Goal: Task Accomplishment & Management: Use online tool/utility

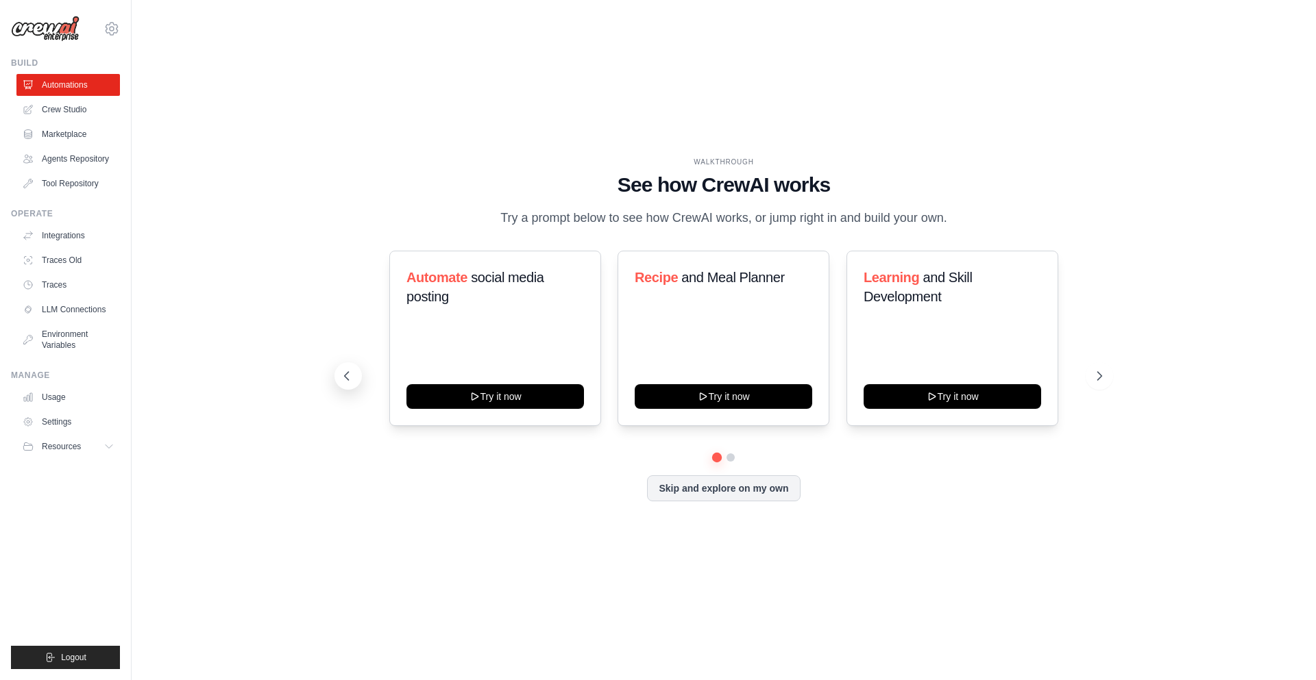
click at [355, 380] on button at bounding box center [347, 376] width 27 height 27
click at [354, 380] on button at bounding box center [347, 376] width 27 height 27
click at [74, 117] on link "Crew Studio" at bounding box center [69, 110] width 103 height 22
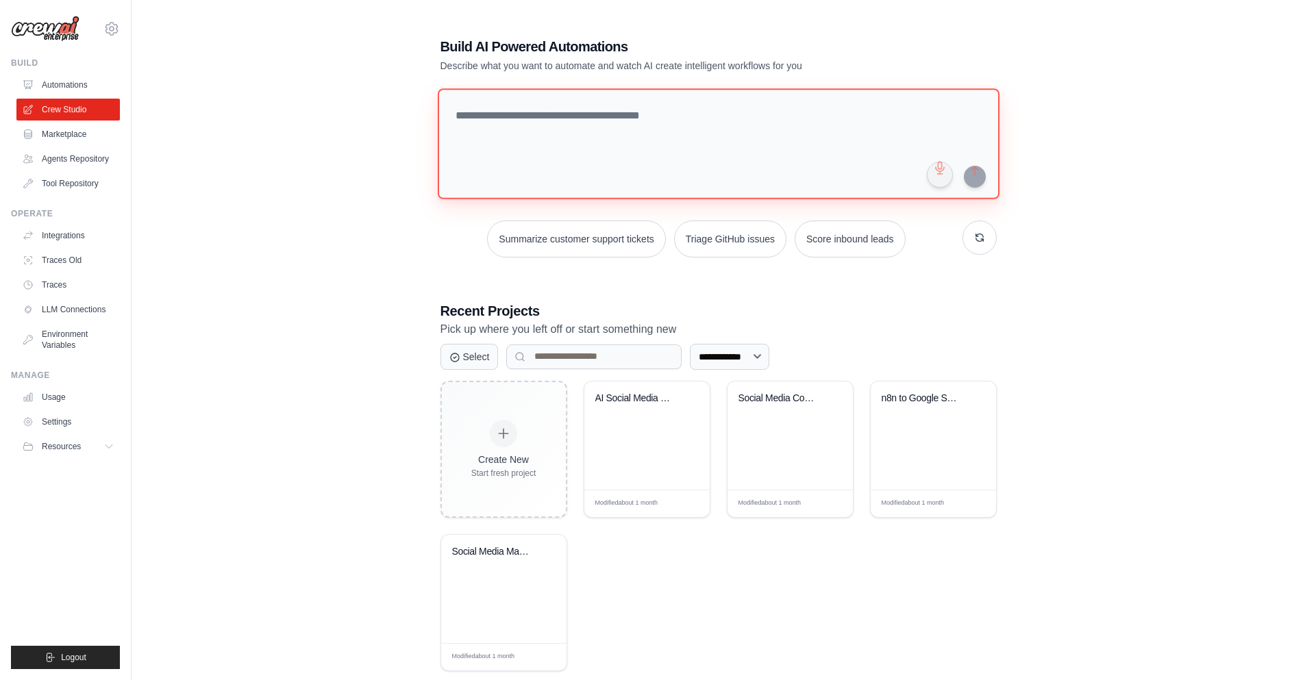
click at [681, 132] on textarea at bounding box center [718, 143] width 562 height 111
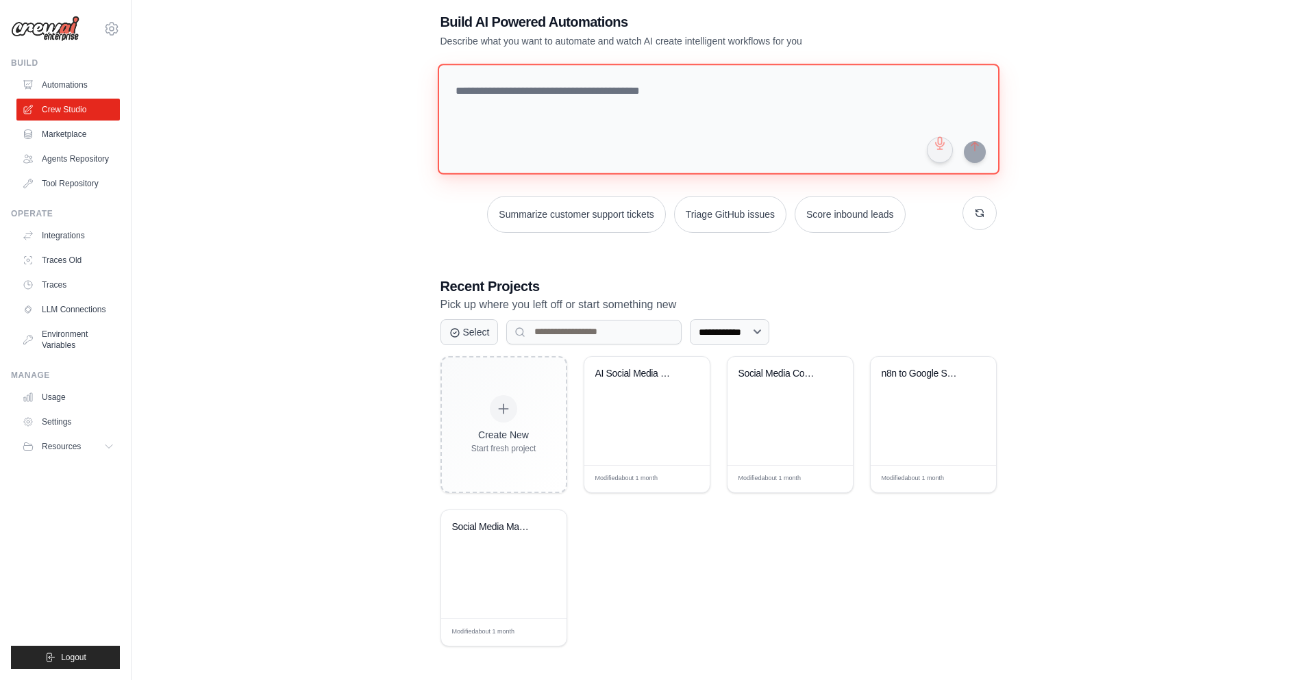
scroll to position [27, 0]
click at [313, 228] on div "**********" at bounding box center [719, 326] width 1130 height 680
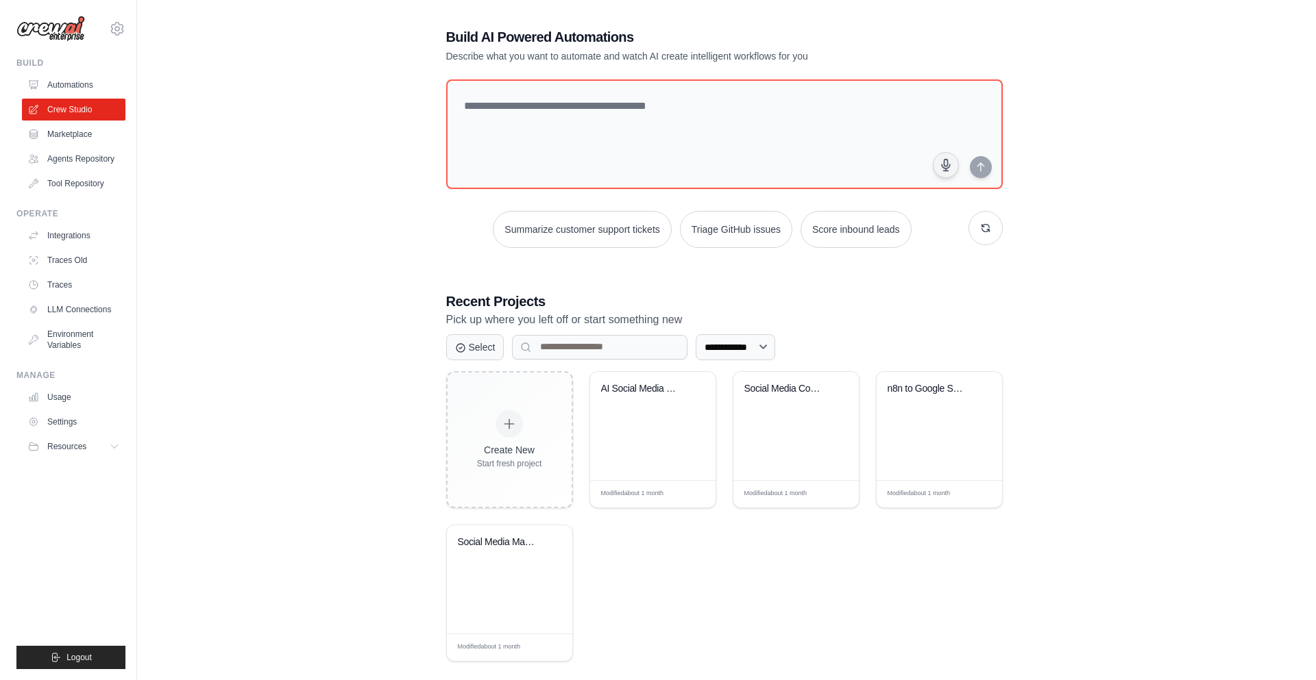
scroll to position [0, 0]
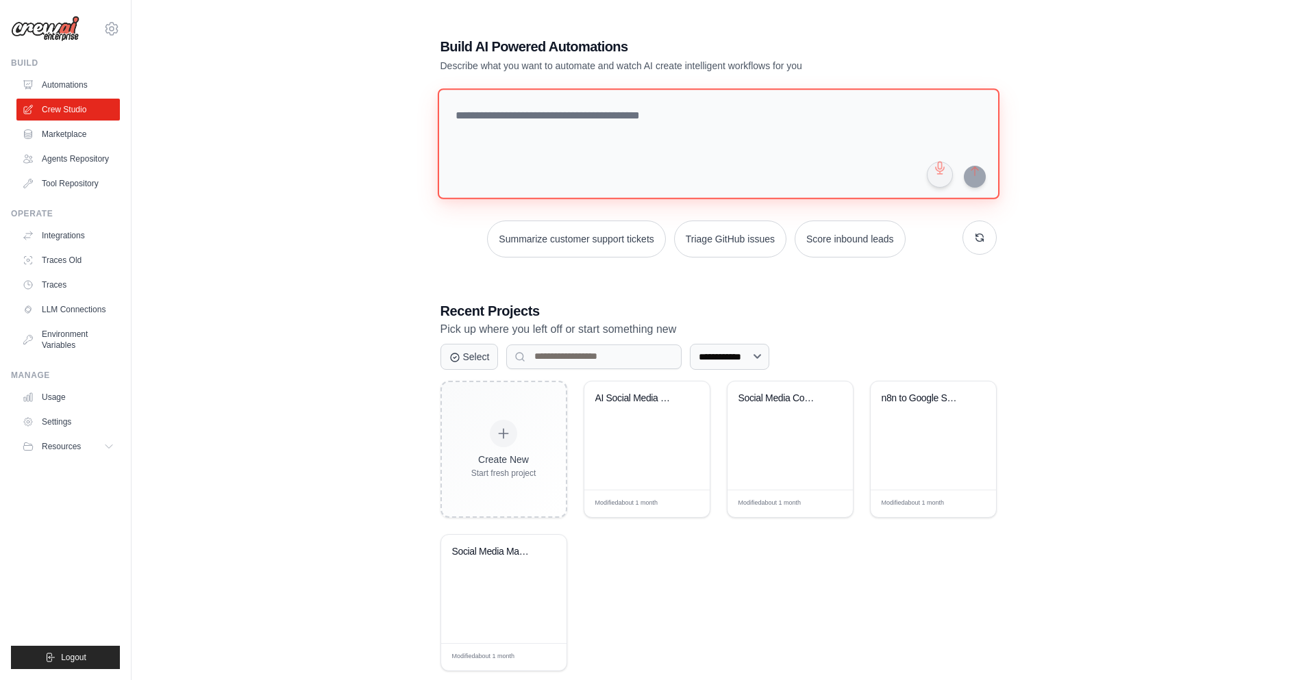
click at [572, 141] on textarea at bounding box center [718, 143] width 562 height 111
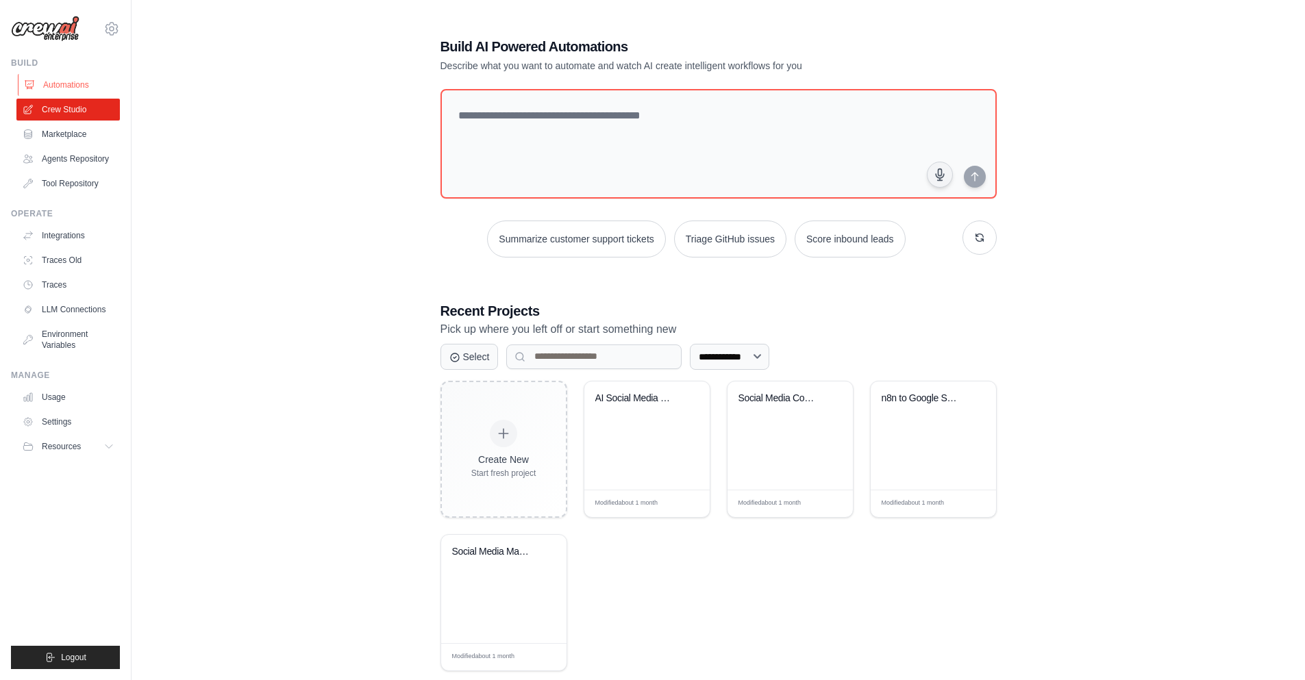
click at [67, 77] on link "Automations" at bounding box center [69, 85] width 103 height 22
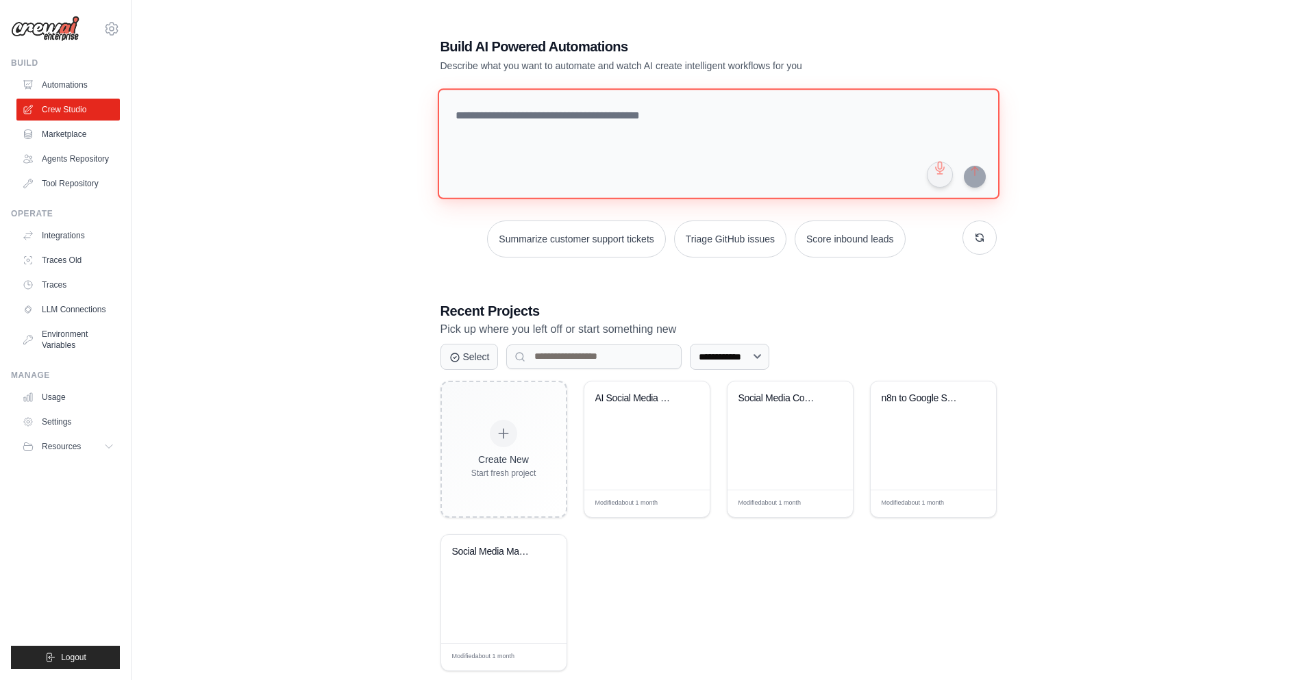
click at [662, 157] on textarea at bounding box center [718, 143] width 562 height 111
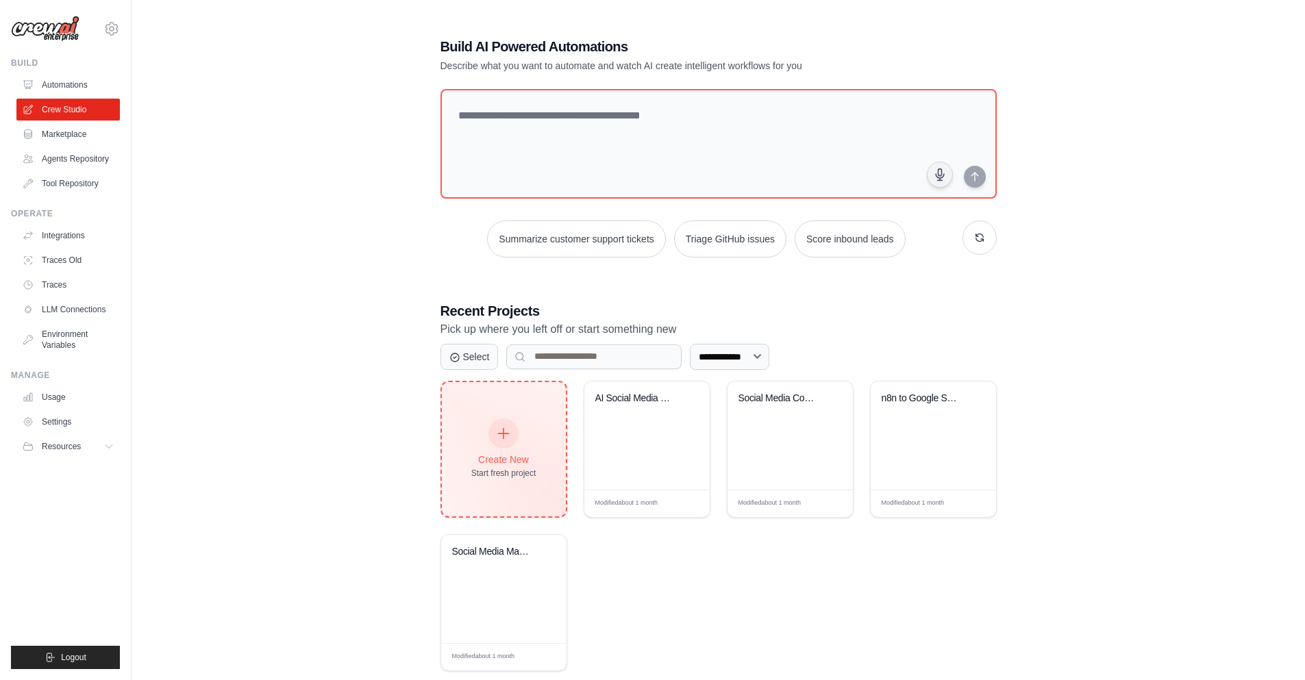
click at [474, 472] on div "Start fresh project" at bounding box center [503, 473] width 65 height 11
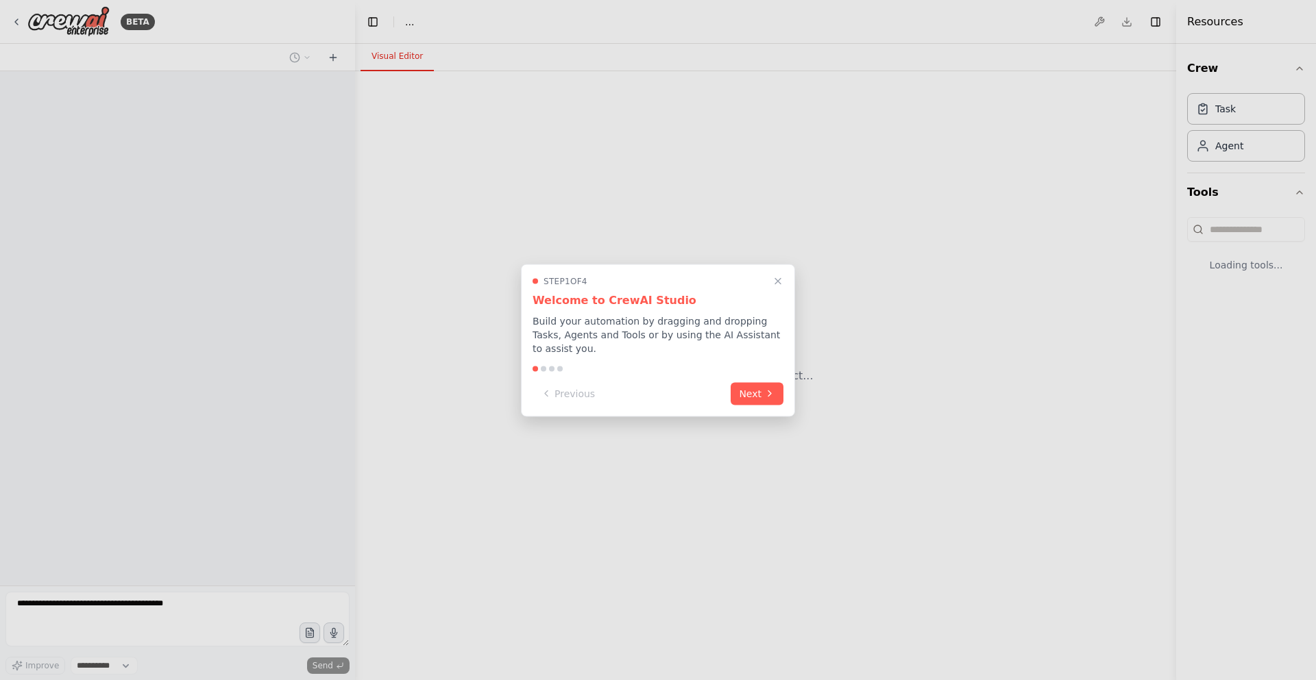
select select "****"
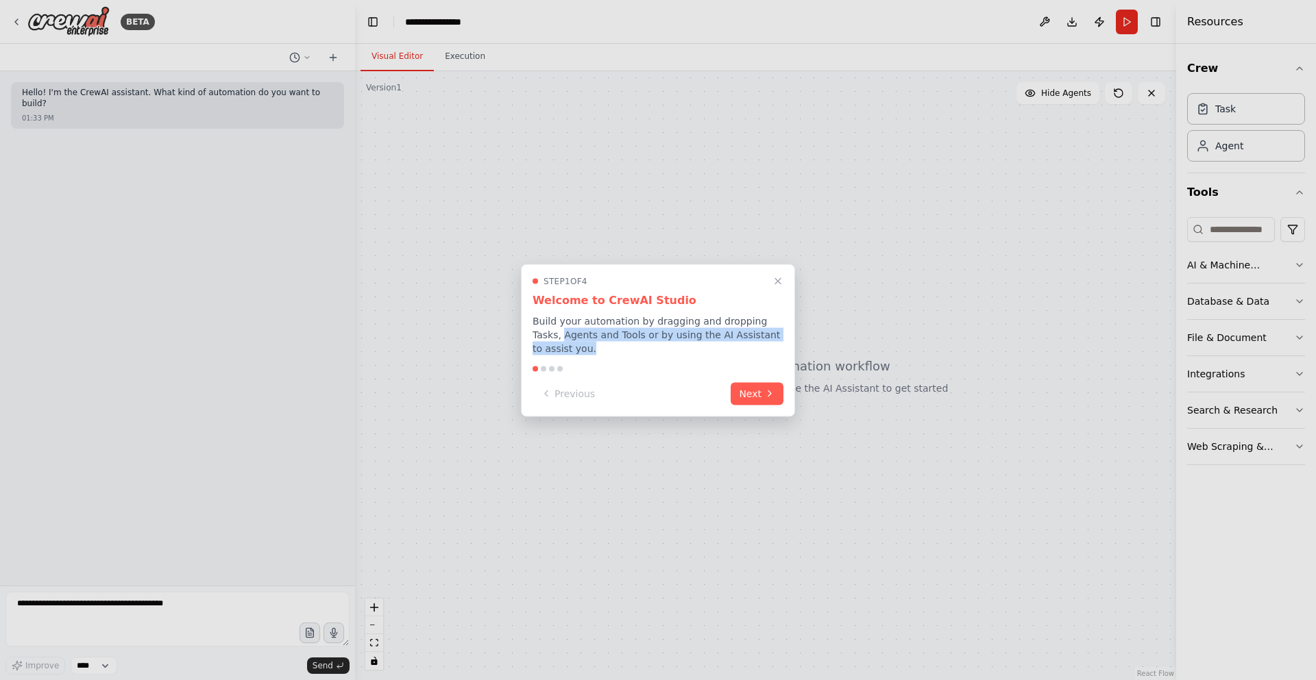
drag, startPoint x: 531, startPoint y: 334, endPoint x: 615, endPoint y: 350, distance: 85.2
click at [615, 350] on div "Step 1 of 4 Welcome to CrewAI Studio Build your automation by dragging and drop…" at bounding box center [658, 340] width 274 height 153
click at [615, 351] on p "Build your automation by dragging and dropping Tasks, Agents and Tools or by us…" at bounding box center [657, 334] width 251 height 41
click at [758, 400] on button "Next" at bounding box center [757, 392] width 53 height 23
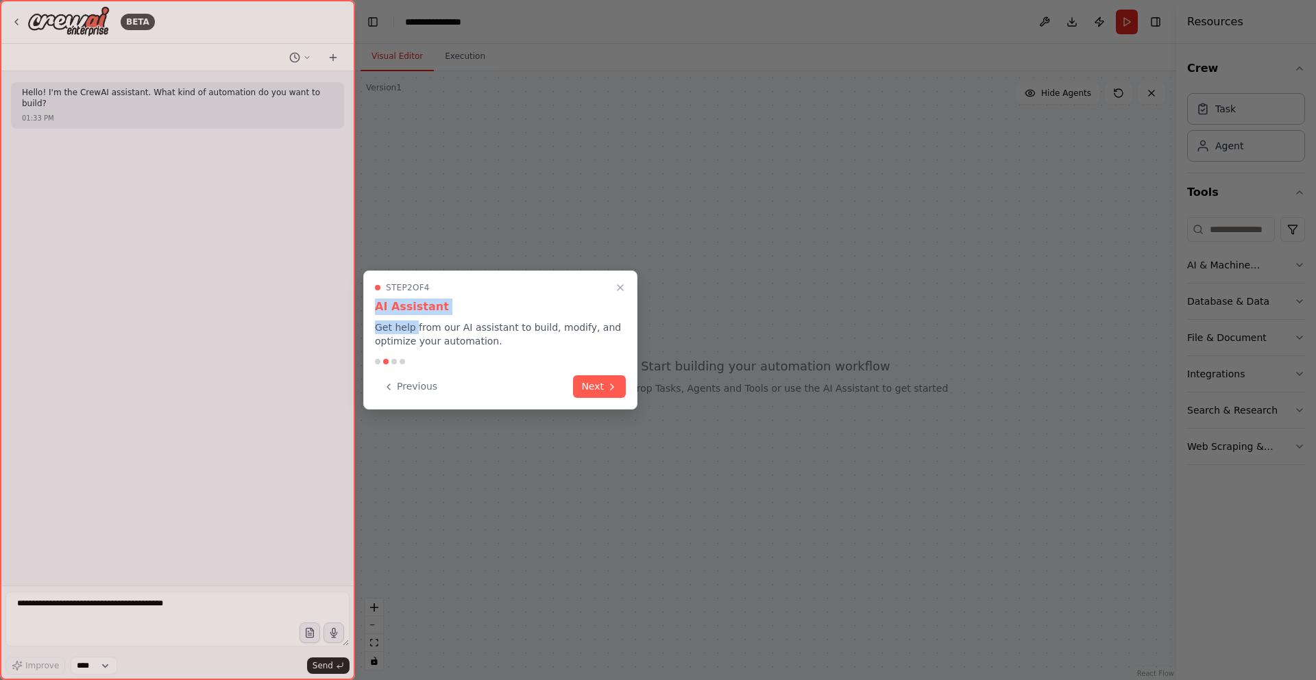
drag, startPoint x: 373, startPoint y: 306, endPoint x: 413, endPoint y: 328, distance: 46.0
click at [413, 328] on div "Step 2 of 4 AI Assistant Get help from our AI assistant to build, modify, and o…" at bounding box center [500, 340] width 274 height 139
click at [433, 333] on p "Get help from our AI assistant to build, modify, and optimize your automation." at bounding box center [500, 334] width 251 height 27
drag, startPoint x: 376, startPoint y: 330, endPoint x: 491, endPoint y: 338, distance: 115.4
click at [491, 338] on p "Get help from our AI assistant to build, modify, and optimize your automation." at bounding box center [500, 334] width 251 height 27
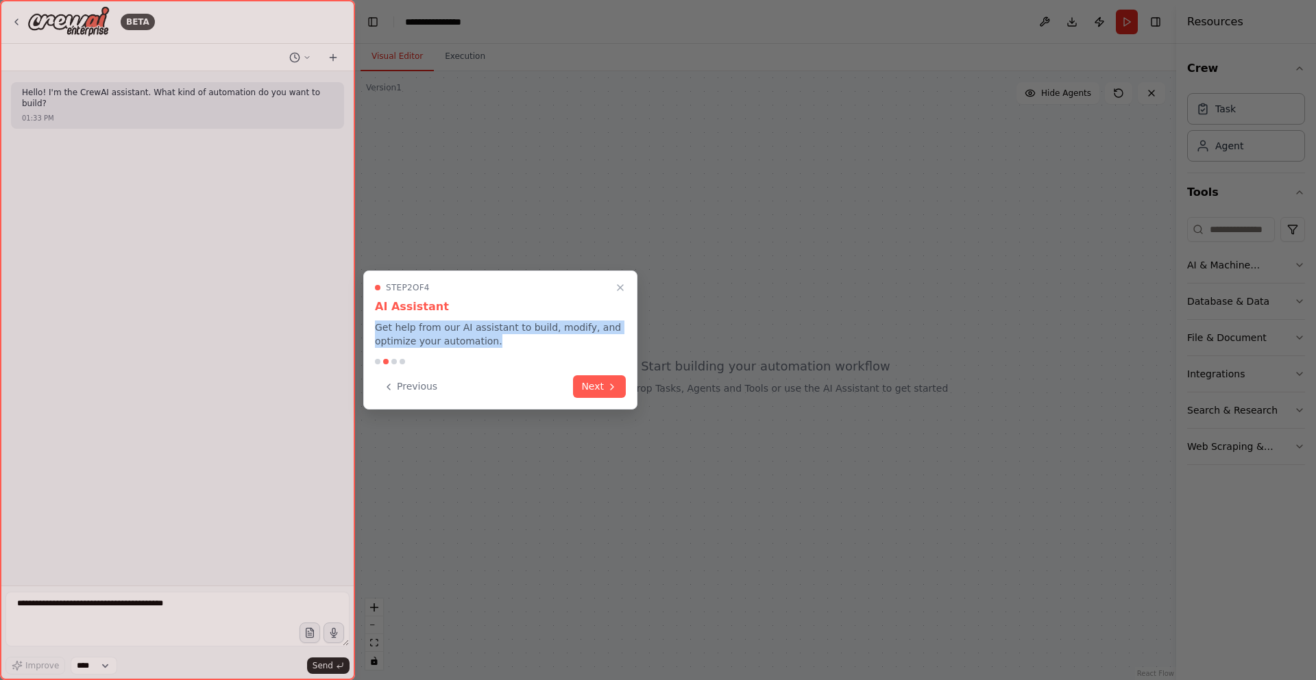
click at [491, 338] on p "Get help from our AI assistant to build, modify, and optimize your automation." at bounding box center [500, 334] width 251 height 27
click at [595, 386] on button "Next" at bounding box center [599, 385] width 53 height 23
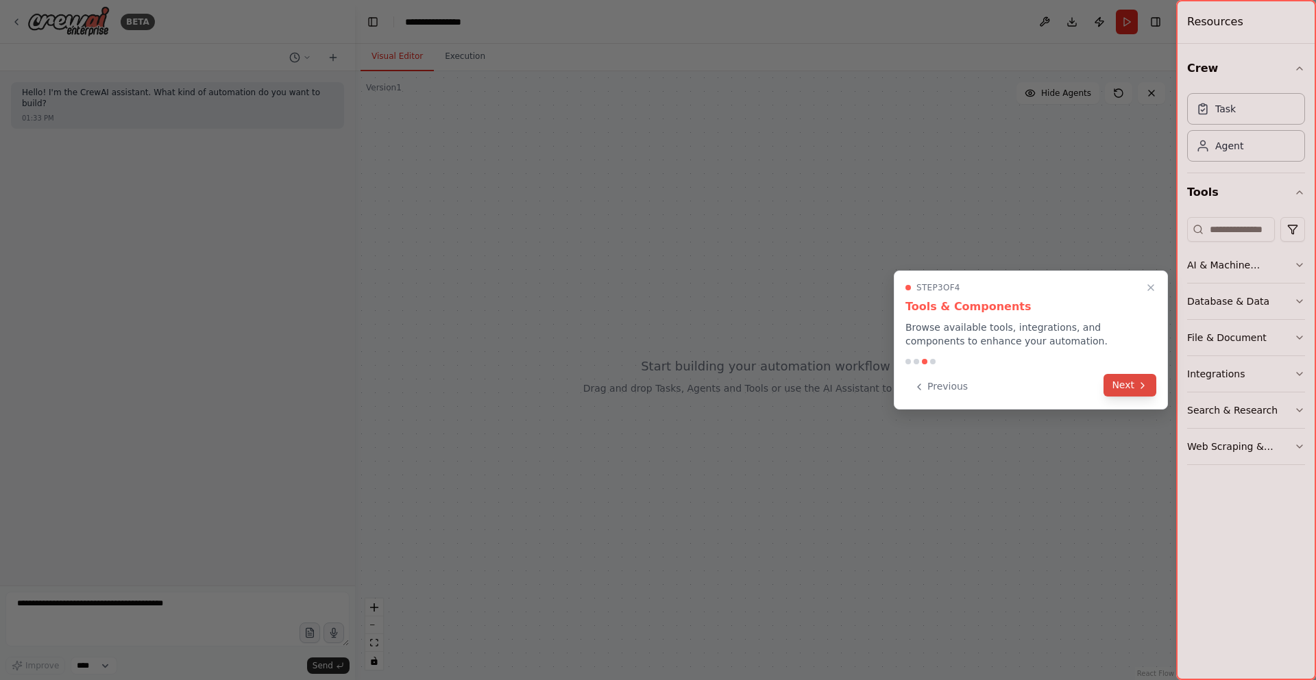
click at [1114, 388] on button "Next" at bounding box center [1129, 385] width 53 height 23
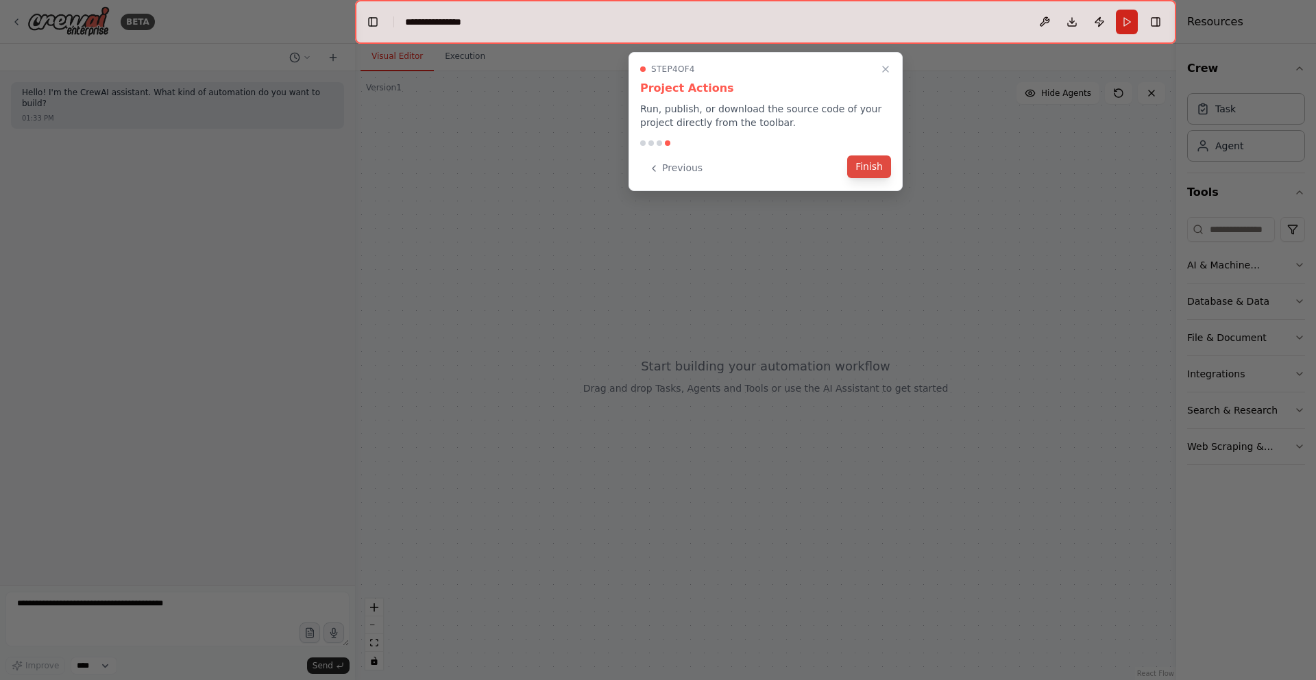
click at [860, 171] on button "Finish" at bounding box center [869, 167] width 44 height 23
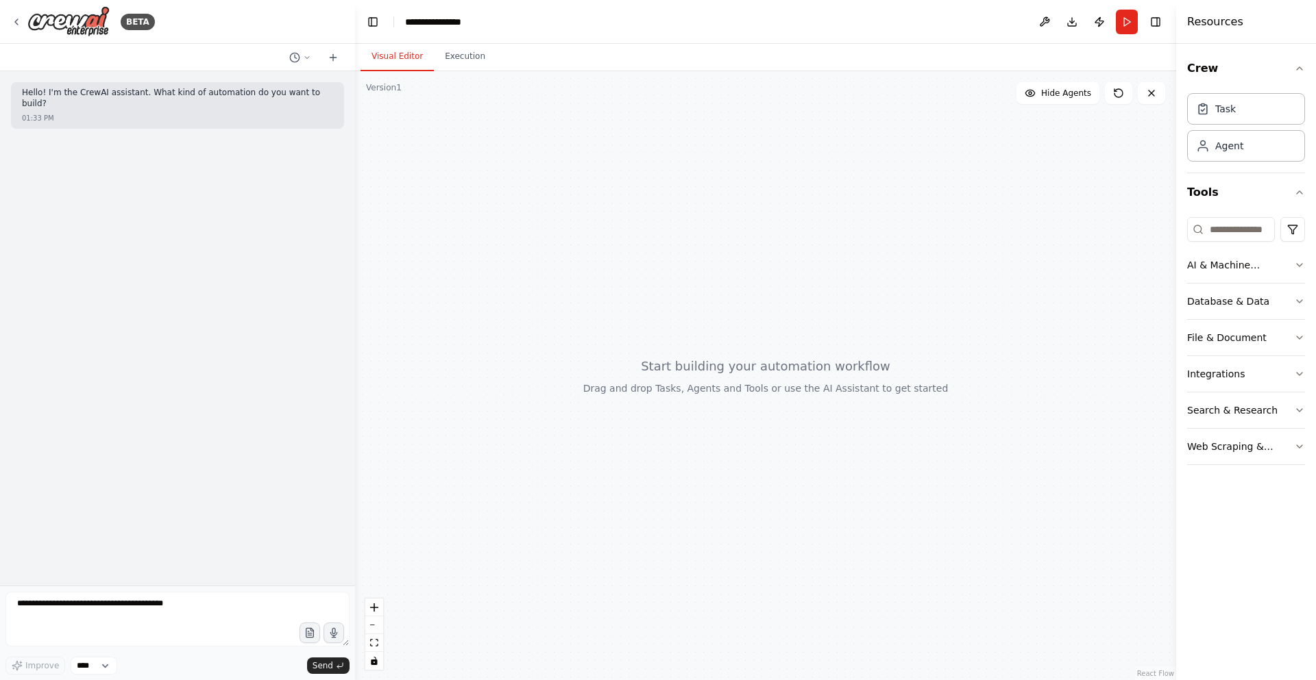
drag, startPoint x: 824, startPoint y: 185, endPoint x: 727, endPoint y: 181, distance: 97.4
click at [727, 181] on div at bounding box center [765, 375] width 821 height 609
click at [1141, 98] on button at bounding box center [1151, 93] width 27 height 22
click at [1147, 105] on div at bounding box center [765, 375] width 821 height 609
click at [1155, 101] on button at bounding box center [1151, 93] width 27 height 22
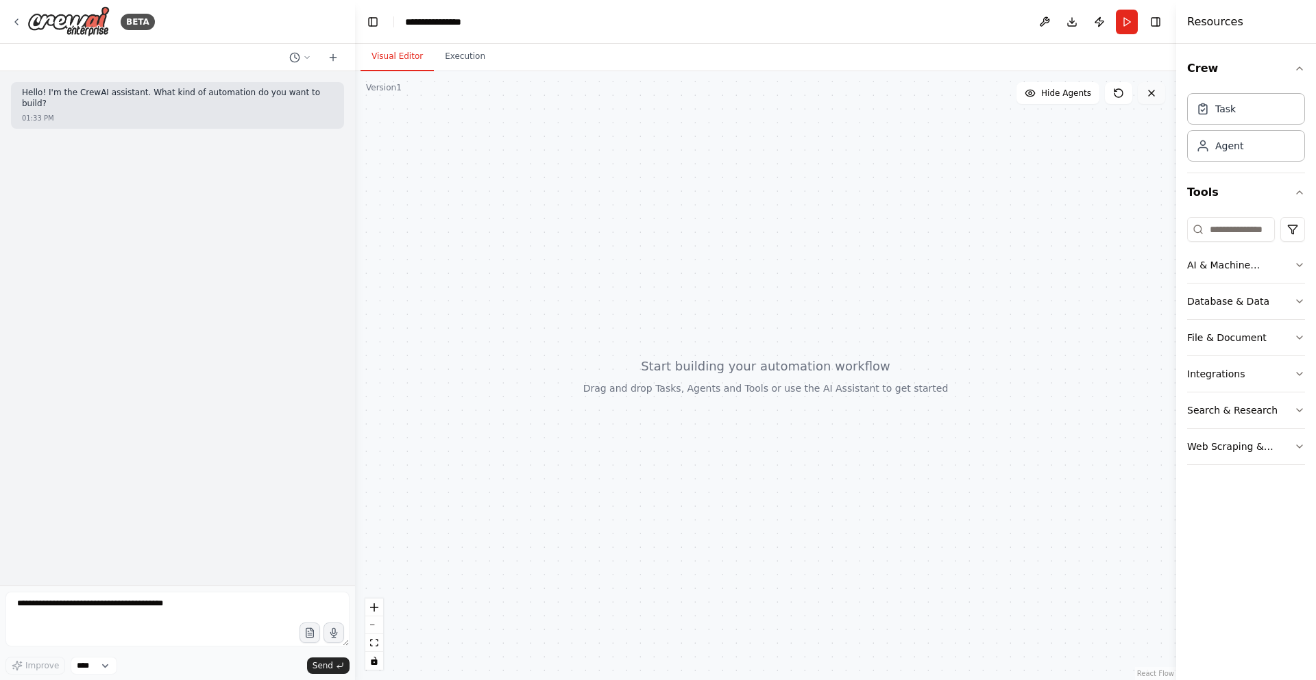
click at [1155, 101] on button at bounding box center [1151, 93] width 27 height 22
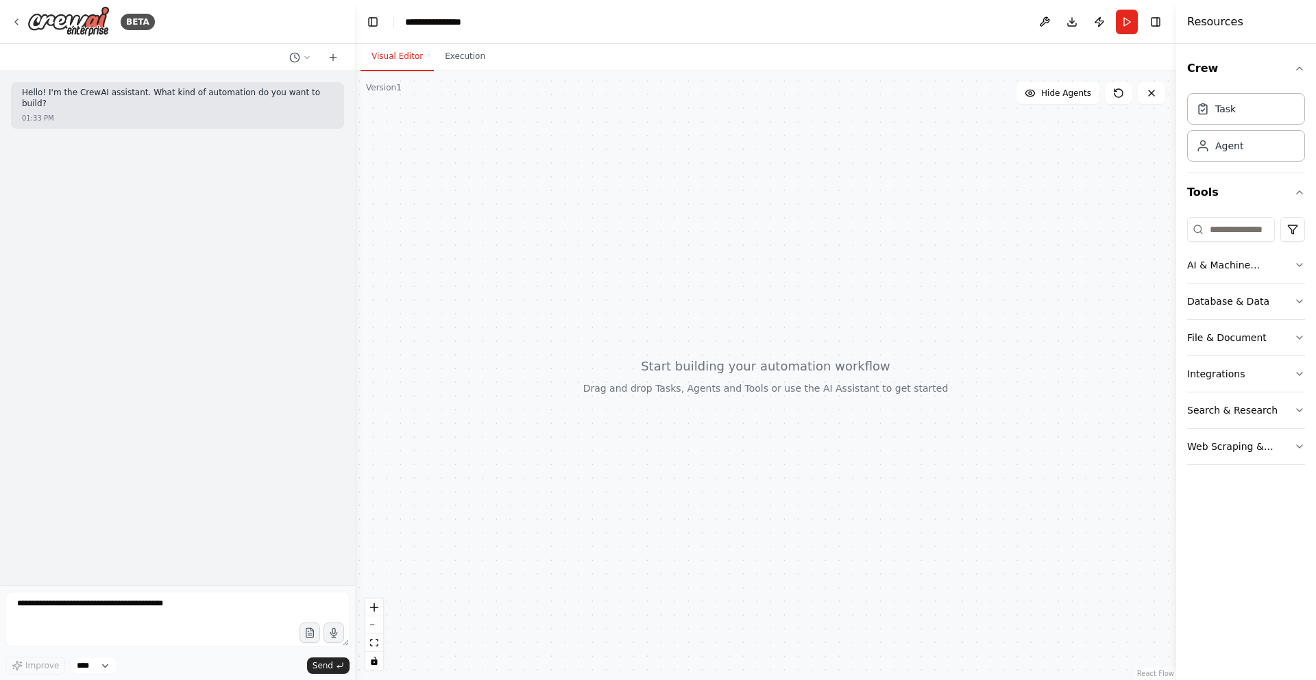
drag, startPoint x: 659, startPoint y: 211, endPoint x: 587, endPoint y: 359, distance: 164.6
click at [587, 359] on div at bounding box center [765, 375] width 821 height 609
drag, startPoint x: 664, startPoint y: 319, endPoint x: 670, endPoint y: 333, distance: 15.0
click at [670, 333] on div at bounding box center [765, 375] width 821 height 609
drag, startPoint x: 670, startPoint y: 333, endPoint x: 467, endPoint y: 220, distance: 232.2
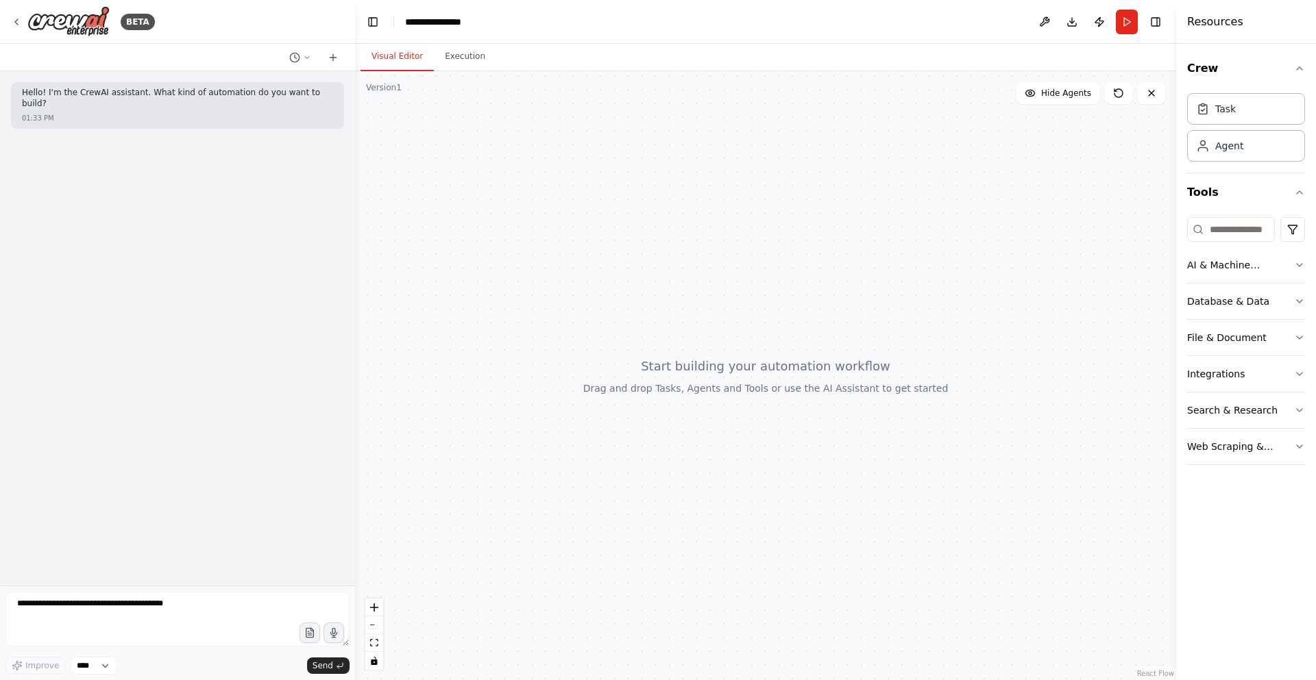
click at [467, 220] on div at bounding box center [765, 375] width 821 height 609
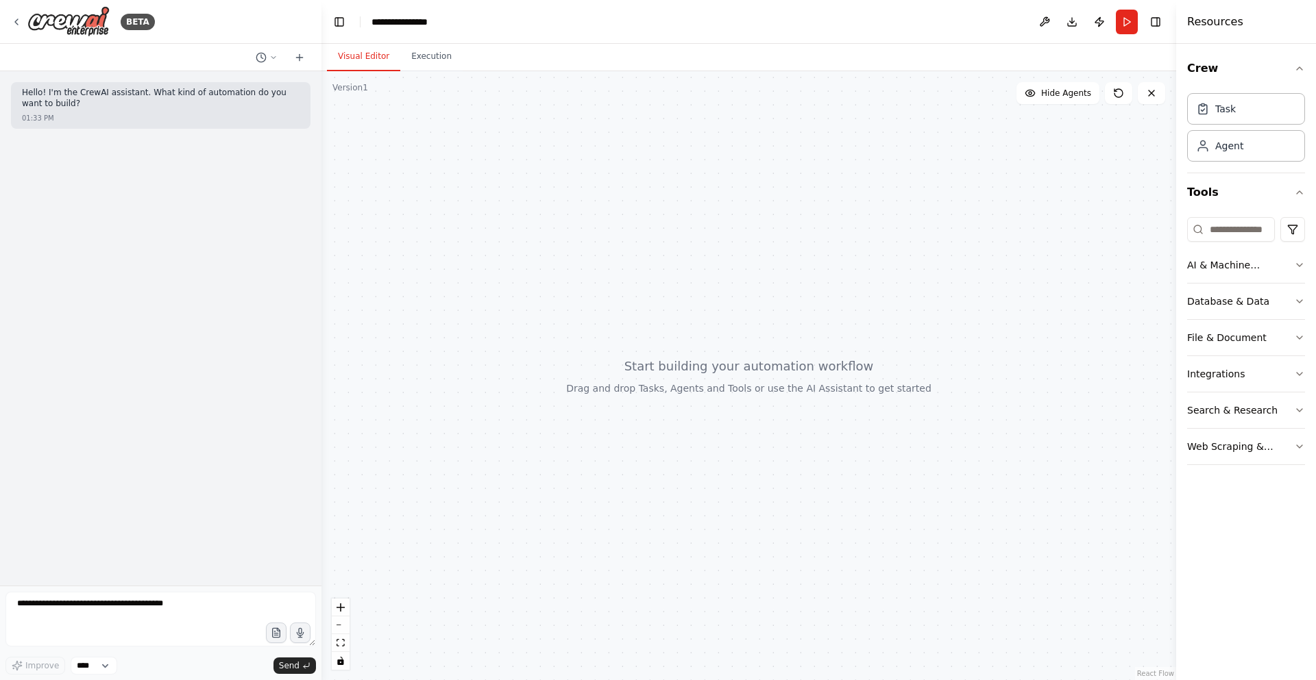
drag, startPoint x: 353, startPoint y: 248, endPoint x: 321, endPoint y: 267, distance: 36.6
click at [321, 267] on div "**********" at bounding box center [658, 340] width 1316 height 680
click at [62, 604] on textarea at bounding box center [160, 619] width 310 height 55
type textarea "**********"
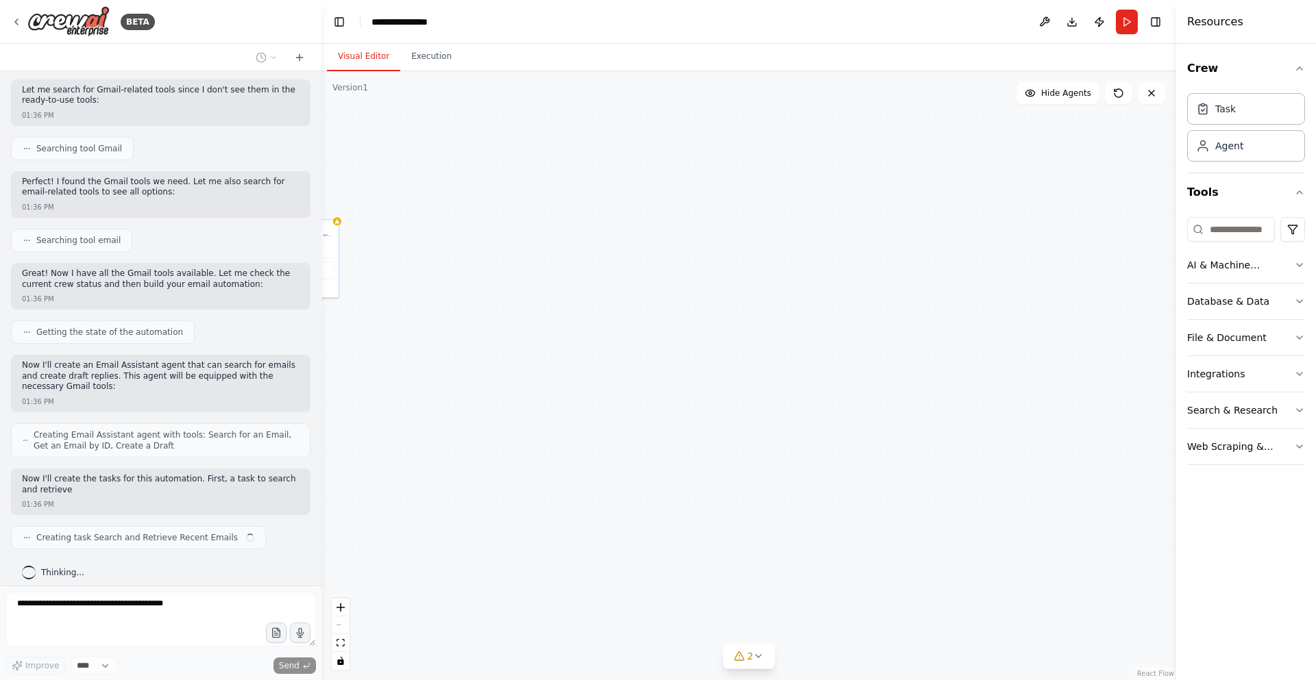
scroll to position [245, 0]
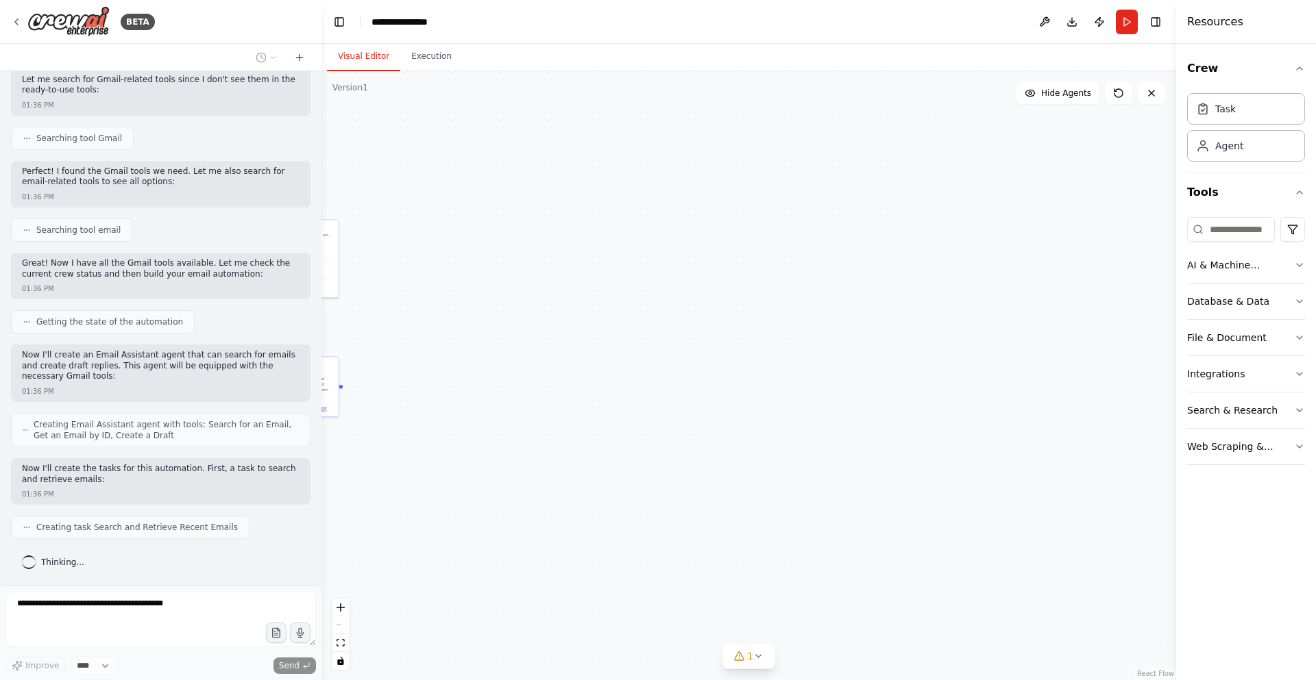
click at [522, 254] on div ".deletable-edge-delete-btn { width: 20px; height: 20px; border: 0px solid #ffff…" at bounding box center [748, 375] width 855 height 609
drag, startPoint x: 674, startPoint y: 259, endPoint x: 1116, endPoint y: 254, distance: 441.4
click at [1116, 254] on div ".deletable-edge-delete-btn { width: 20px; height: 20px; border: 0px solid #ffff…" at bounding box center [748, 375] width 855 height 609
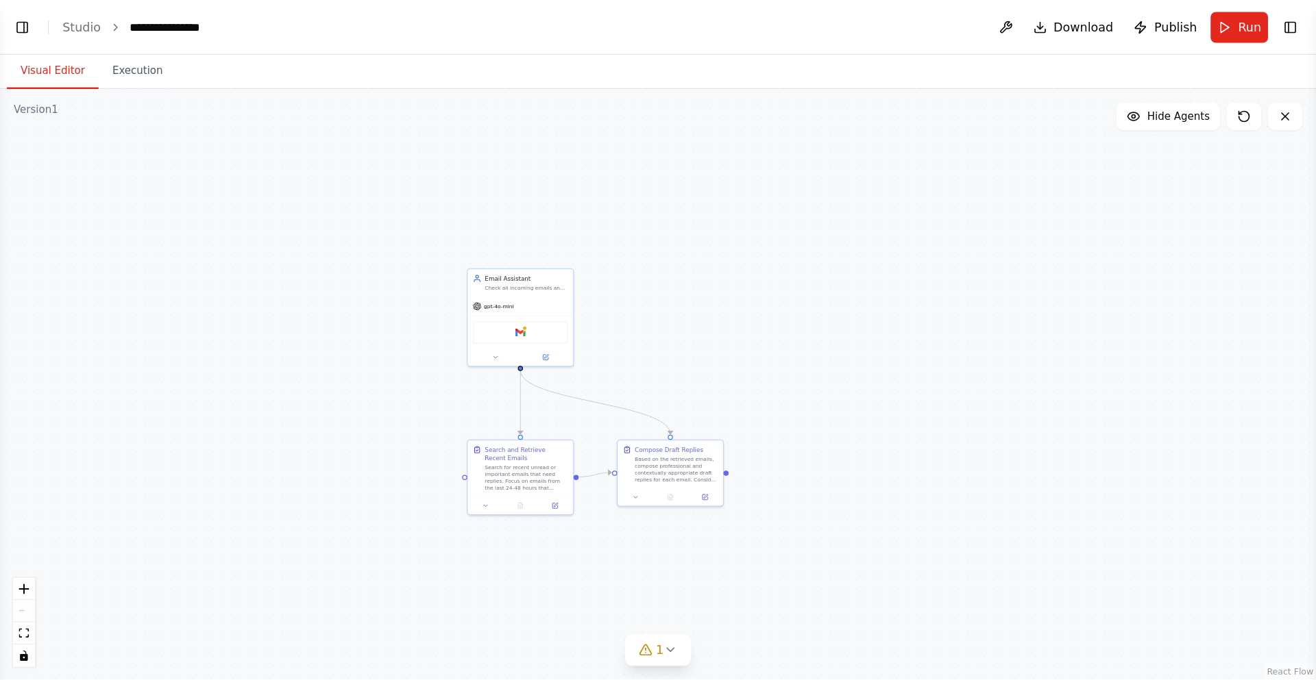
scroll to position [500, 0]
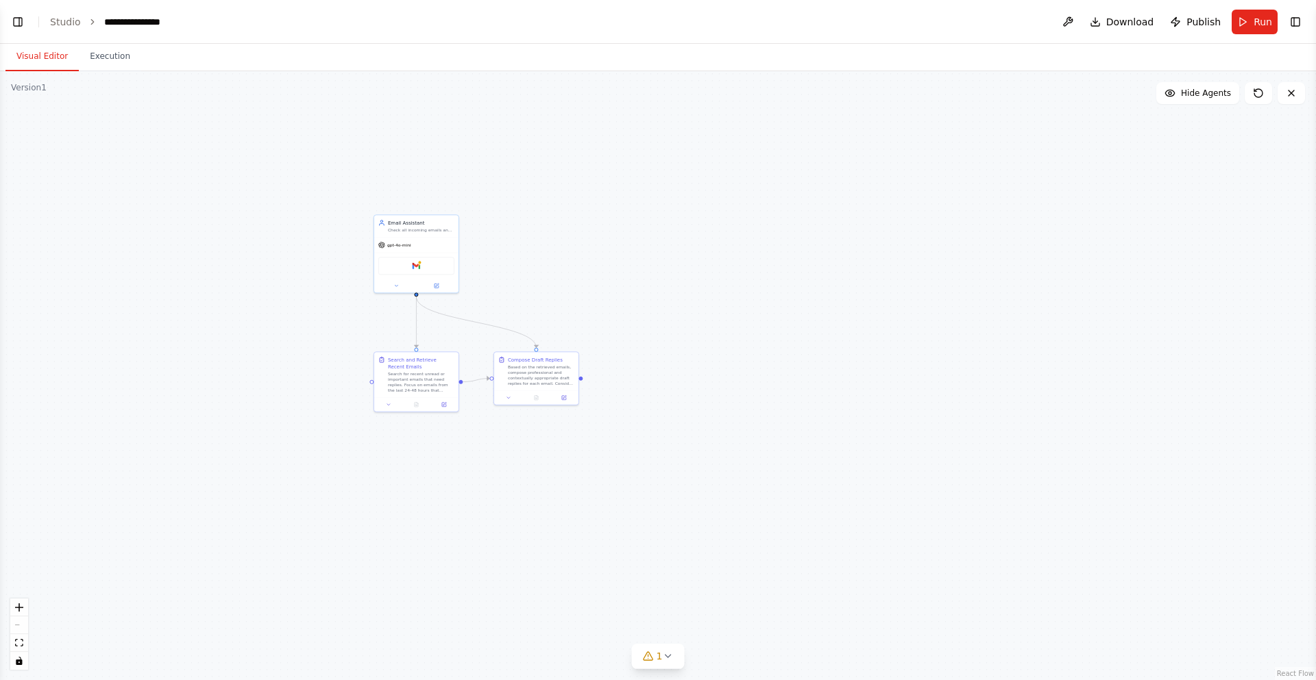
click at [47, 45] on button "Visual Editor" at bounding box center [41, 56] width 73 height 29
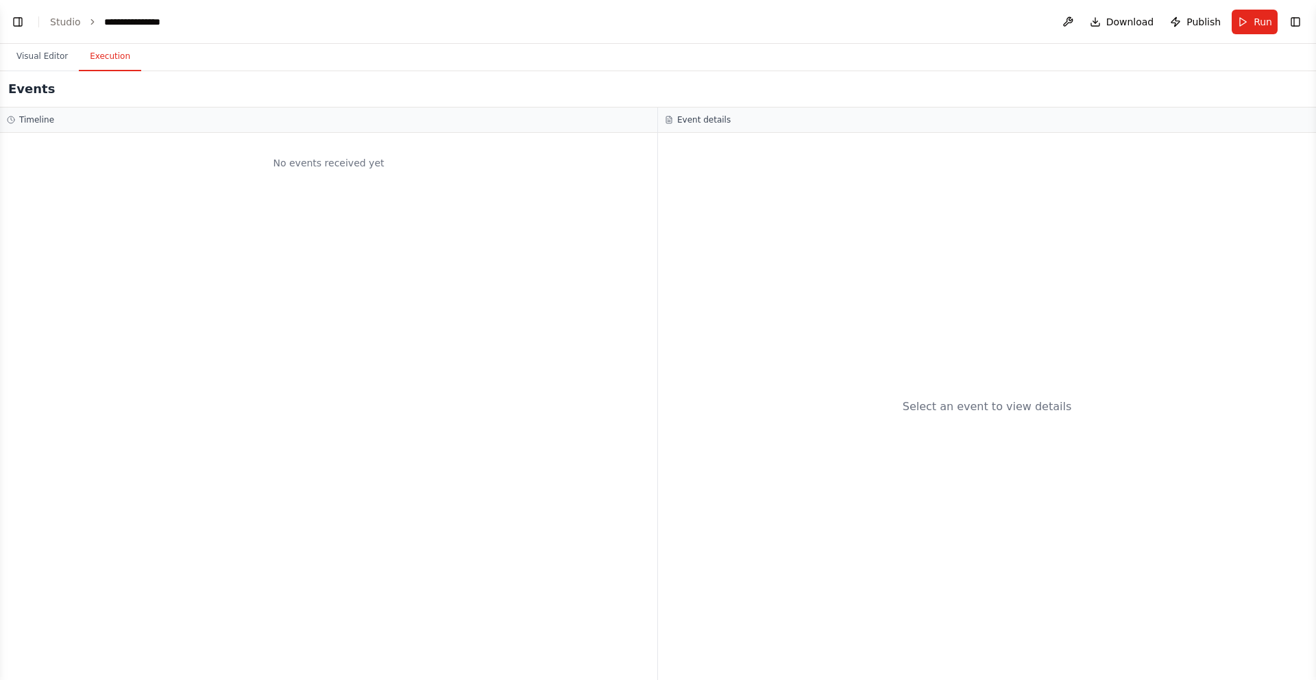
click at [95, 56] on button "Execution" at bounding box center [110, 56] width 62 height 29
click at [29, 58] on button "Visual Editor" at bounding box center [41, 56] width 73 height 29
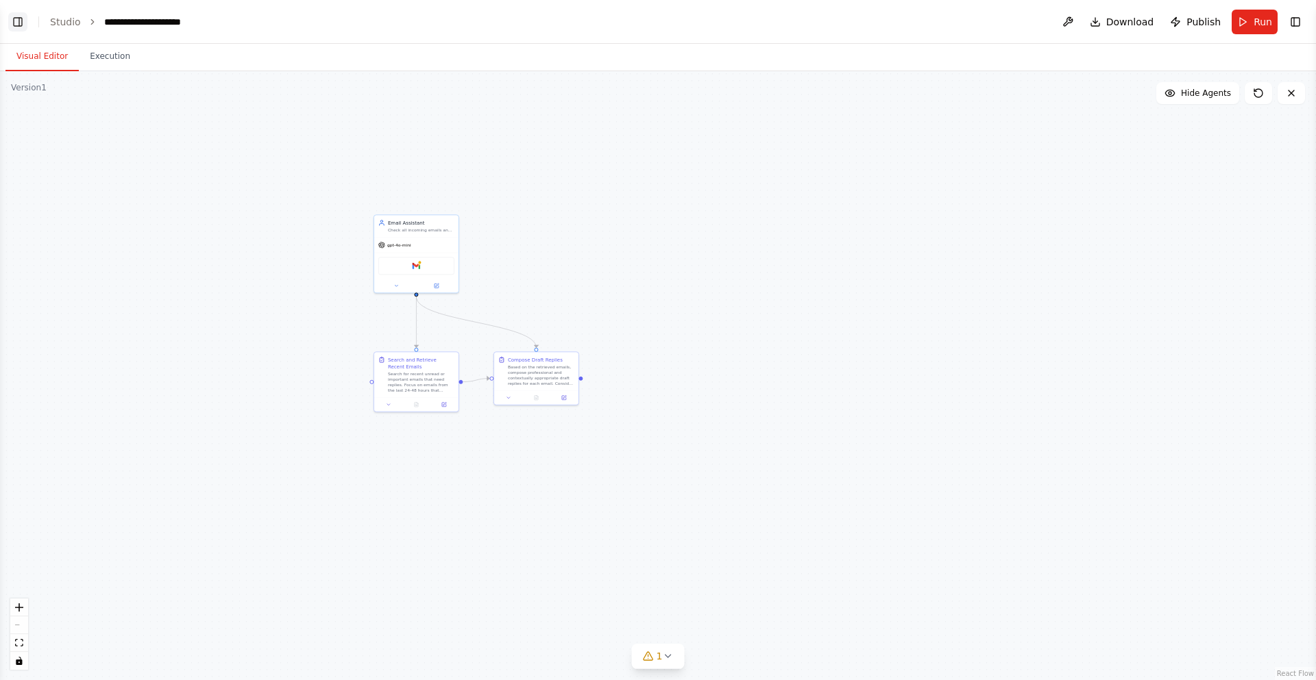
click at [19, 25] on button "Toggle Left Sidebar" at bounding box center [17, 21] width 19 height 19
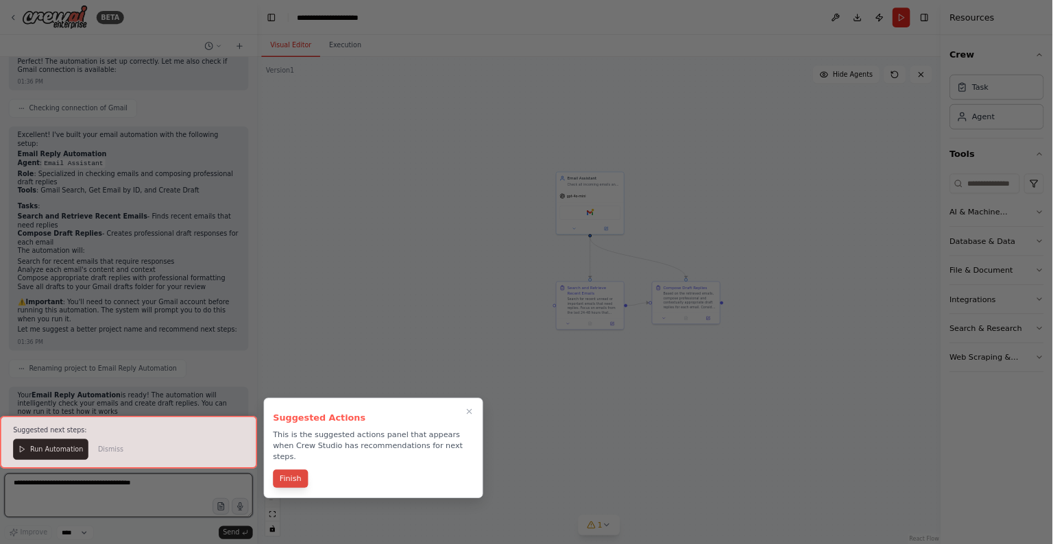
scroll to position [913, 0]
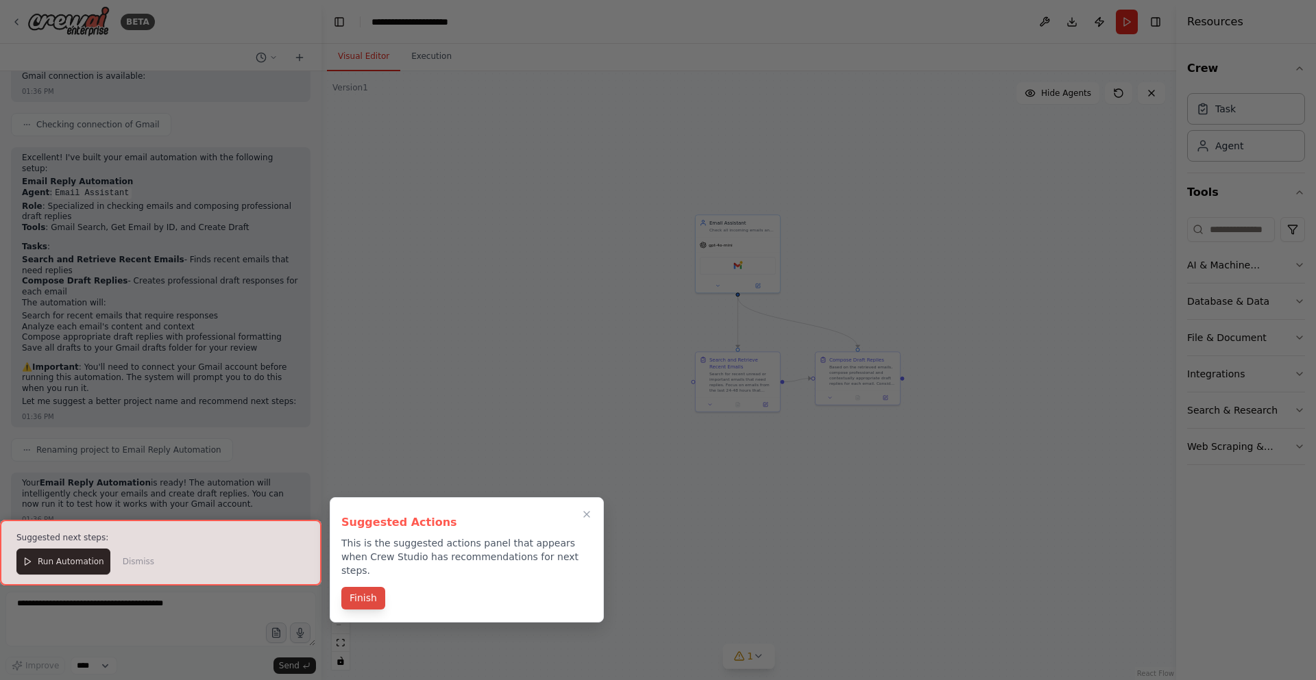
click at [367, 587] on button "Finish" at bounding box center [363, 598] width 44 height 23
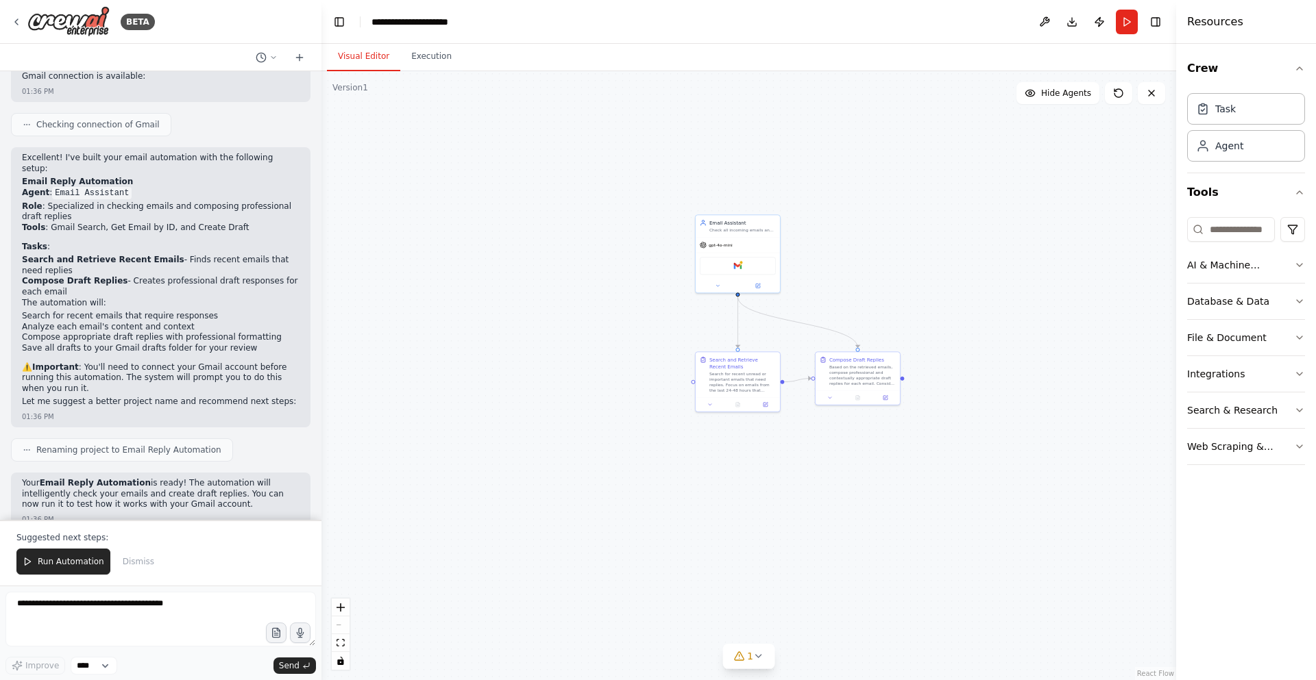
click at [367, 583] on div ".deletable-edge-delete-btn { width: 20px; height: 20px; border: 0px solid #ffff…" at bounding box center [748, 375] width 855 height 609
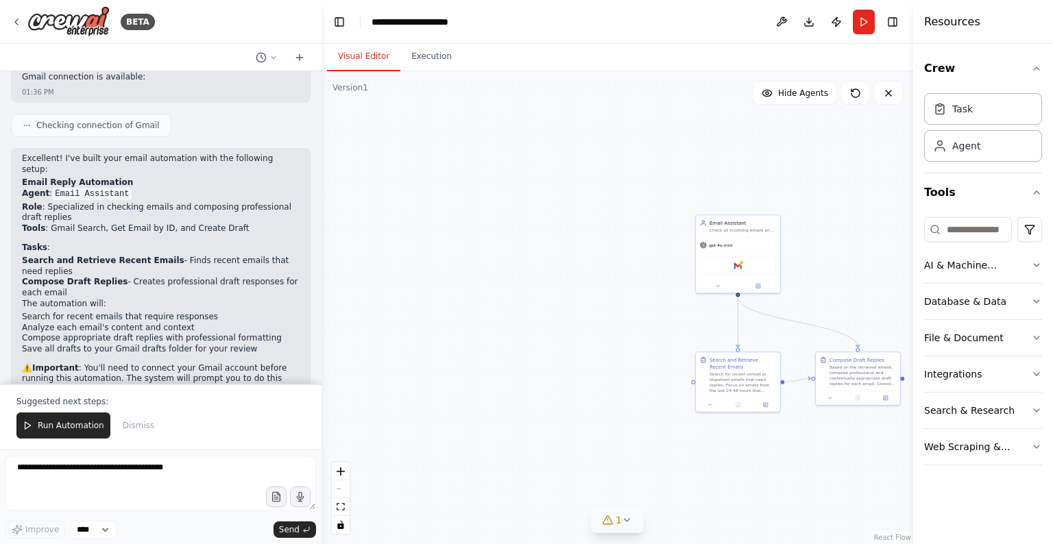
click at [628, 513] on button "1" at bounding box center [617, 520] width 53 height 25
click at [736, 456] on button "1" at bounding box center [617, 448] width 296 height 25
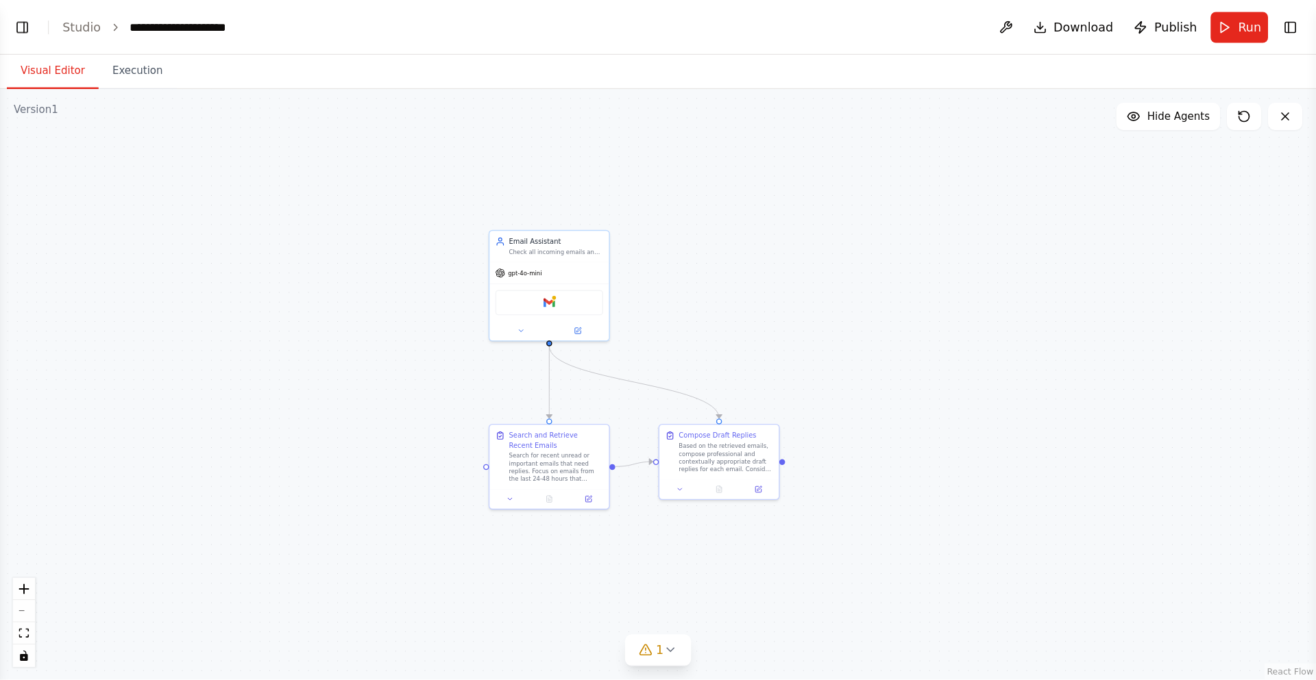
scroll to position [0, 0]
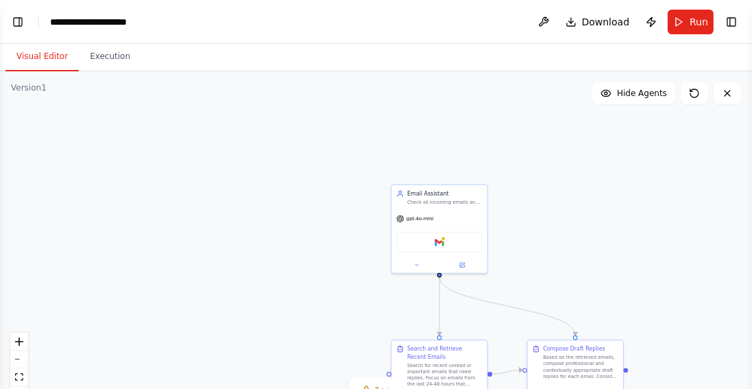
select select "****"
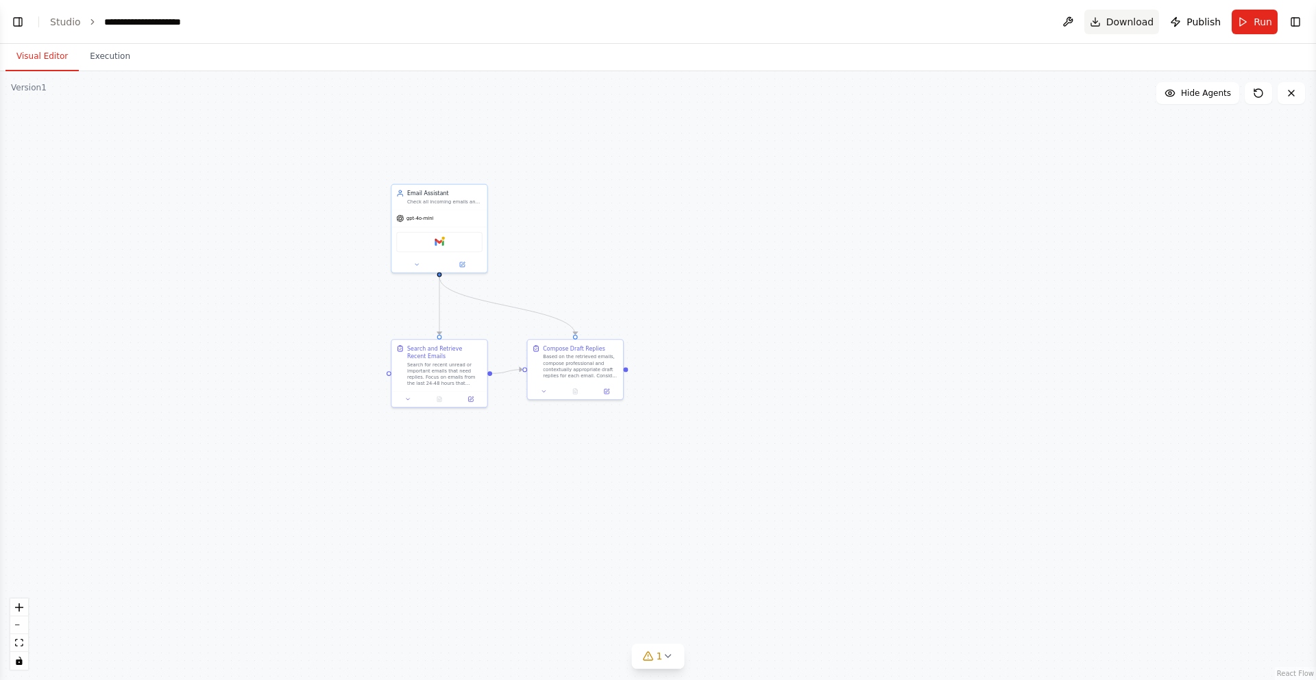
scroll to position [848, 0]
click at [23, 27] on button "Toggle Left Sidebar" at bounding box center [17, 21] width 19 height 19
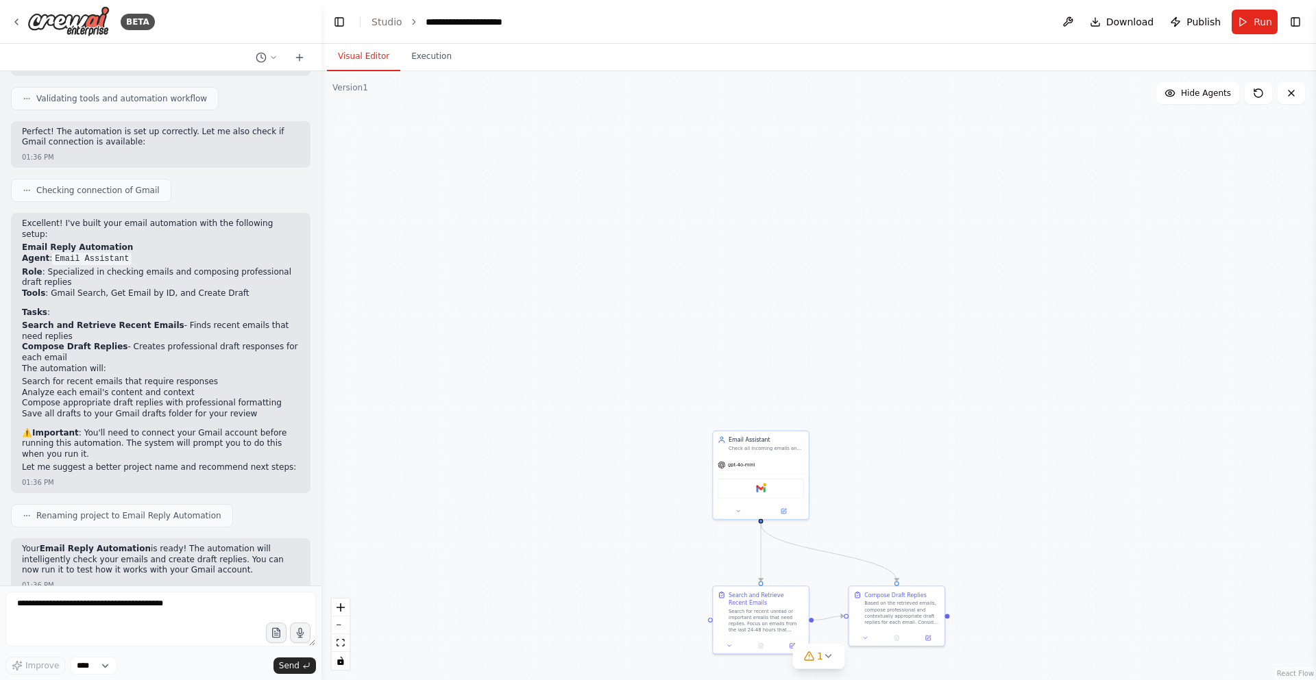
click at [330, 12] on button "Toggle Left Sidebar" at bounding box center [339, 21] width 19 height 19
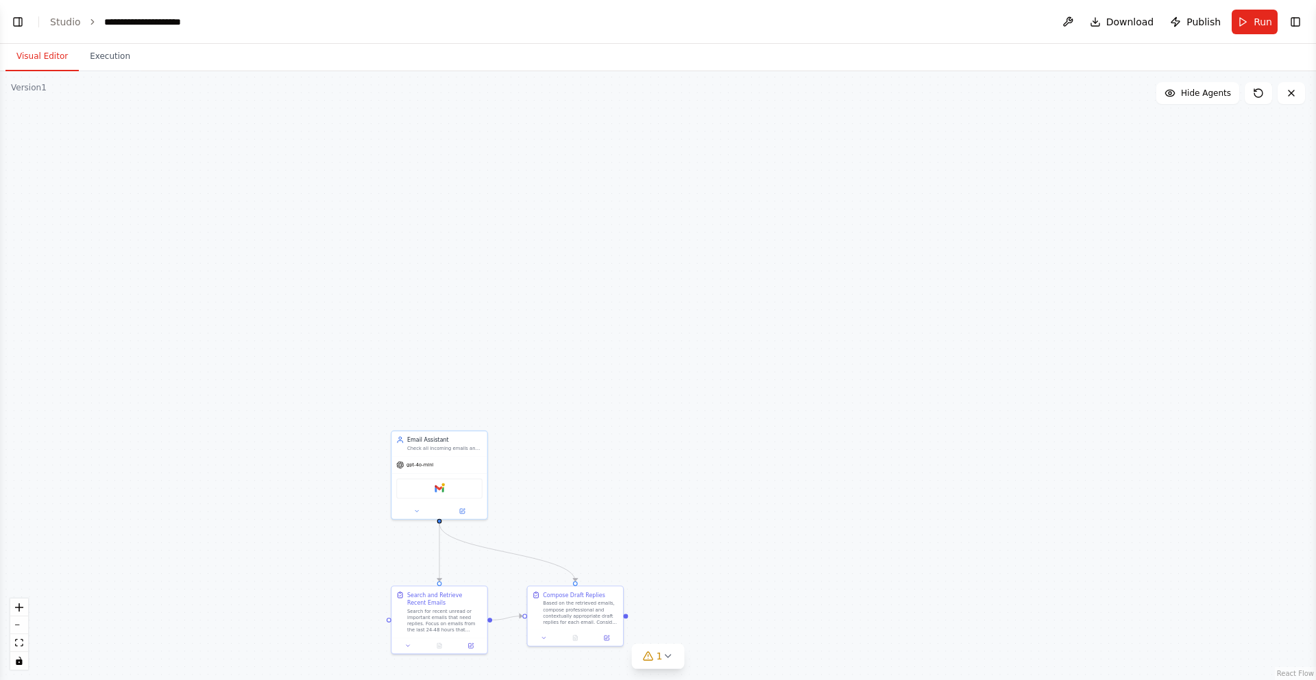
click at [598, 460] on div ".deletable-edge-delete-btn { width: 20px; height: 20px; border: 0px solid #ffff…" at bounding box center [658, 375] width 1316 height 609
drag, startPoint x: 617, startPoint y: 469, endPoint x: 736, endPoint y: 384, distance: 145.9
click at [740, 382] on div ".deletable-edge-delete-btn { width: 20px; height: 20px; border: 0px solid #ffff…" at bounding box center [658, 375] width 1316 height 609
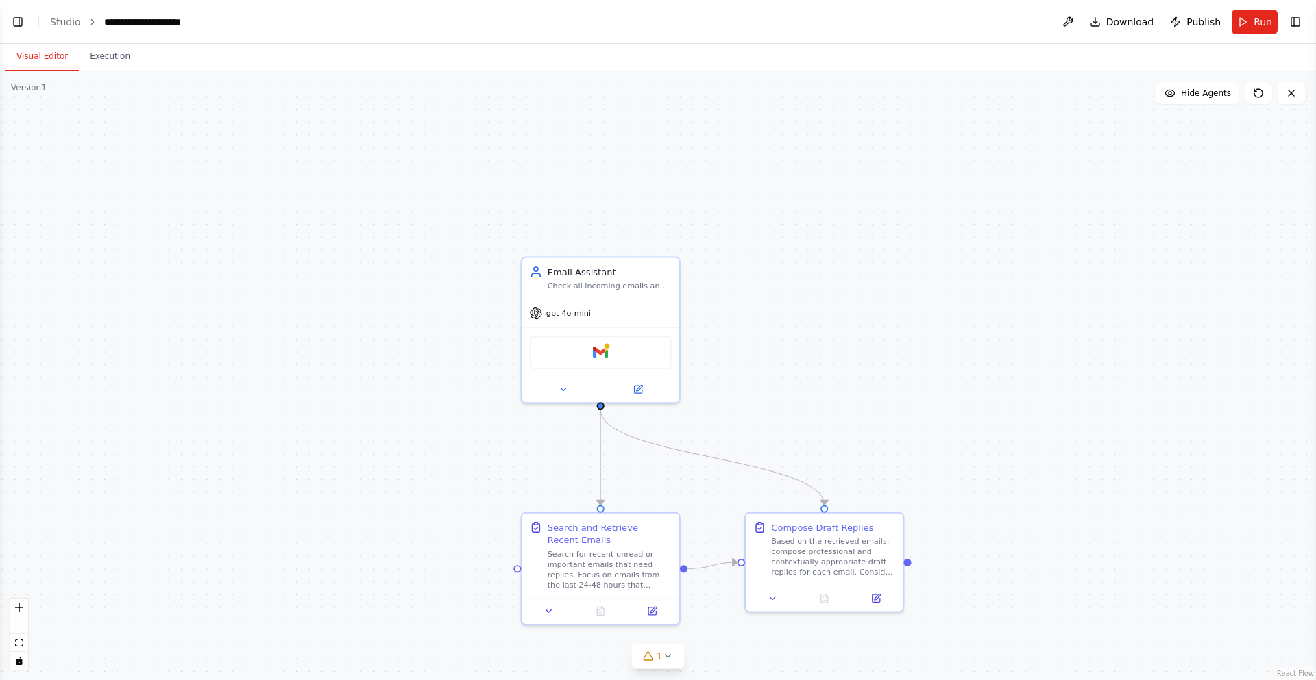
drag, startPoint x: 713, startPoint y: 393, endPoint x: 903, endPoint y: 393, distance: 190.5
click at [903, 393] on div ".deletable-edge-delete-btn { width: 20px; height: 20px; border: 0px solid #ffff…" at bounding box center [658, 375] width 1316 height 609
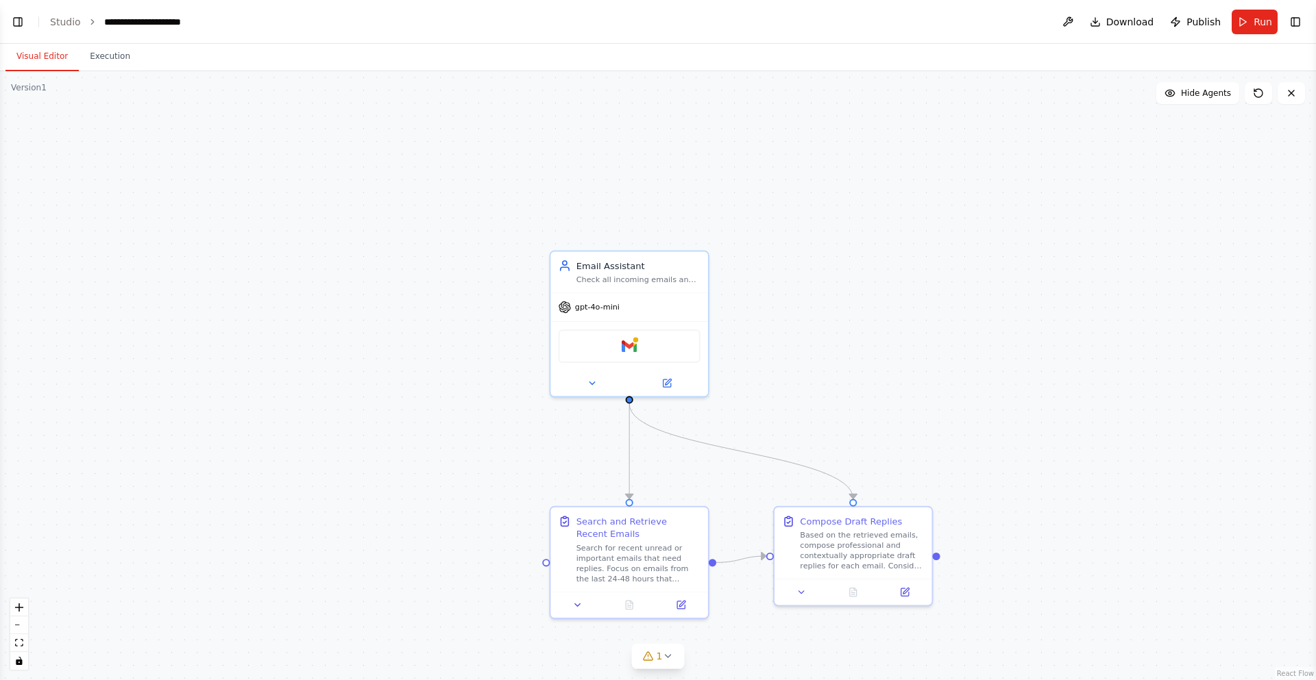
click at [27, 22] on header "**********" at bounding box center [658, 22] width 1316 height 44
click at [19, 21] on button "Toggle Left Sidebar" at bounding box center [17, 21] width 19 height 19
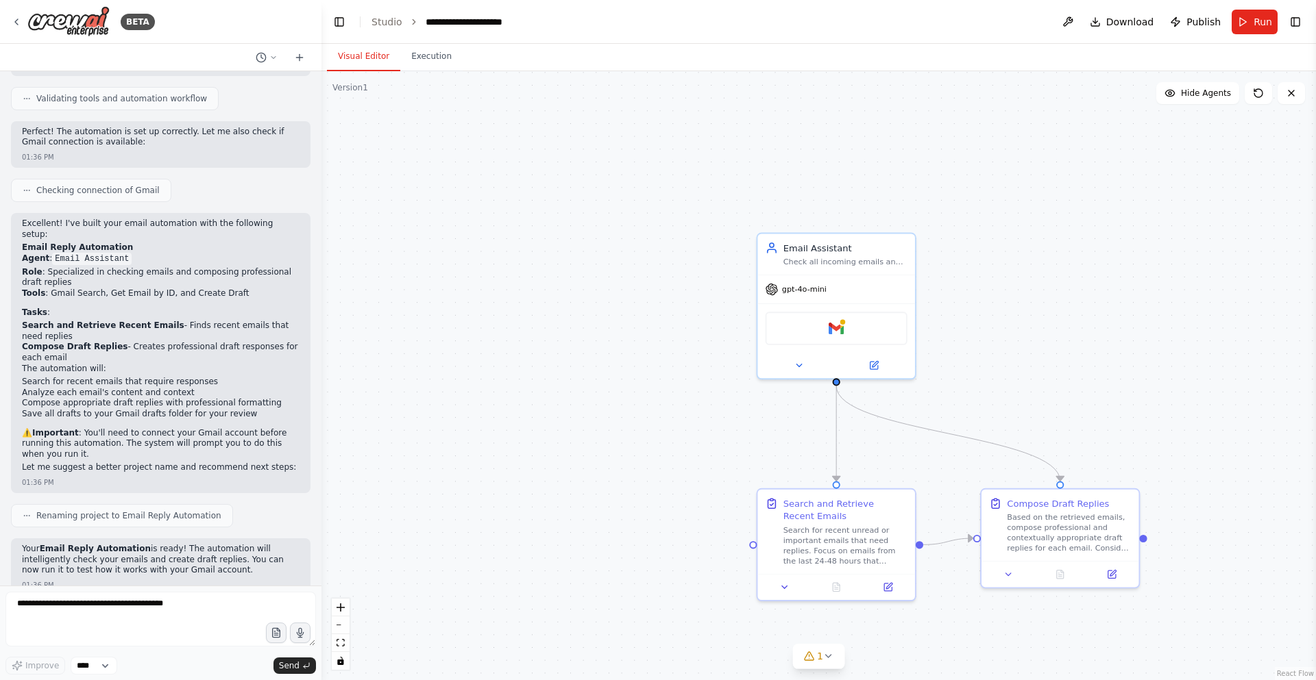
drag, startPoint x: 556, startPoint y: 195, endPoint x: 421, endPoint y: 170, distance: 137.4
click at [415, 170] on div ".deletable-edge-delete-btn { width: 20px; height: 20px; border: 0px solid #ffff…" at bounding box center [818, 375] width 994 height 609
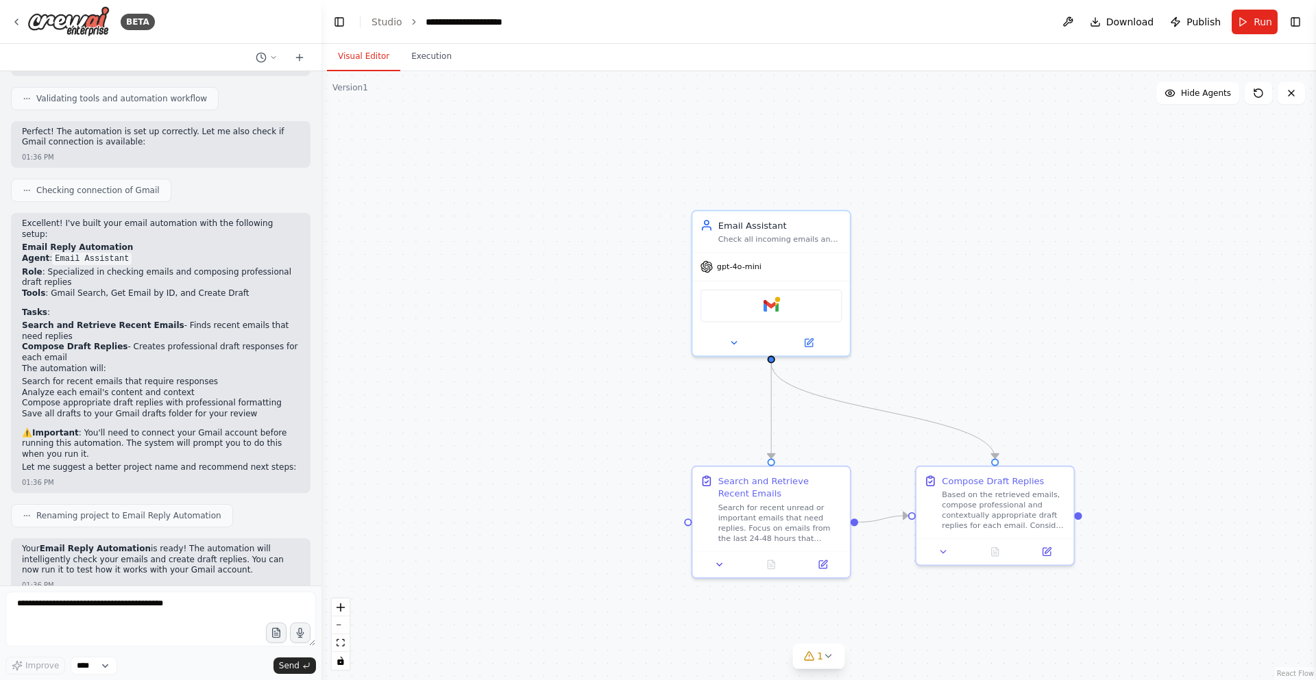
drag, startPoint x: 516, startPoint y: 176, endPoint x: 477, endPoint y: 161, distance: 41.9
click at [477, 161] on div ".deletable-edge-delete-btn { width: 20px; height: 20px; border: 0px solid #ffff…" at bounding box center [818, 375] width 994 height 609
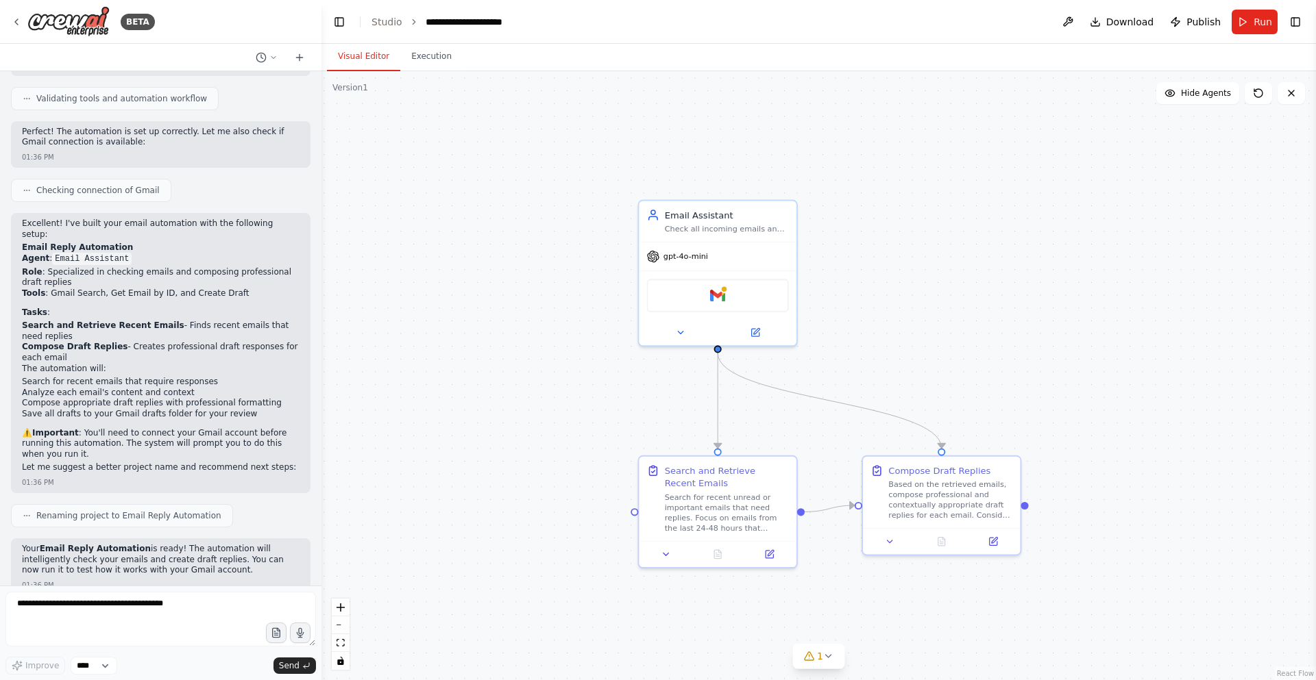
drag, startPoint x: 543, startPoint y: 317, endPoint x: 490, endPoint y: 306, distance: 54.4
click at [490, 306] on div ".deletable-edge-delete-btn { width: 20px; height: 20px; border: 0px solid #ffff…" at bounding box center [818, 375] width 994 height 609
drag, startPoint x: 717, startPoint y: 452, endPoint x: 942, endPoint y: 452, distance: 225.5
click at [942, 452] on div ".deletable-edge-delete-btn { width: 20px; height: 20px; border: 0px solid #ffff…" at bounding box center [818, 375] width 994 height 609
click at [734, 542] on div "Search and Retrieve Recent Emails Search for recent unread or important emails …" at bounding box center [718, 509] width 160 height 113
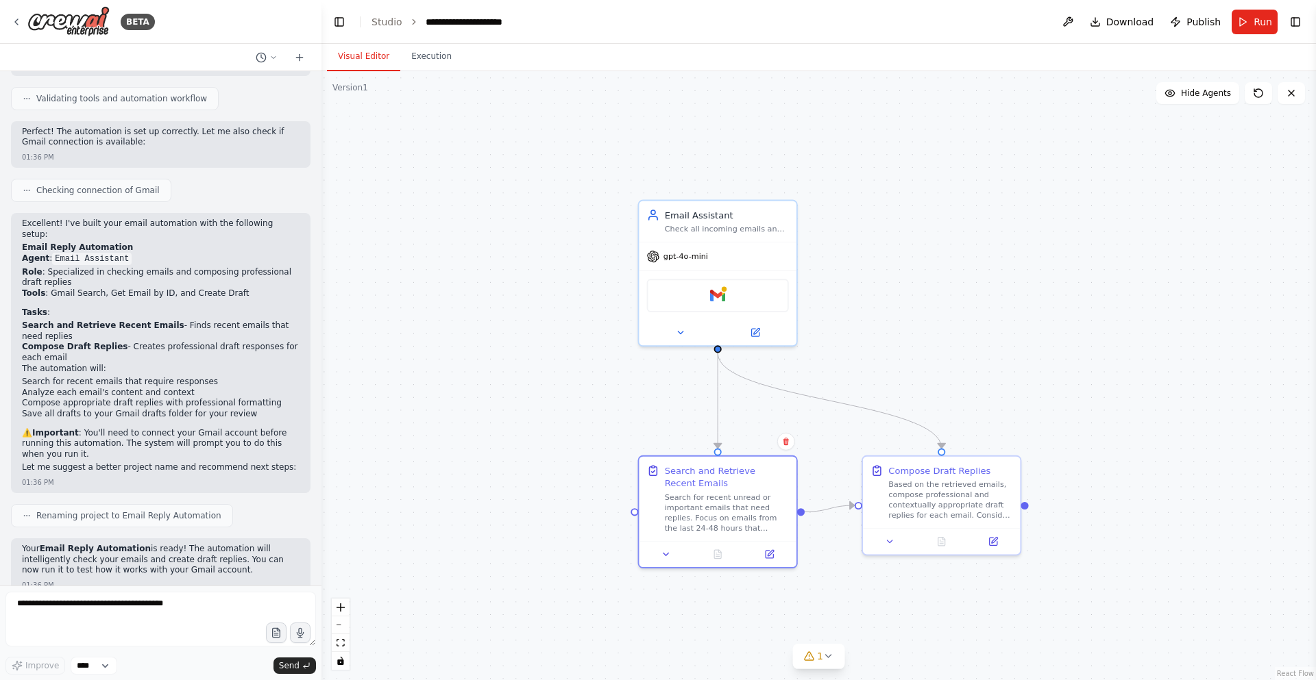
click at [823, 445] on div ".deletable-edge-delete-btn { width: 20px; height: 20px; border: 0px solid #ffff…" at bounding box center [818, 375] width 994 height 609
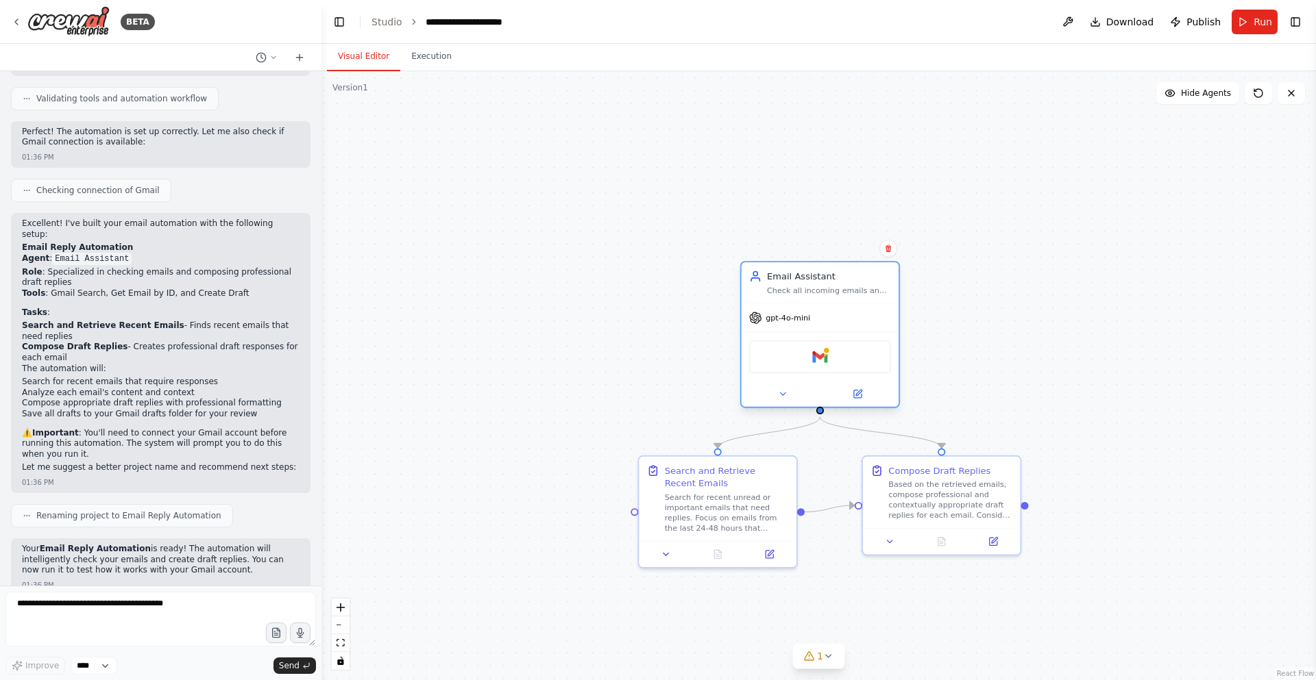
drag, startPoint x: 759, startPoint y: 280, endPoint x: 863, endPoint y: 344, distance: 123.1
click at [863, 344] on div "Gmail" at bounding box center [820, 358] width 142 height 34
click at [707, 530] on div "Search for recent unread or important emails that need replies. Focus on emails…" at bounding box center [727, 510] width 124 height 41
click at [741, 502] on div "Search for recent unread or important emails that need replies. Focus on emails…" at bounding box center [727, 510] width 124 height 41
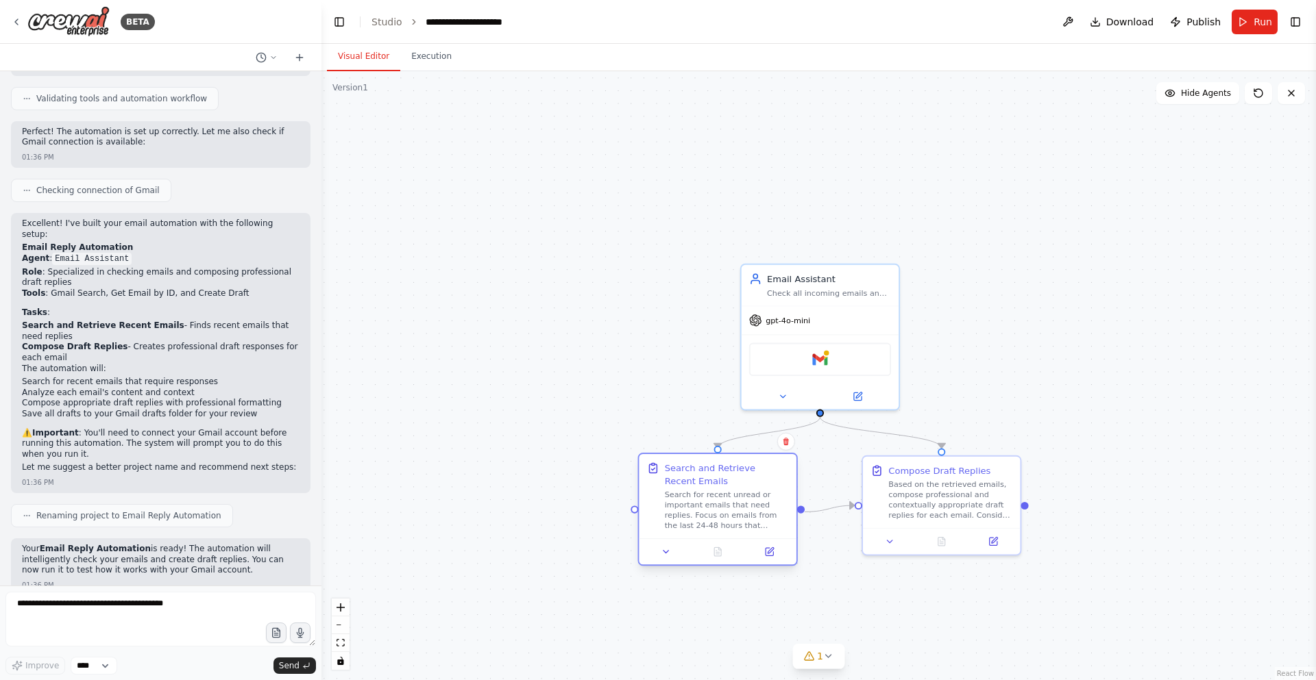
click at [741, 502] on div "Search for recent unread or important emails that need replies. Focus on emails…" at bounding box center [727, 510] width 124 height 41
click at [760, 552] on button at bounding box center [769, 551] width 44 height 15
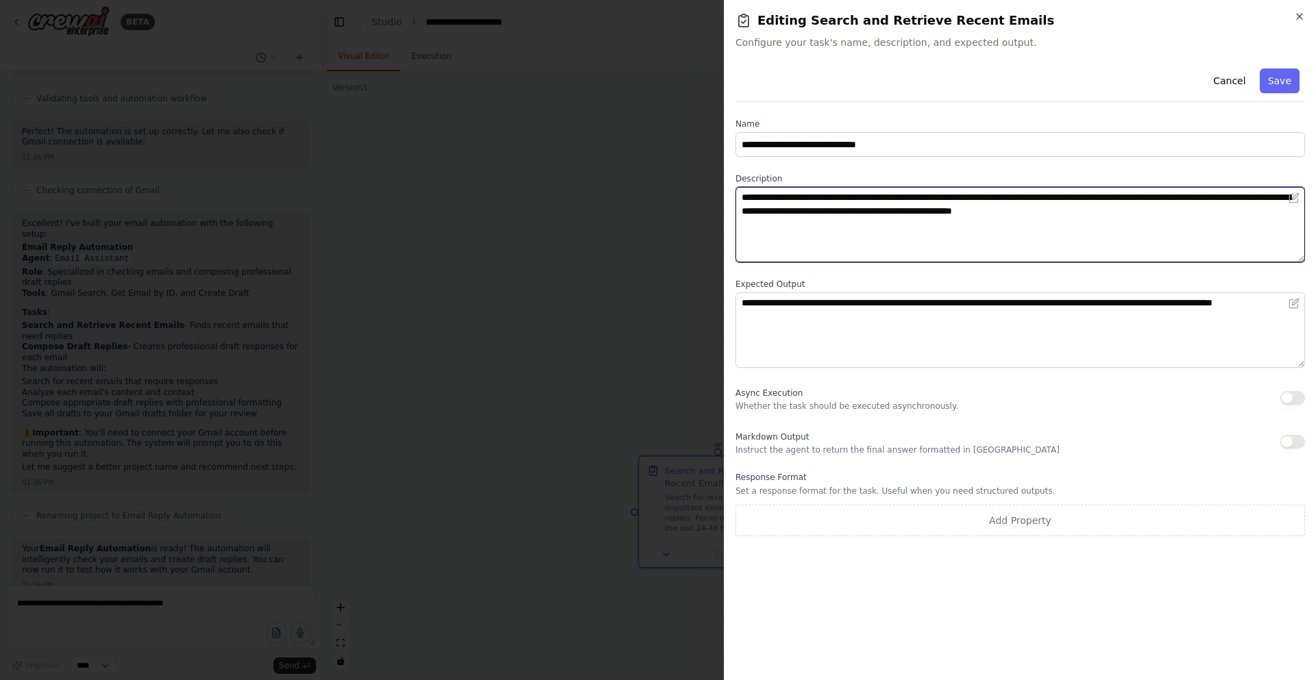
drag, startPoint x: 1197, startPoint y: 223, endPoint x: 794, endPoint y: 133, distance: 413.0
click at [795, 131] on div "**********" at bounding box center [1019, 300] width 569 height 474
click at [785, 247] on textarea "**********" at bounding box center [1019, 224] width 569 height 75
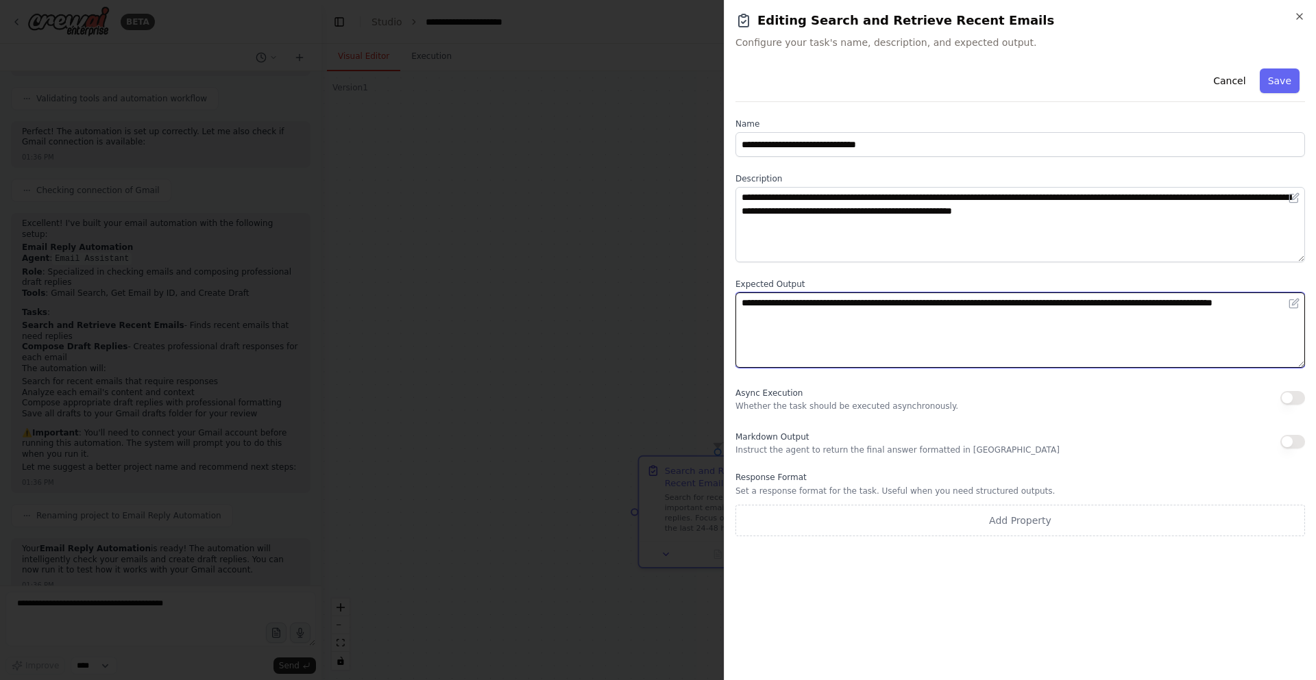
click at [798, 317] on textarea "**********" at bounding box center [1019, 330] width 569 height 75
click at [813, 348] on textarea "**********" at bounding box center [1019, 330] width 569 height 75
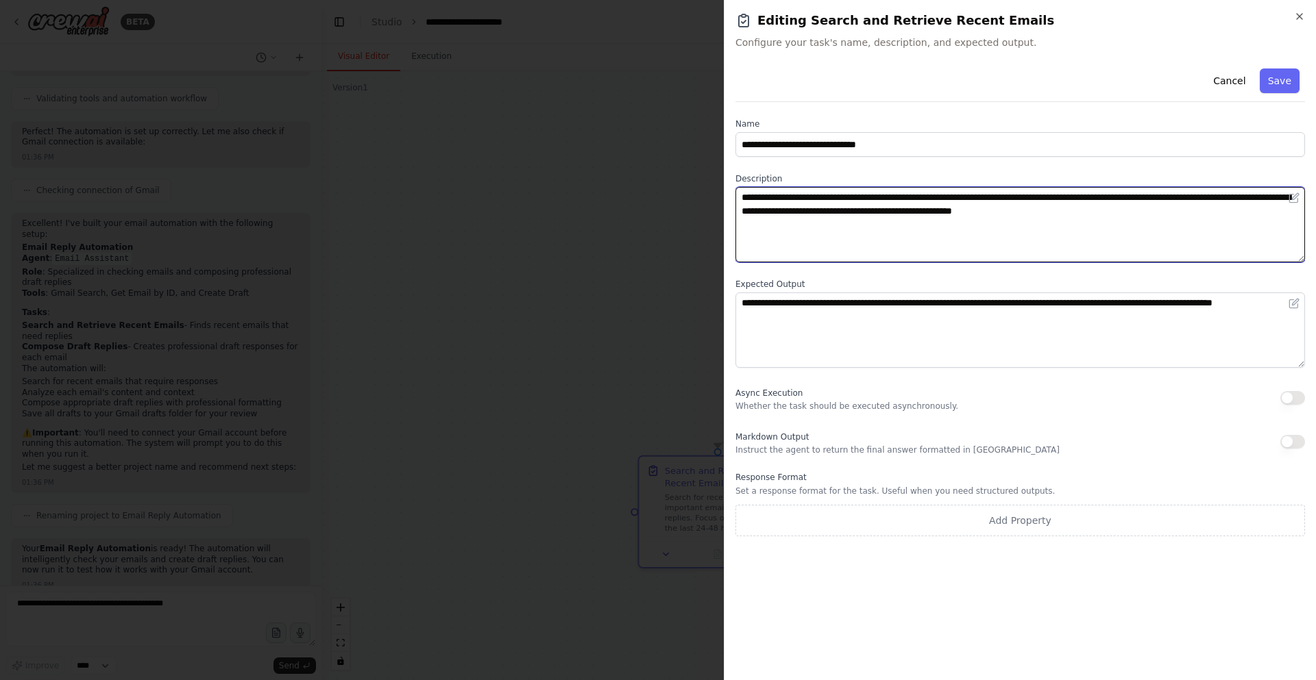
click at [797, 236] on textarea "**********" at bounding box center [1019, 224] width 569 height 75
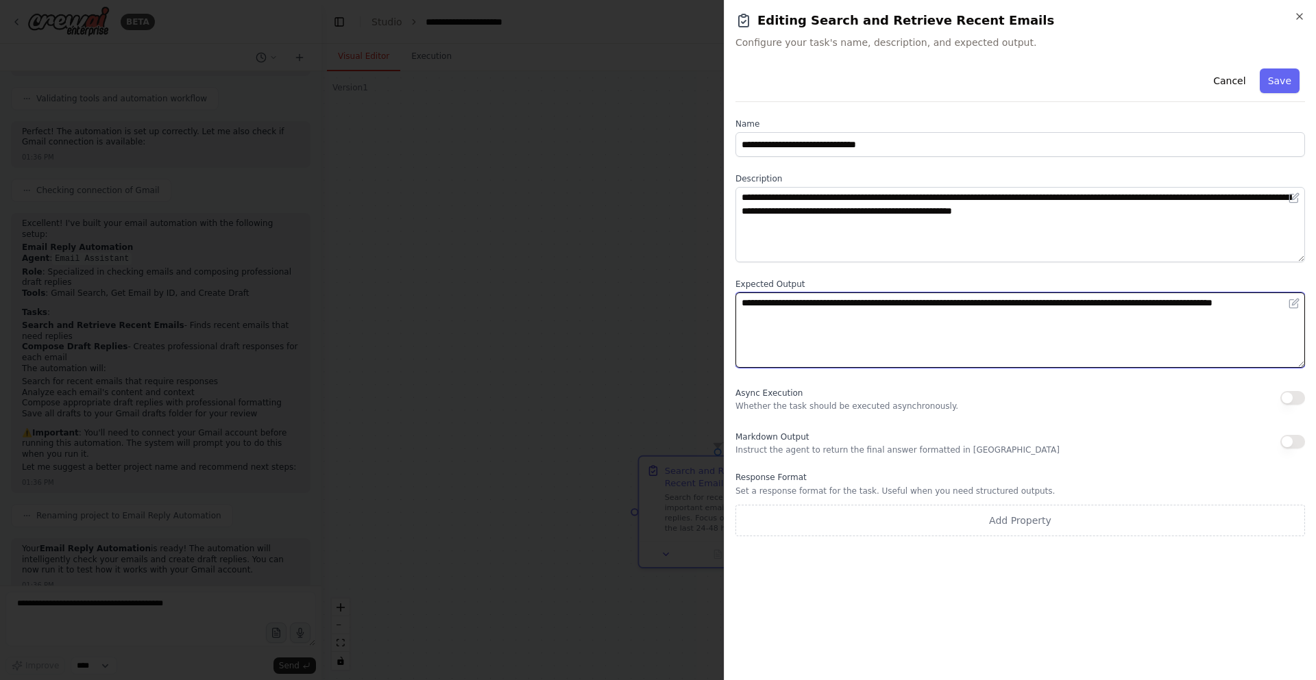
click at [889, 362] on textarea "**********" at bounding box center [1019, 330] width 569 height 75
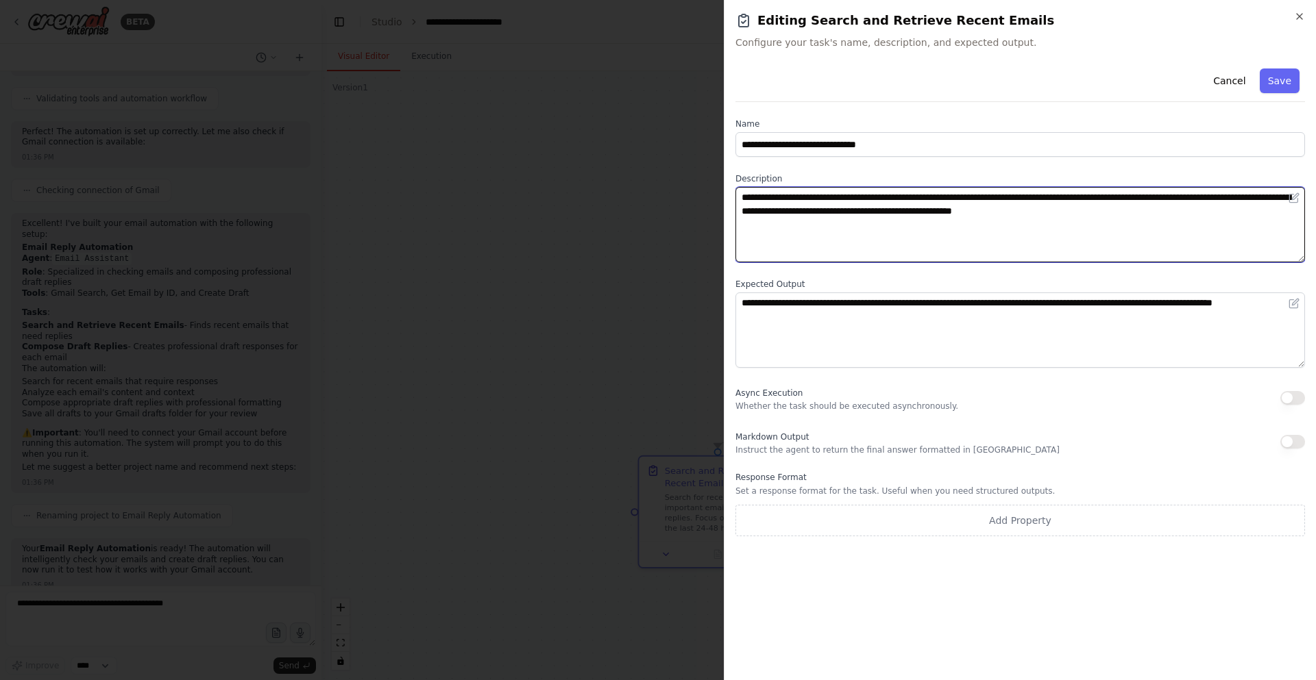
click at [950, 223] on textarea "**********" at bounding box center [1019, 224] width 569 height 75
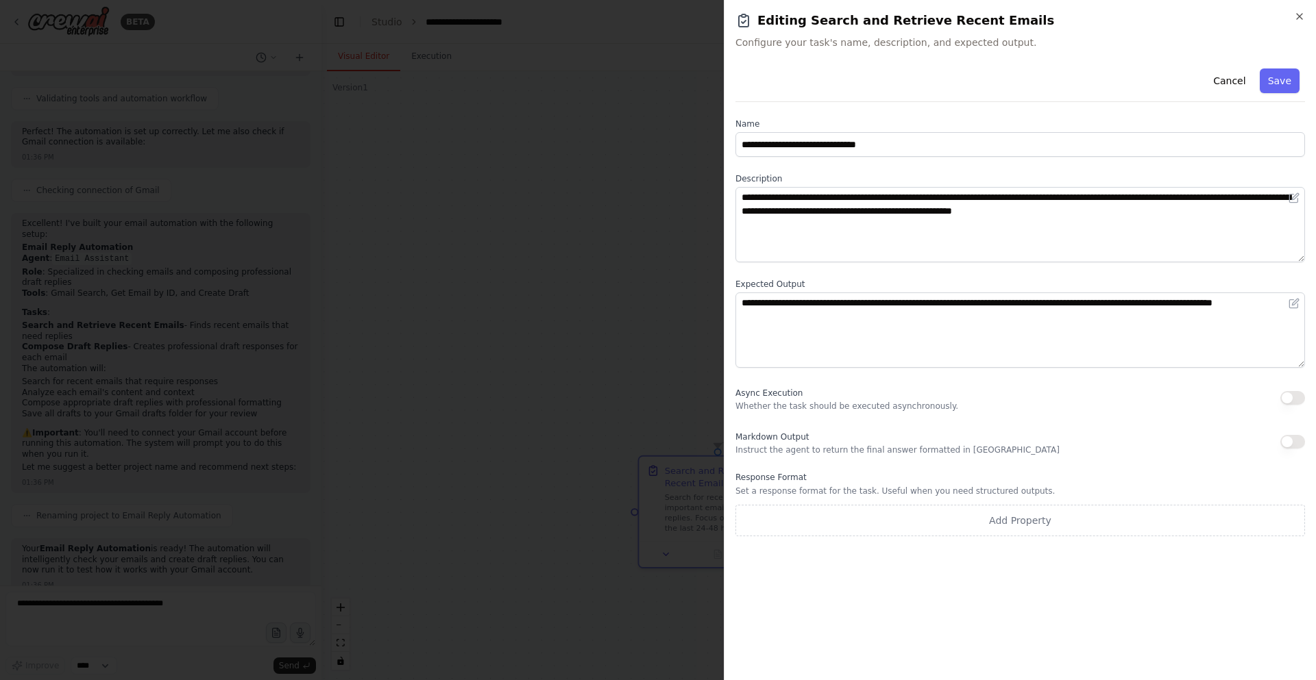
drag, startPoint x: 1271, startPoint y: 69, endPoint x: 1264, endPoint y: 73, distance: 8.6
click at [1271, 70] on button "Save" at bounding box center [1280, 81] width 40 height 25
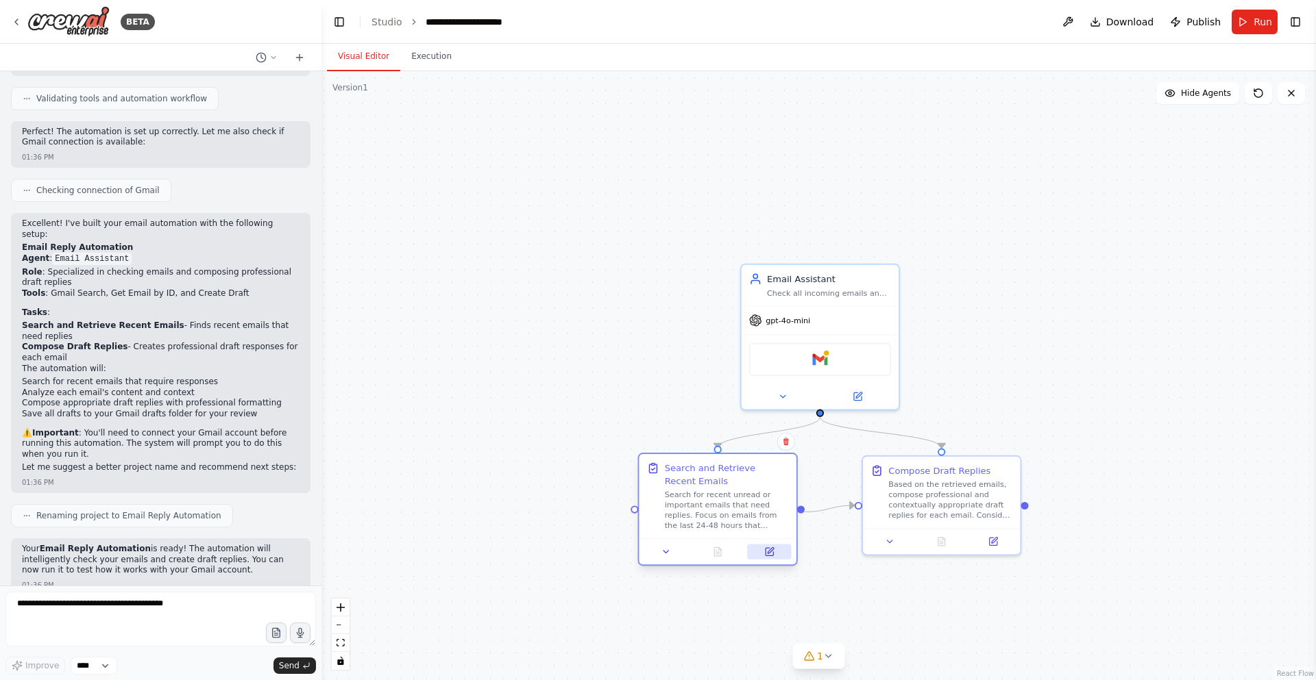
click at [765, 548] on icon at bounding box center [769, 552] width 10 height 10
click at [770, 557] on icon at bounding box center [769, 552] width 10 height 10
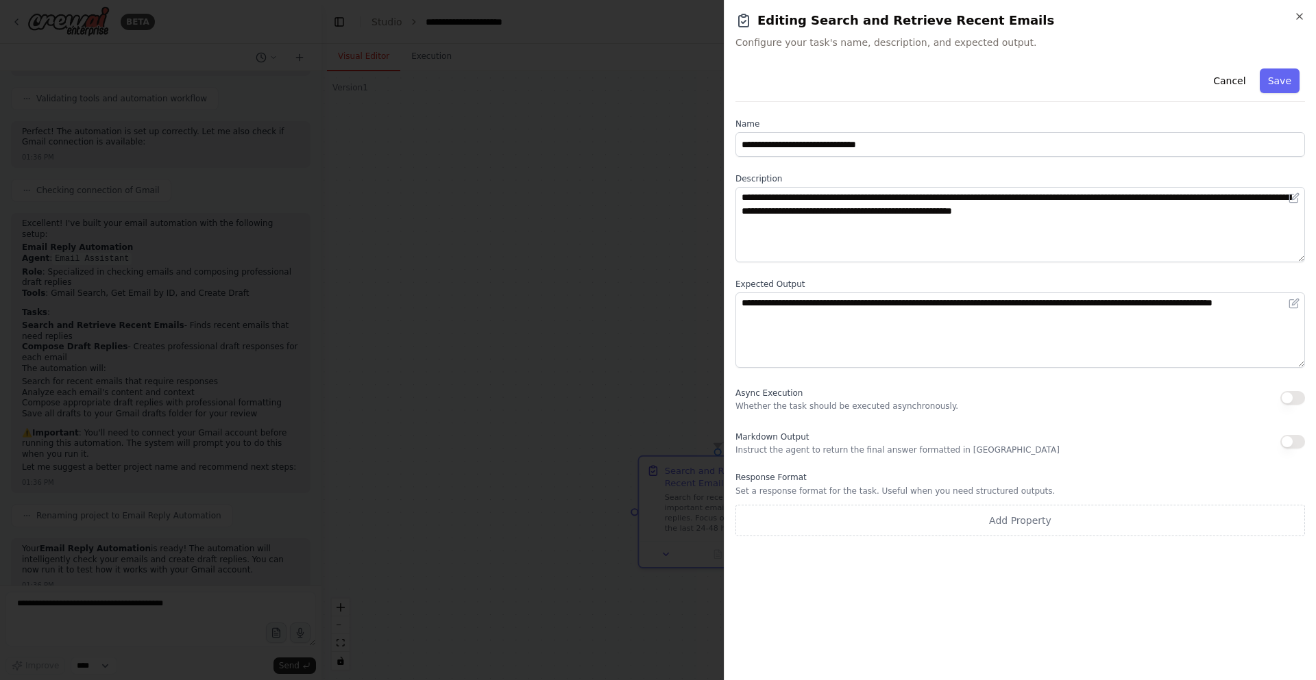
click at [1298, 9] on div "**********" at bounding box center [1020, 340] width 592 height 680
click at [1298, 12] on icon "button" at bounding box center [1299, 16] width 11 height 11
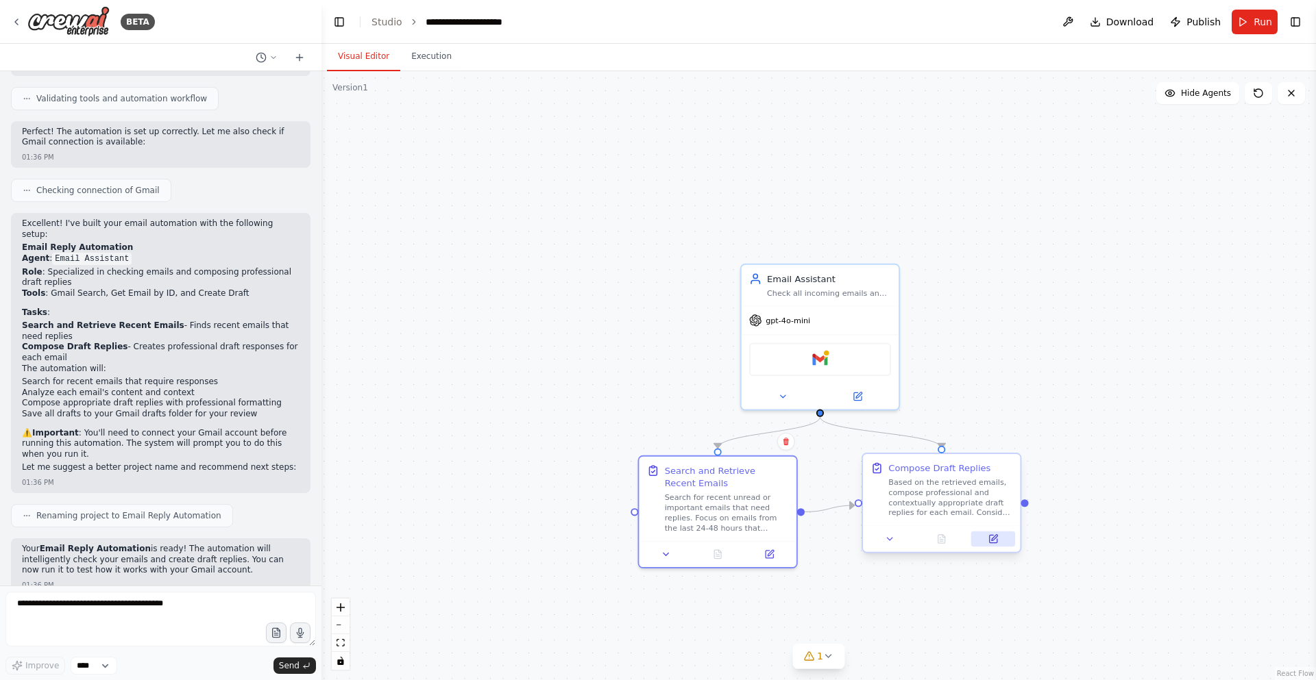
click at [1000, 535] on button at bounding box center [993, 539] width 44 height 15
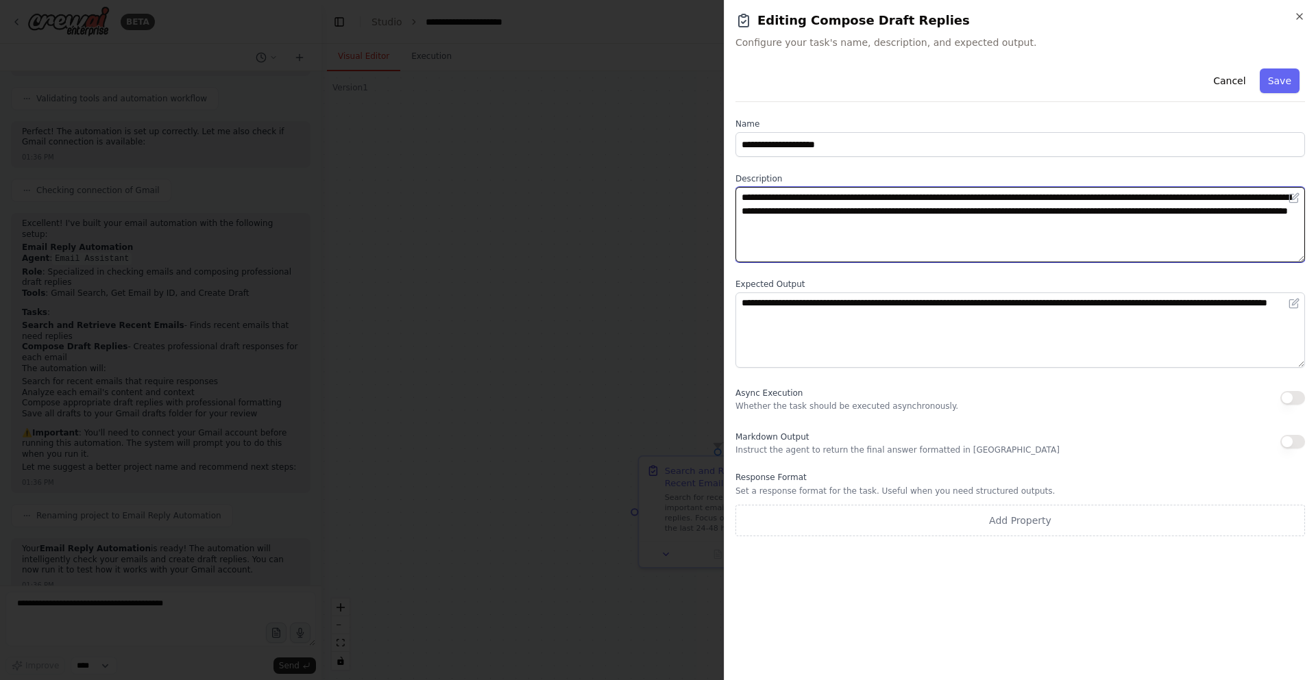
drag, startPoint x: 737, startPoint y: 192, endPoint x: 1081, endPoint y: 265, distance: 351.6
click at [1081, 264] on div "**********" at bounding box center [1019, 300] width 569 height 474
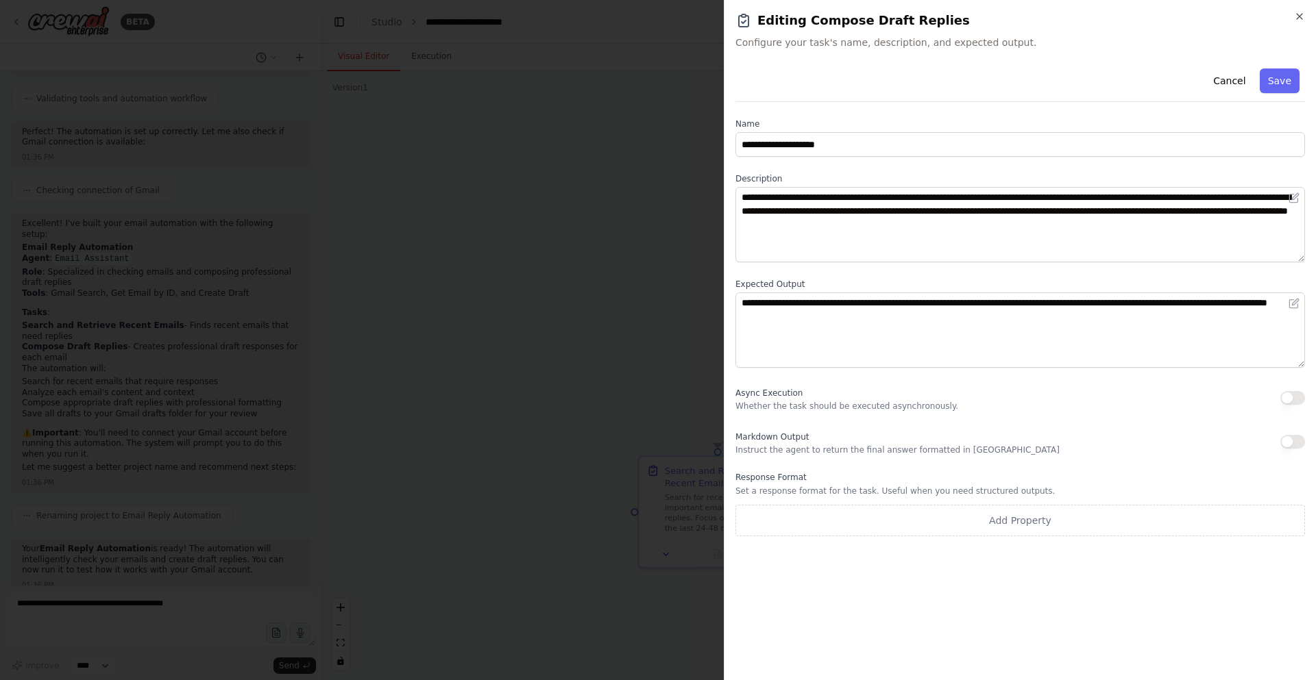
click at [1081, 265] on div "**********" at bounding box center [1019, 300] width 569 height 474
click at [1274, 81] on button "Save" at bounding box center [1280, 81] width 40 height 25
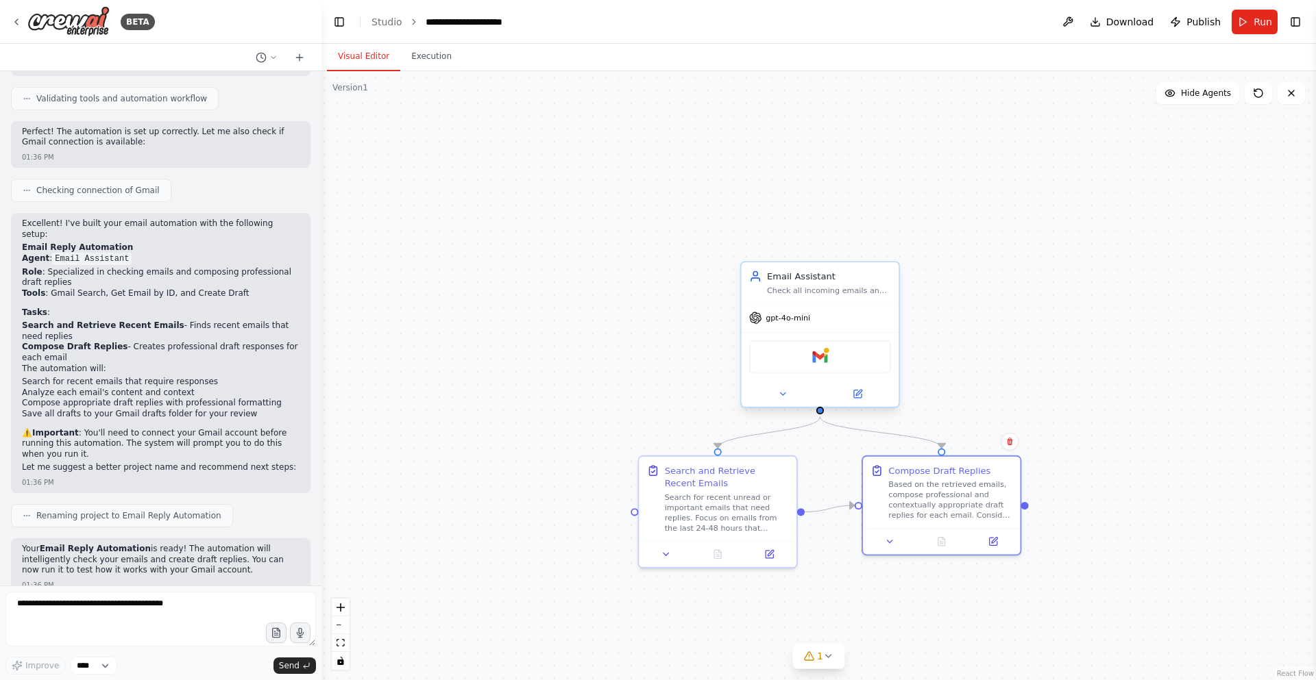
click at [834, 358] on div "Gmail" at bounding box center [820, 358] width 142 height 34
click at [862, 406] on div at bounding box center [820, 394] width 158 height 25
click at [869, 399] on button at bounding box center [857, 394] width 72 height 15
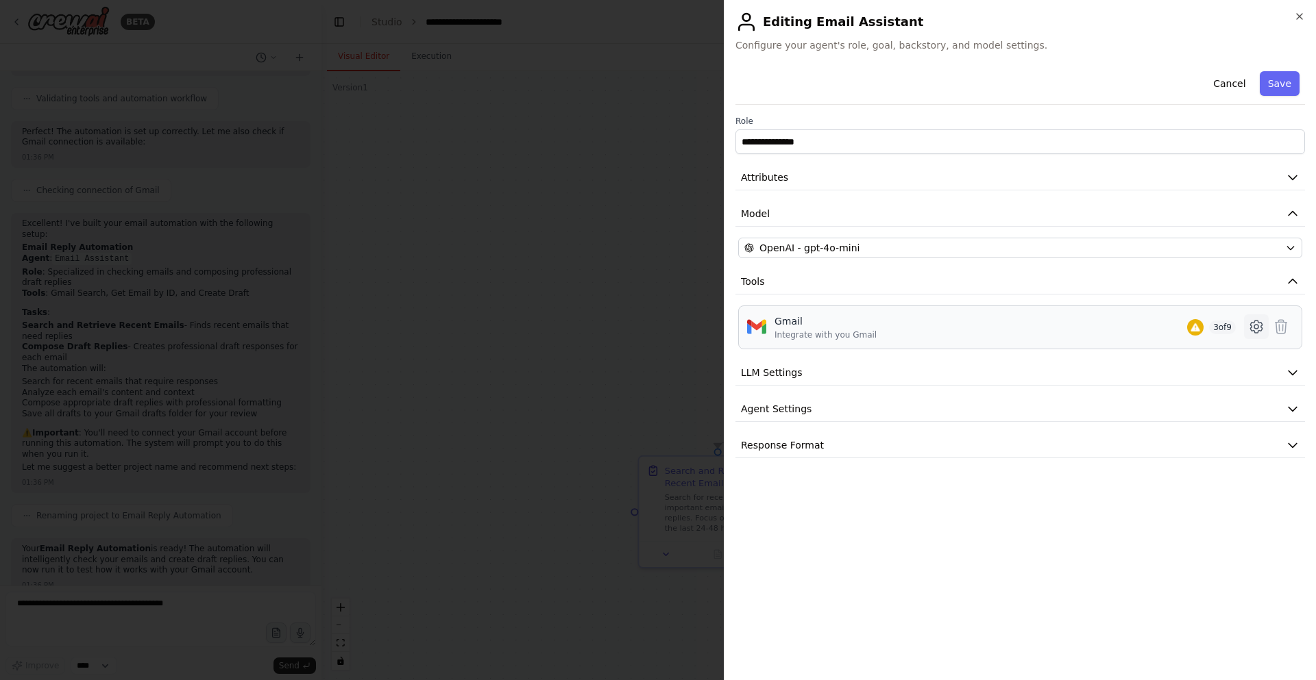
click at [1252, 327] on icon at bounding box center [1256, 327] width 12 height 12
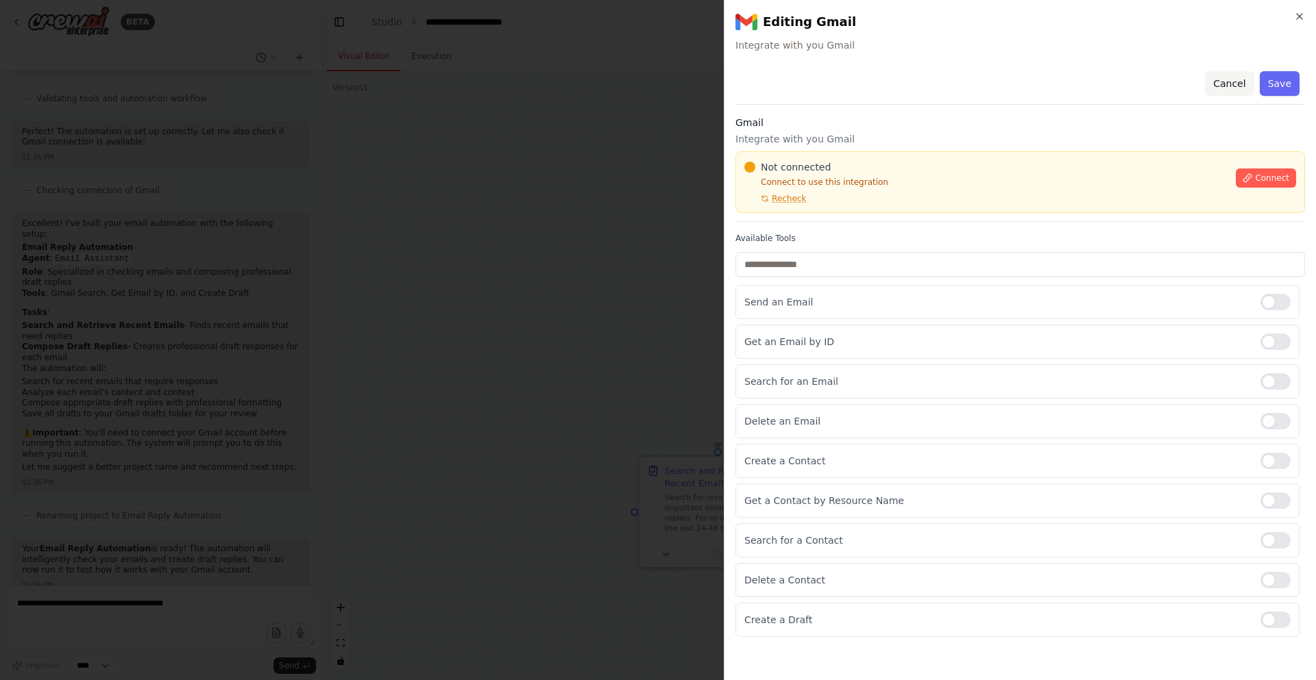
click at [1231, 86] on button "Cancel" at bounding box center [1229, 83] width 49 height 25
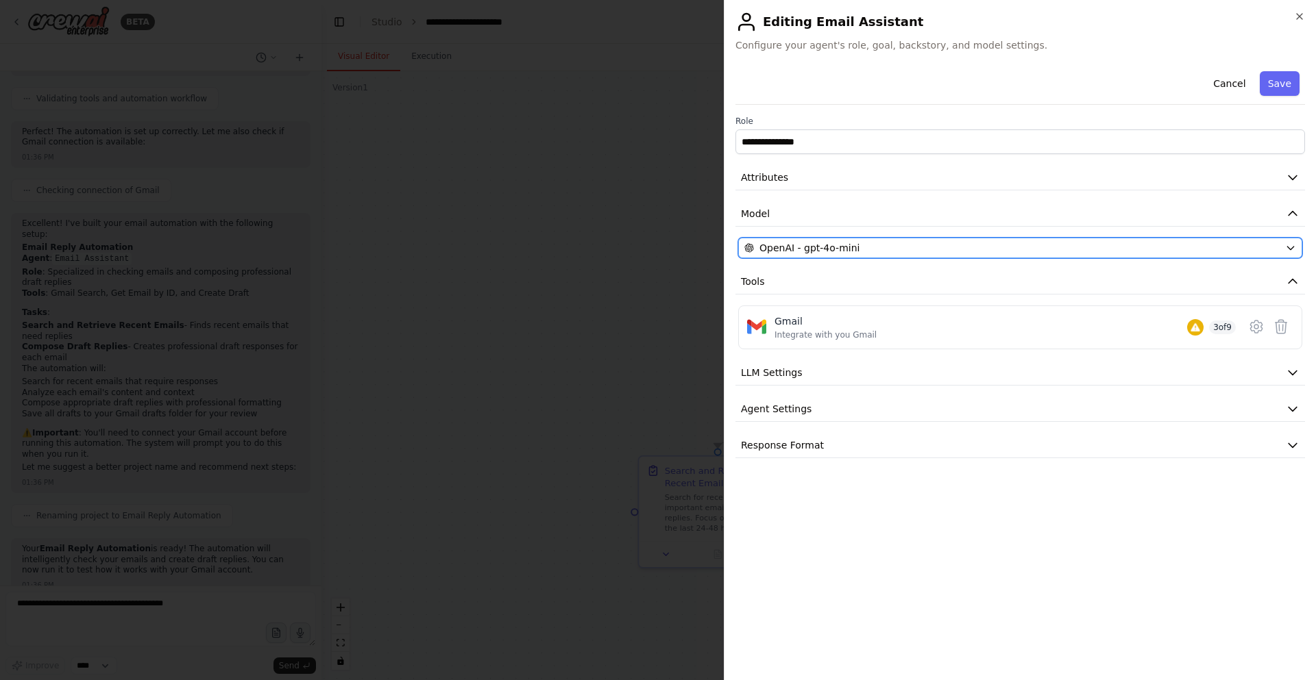
click at [1103, 249] on div "OpenAI - gpt-4o-mini" at bounding box center [1011, 248] width 535 height 14
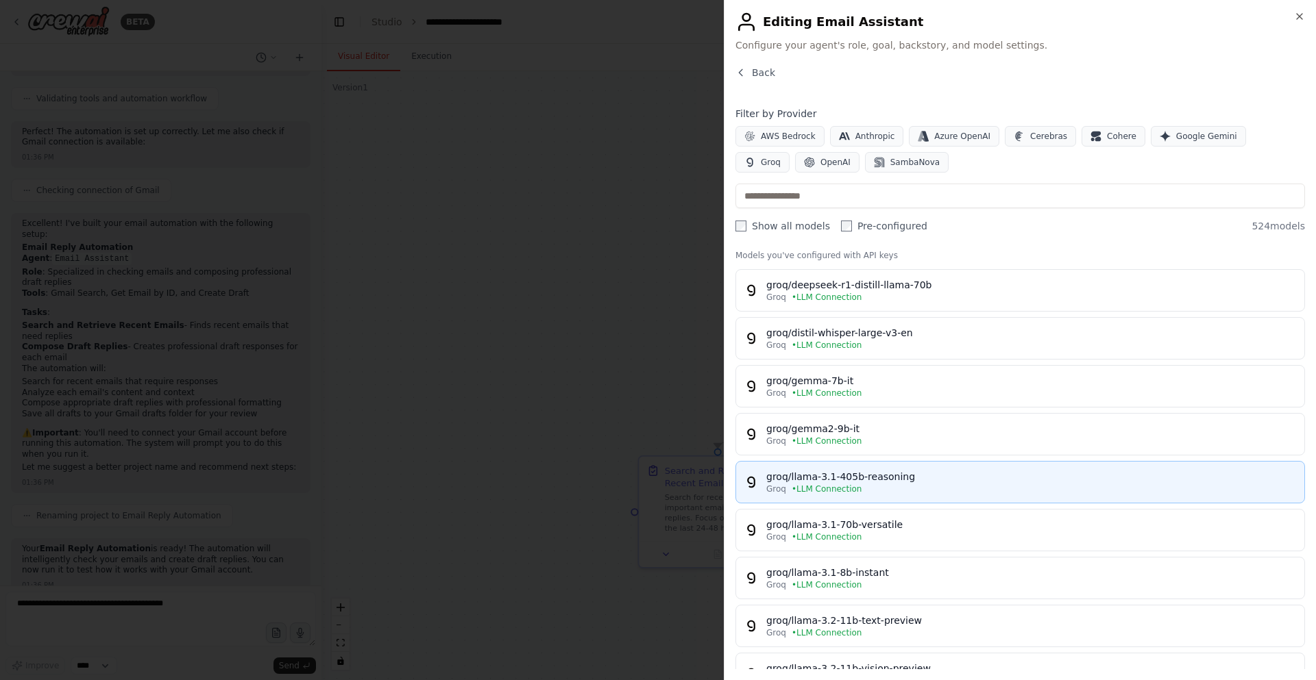
scroll to position [0, 0]
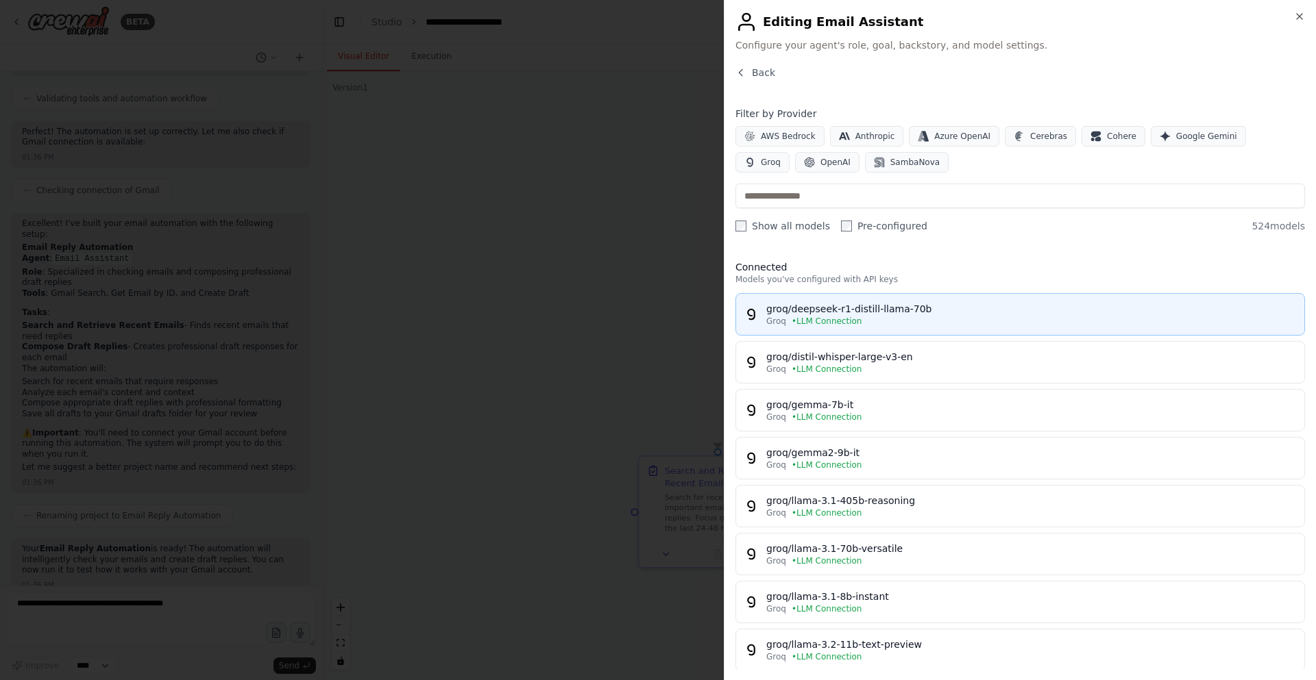
click at [935, 333] on button "groq/deepseek-r1-distill-llama-70b Groq • LLM Connection" at bounding box center [1019, 314] width 569 height 42
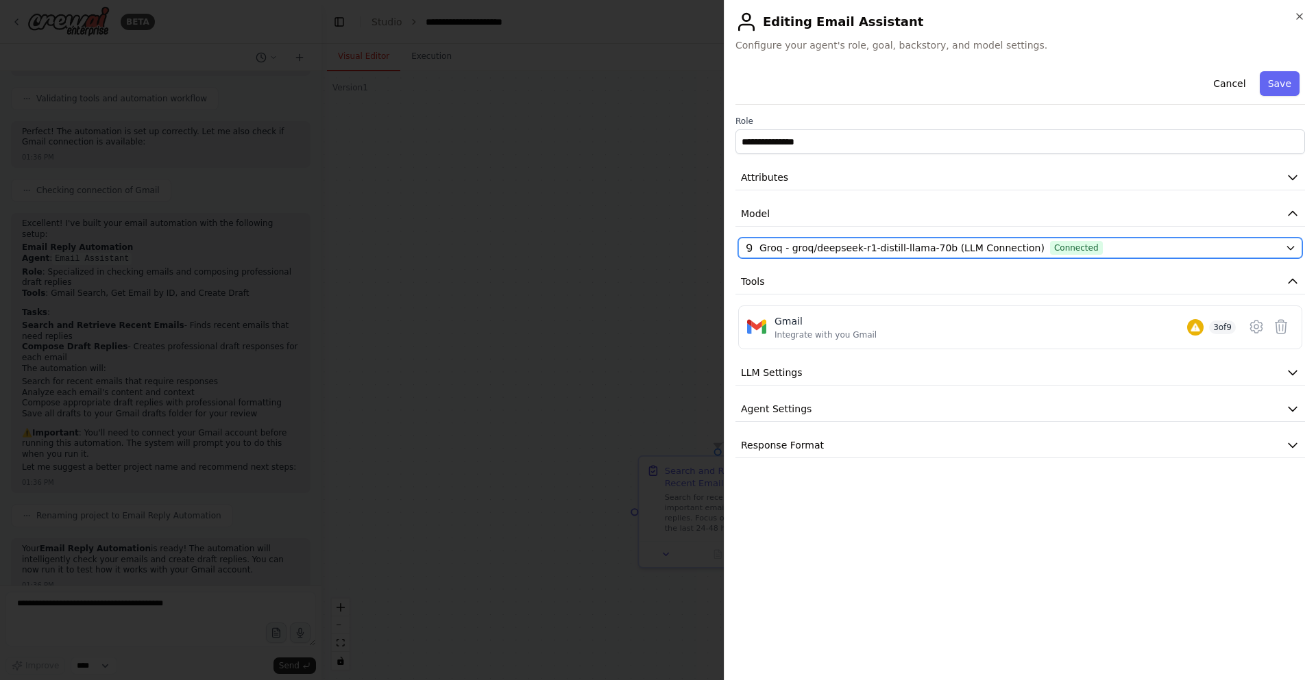
click at [985, 251] on span "Groq - groq/deepseek-r1-distill-llama-70b (LLM Connection)" at bounding box center [901, 248] width 285 height 14
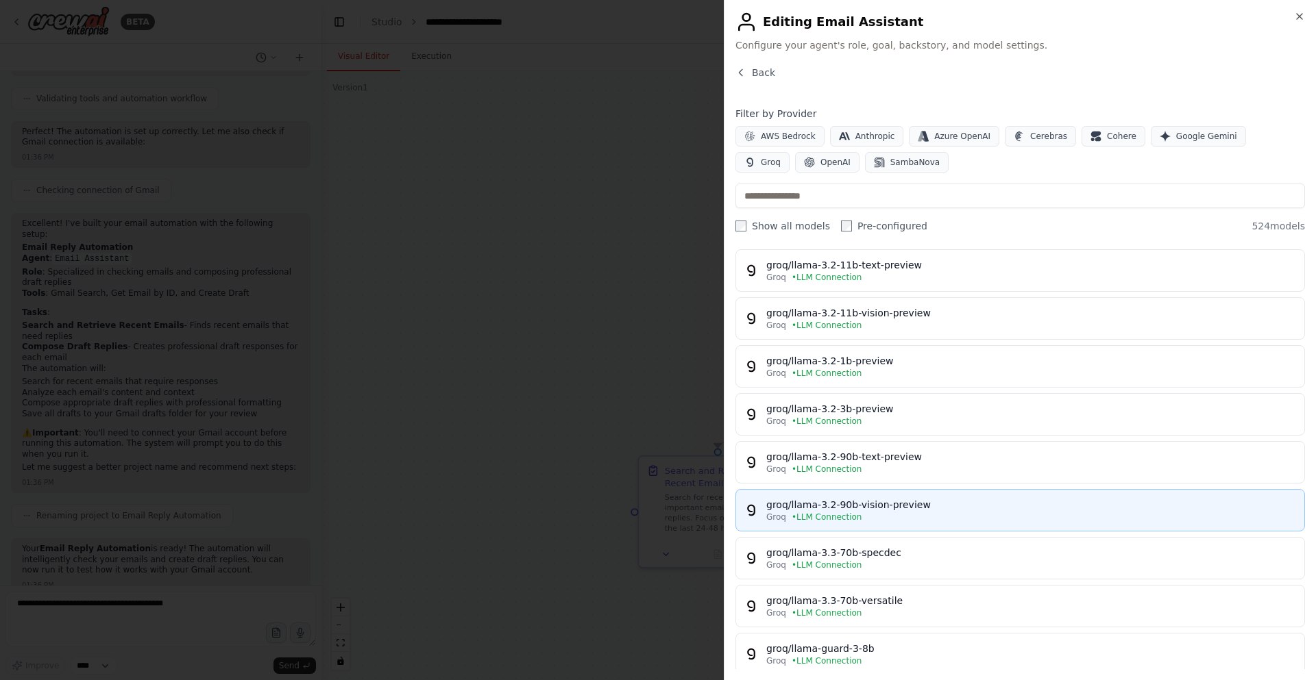
scroll to position [411, 0]
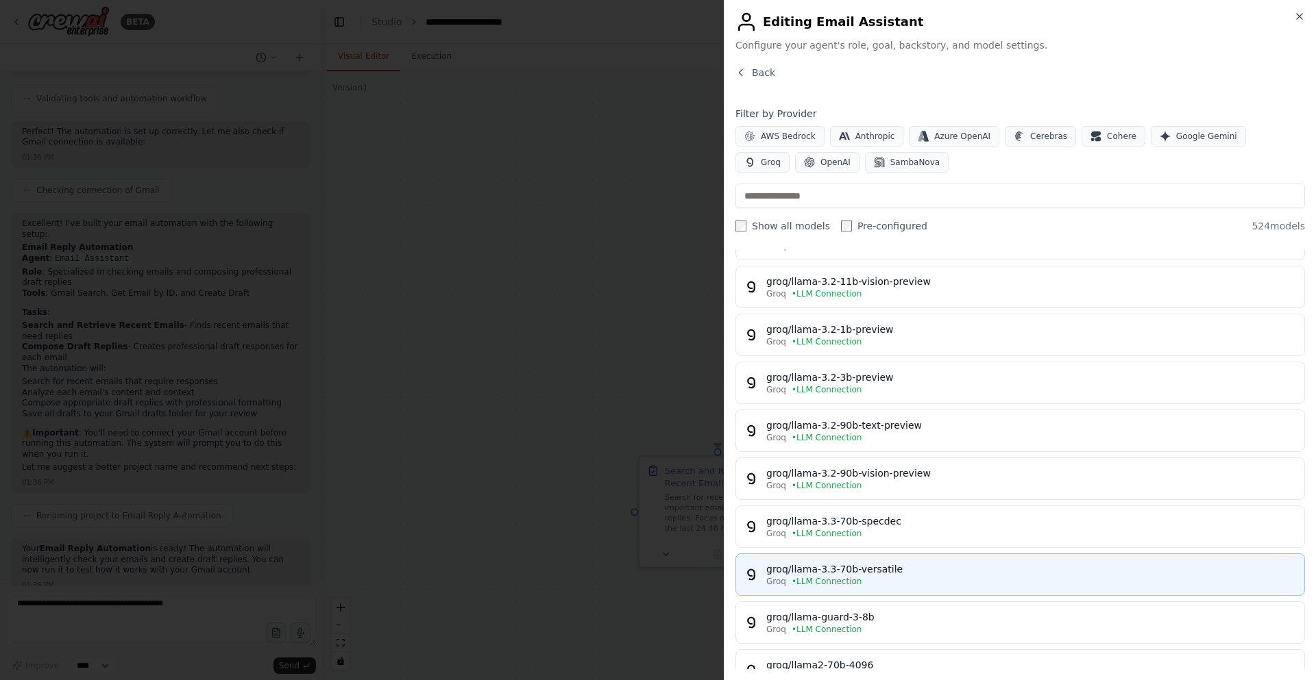
click at [905, 578] on div "Groq • LLM Connection" at bounding box center [1031, 581] width 530 height 11
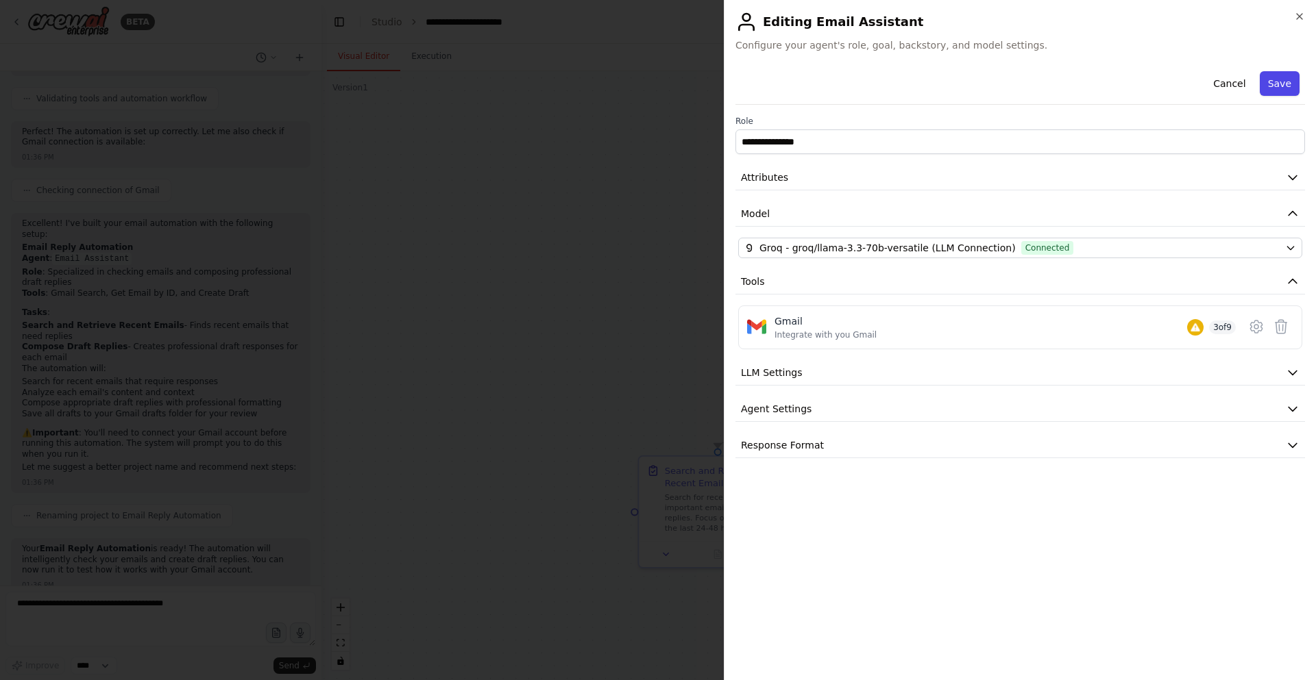
click at [1280, 79] on button "Save" at bounding box center [1280, 83] width 40 height 25
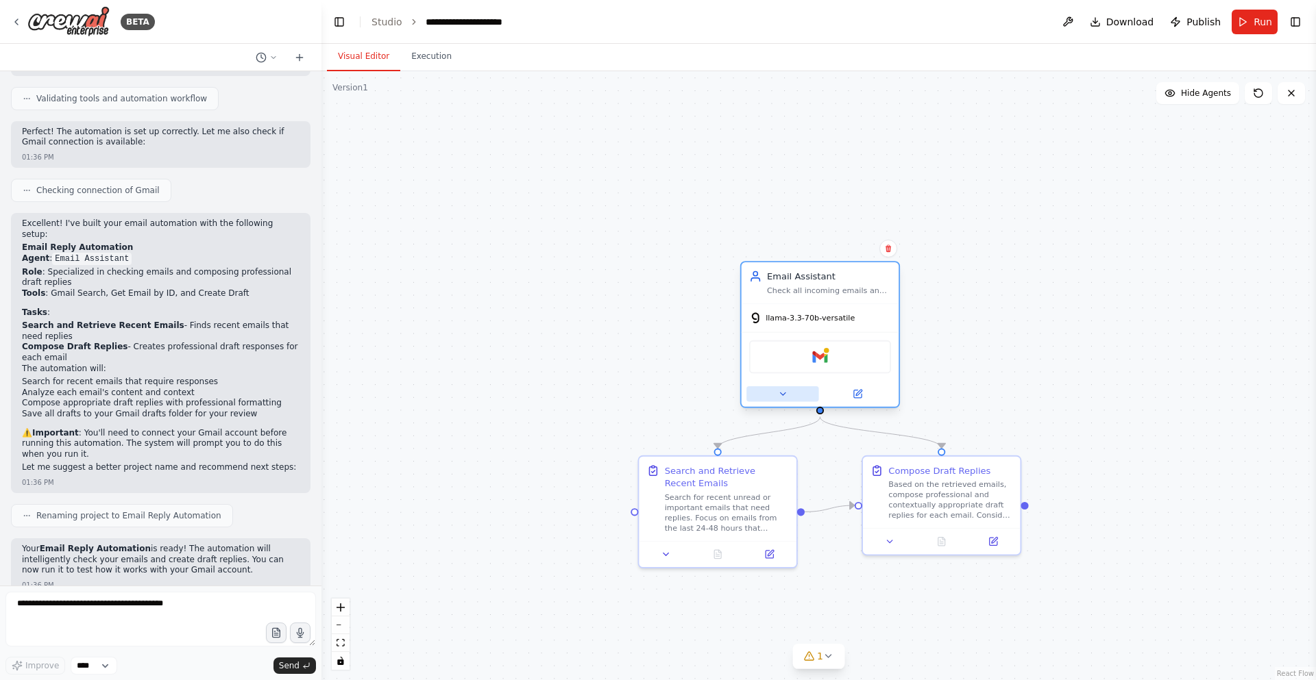
click at [790, 393] on button at bounding box center [782, 394] width 72 height 15
click at [844, 398] on button at bounding box center [857, 394] width 72 height 15
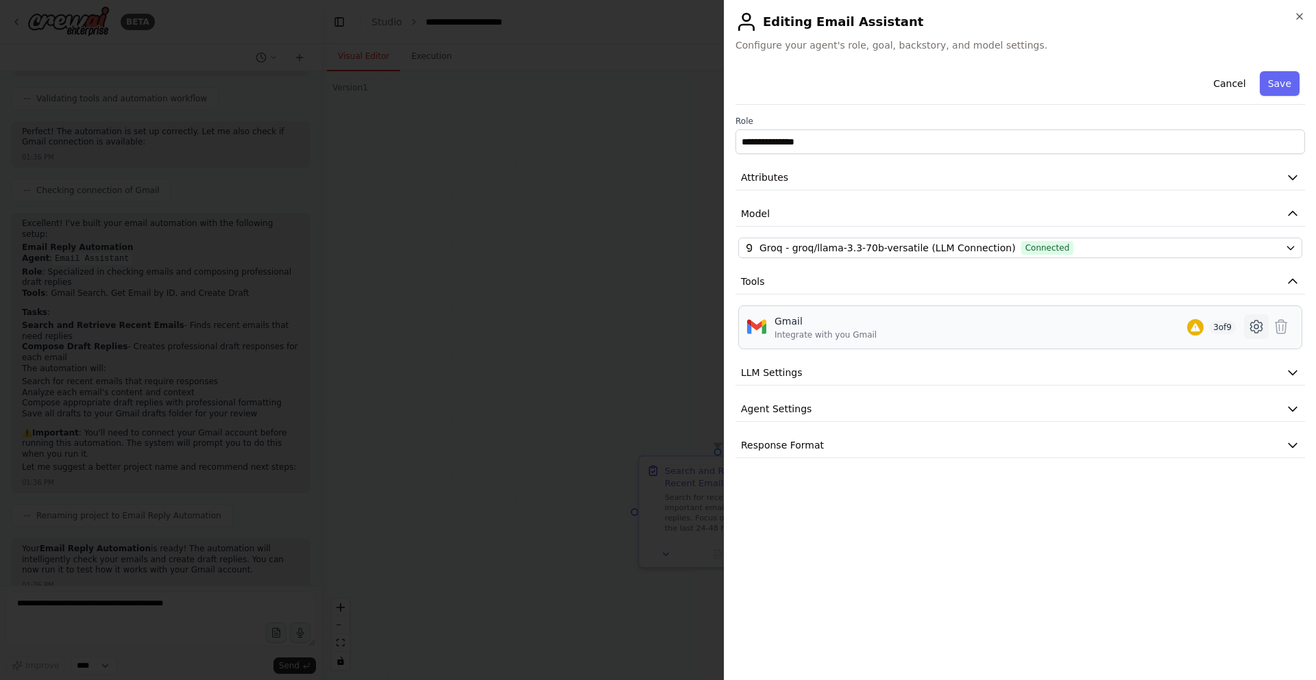
click at [1259, 334] on icon at bounding box center [1256, 327] width 16 height 16
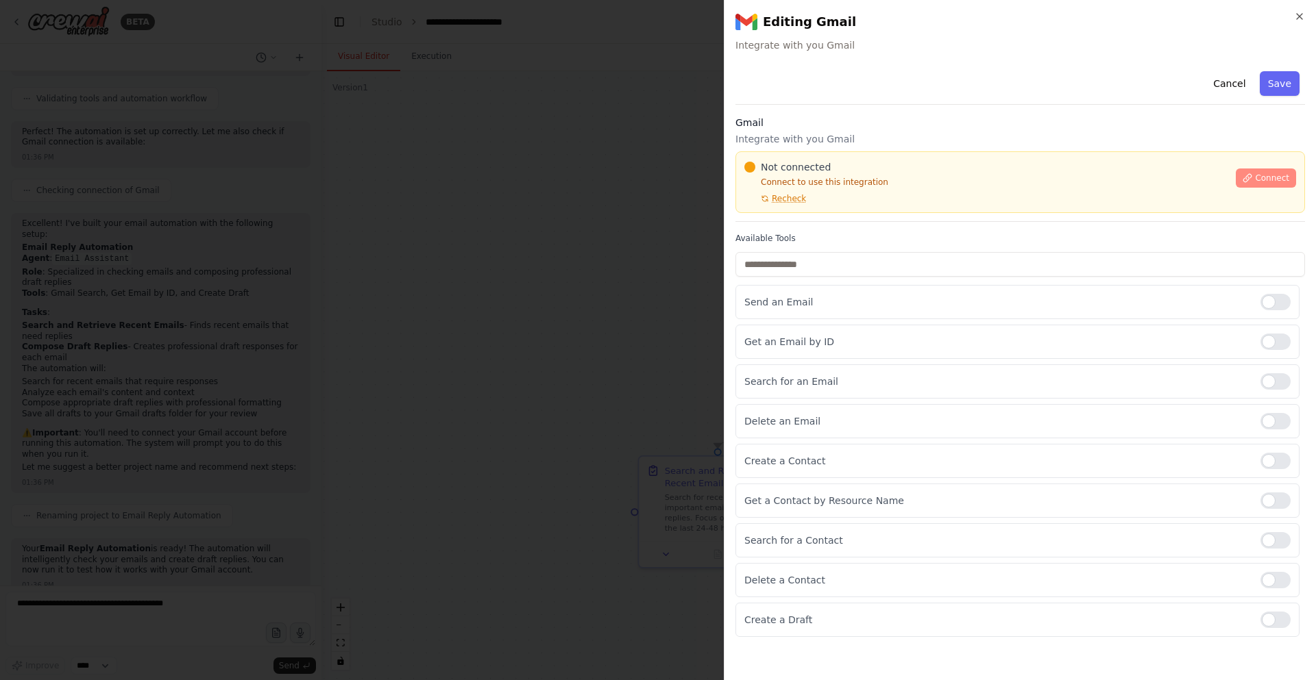
click at [1252, 182] on icon at bounding box center [1247, 178] width 10 height 10
click at [1248, 176] on icon at bounding box center [1247, 178] width 10 height 10
click at [1227, 171] on div "Not connected" at bounding box center [985, 167] width 483 height 14
click at [1277, 169] on button "Connect" at bounding box center [1266, 178] width 60 height 19
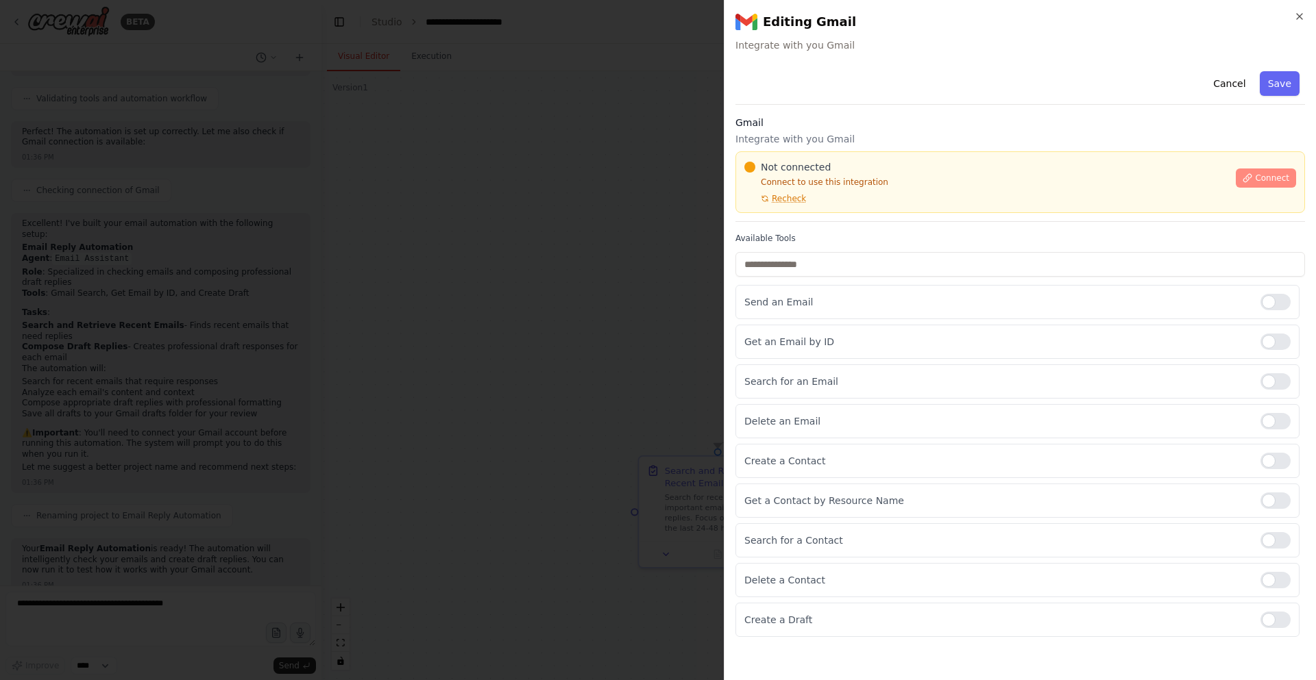
click at [1277, 169] on button "Connect" at bounding box center [1266, 178] width 60 height 19
click at [905, 201] on div "Not connected Connect to use this integration Recheck" at bounding box center [985, 182] width 483 height 44
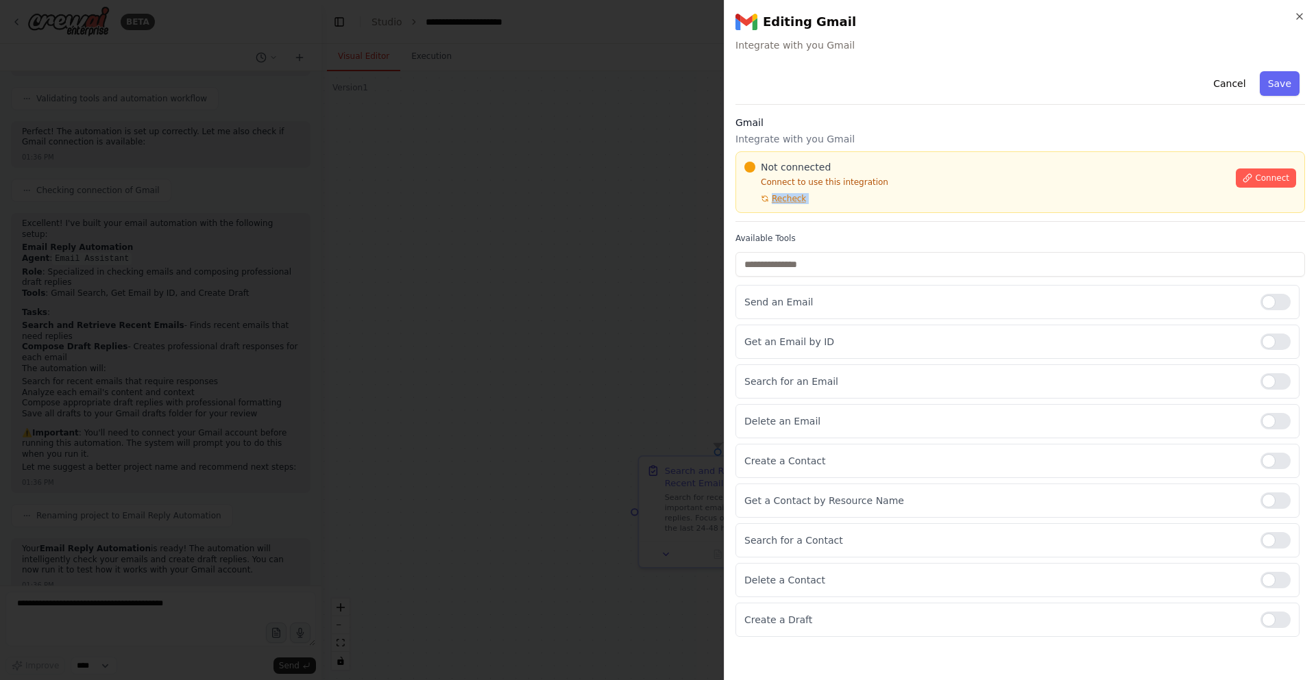
click at [905, 201] on div "Not connected Connect to use this integration Recheck" at bounding box center [985, 182] width 483 height 44
drag, startPoint x: 905, startPoint y: 201, endPoint x: 885, endPoint y: 208, distance: 21.0
click at [889, 207] on div "Not connected Connect to use this integration Recheck Connect" at bounding box center [1019, 182] width 569 height 62
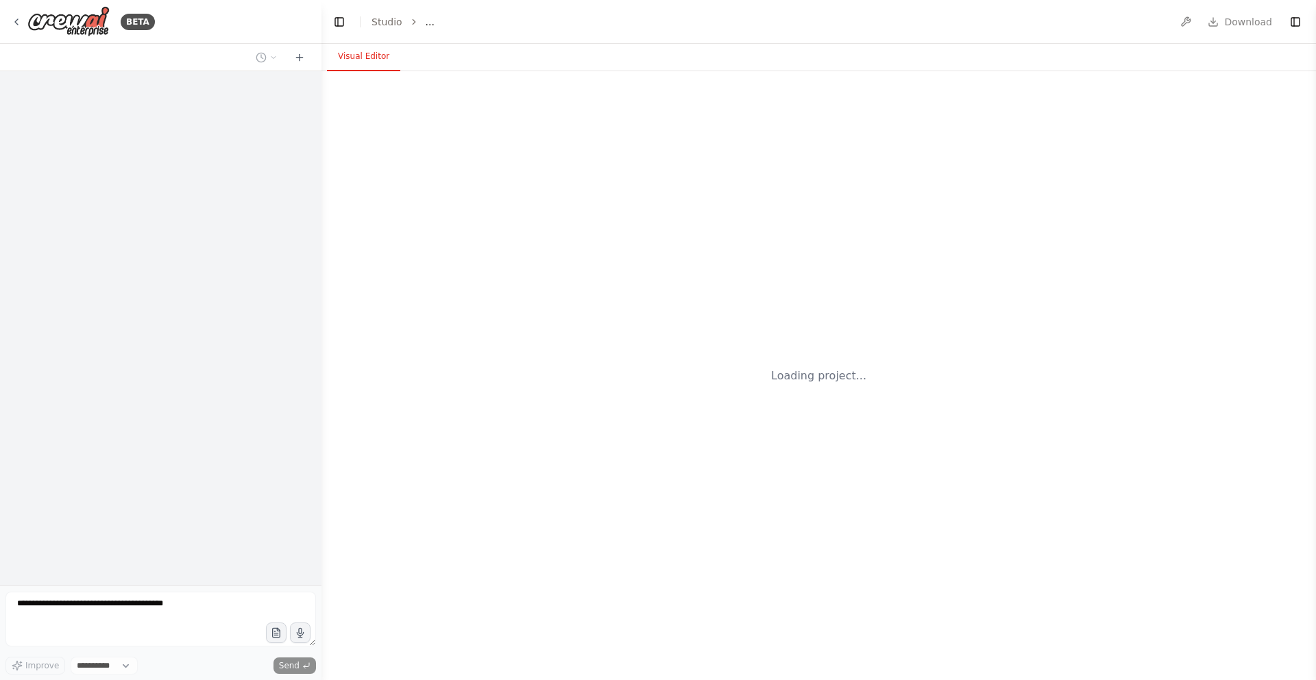
select select "****"
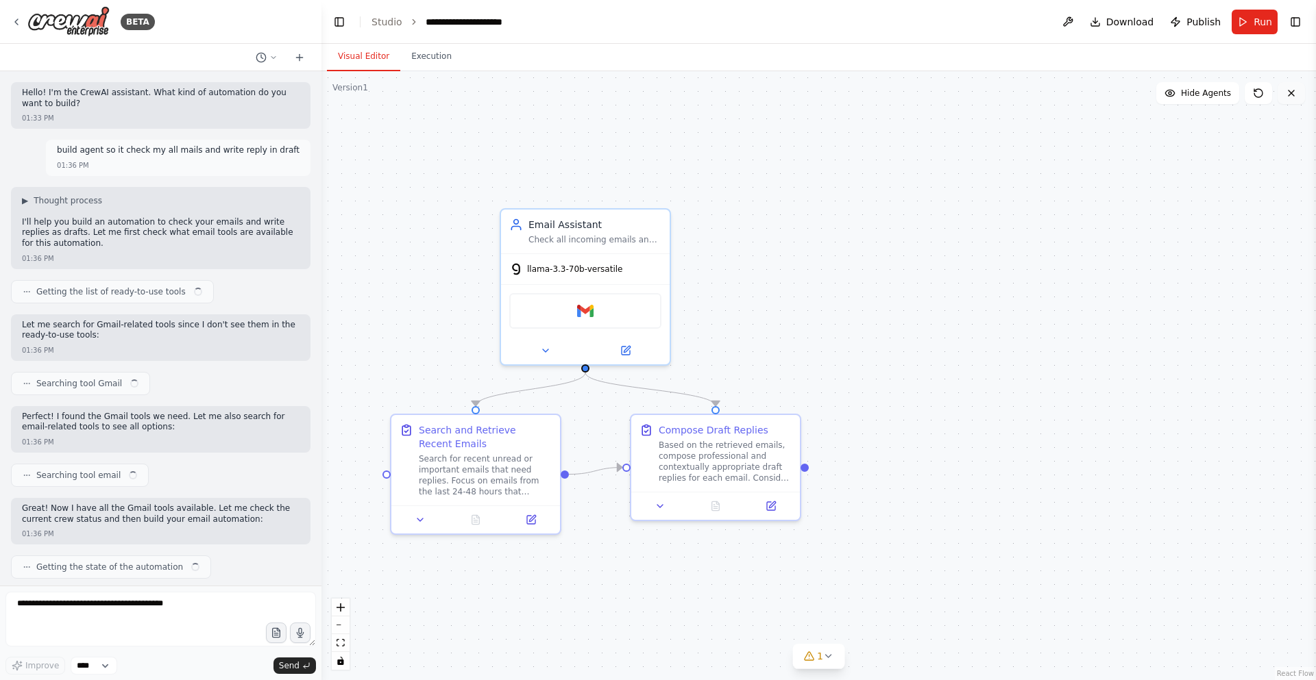
scroll to position [848, 0]
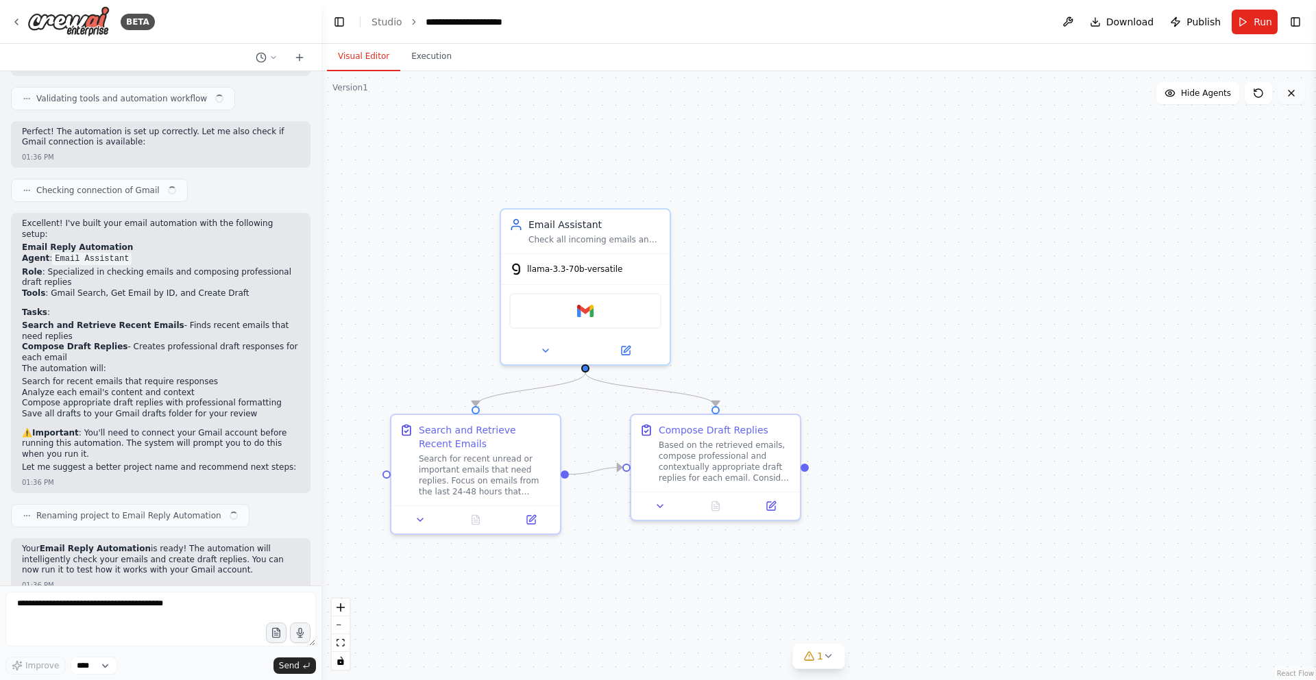
click at [1293, 93] on icon at bounding box center [1291, 93] width 11 height 11
click at [626, 345] on icon at bounding box center [626, 348] width 8 height 8
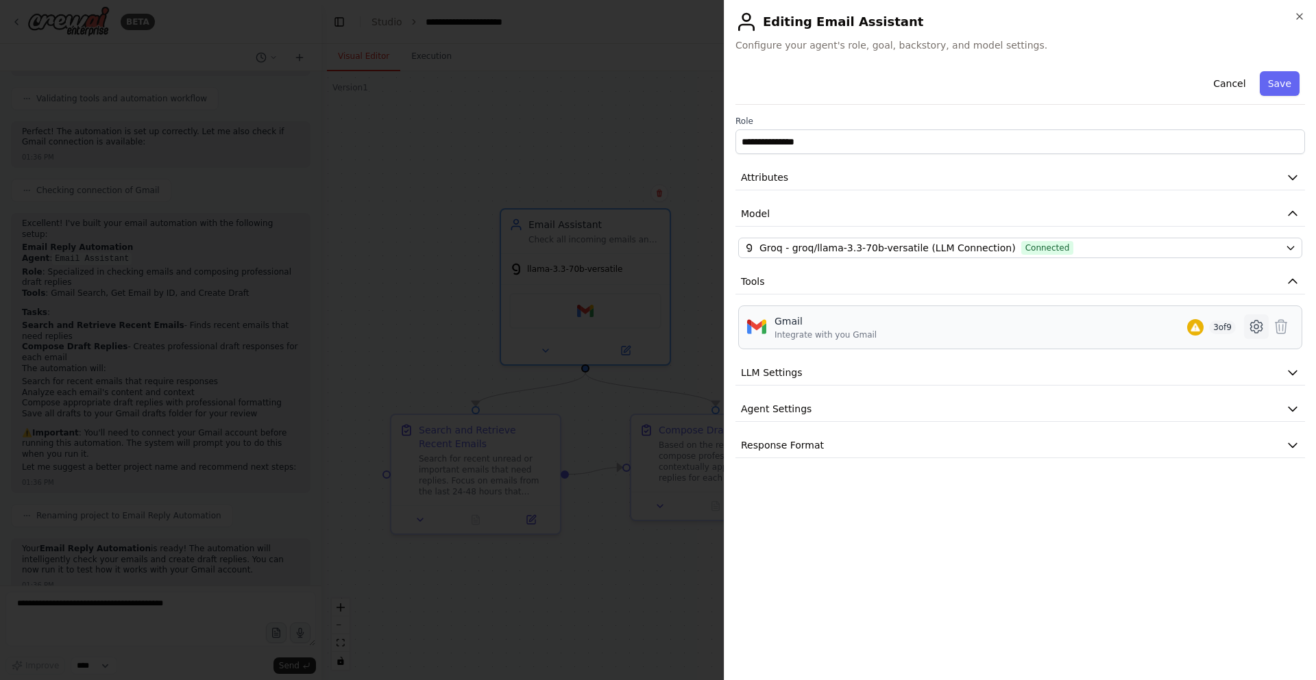
click at [1259, 326] on icon at bounding box center [1256, 327] width 16 height 16
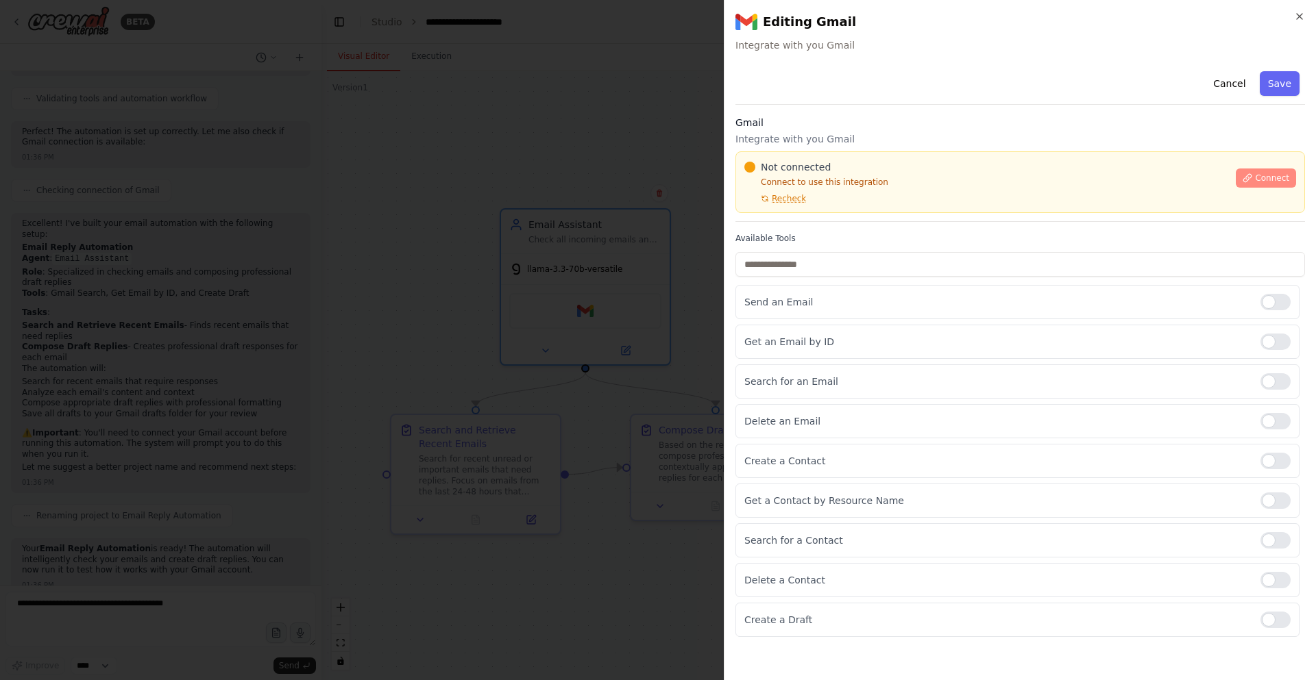
click at [1258, 171] on button "Connect" at bounding box center [1266, 178] width 60 height 19
click at [800, 229] on div "Cancel Save Gmail Integrate with you Gmail Not connected Connect to use this in…" at bounding box center [1019, 352] width 569 height 572
click at [907, 204] on div "Not connected Connect to use this integration Recheck Connect" at bounding box center [1019, 182] width 569 height 62
click at [898, 203] on div "Not connected Connect to use this integration Recheck" at bounding box center [985, 182] width 483 height 44
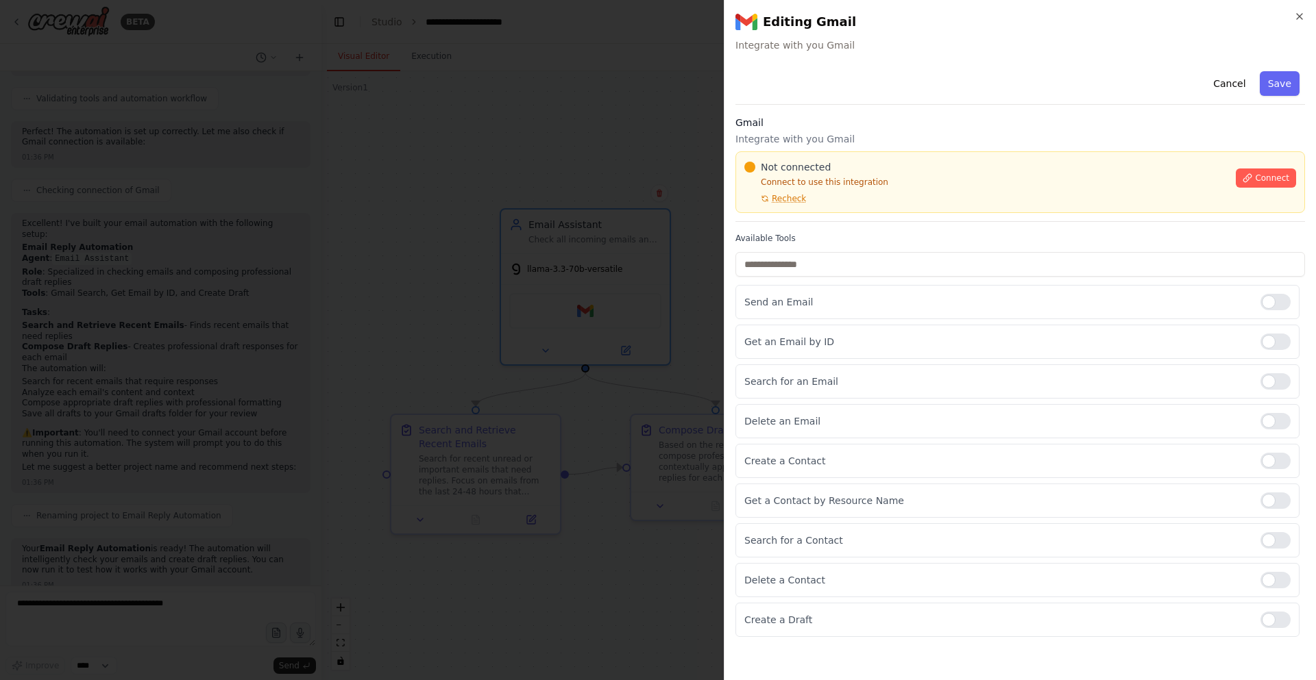
click at [898, 203] on div "Not connected Connect to use this integration Recheck" at bounding box center [985, 182] width 483 height 44
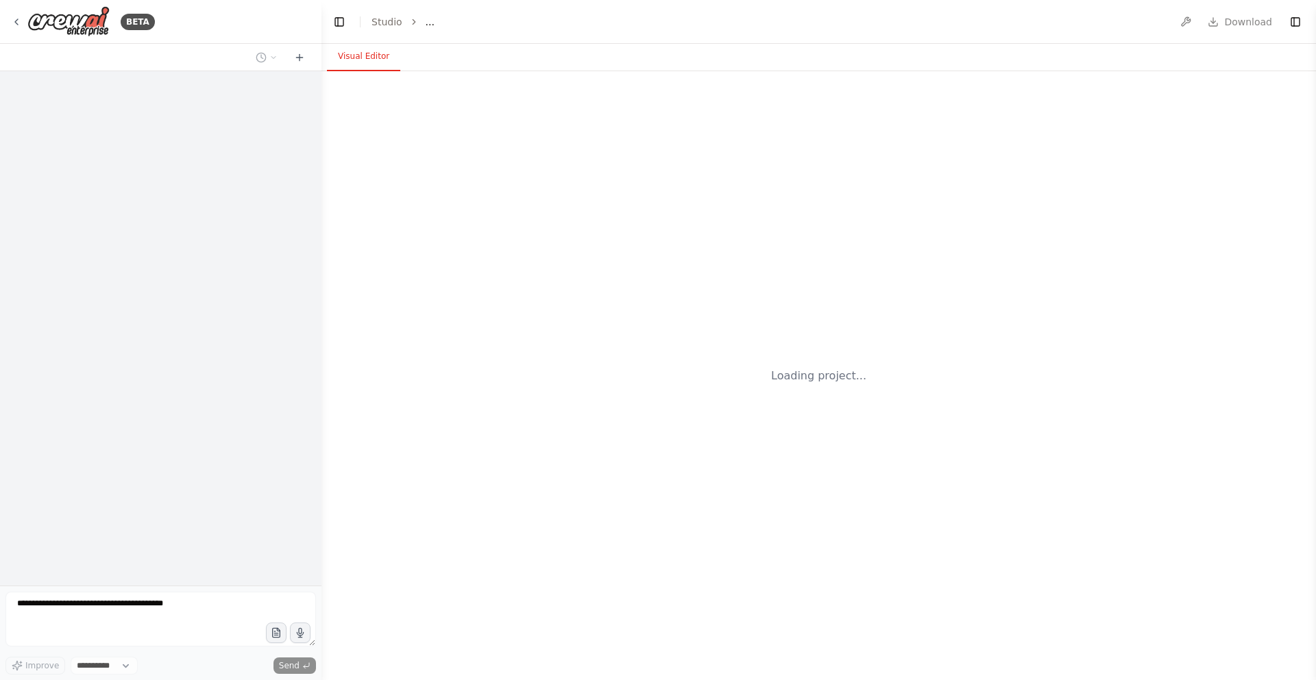
select select "****"
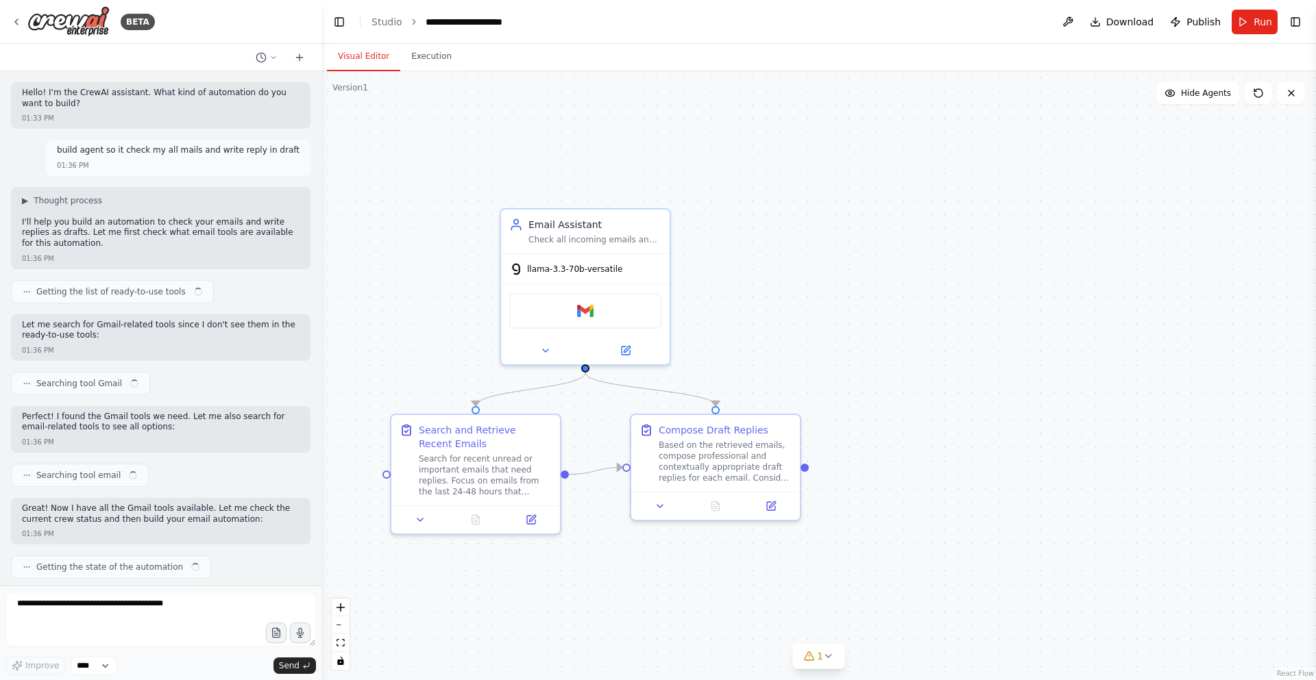
scroll to position [848, 0]
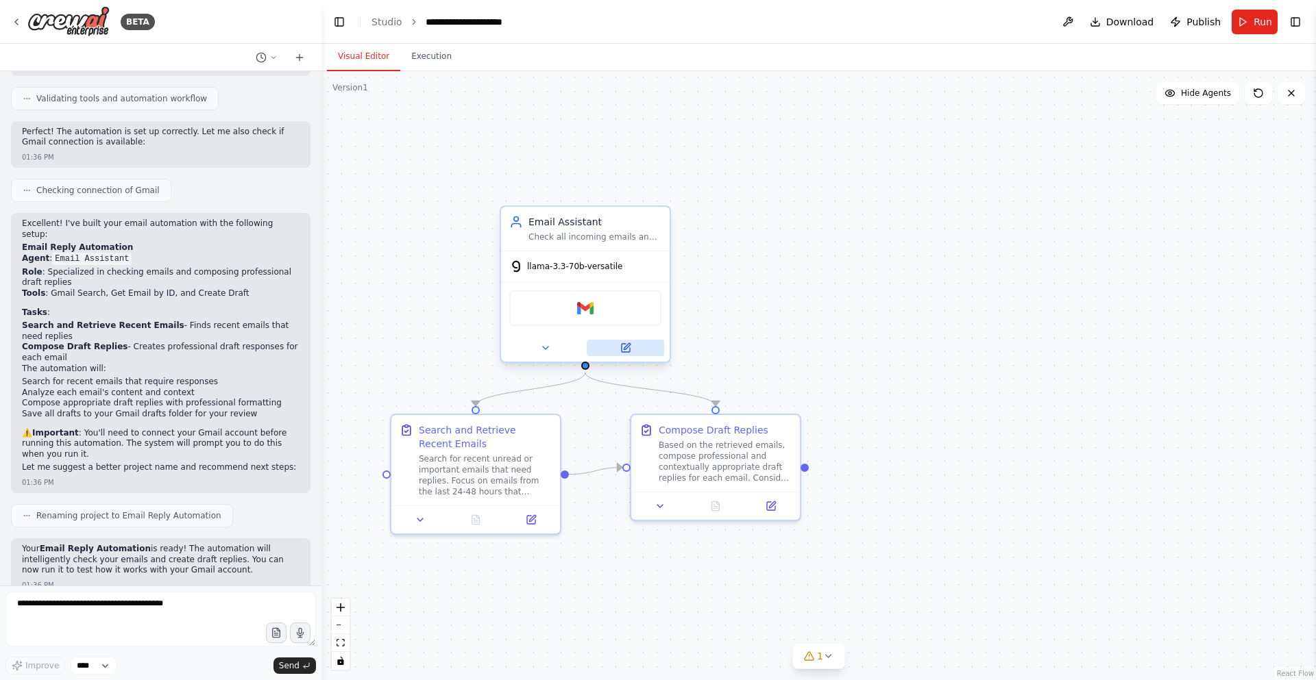
click at [624, 349] on icon at bounding box center [627, 346] width 6 height 6
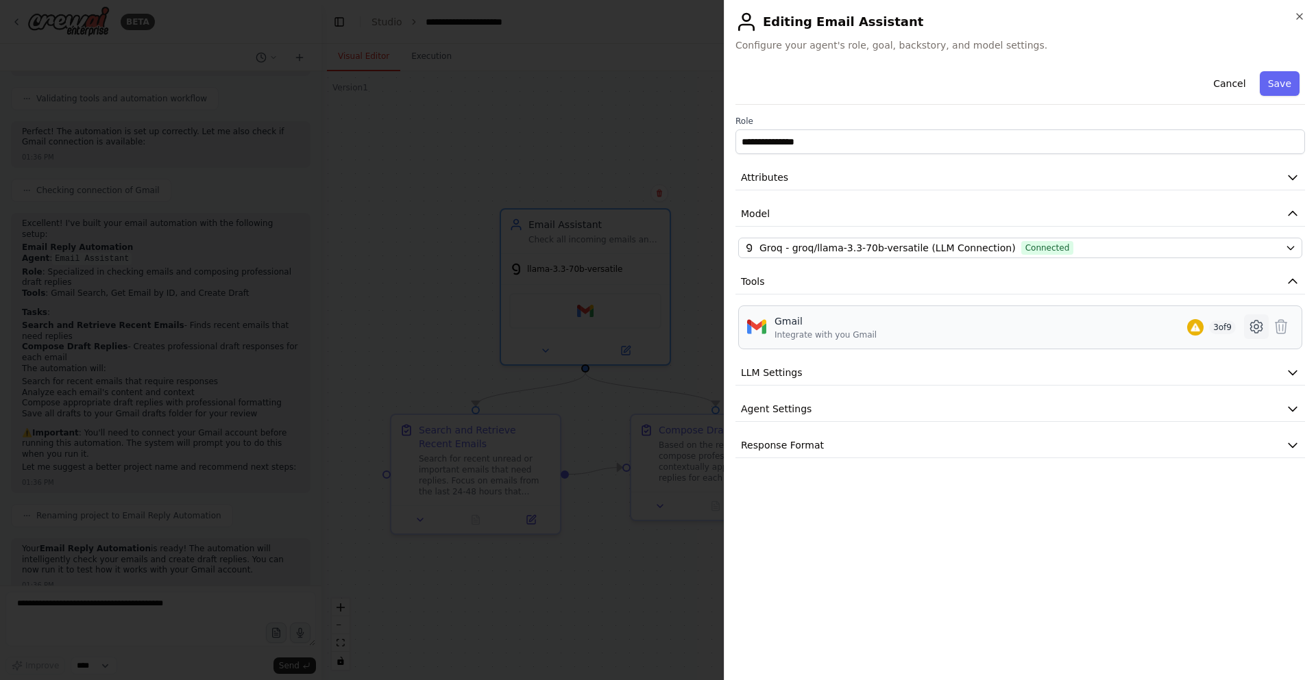
click at [1253, 334] on icon at bounding box center [1256, 327] width 16 height 16
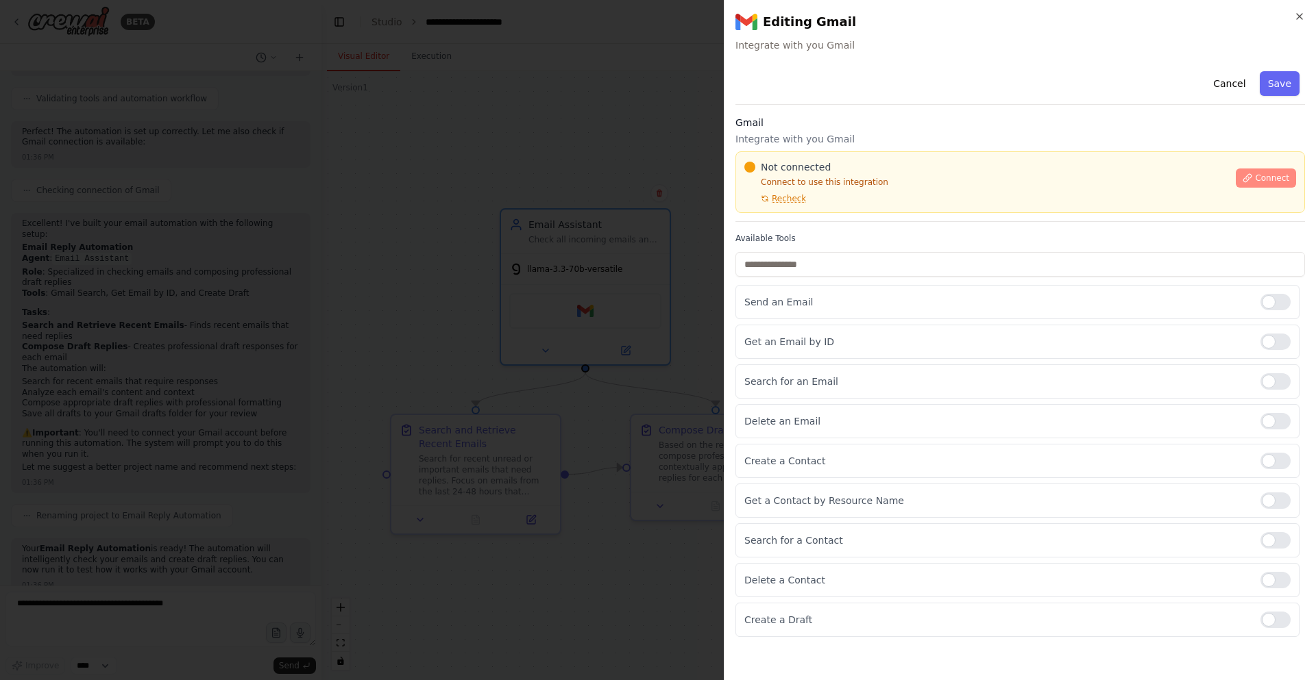
click at [1269, 178] on span "Connect" at bounding box center [1272, 178] width 34 height 11
click at [813, 223] on div "Cancel Save Gmail Integrate with you Gmail Not connected Connect to use this in…" at bounding box center [1019, 352] width 569 height 572
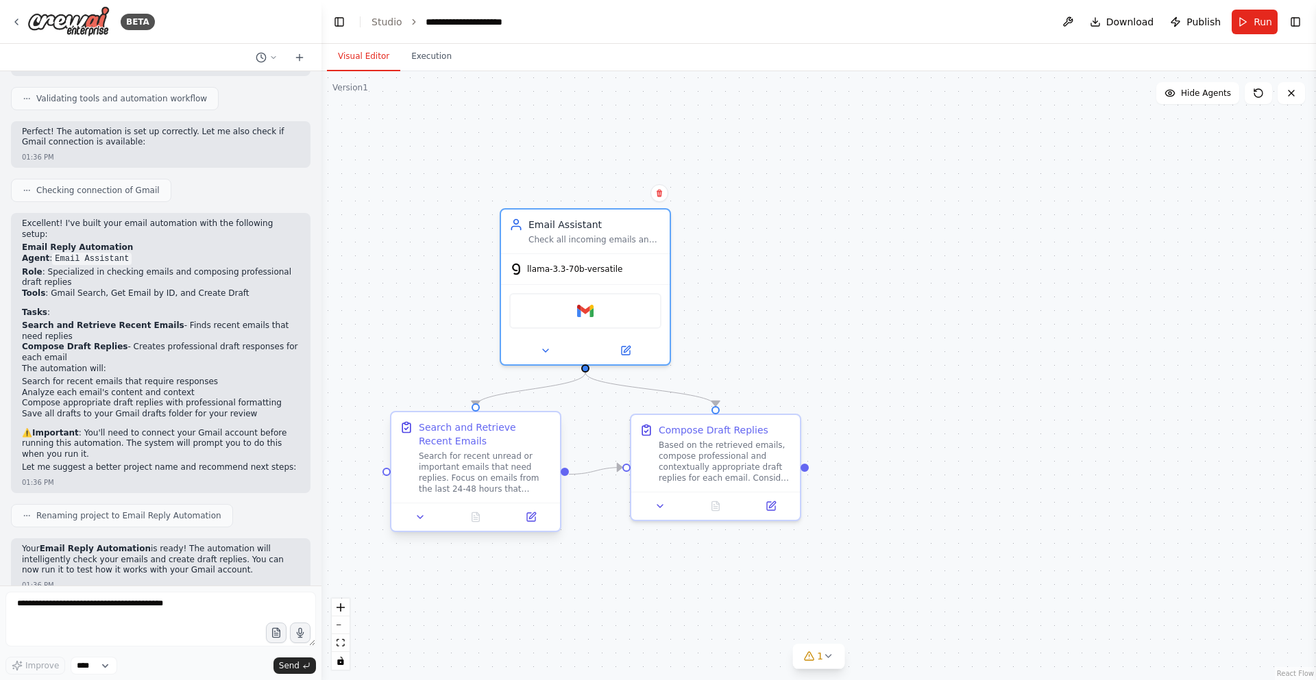
click at [525, 452] on div "Search for recent unread or important emails that need replies. Focus on emails…" at bounding box center [485, 473] width 133 height 44
click at [689, 459] on div "Based on the retrieved emails, compose professional and contextually appropriat…" at bounding box center [725, 459] width 133 height 44
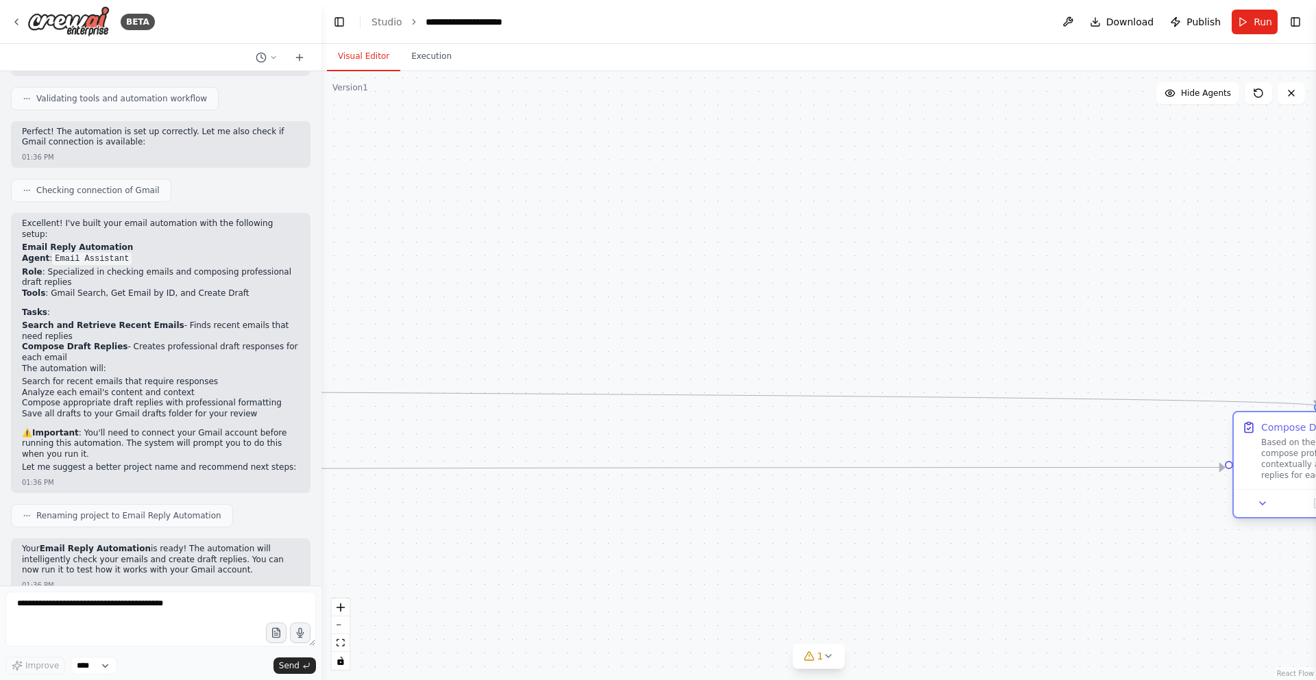
drag, startPoint x: 687, startPoint y: 461, endPoint x: 1297, endPoint y: 465, distance: 609.9
click at [1297, 465] on div "Based on the retrieved emails, compose professional and contextually appropriat…" at bounding box center [1327, 459] width 133 height 44
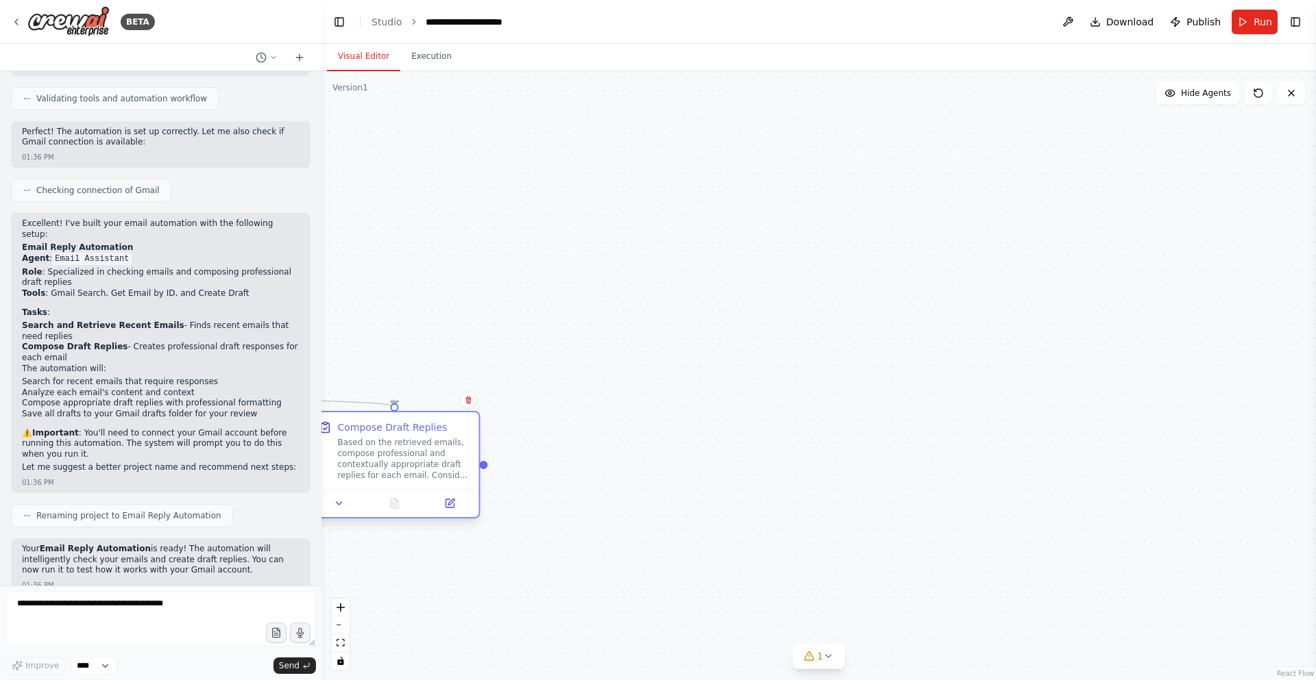
drag, startPoint x: 1297, startPoint y: 465, endPoint x: 370, endPoint y: 469, distance: 926.5
click at [370, 469] on div "Based on the retrieved emails, compose professional and contextually appropriat…" at bounding box center [404, 459] width 133 height 44
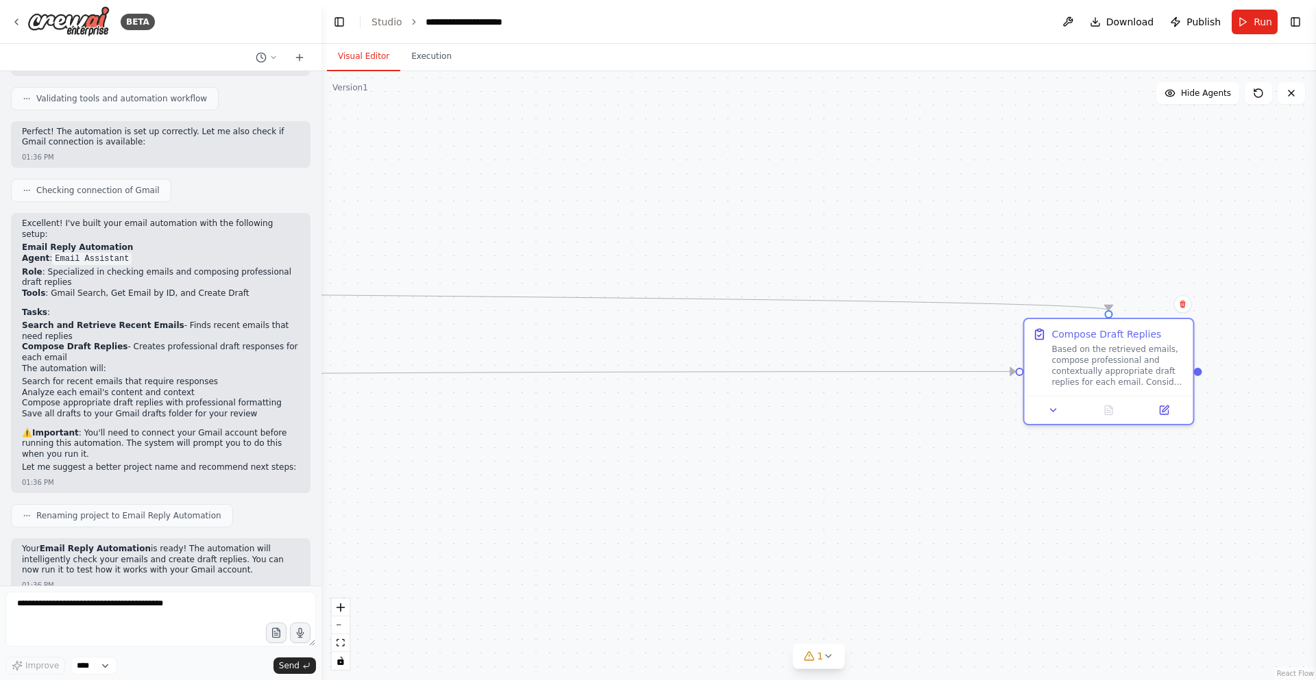
drag, startPoint x: 454, startPoint y: 624, endPoint x: 1169, endPoint y: 531, distance: 721.5
click at [1169, 531] on div ".deletable-edge-delete-btn { width: 20px; height: 20px; border: 0px solid #ffff…" at bounding box center [818, 375] width 994 height 609
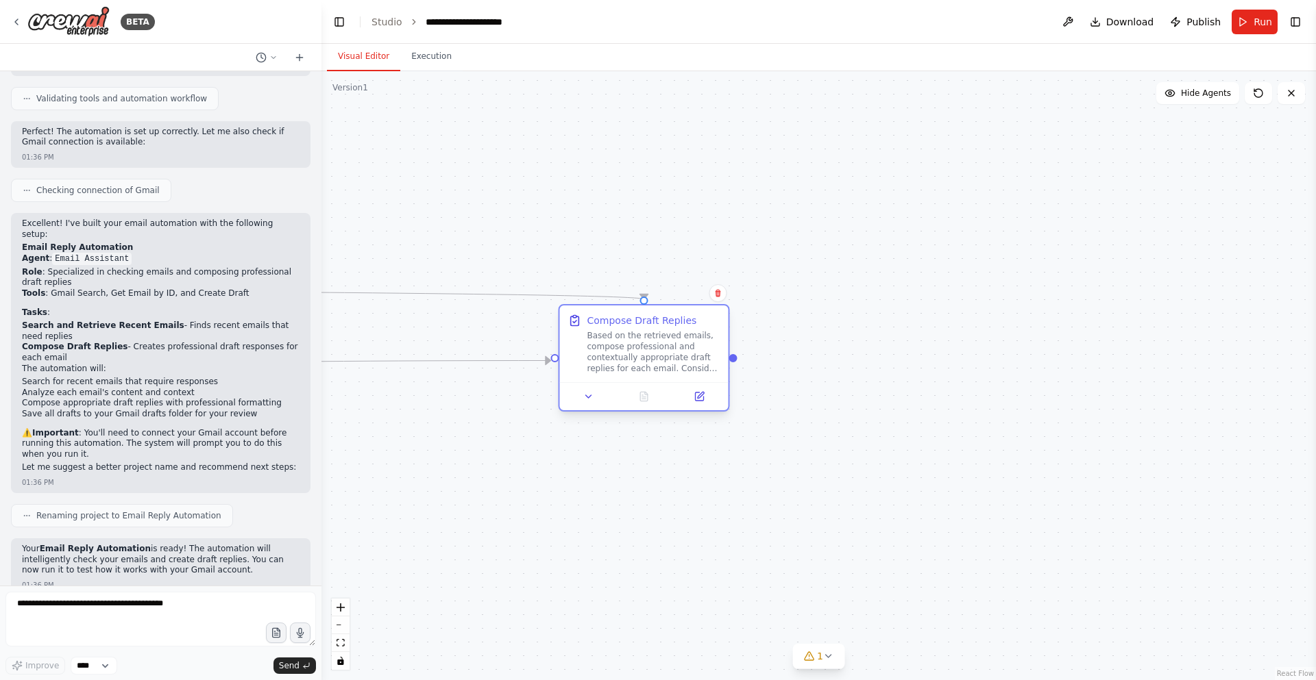
drag, startPoint x: 1165, startPoint y: 373, endPoint x: 669, endPoint y: 370, distance: 496.2
click at [690, 359] on div "Based on the retrieved emails, compose professional and contextually appropriat…" at bounding box center [653, 352] width 133 height 44
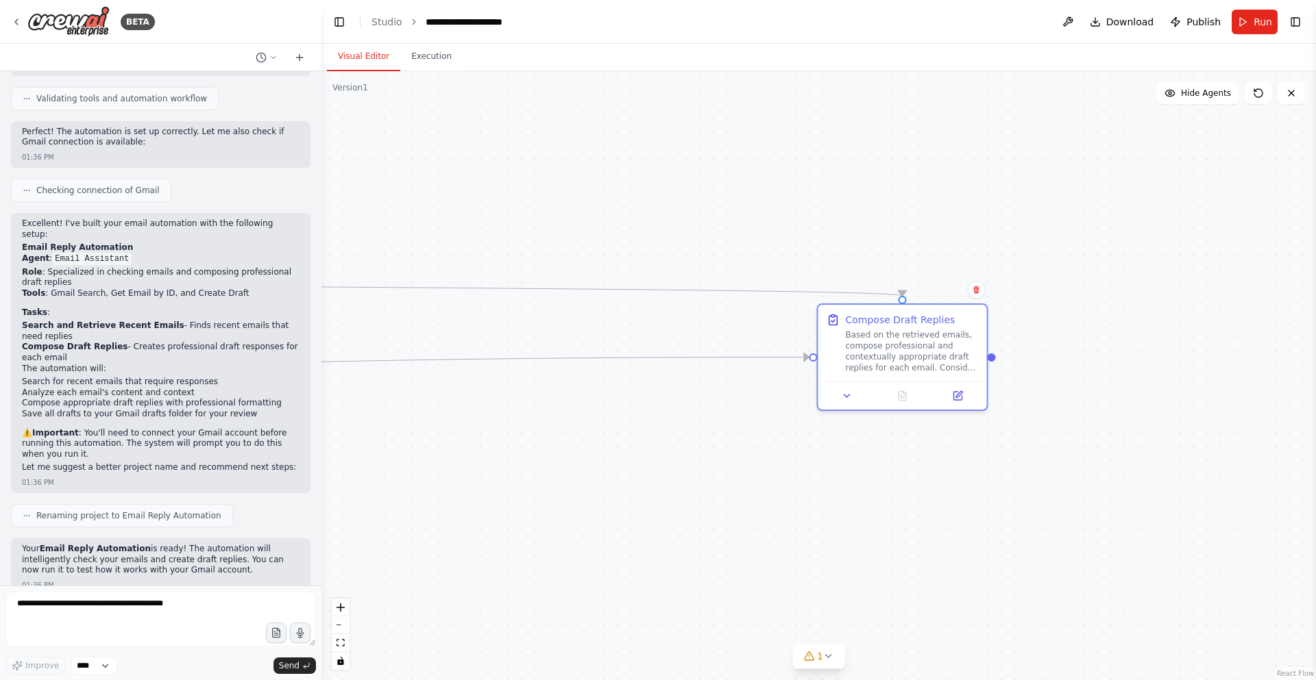
drag, startPoint x: 513, startPoint y: 503, endPoint x: 897, endPoint y: 498, distance: 384.5
click at [895, 498] on div ".deletable-edge-delete-btn { width: 20px; height: 20px; border: 0px solid #ffff…" at bounding box center [818, 375] width 994 height 609
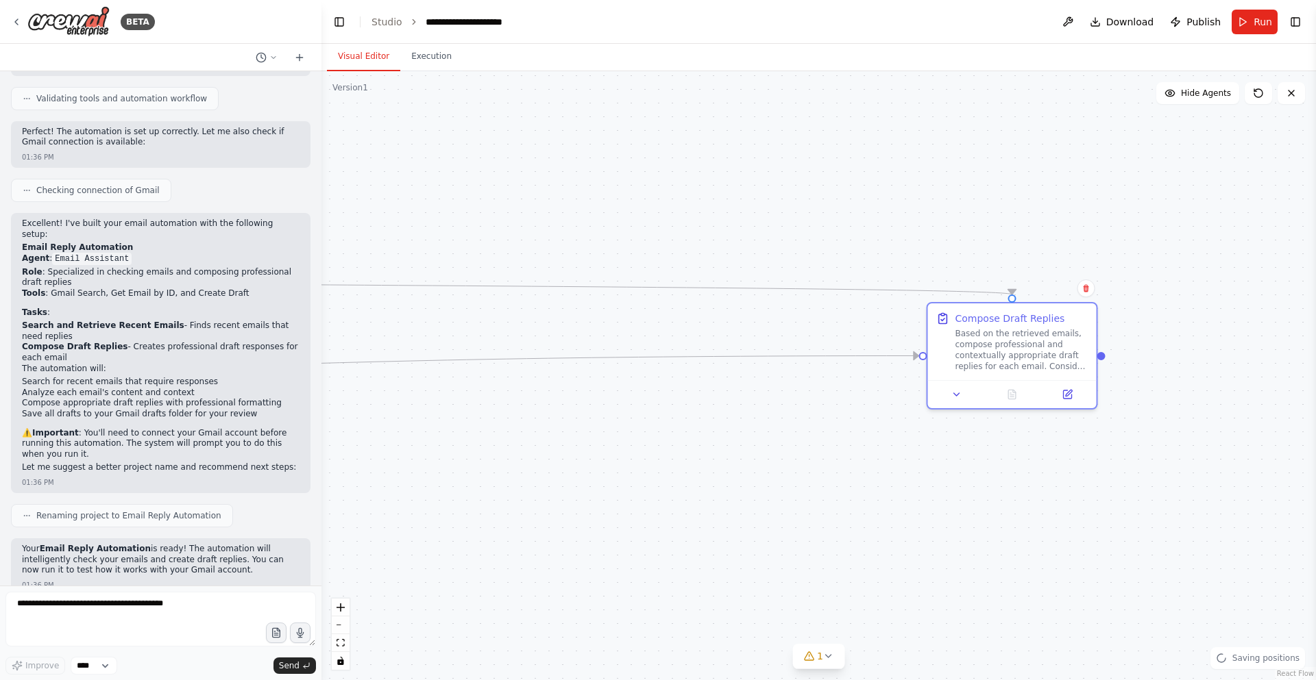
click at [1138, 317] on div ".deletable-edge-delete-btn { width: 20px; height: 20px; border: 0px solid #ffff…" at bounding box center [818, 375] width 994 height 609
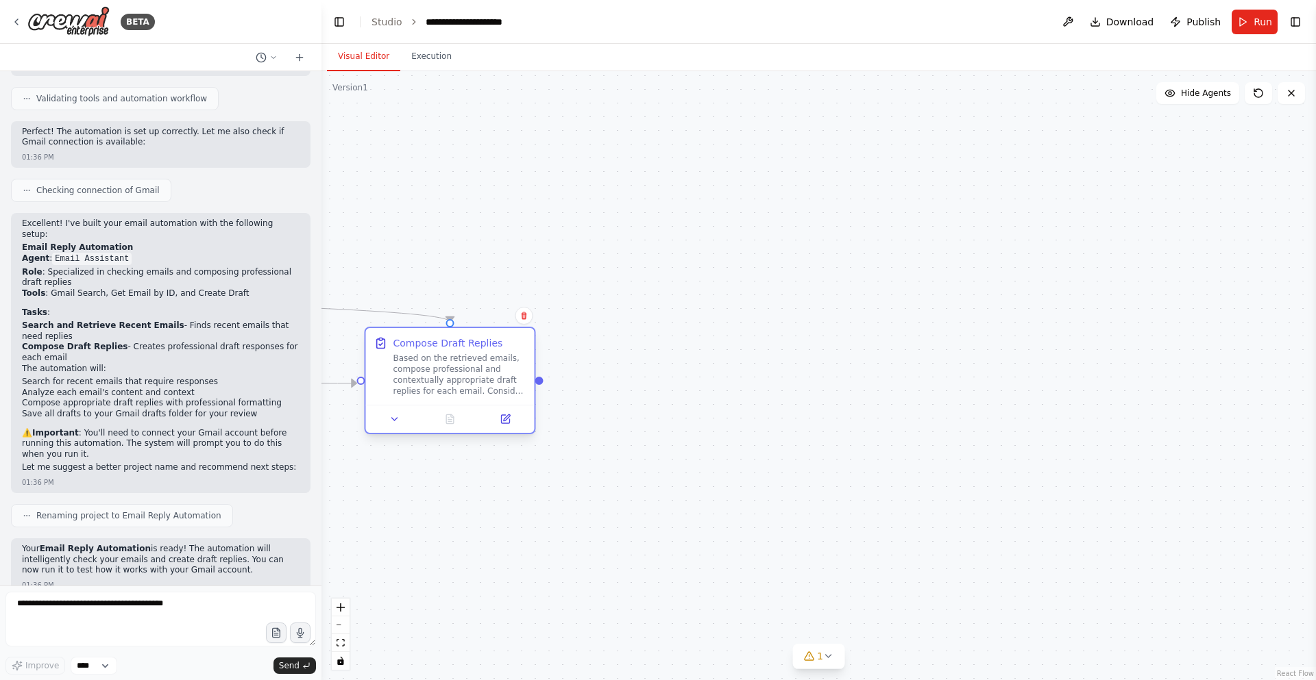
drag, startPoint x: 1064, startPoint y: 341, endPoint x: 527, endPoint y: 368, distance: 537.2
click at [515, 361] on div "Based on the retrieved emails, compose professional and contextually appropriat…" at bounding box center [459, 375] width 133 height 44
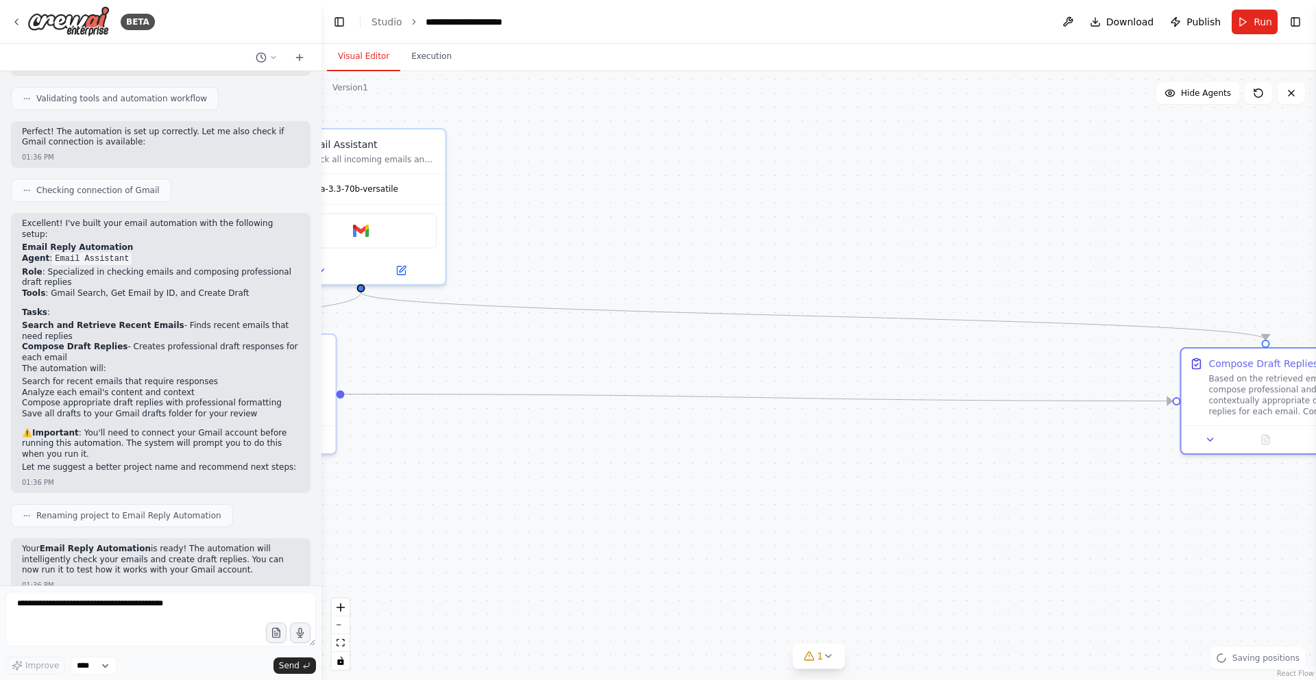
drag, startPoint x: 538, startPoint y: 504, endPoint x: 1312, endPoint y: 506, distance: 773.7
click at [1312, 506] on div "BETA Hello! I'm the CrewAI assistant. What kind of automation do you want to bu…" at bounding box center [658, 340] width 1316 height 680
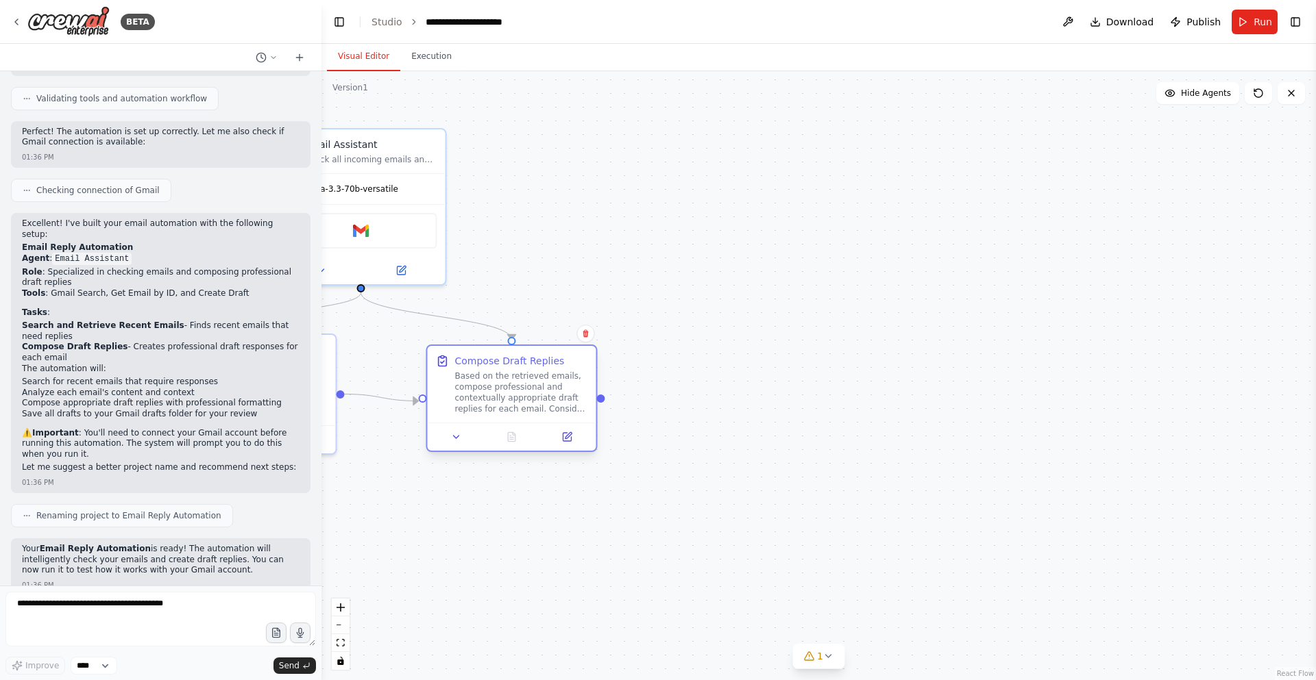
drag, startPoint x: 1267, startPoint y: 413, endPoint x: 513, endPoint y: 414, distance: 754.5
click at [513, 414] on div "Based on the retrieved emails, compose professional and contextually appropriat…" at bounding box center [521, 393] width 133 height 44
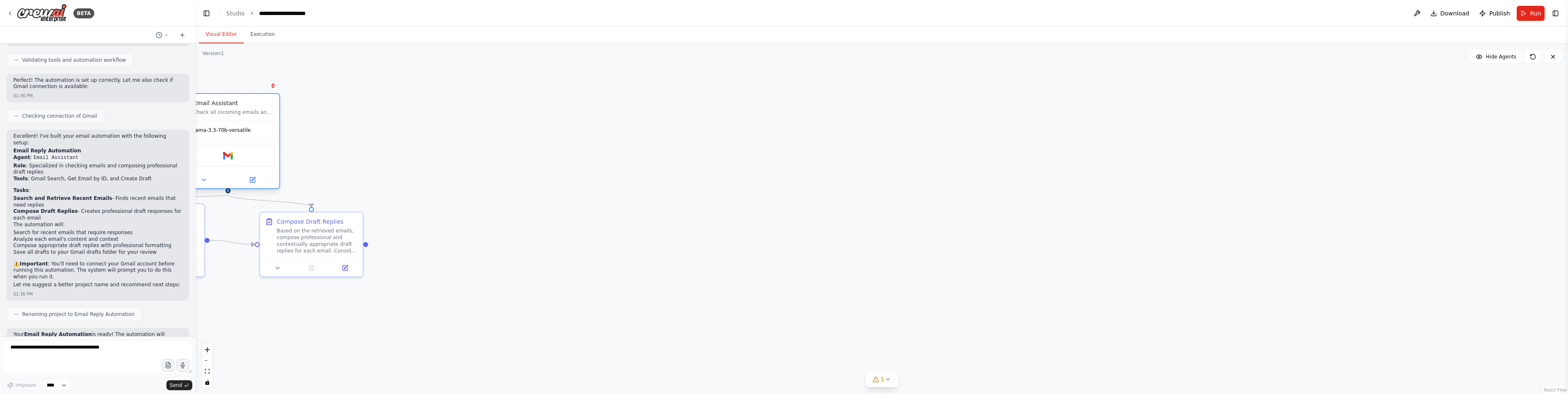
drag, startPoint x: 228, startPoint y: 132, endPoint x: 239, endPoint y: 148, distance: 19.4
click at [239, 148] on div "Gmail" at bounding box center [228, 156] width 93 height 22
click at [474, 270] on div ".deletable-edge-delete-btn { width: 20px; height: 20px; border: 0px solid #ffff…" at bounding box center [881, 219] width 1373 height 351
drag, startPoint x: 329, startPoint y: 244, endPoint x: 1018, endPoint y: 284, distance: 690.2
click at [800, 284] on div "Based on the retrieved emails, compose professional and contextually appropriat…" at bounding box center [1010, 281] width 81 height 27
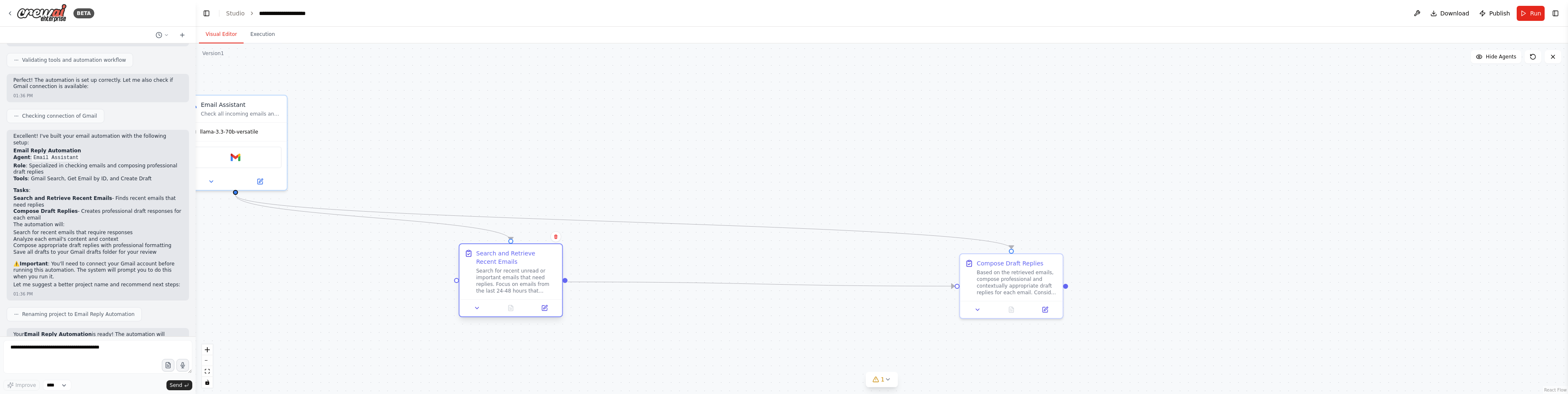
drag, startPoint x: 198, startPoint y: 238, endPoint x: 559, endPoint y: 281, distance: 363.6
click at [559, 281] on div "Search and Retrieve Recent Emails Search for recent unread or important emails …" at bounding box center [511, 272] width 103 height 55
drag, startPoint x: 261, startPoint y: 139, endPoint x: 660, endPoint y: 113, distance: 399.8
click at [660, 113] on div "llama-3.3-70b-versatile" at bounding box center [636, 105] width 103 height 18
drag, startPoint x: 1009, startPoint y: 294, endPoint x: 681, endPoint y: 286, distance: 328.1
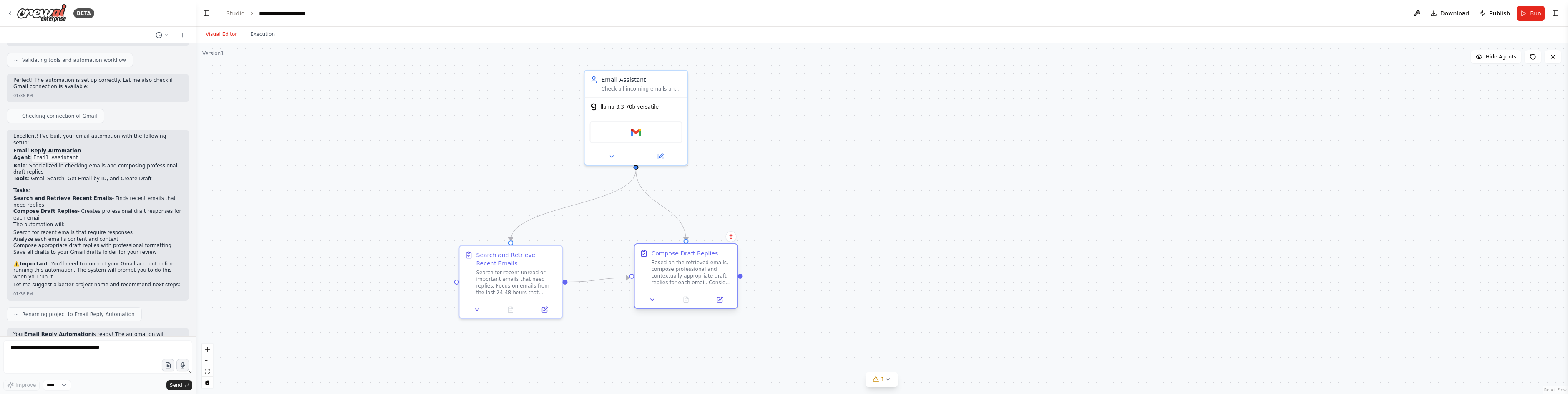
click at [681, 286] on div "Compose Draft Replies Based on the retrieved emails, compose professional and c…" at bounding box center [686, 267] width 103 height 47
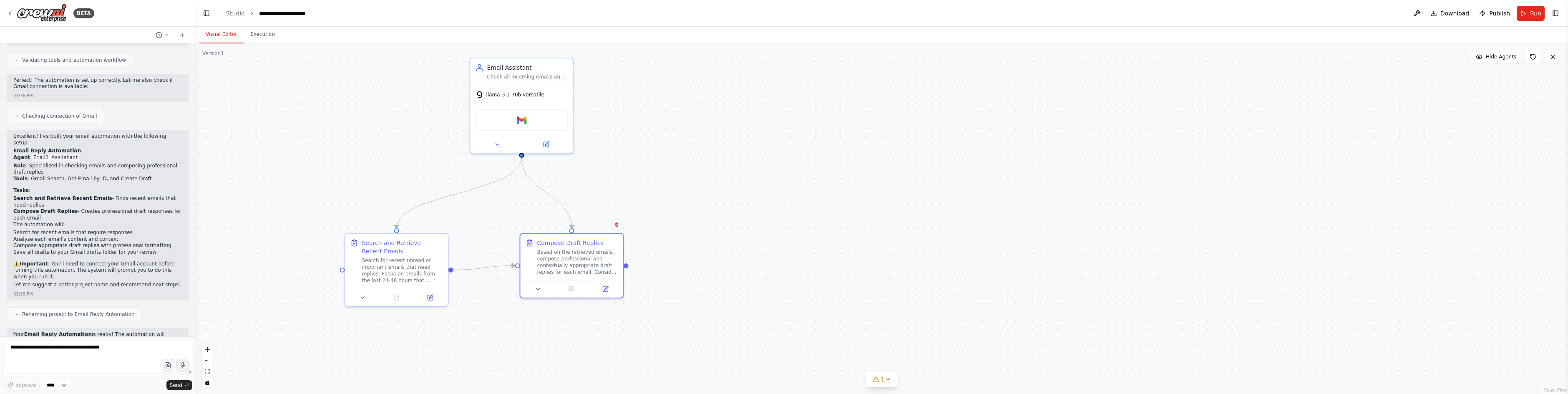
drag, startPoint x: 460, startPoint y: 102, endPoint x: 345, endPoint y: 90, distance: 115.6
click at [345, 90] on div ".deletable-edge-delete-btn { width: 20px; height: 20px; border: 0px solid #ffff…" at bounding box center [881, 219] width 1373 height 351
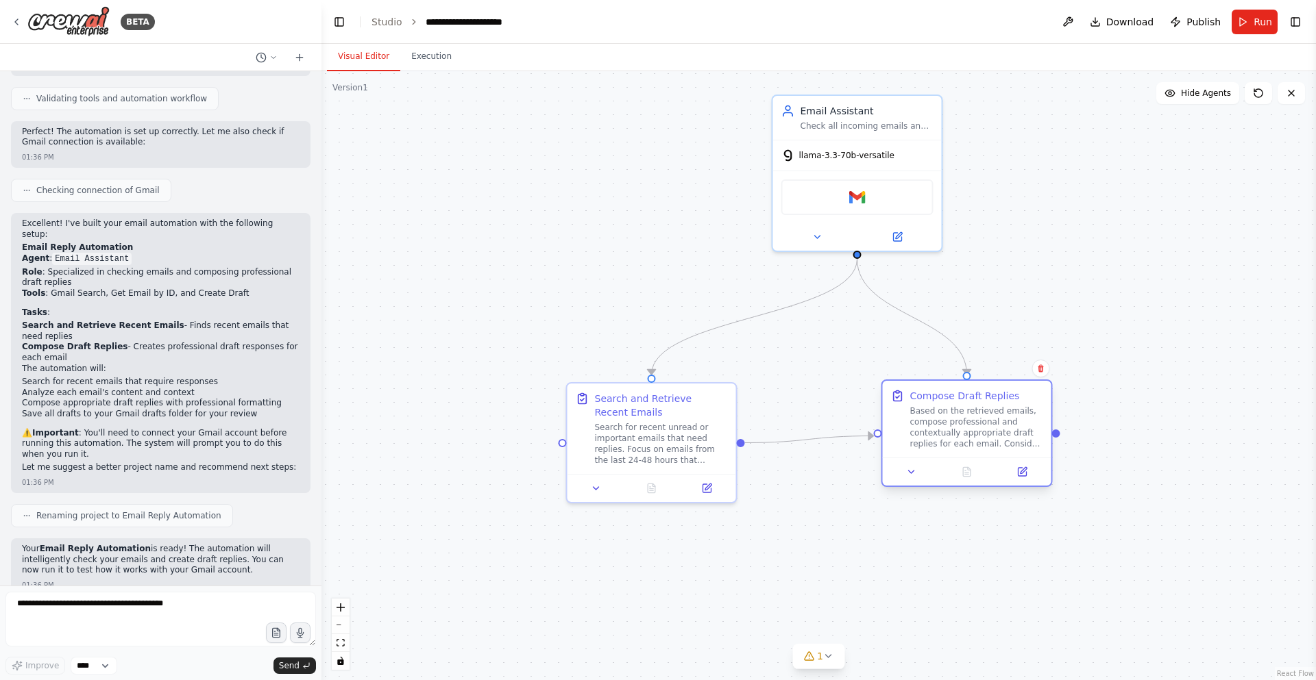
drag, startPoint x: 882, startPoint y: 445, endPoint x: 905, endPoint y: 452, distance: 23.6
click at [905, 452] on div "Compose Draft Replies Based on the retrieved emails, compose professional and c…" at bounding box center [967, 419] width 169 height 77
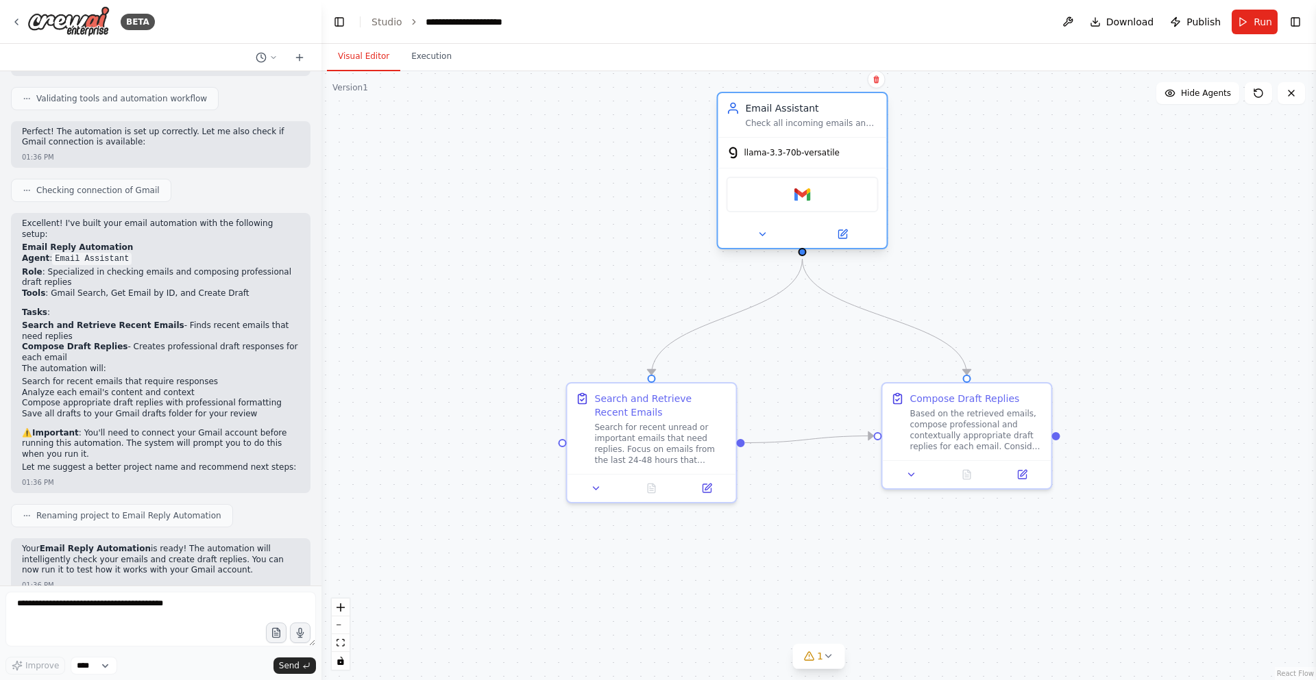
drag, startPoint x: 891, startPoint y: 203, endPoint x: 838, endPoint y: 202, distance: 52.8
click at [838, 202] on div "Gmail" at bounding box center [802, 195] width 152 height 36
click at [823, 336] on div ".deletable-edge-delete-btn { width: 20px; height: 20px; border: 0px solid #ffff…" at bounding box center [818, 375] width 994 height 609
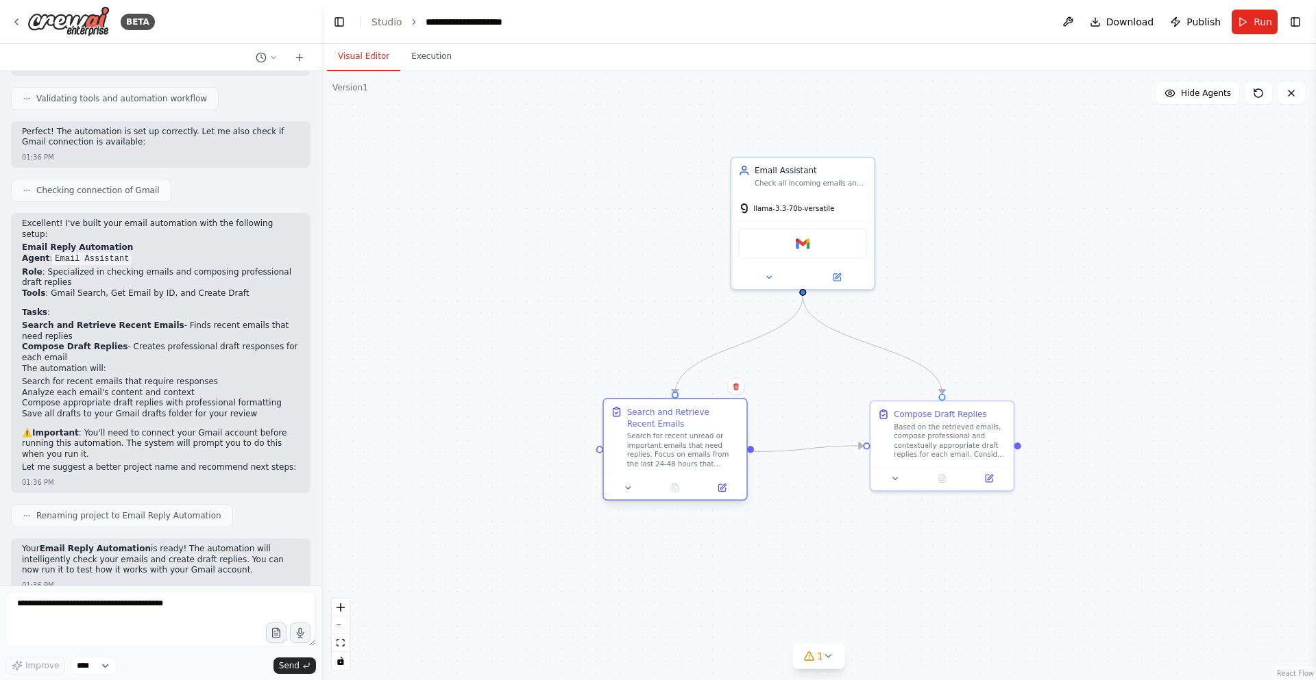
drag, startPoint x: 632, startPoint y: 447, endPoint x: 626, endPoint y: 441, distance: 7.8
click at [627, 441] on div "Search for recent unread or important emails that need replies. Focus on emails…" at bounding box center [683, 450] width 112 height 37
click at [1004, 160] on div ".deletable-edge-delete-btn { width: 20px; height: 20px; border: 0px solid #ffff…" at bounding box center [818, 375] width 994 height 609
click at [838, 238] on div "Gmail" at bounding box center [802, 241] width 129 height 30
click at [972, 223] on div ".deletable-edge-delete-btn { width: 20px; height: 20px; border: 0px solid #ffff…" at bounding box center [818, 375] width 994 height 609
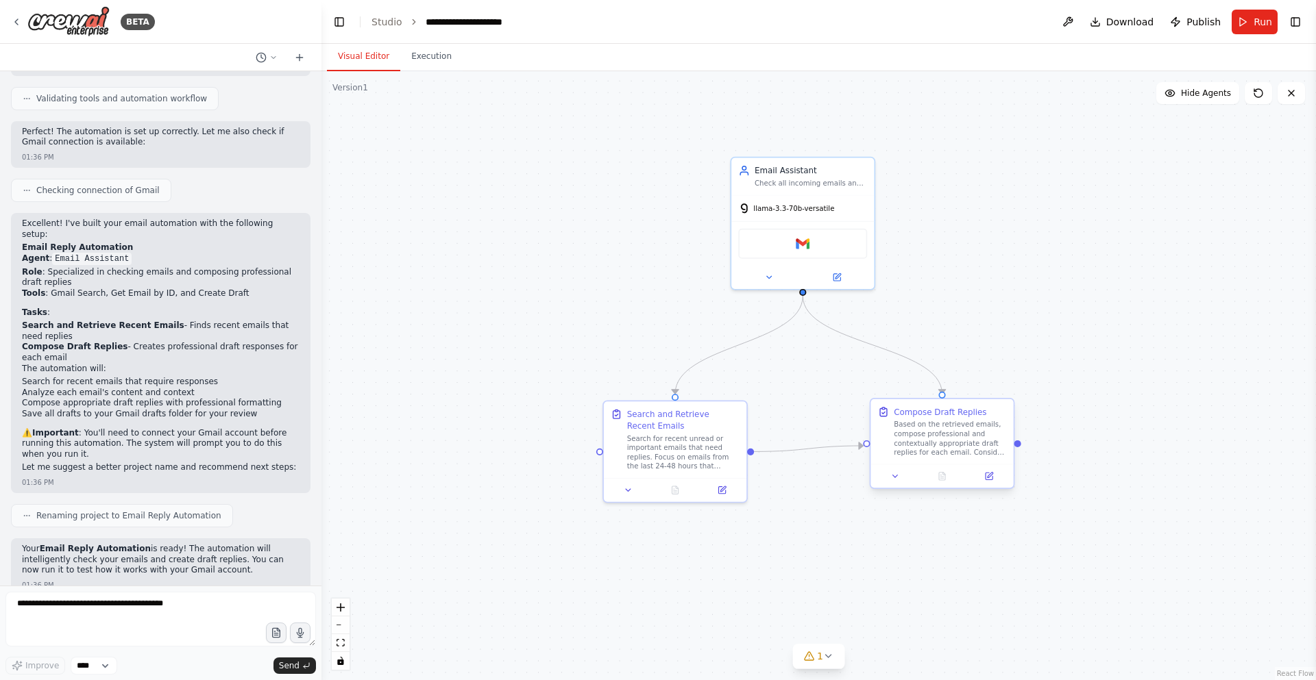
click at [930, 441] on div "Based on the retrieved emails, compose professional and contextually appropriat…" at bounding box center [950, 438] width 112 height 37
drag, startPoint x: 930, startPoint y: 441, endPoint x: 924, endPoint y: 455, distance: 15.7
click at [924, 455] on div "Based on the retrieved emails, compose professional and contextually appropriat…" at bounding box center [950, 450] width 112 height 37
click at [988, 487] on icon at bounding box center [990, 486] width 5 height 5
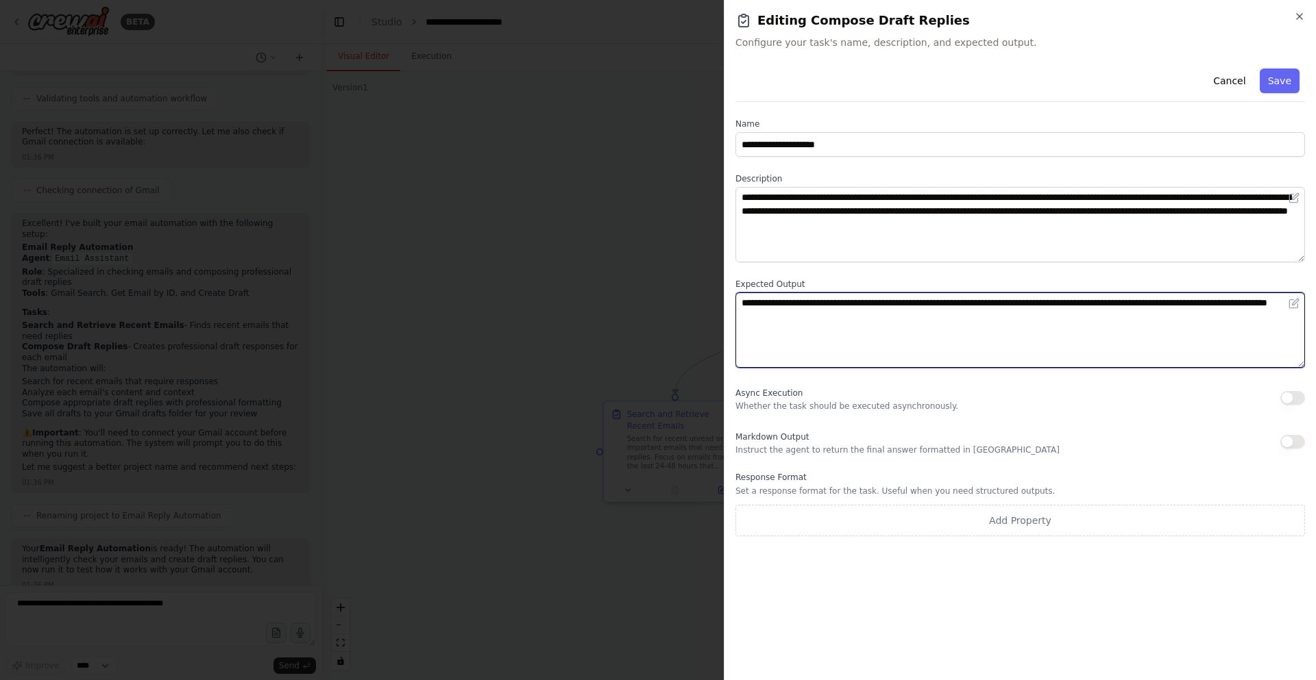
click at [961, 335] on textarea "**********" at bounding box center [1019, 330] width 569 height 75
click at [964, 332] on textarea "**********" at bounding box center [1019, 330] width 569 height 75
click at [1041, 355] on textarea "**********" at bounding box center [1019, 330] width 569 height 75
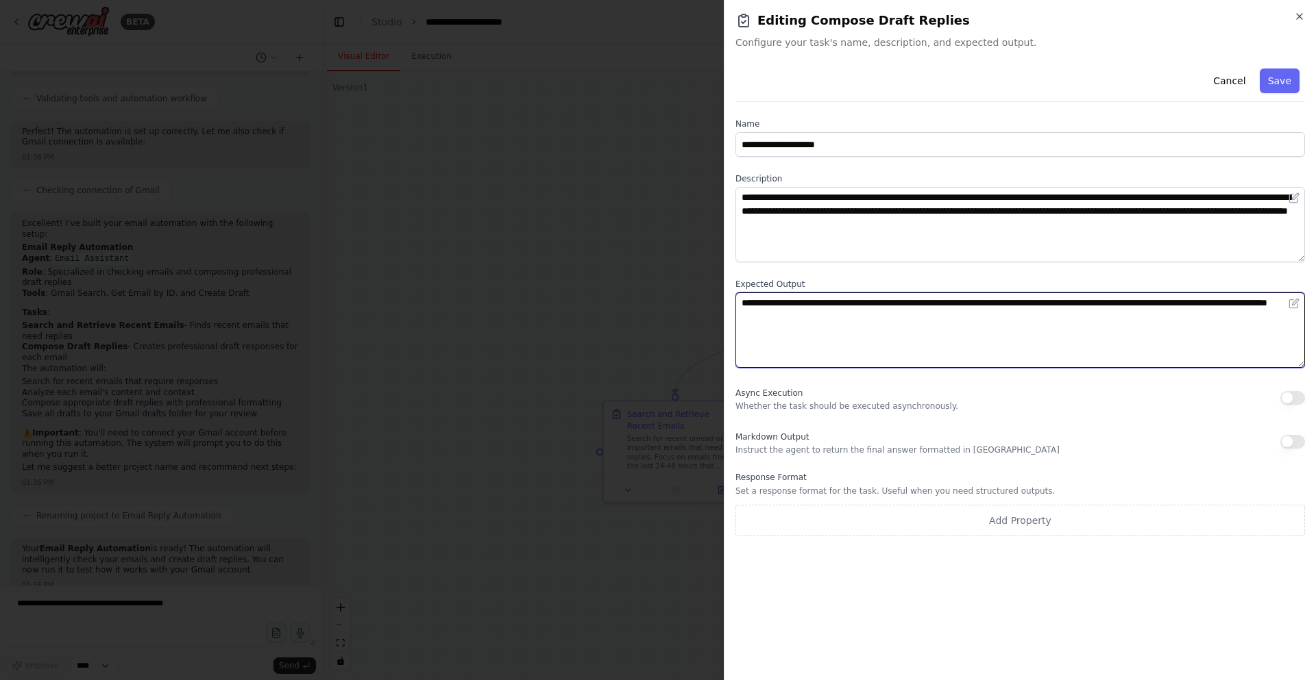
click at [1041, 355] on textarea "**********" at bounding box center [1019, 330] width 569 height 75
drag, startPoint x: 1050, startPoint y: 349, endPoint x: 746, endPoint y: 233, distance: 325.6
click at [746, 233] on div "**********" at bounding box center [1019, 300] width 569 height 474
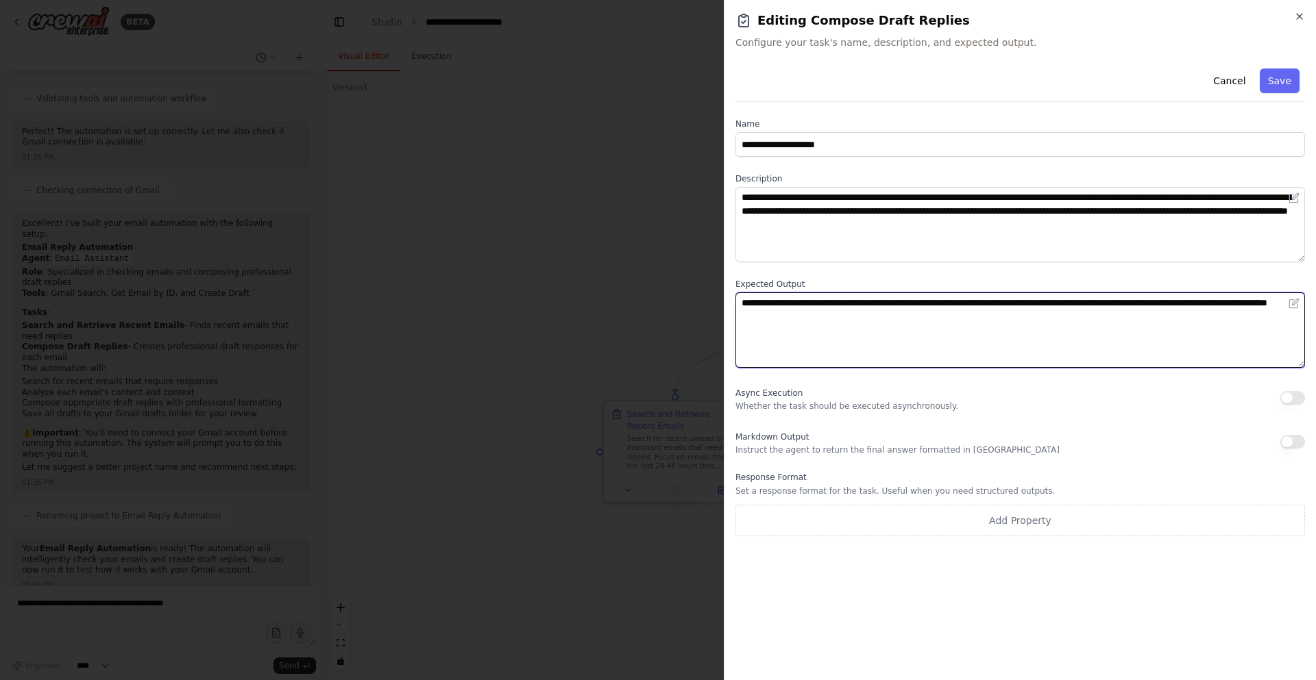
click at [853, 319] on textarea "**********" at bounding box center [1019, 330] width 569 height 75
type textarea "**********"
click at [866, 319] on textarea "**********" at bounding box center [1019, 330] width 569 height 75
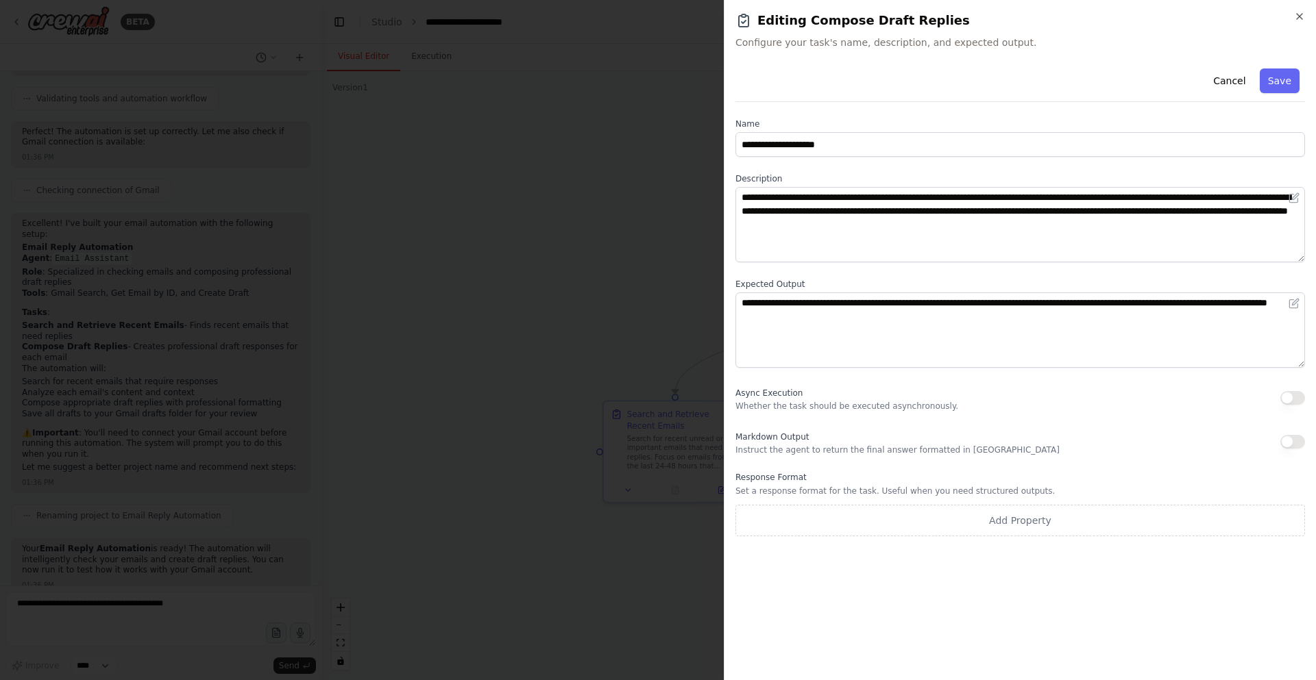
drag, startPoint x: 483, startPoint y: 316, endPoint x: 420, endPoint y: 284, distance: 70.5
click at [420, 284] on div at bounding box center [658, 340] width 1316 height 680
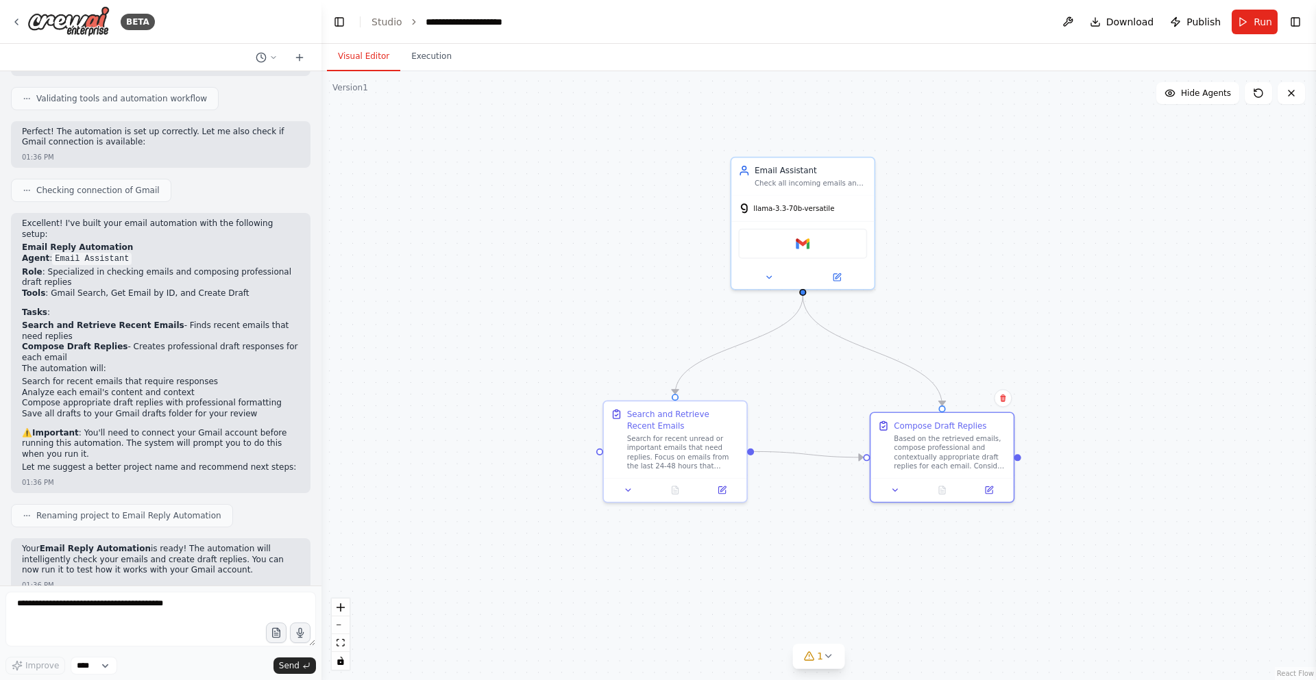
click at [556, 231] on div ".deletable-edge-delete-btn { width: 20px; height: 20px; border: 0px solid #ffff…" at bounding box center [818, 375] width 994 height 609
click at [556, 289] on div ".deletable-edge-delete-btn { width: 20px; height: 20px; border: 0px solid #ffff…" at bounding box center [818, 375] width 994 height 609
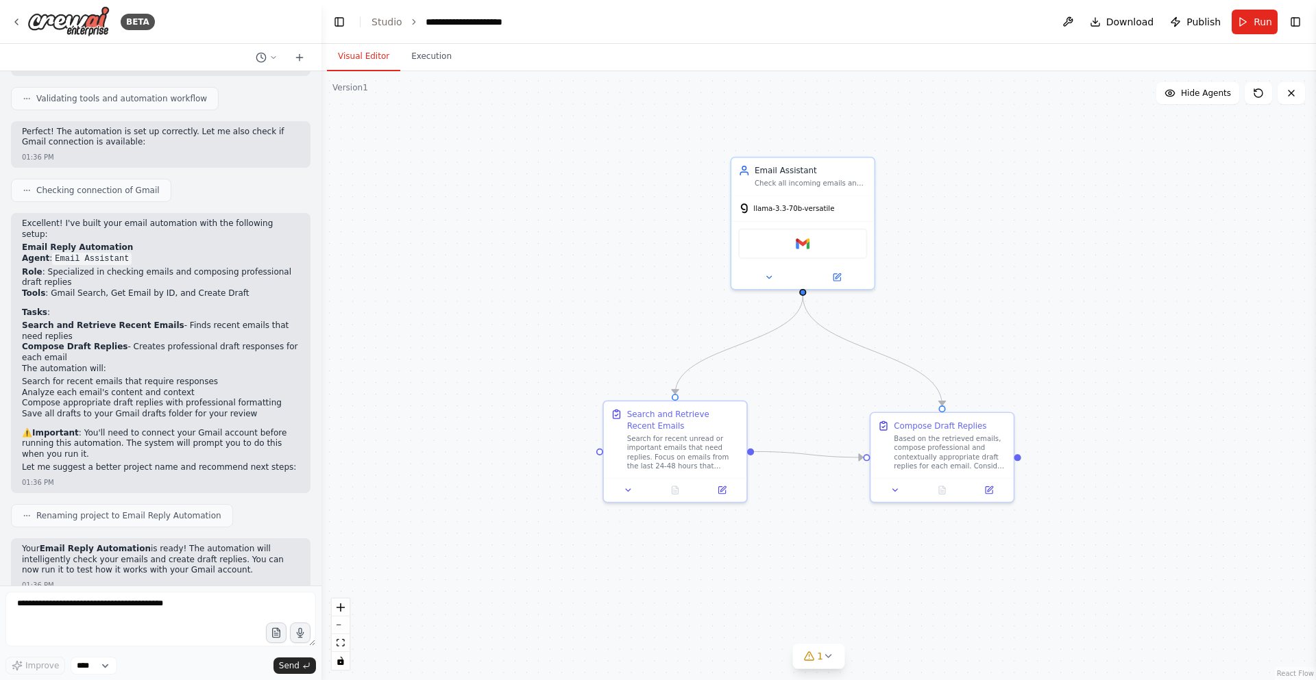
drag, startPoint x: 616, startPoint y: 230, endPoint x: 1001, endPoint y: 526, distance: 485.2
click at [1001, 526] on div ".deletable-edge-delete-btn { width: 20px; height: 20px; border: 0px solid #ffff…" at bounding box center [818, 375] width 994 height 609
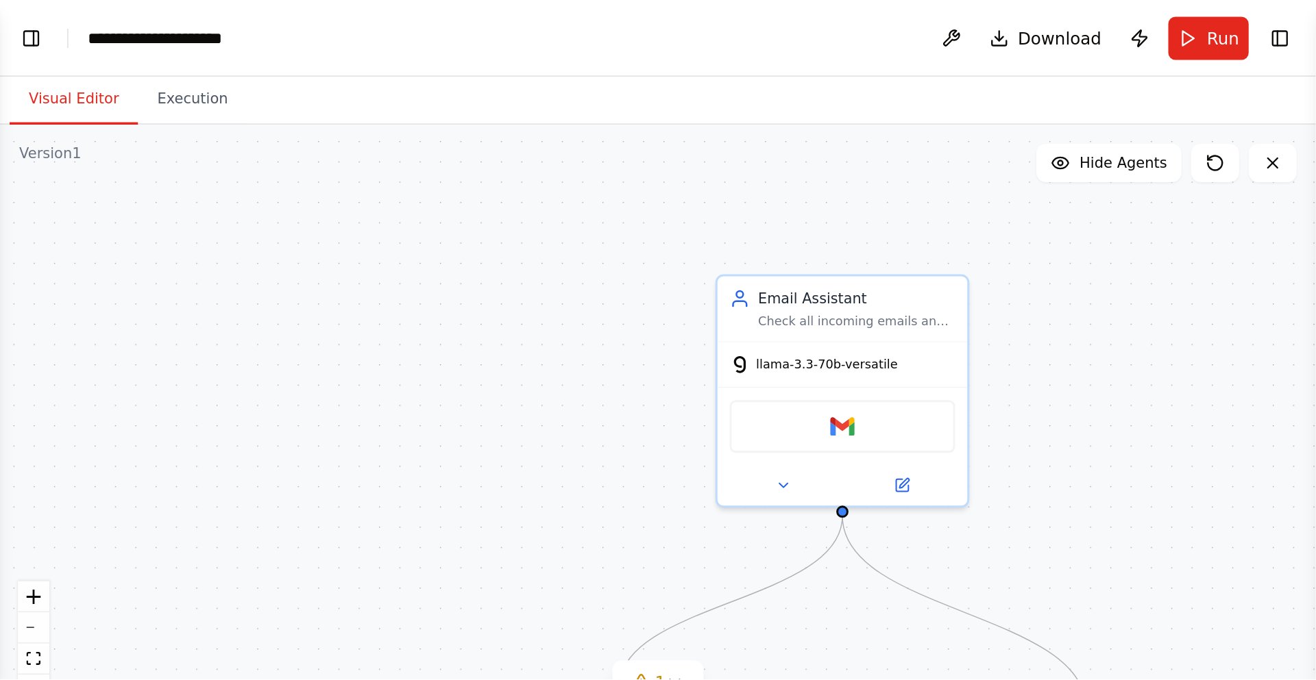
scroll to position [847, 0]
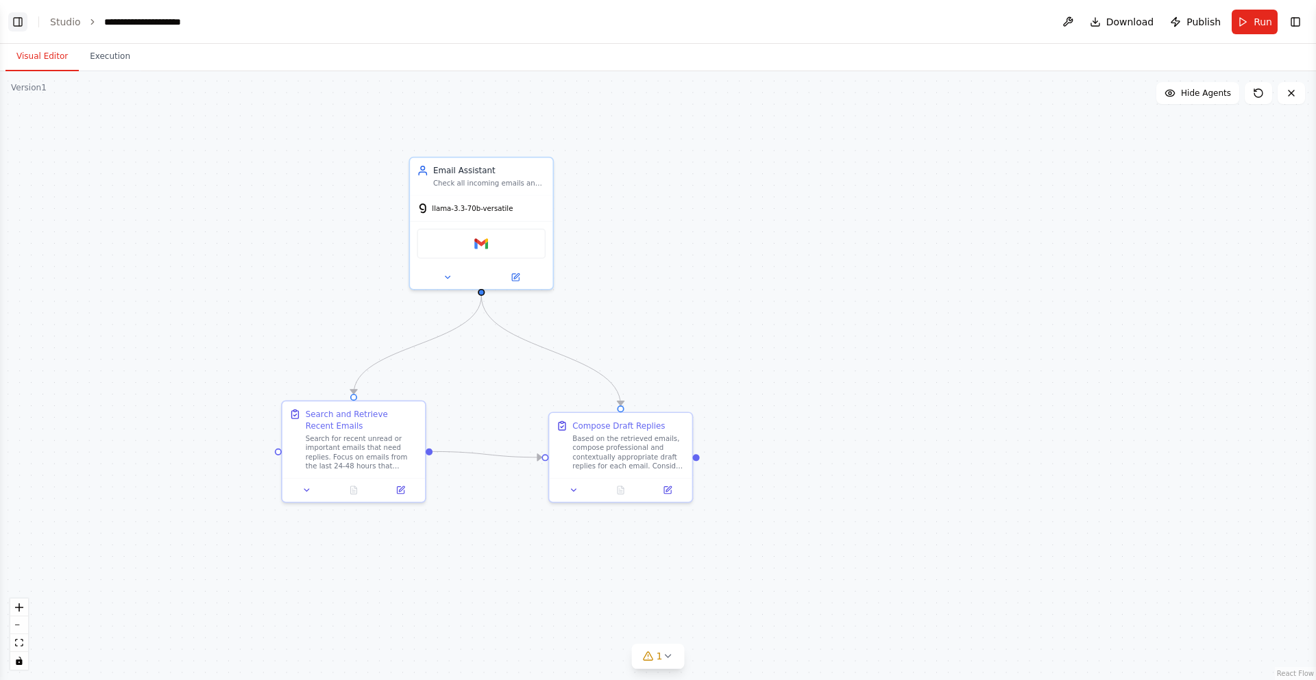
click at [16, 19] on button "Toggle Left Sidebar" at bounding box center [17, 21] width 19 height 19
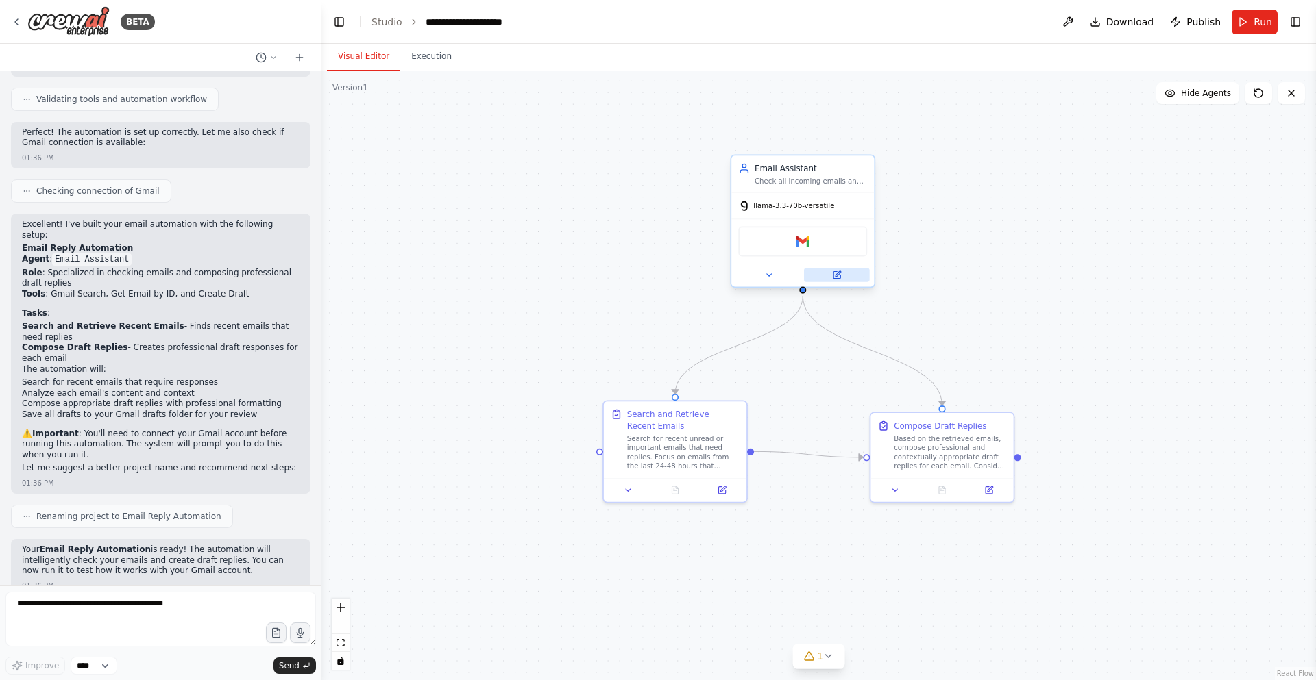
click at [829, 278] on button at bounding box center [837, 275] width 66 height 14
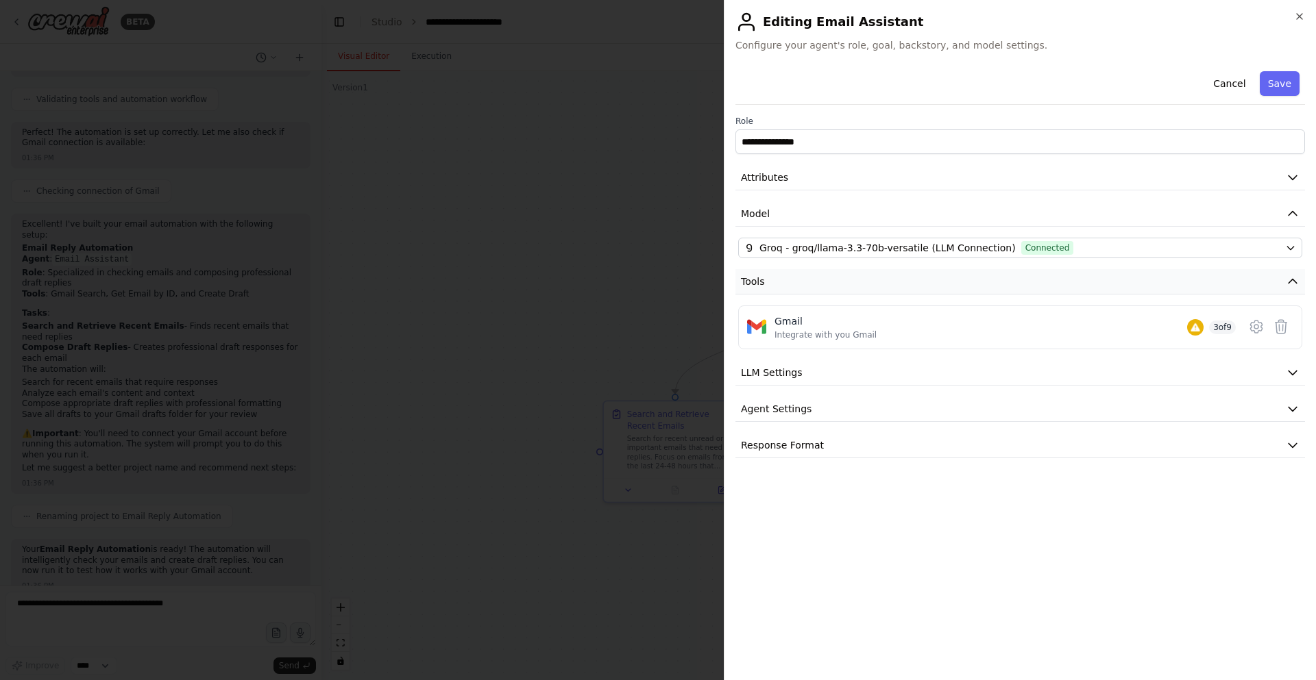
click at [1143, 282] on button "Tools" at bounding box center [1019, 281] width 569 height 25
click at [1078, 317] on button "LLM Settings" at bounding box center [1019, 318] width 569 height 25
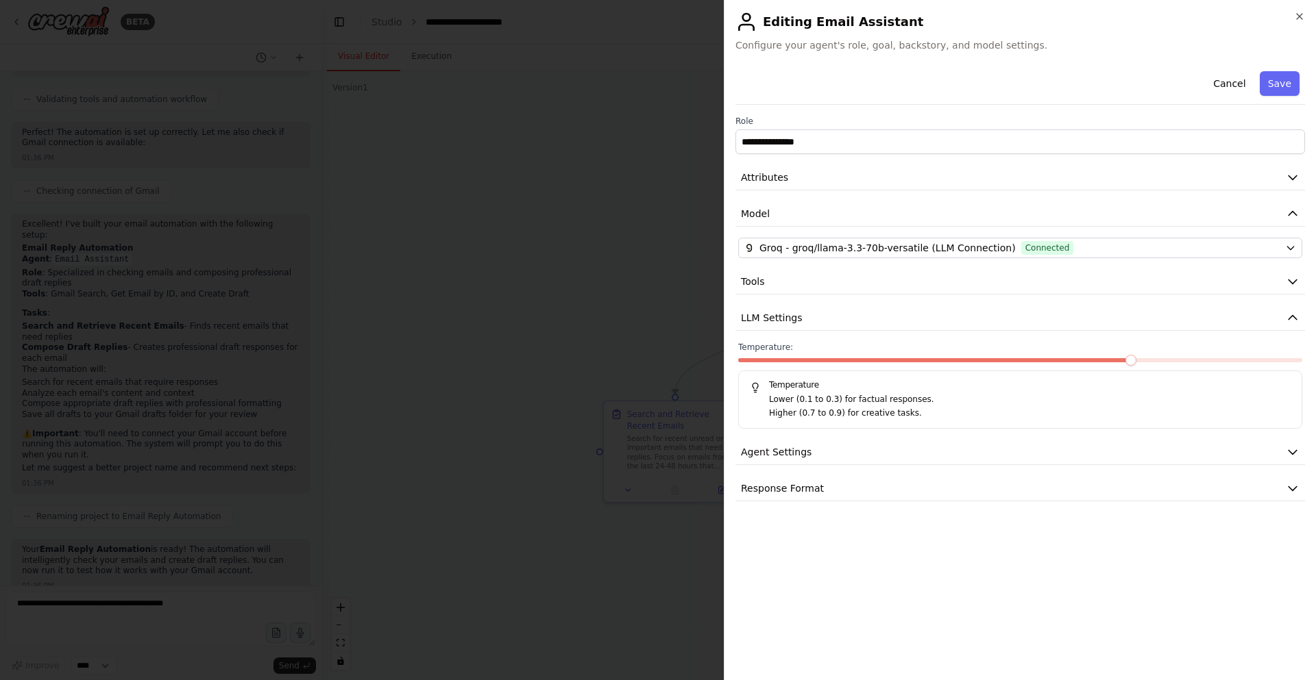
click at [1117, 365] on div at bounding box center [1020, 363] width 564 height 10
click at [1117, 363] on div at bounding box center [1020, 363] width 564 height 10
click at [1105, 358] on div "Temperature: Temperature Lower (0.1 to 0.3) for factual responses. Higher (0.7 …" at bounding box center [1020, 385] width 564 height 87
click at [1084, 363] on div at bounding box center [1020, 363] width 564 height 10
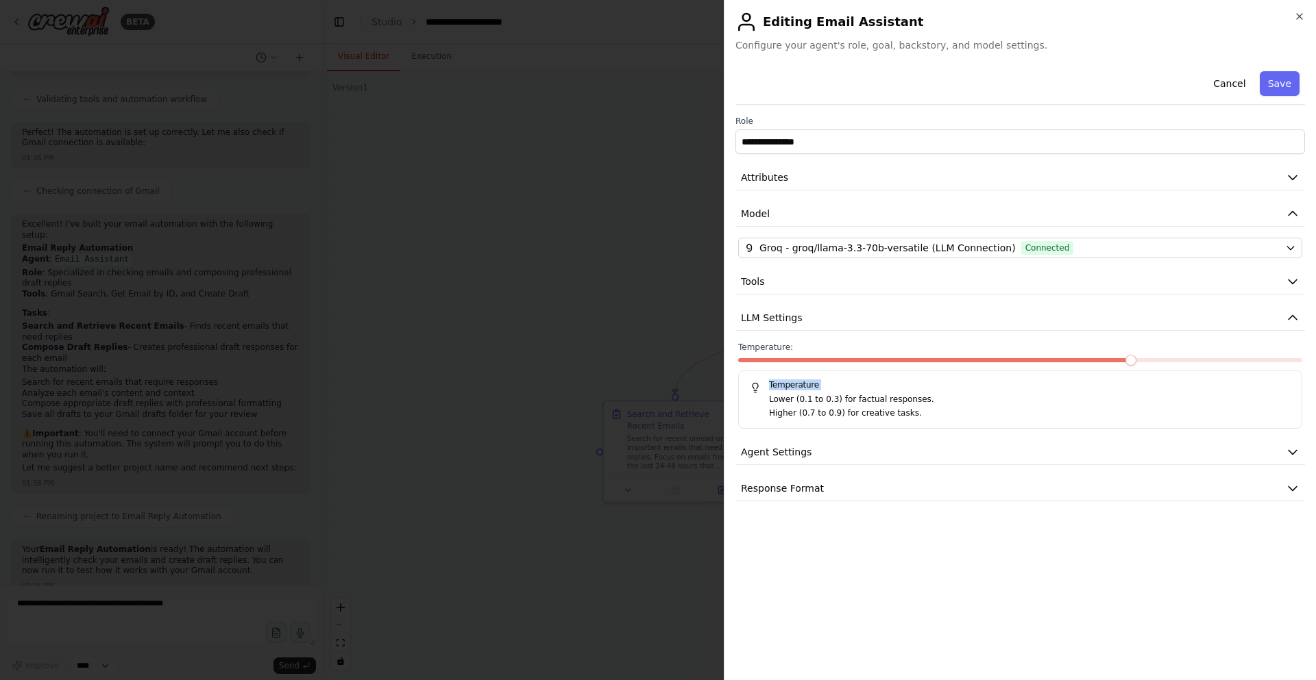
click at [1084, 363] on div at bounding box center [1020, 363] width 564 height 10
click at [1009, 336] on div "**********" at bounding box center [1019, 284] width 569 height 436
click at [1081, 364] on span at bounding box center [1075, 360] width 11 height 11
click at [1131, 356] on div "Temperature: 0.6 Temperature Lower (0.1 to 0.3) for factual responses. Higher (…" at bounding box center [1020, 385] width 564 height 87
click at [1140, 363] on div at bounding box center [1020, 363] width 564 height 10
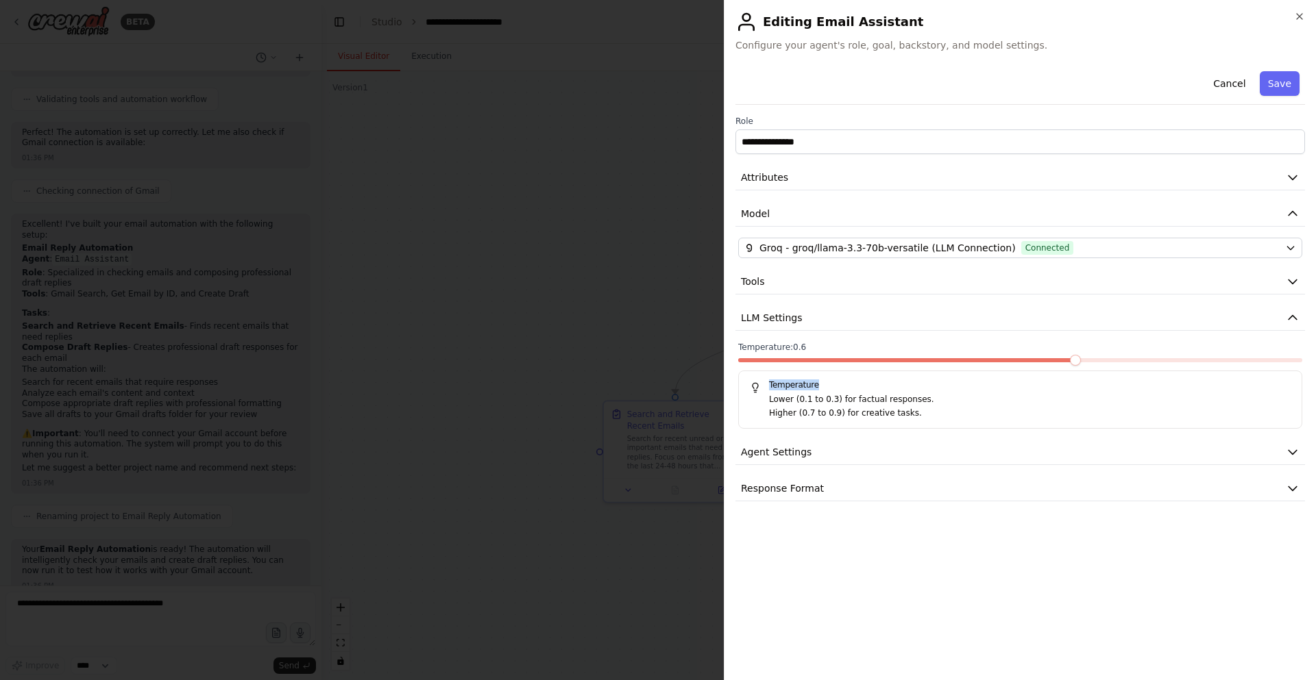
click at [1140, 363] on div at bounding box center [1020, 363] width 564 height 10
click at [1143, 360] on span at bounding box center [1020, 360] width 564 height 4
click at [1062, 362] on span at bounding box center [935, 360] width 395 height 4
click at [1103, 356] on div "Temperature: 0.6 Temperature Lower (0.1 to 0.3) for factual responses. Higher (…" at bounding box center [1020, 385] width 564 height 87
click at [1109, 359] on span at bounding box center [1020, 360] width 564 height 4
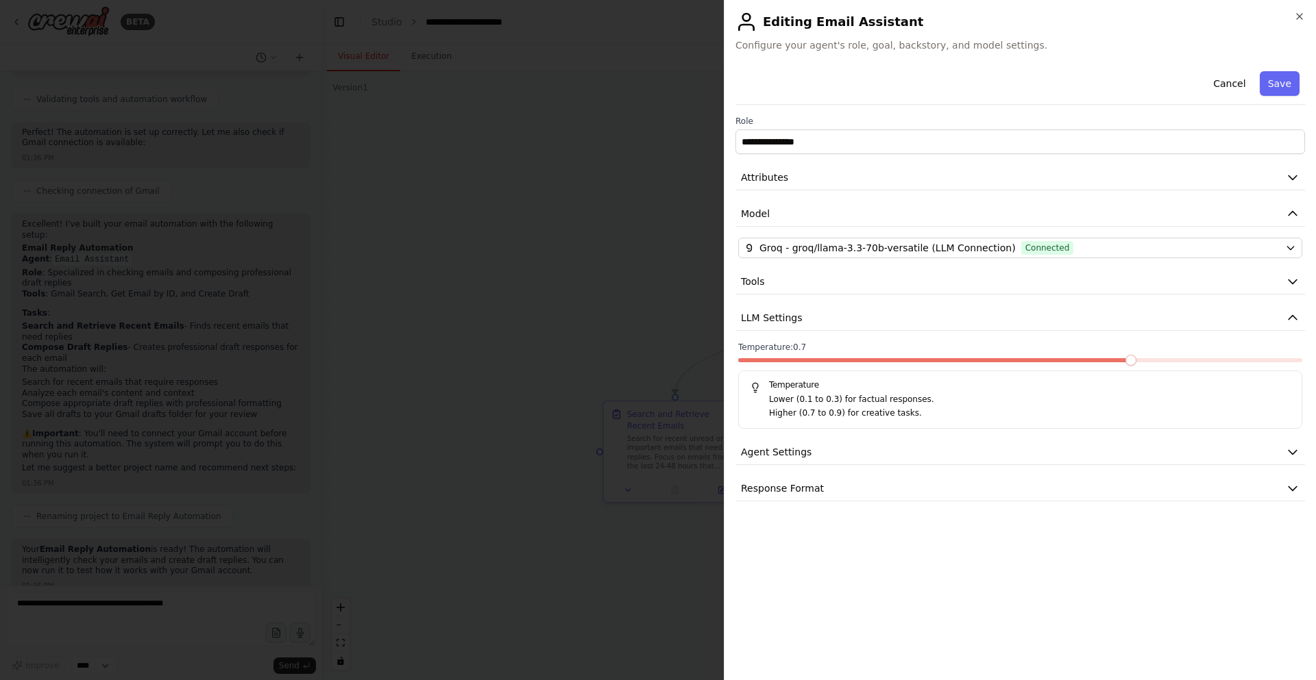
click at [1086, 357] on div "Temperature: 0.7 Temperature Lower (0.1 to 0.3) for factual responses. Higher (…" at bounding box center [1020, 385] width 564 height 87
click at [1090, 362] on div at bounding box center [1020, 363] width 564 height 10
click at [1077, 362] on span at bounding box center [907, 360] width 339 height 4
click at [1090, 362] on span at bounding box center [1020, 360] width 564 height 4
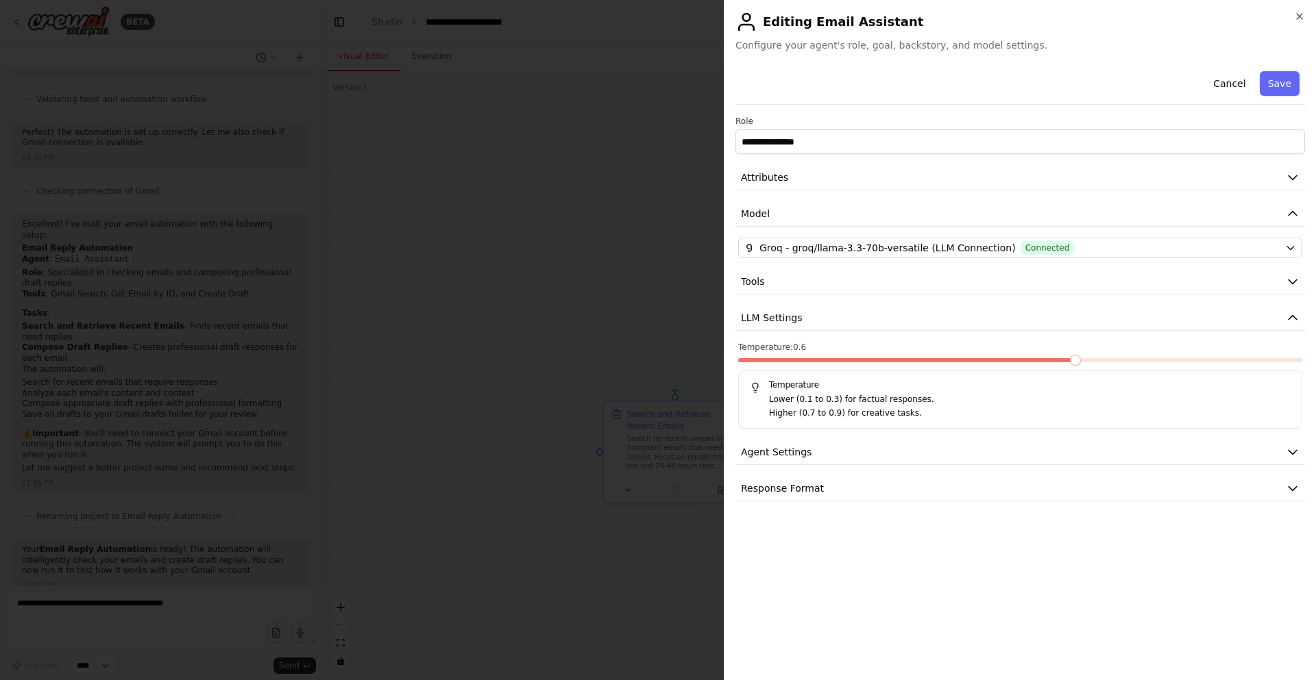
click at [1090, 362] on span at bounding box center [1020, 360] width 564 height 4
click at [1088, 361] on span at bounding box center [1020, 360] width 564 height 4
click at [1099, 360] on span at bounding box center [1020, 360] width 564 height 4
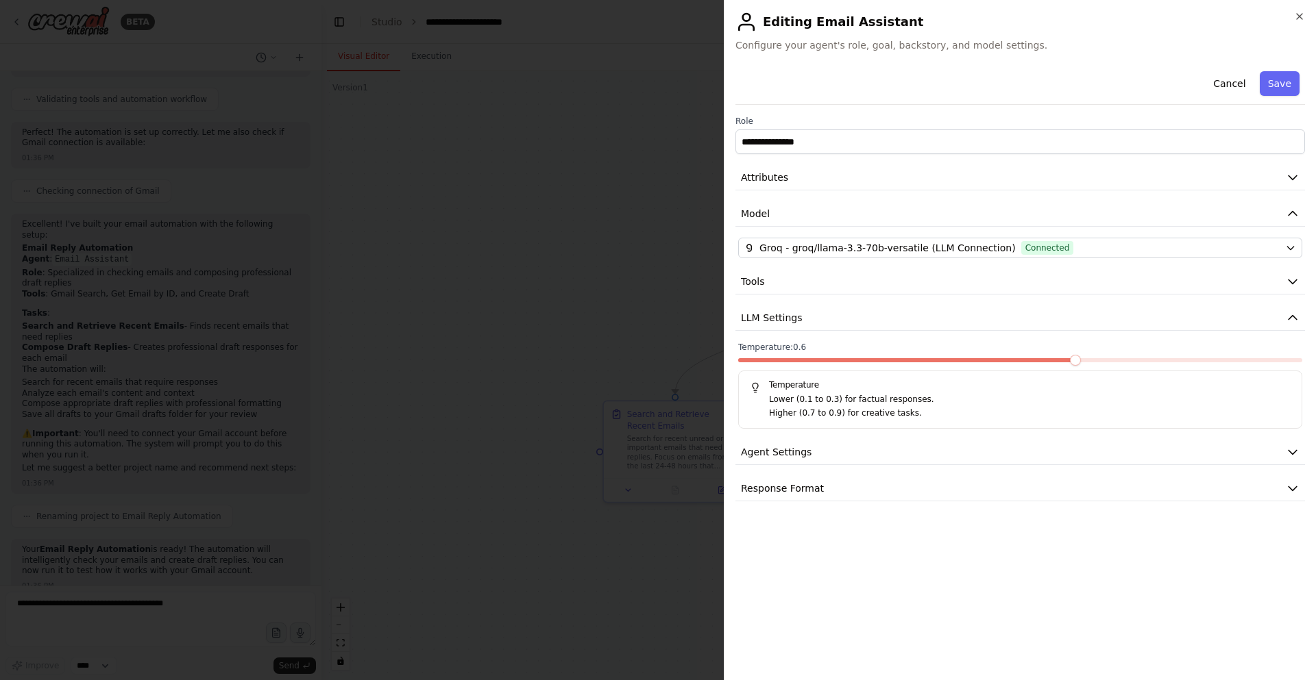
click at [1112, 363] on div at bounding box center [1020, 363] width 564 height 10
click at [1120, 360] on span at bounding box center [1020, 360] width 564 height 4
click at [1120, 360] on span at bounding box center [935, 360] width 395 height 4
click at [1077, 363] on span at bounding box center [907, 360] width 339 height 4
click at [1305, 12] on div "**********" at bounding box center [1020, 340] width 592 height 680
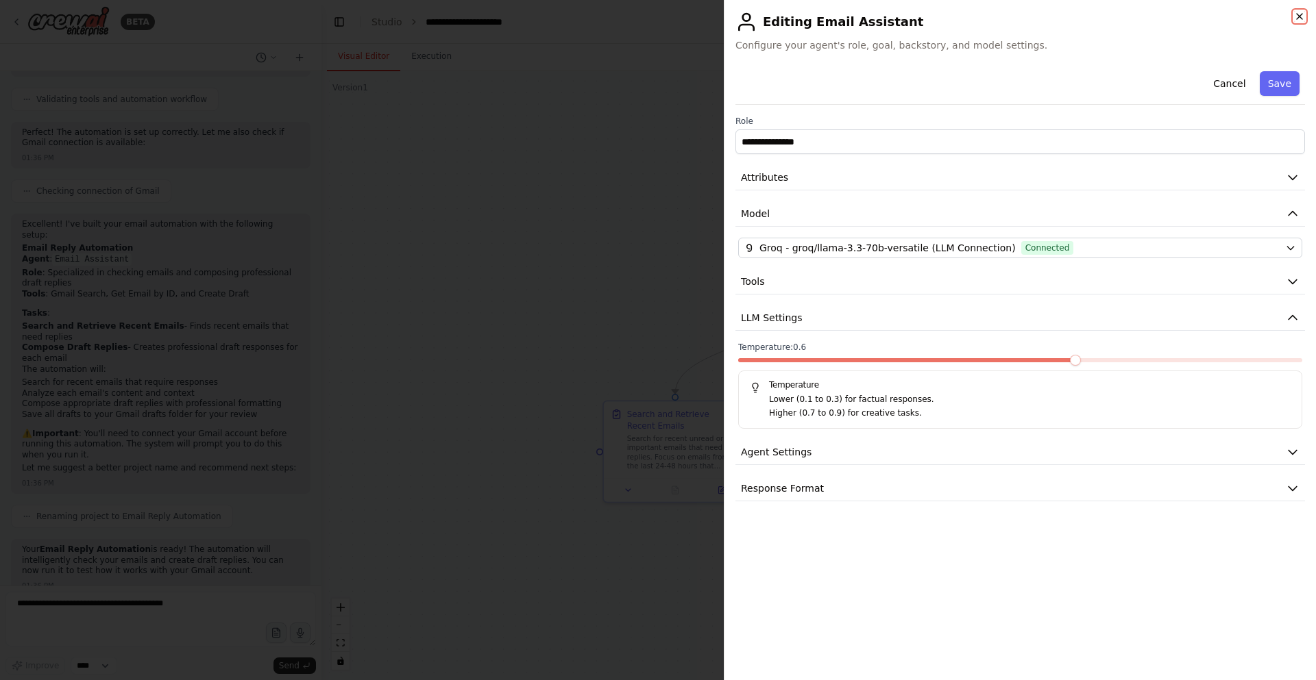
click at [1303, 16] on icon "button" at bounding box center [1299, 16] width 11 height 11
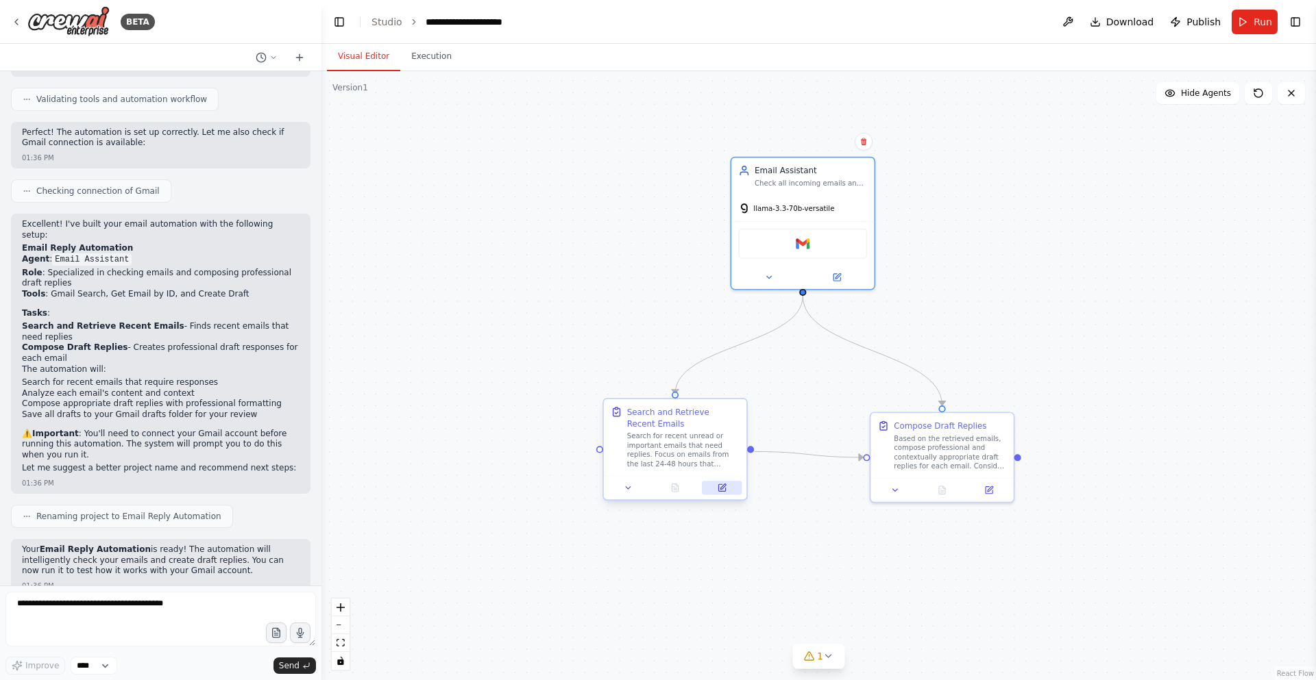
click at [716, 486] on button at bounding box center [722, 488] width 40 height 14
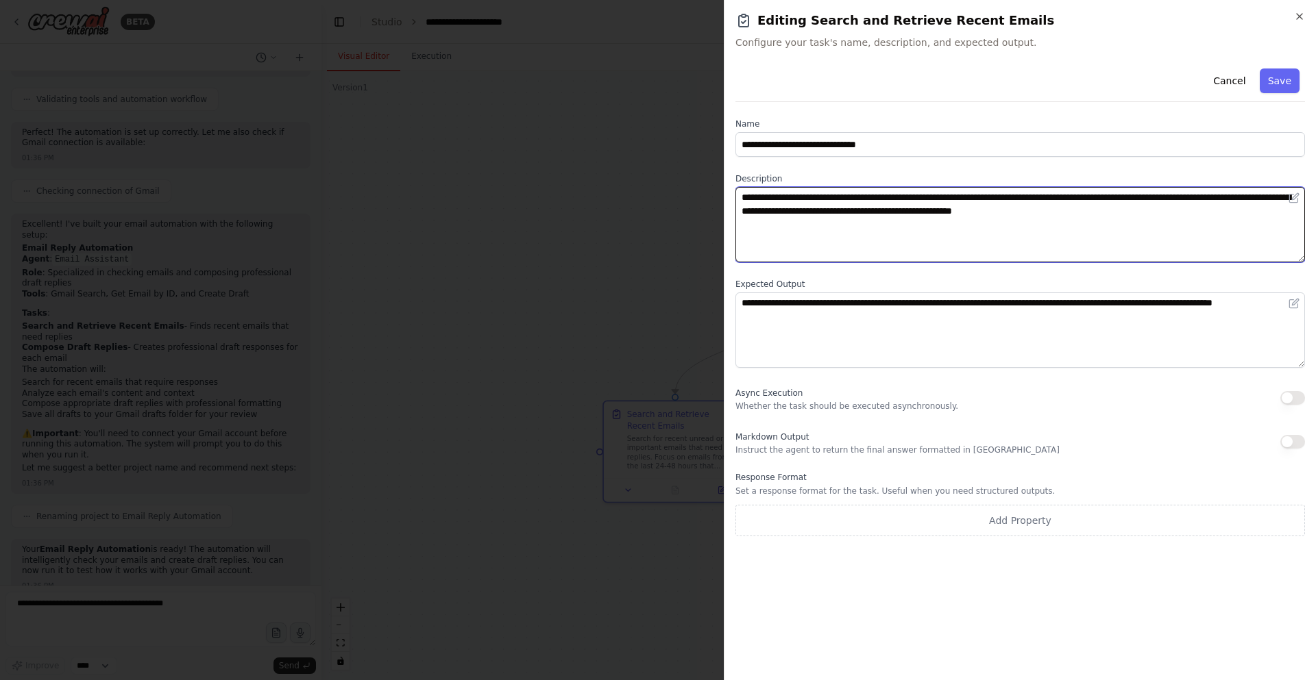
click at [780, 219] on textarea "**********" at bounding box center [1019, 224] width 569 height 75
click at [779, 219] on textarea "**********" at bounding box center [1019, 224] width 569 height 75
click at [797, 236] on textarea "**********" at bounding box center [1019, 224] width 569 height 75
drag, startPoint x: 784, startPoint y: 210, endPoint x: 922, endPoint y: 229, distance: 139.7
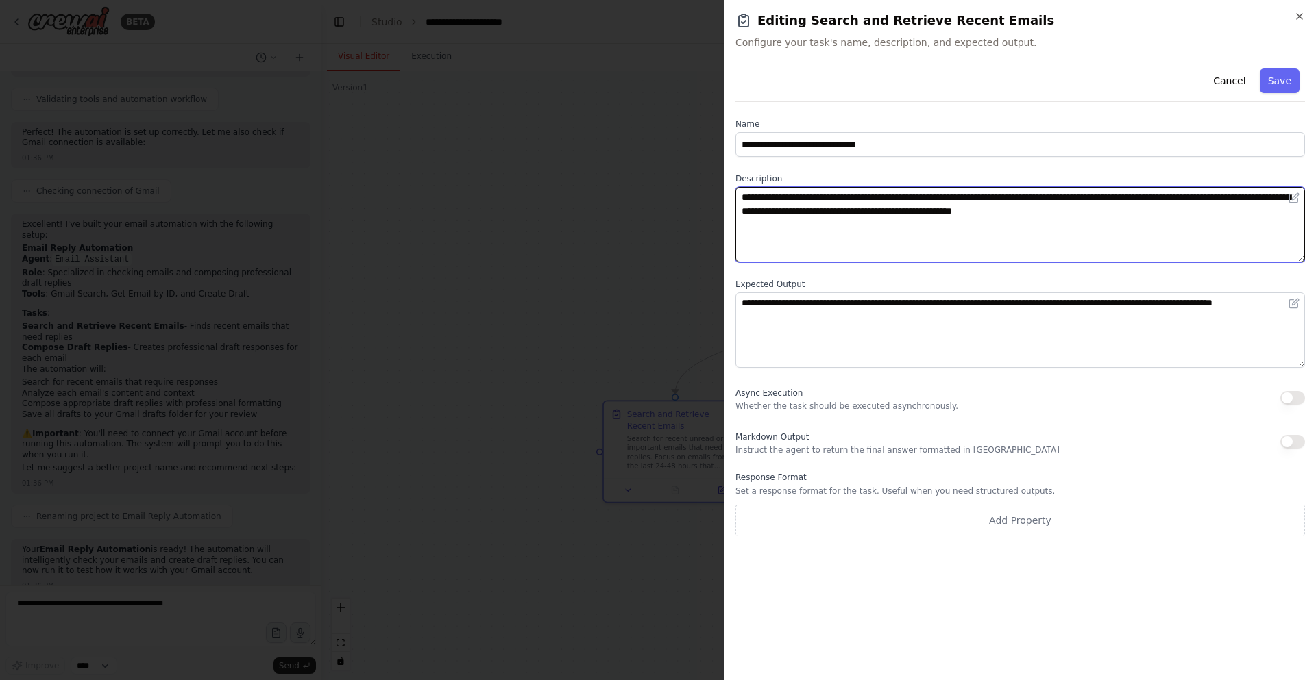
click at [922, 229] on textarea "**********" at bounding box center [1019, 224] width 569 height 75
click at [920, 229] on textarea "**********" at bounding box center [1019, 224] width 569 height 75
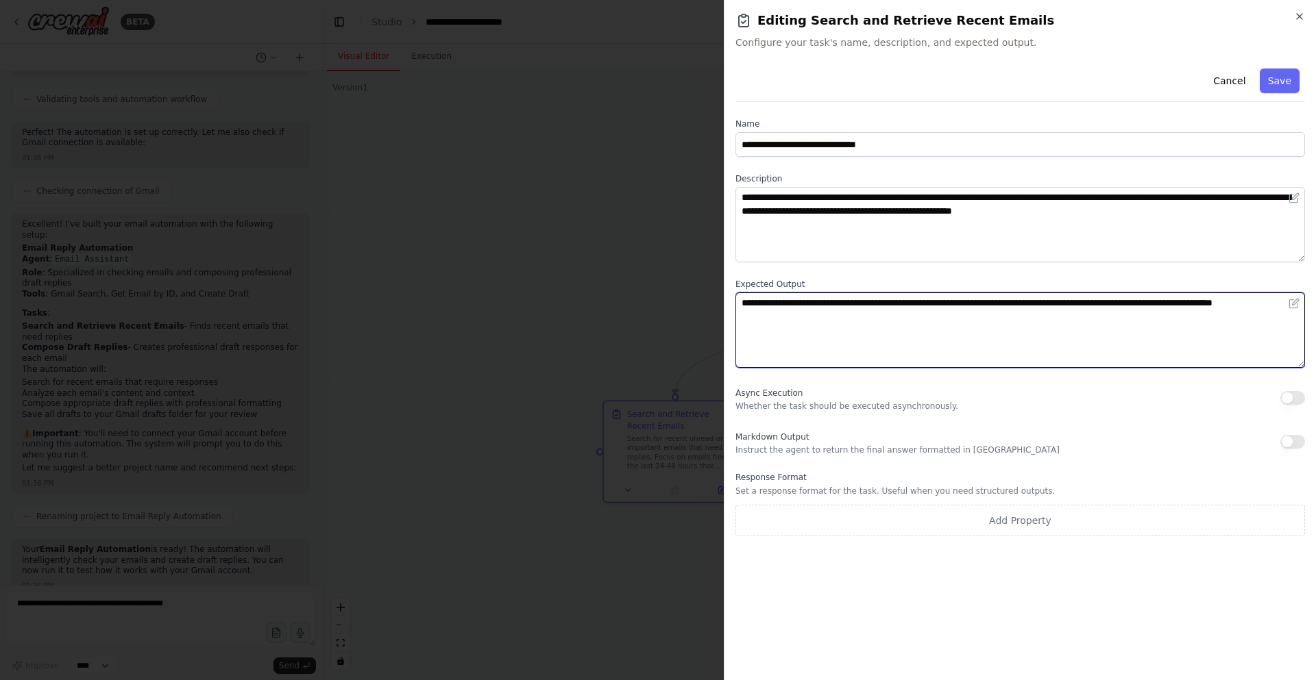
drag, startPoint x: 873, startPoint y: 332, endPoint x: 796, endPoint y: 195, distance: 156.5
click at [800, 204] on div "**********" at bounding box center [1019, 300] width 569 height 474
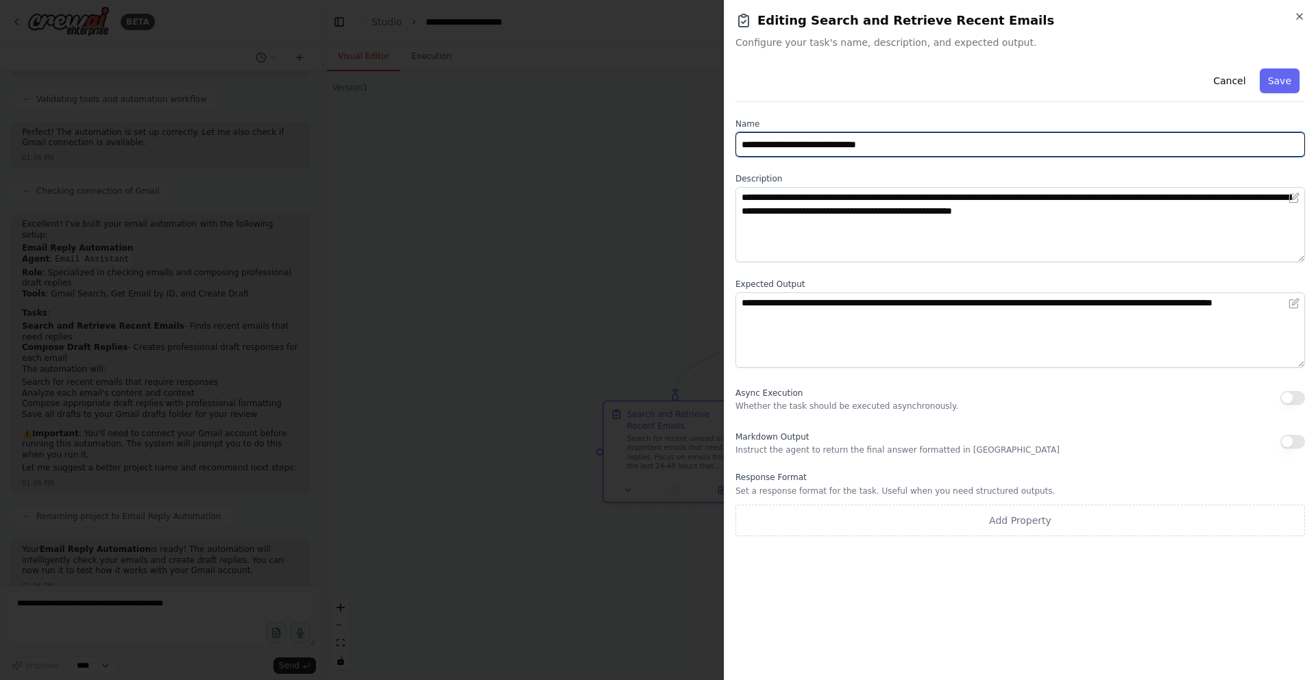
click at [794, 144] on input "**********" at bounding box center [1019, 144] width 569 height 25
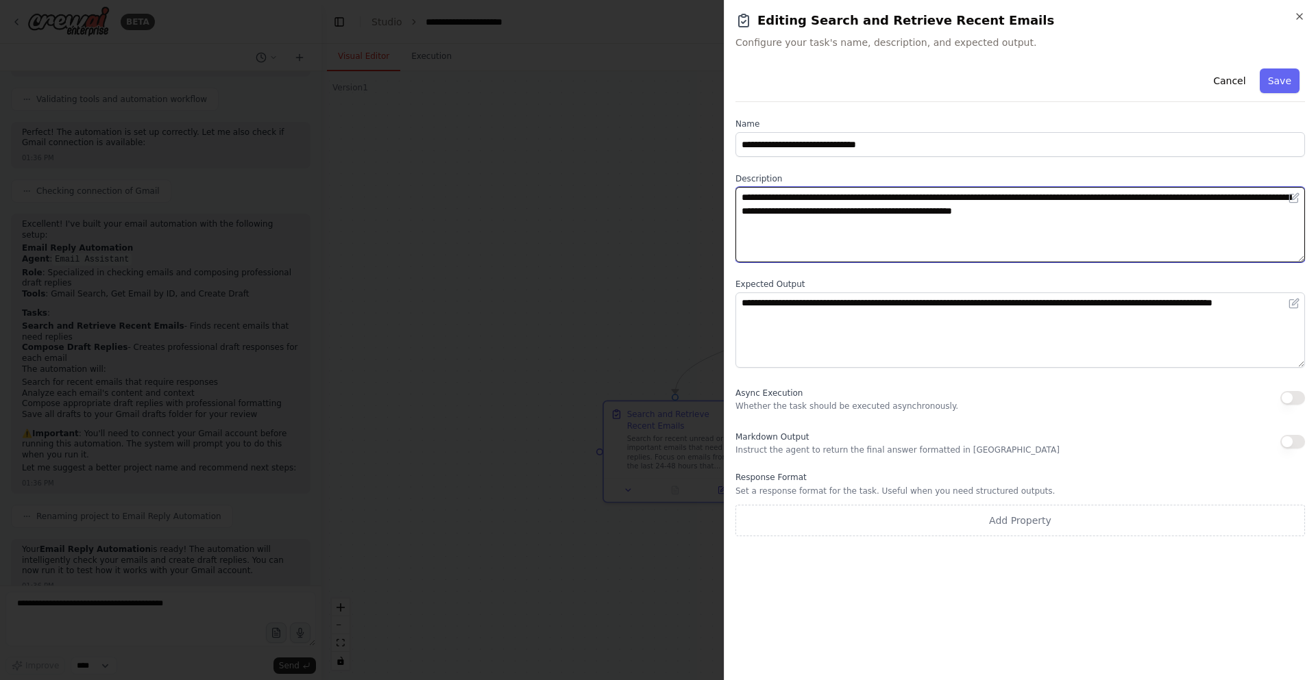
click at [972, 214] on textarea "**********" at bounding box center [1019, 224] width 569 height 75
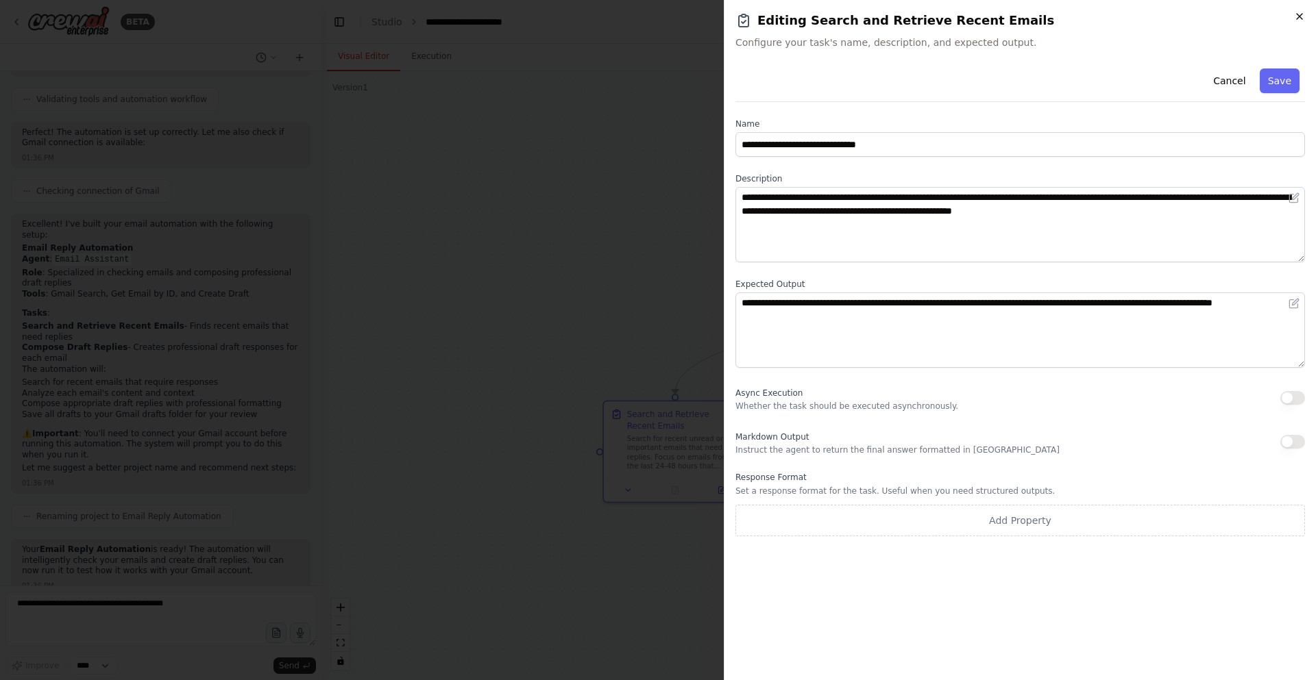
drag, startPoint x: 1308, startPoint y: 9, endPoint x: 1297, endPoint y: 19, distance: 15.0
click at [1306, 11] on div "**********" at bounding box center [1020, 340] width 592 height 680
click at [1297, 19] on icon "button" at bounding box center [1299, 16] width 11 height 11
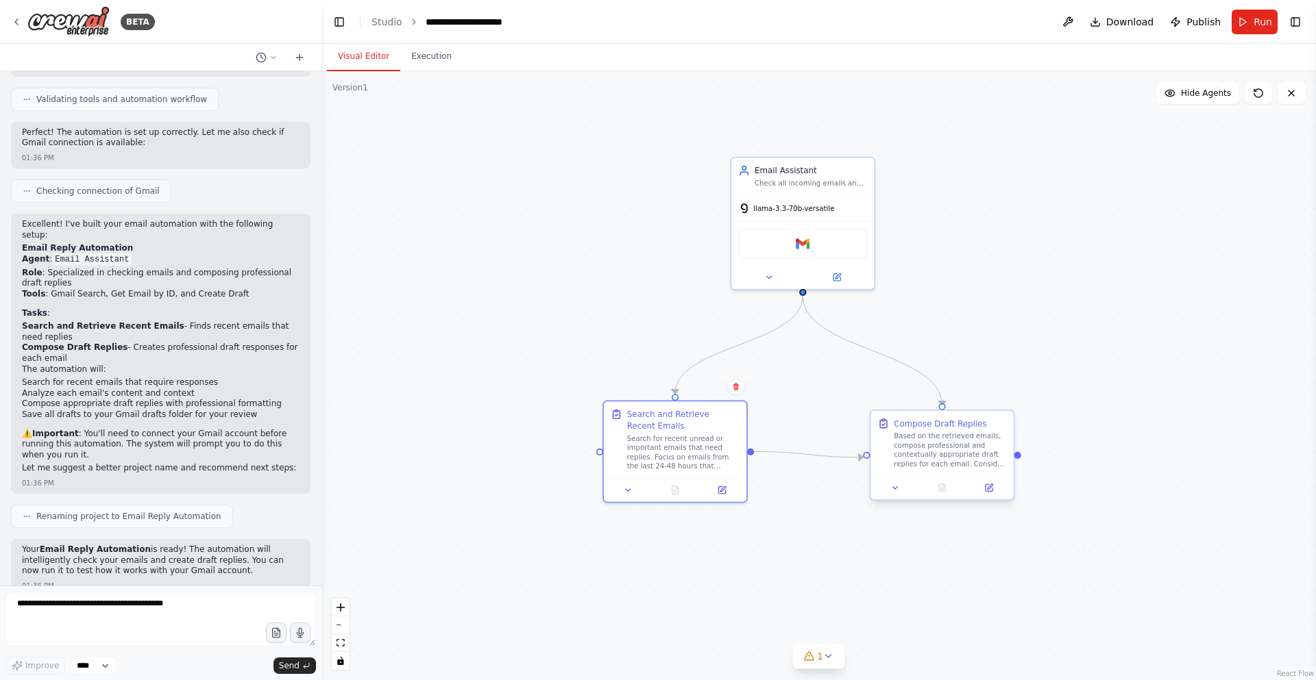
click at [1016, 454] on div at bounding box center [1017, 455] width 7 height 7
drag, startPoint x: 1016, startPoint y: 455, endPoint x: 1064, endPoint y: 389, distance: 81.8
click at [1064, 390] on div ".deletable-edge-delete-btn { width: 20px; height: 20px; border: 0px solid #ffff…" at bounding box center [818, 375] width 994 height 609
drag, startPoint x: 1018, startPoint y: 457, endPoint x: 1083, endPoint y: 370, distance: 108.3
click at [1072, 378] on div ".deletable-edge-delete-btn { width: 20px; height: 20px; border: 0px solid #ffff…" at bounding box center [818, 375] width 994 height 609
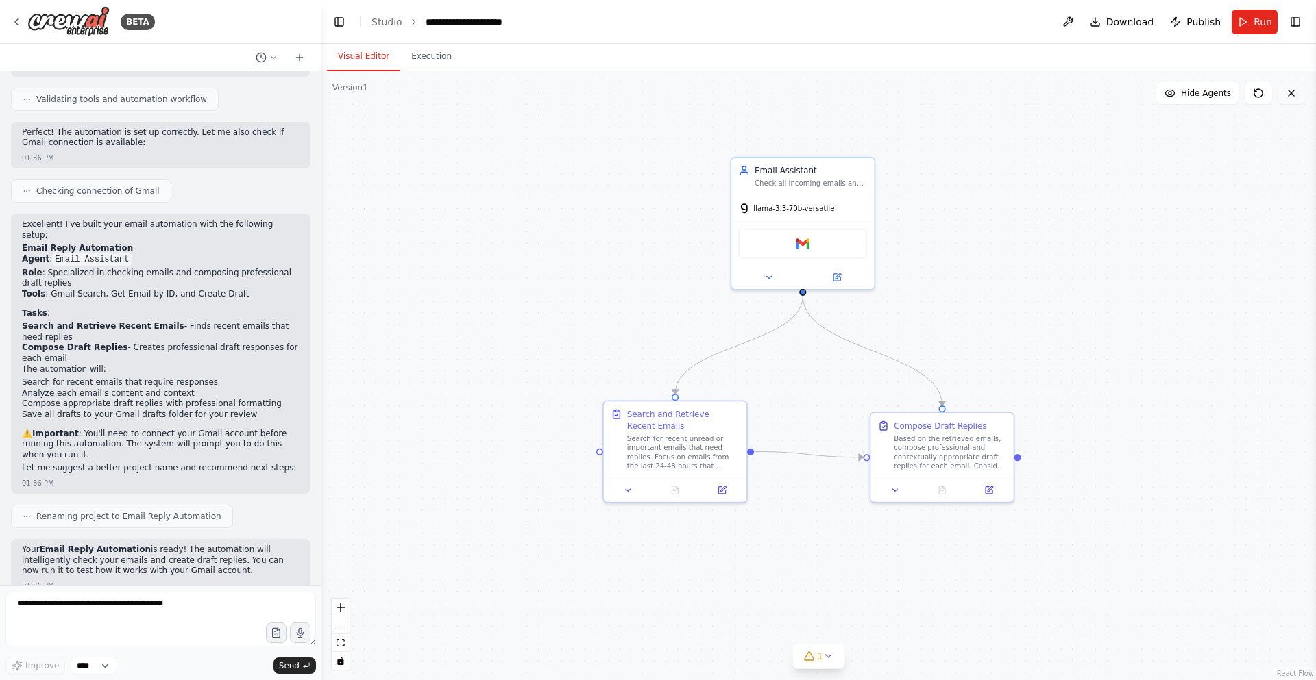
click at [1281, 103] on button at bounding box center [1290, 93] width 27 height 22
click at [1288, 98] on icon at bounding box center [1291, 93] width 11 height 11
click at [1256, 104] on div ".deletable-edge-delete-btn { width: 20px; height: 20px; border: 0px solid #ffff…" at bounding box center [818, 375] width 994 height 609
click at [1264, 95] on button at bounding box center [1257, 93] width 27 height 22
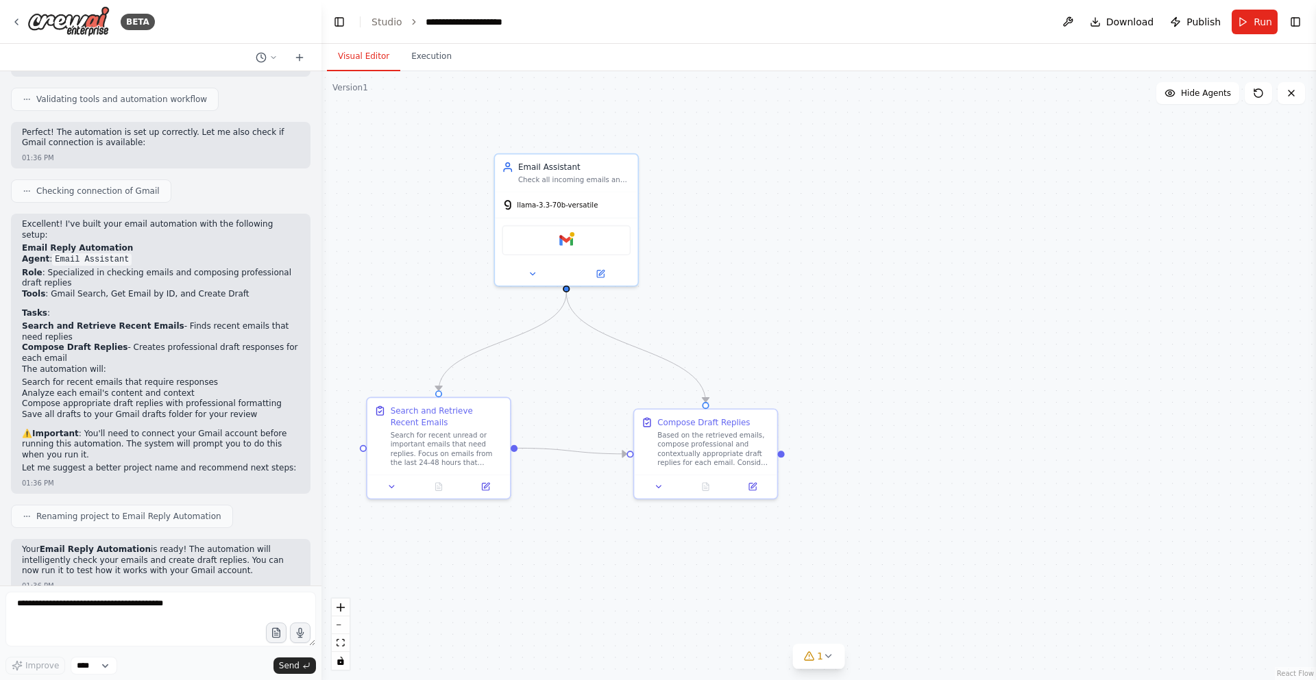
drag, startPoint x: 1036, startPoint y: 228, endPoint x: 800, endPoint y: 224, distance: 236.4
click at [800, 224] on div ".deletable-edge-delete-btn { width: 20px; height: 20px; border: 0px solid #ffff…" at bounding box center [818, 375] width 994 height 609
click at [1194, 93] on span "Hide Agents" at bounding box center [1206, 93] width 50 height 11
click at [1193, 93] on span "Show Agents" at bounding box center [1203, 93] width 53 height 11
click at [1193, 93] on span "Hide Agents" at bounding box center [1206, 93] width 50 height 11
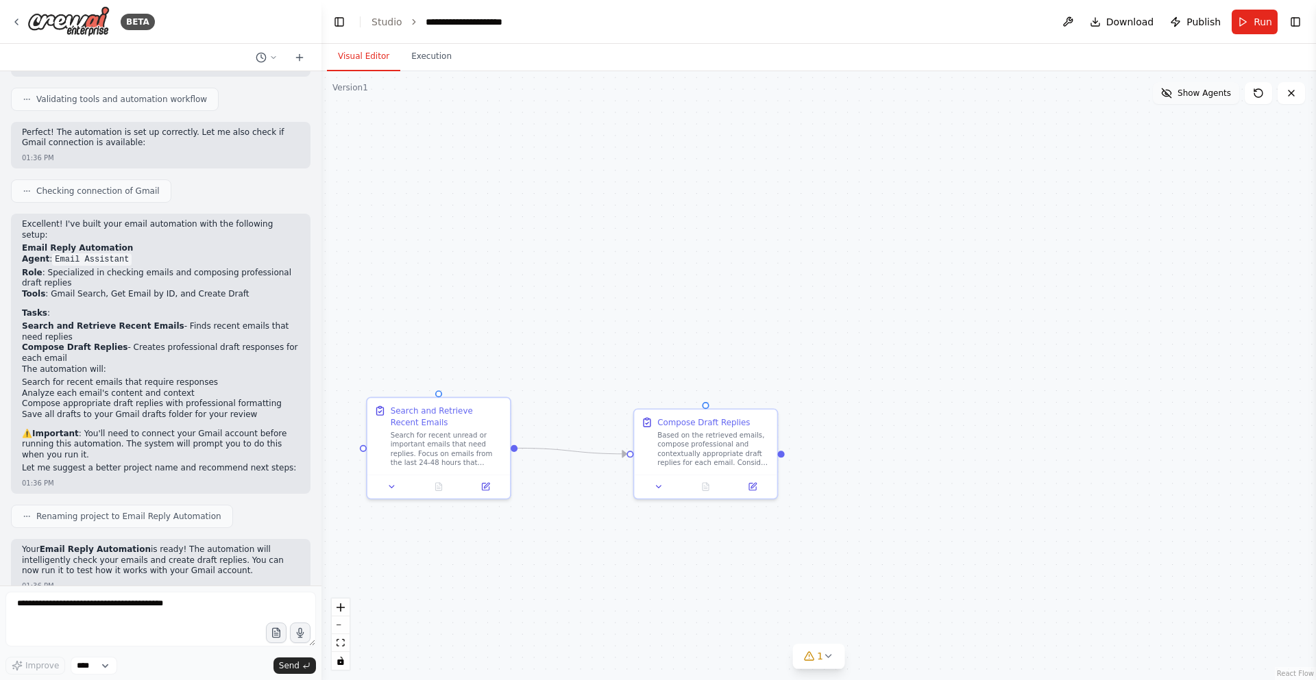
click at [1193, 93] on span "Show Agents" at bounding box center [1203, 93] width 53 height 11
click at [1290, 27] on button "Toggle Right Sidebar" at bounding box center [1295, 21] width 19 height 19
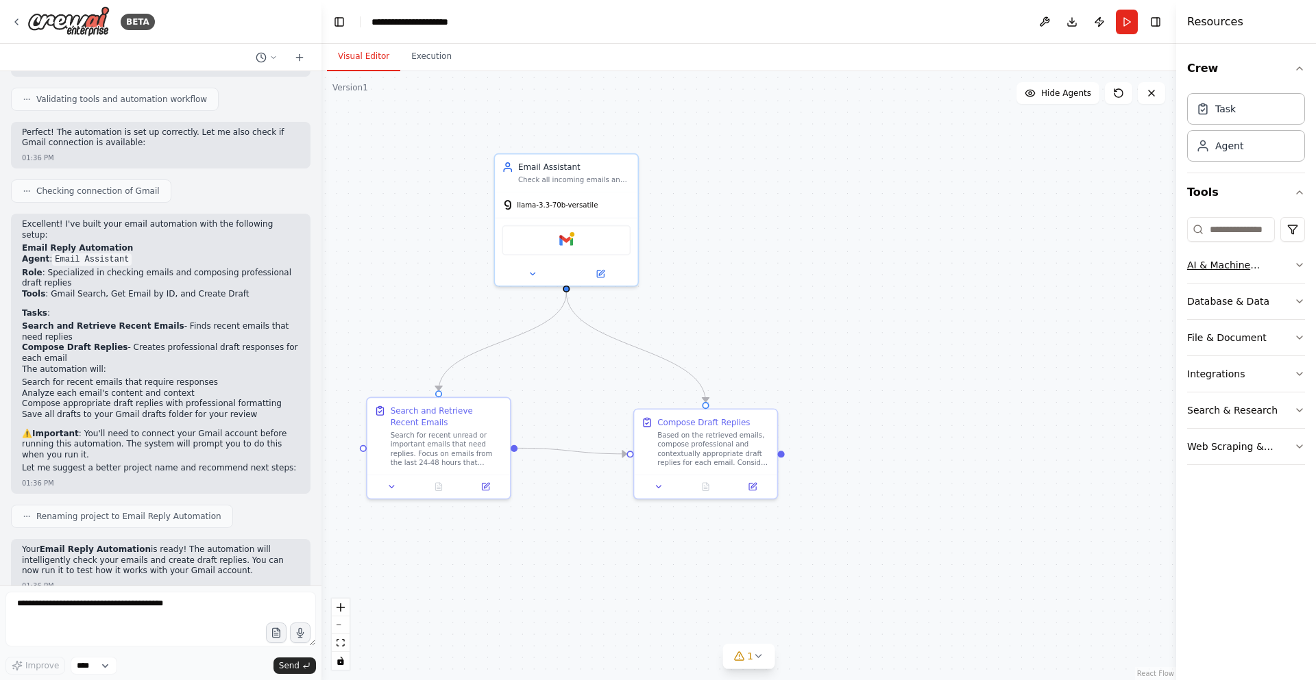
click at [1248, 274] on button "AI & Machine Learning" at bounding box center [1246, 265] width 118 height 36
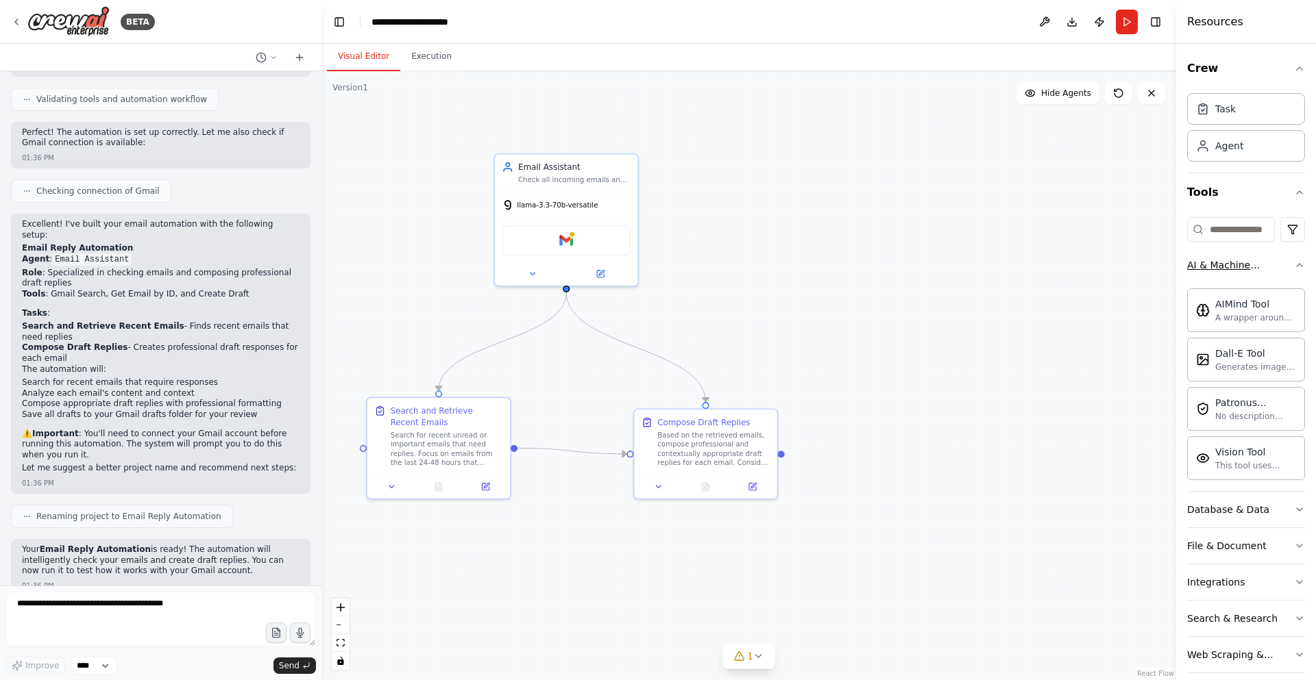
click at [1248, 274] on button "AI & Machine Learning" at bounding box center [1246, 265] width 118 height 36
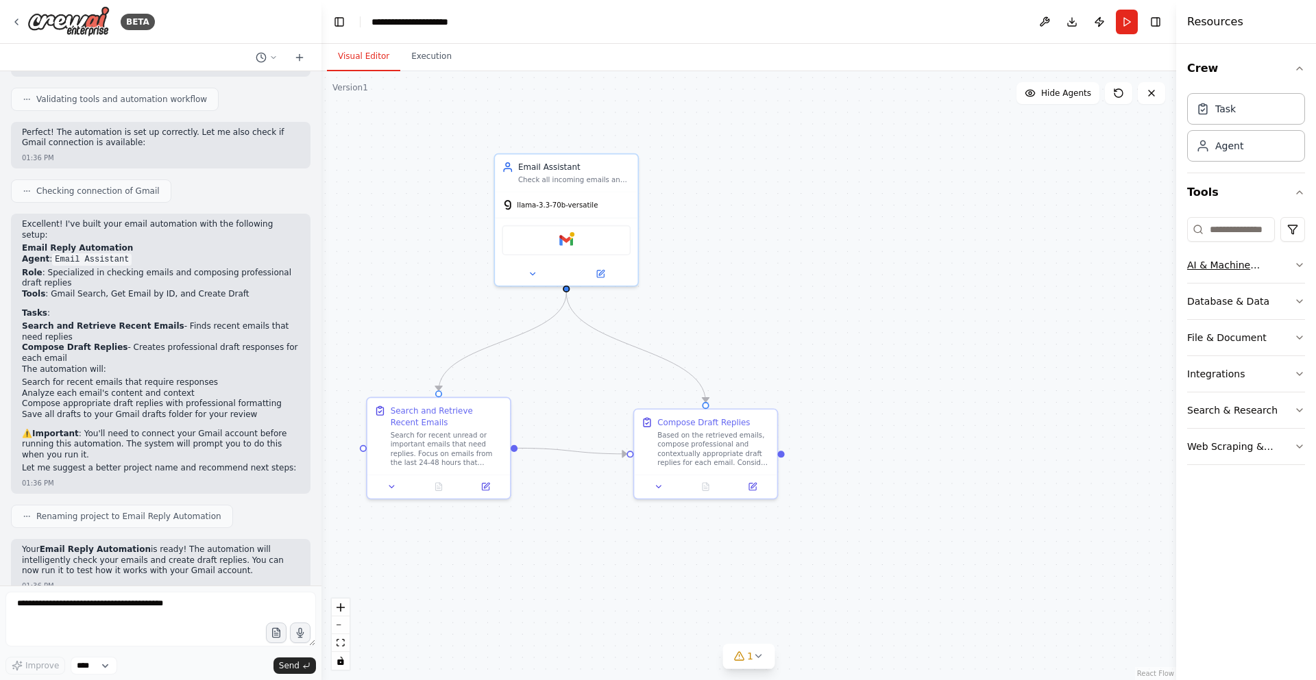
click at [1248, 274] on button "AI & Machine Learning" at bounding box center [1246, 265] width 118 height 36
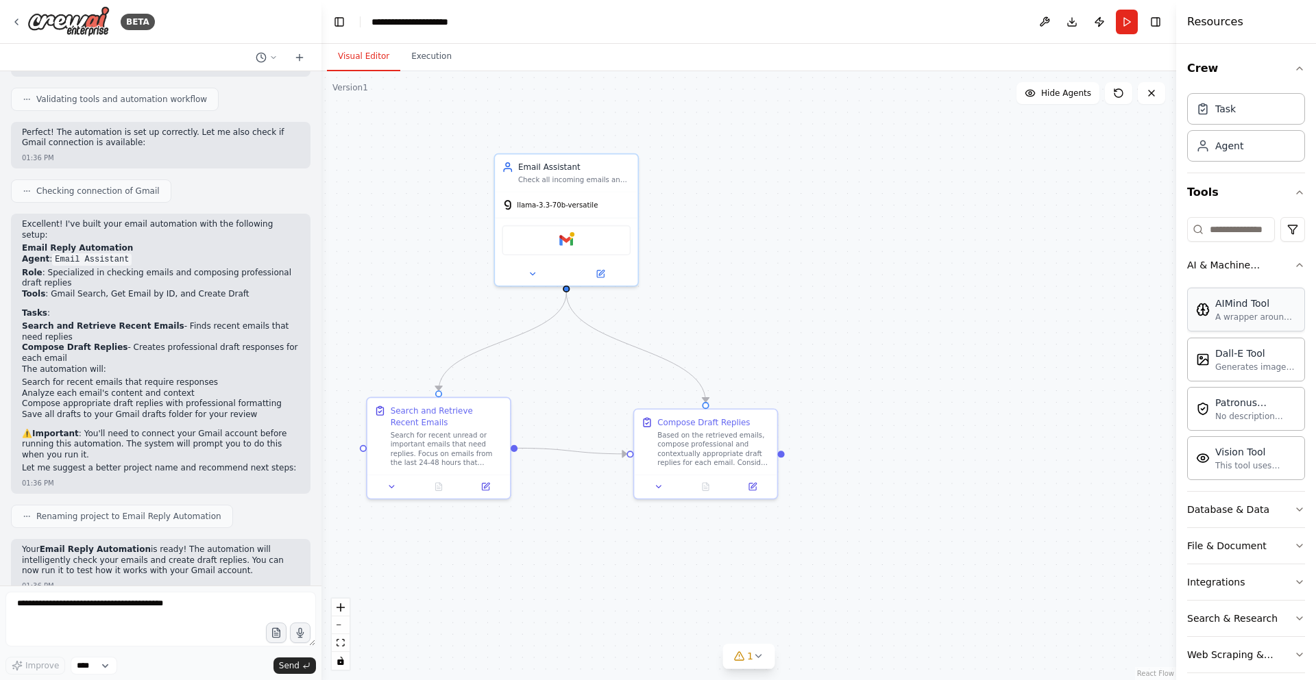
click at [1238, 302] on div "AIMind Tool" at bounding box center [1255, 304] width 81 height 14
click at [1236, 577] on div "Integrations" at bounding box center [1216, 583] width 58 height 14
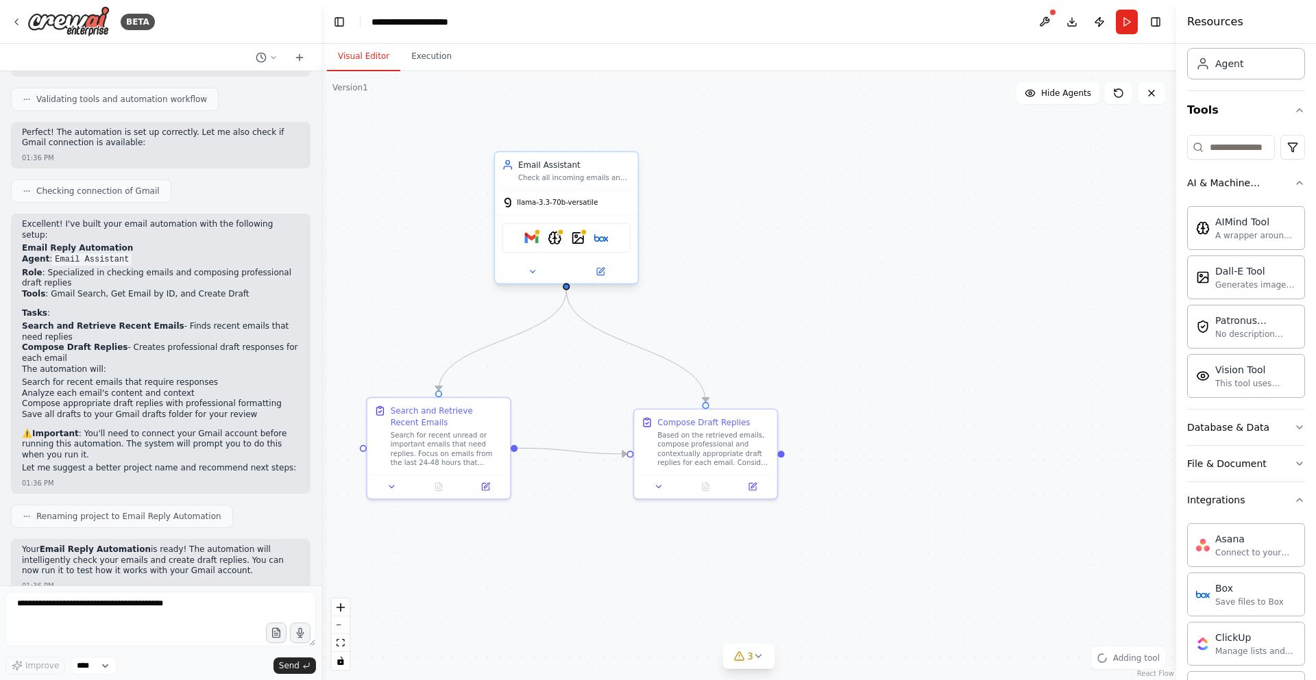
click at [609, 232] on div "Gmail AIMindTool DallETool Box" at bounding box center [566, 238] width 129 height 30
click at [619, 254] on div "Gmail AIMindTool DallETool Box" at bounding box center [566, 237] width 143 height 45
drag, startPoint x: 606, startPoint y: 273, endPoint x: 611, endPoint y: 280, distance: 7.4
click at [608, 278] on button at bounding box center [600, 272] width 66 height 14
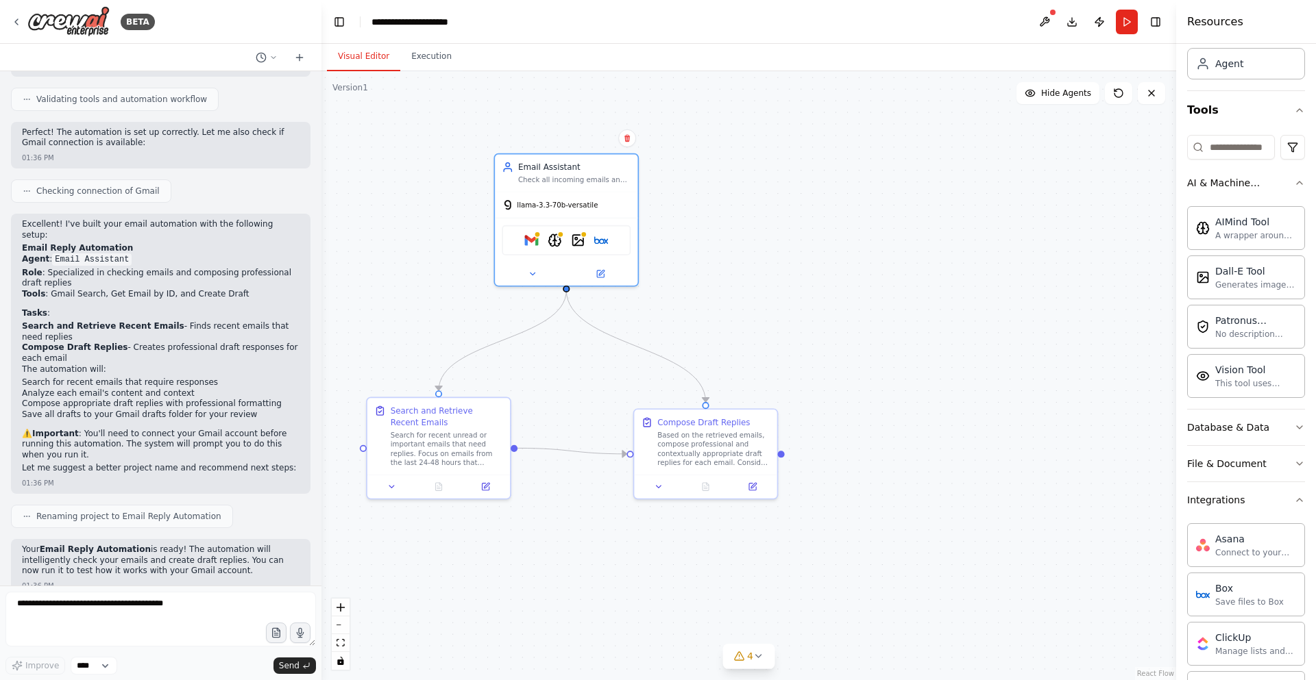
click at [611, 285] on div "Email Assistant Check all incoming emails and compose appropriate draft replies…" at bounding box center [565, 221] width 145 height 134
click at [622, 277] on button at bounding box center [600, 272] width 66 height 14
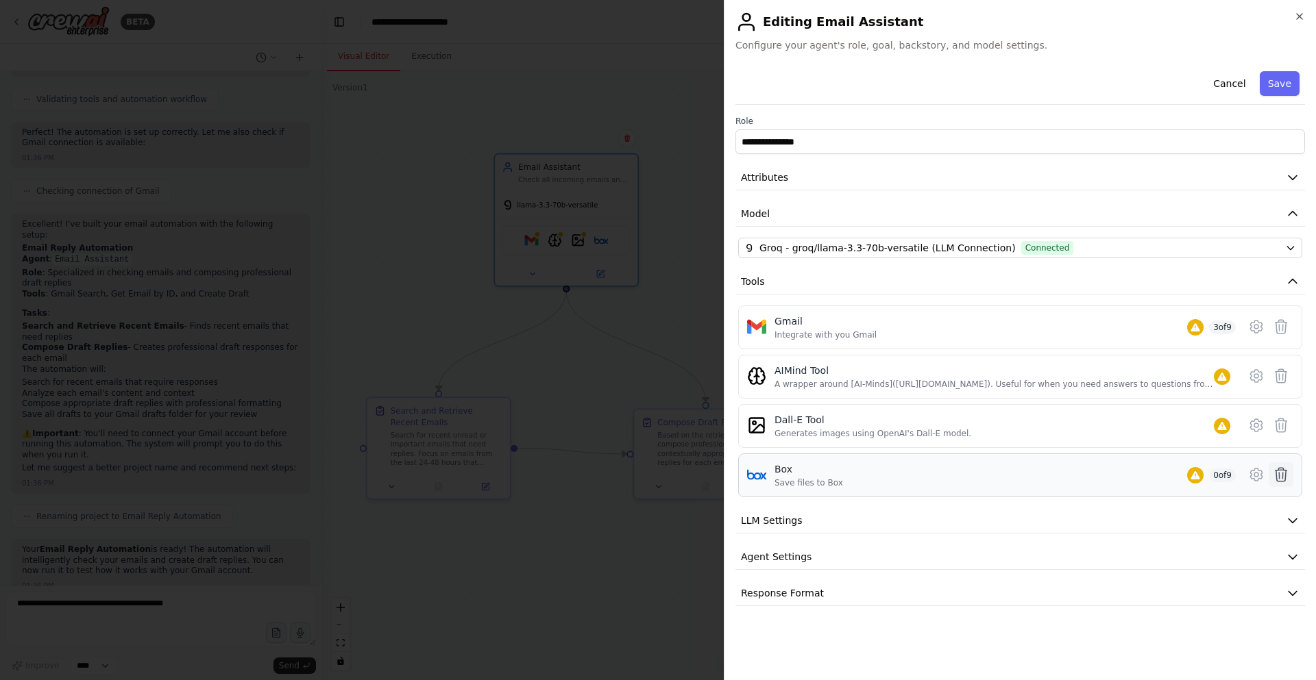
click at [1280, 479] on icon at bounding box center [1281, 475] width 16 height 16
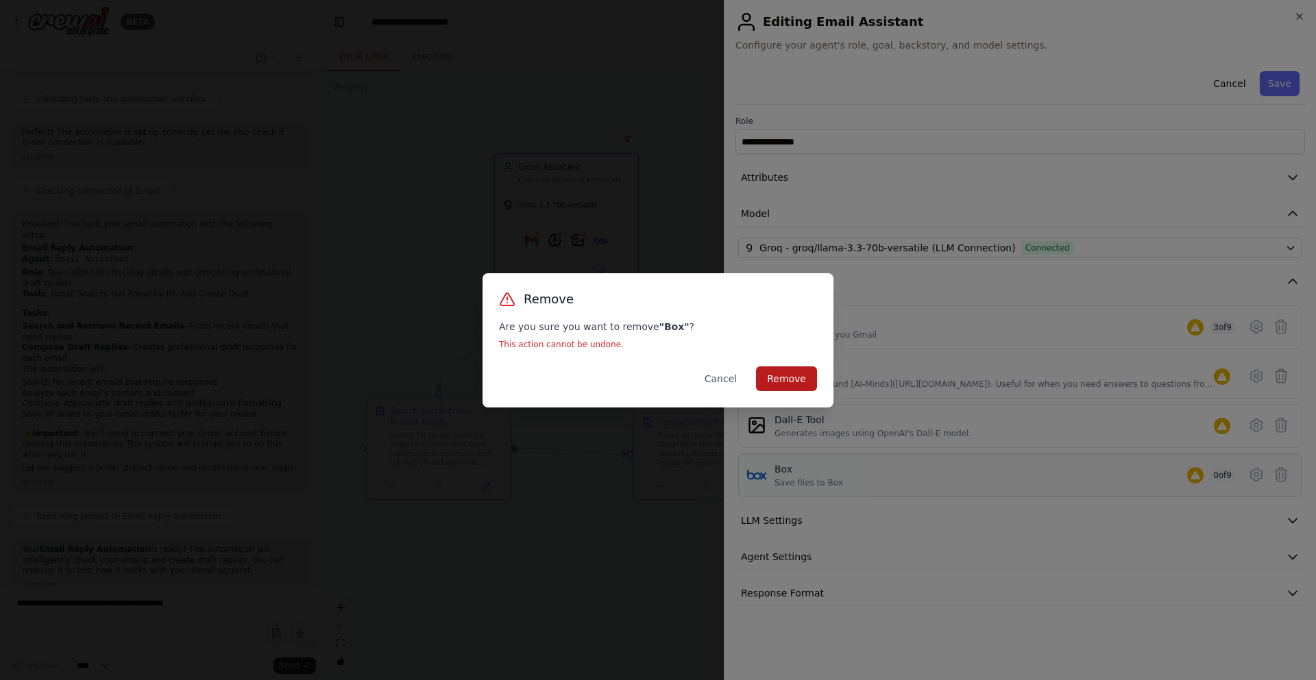
click at [796, 371] on button "Remove" at bounding box center [786, 379] width 61 height 25
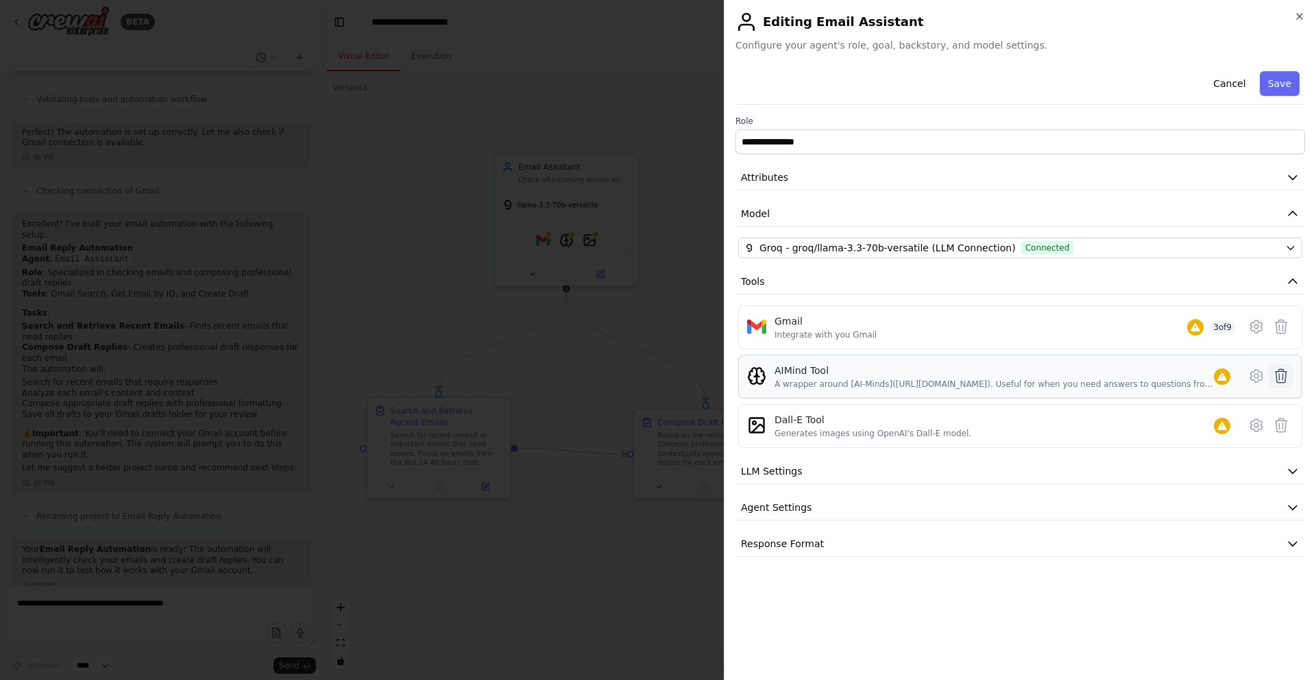
click at [1275, 376] on icon at bounding box center [1281, 376] width 16 height 16
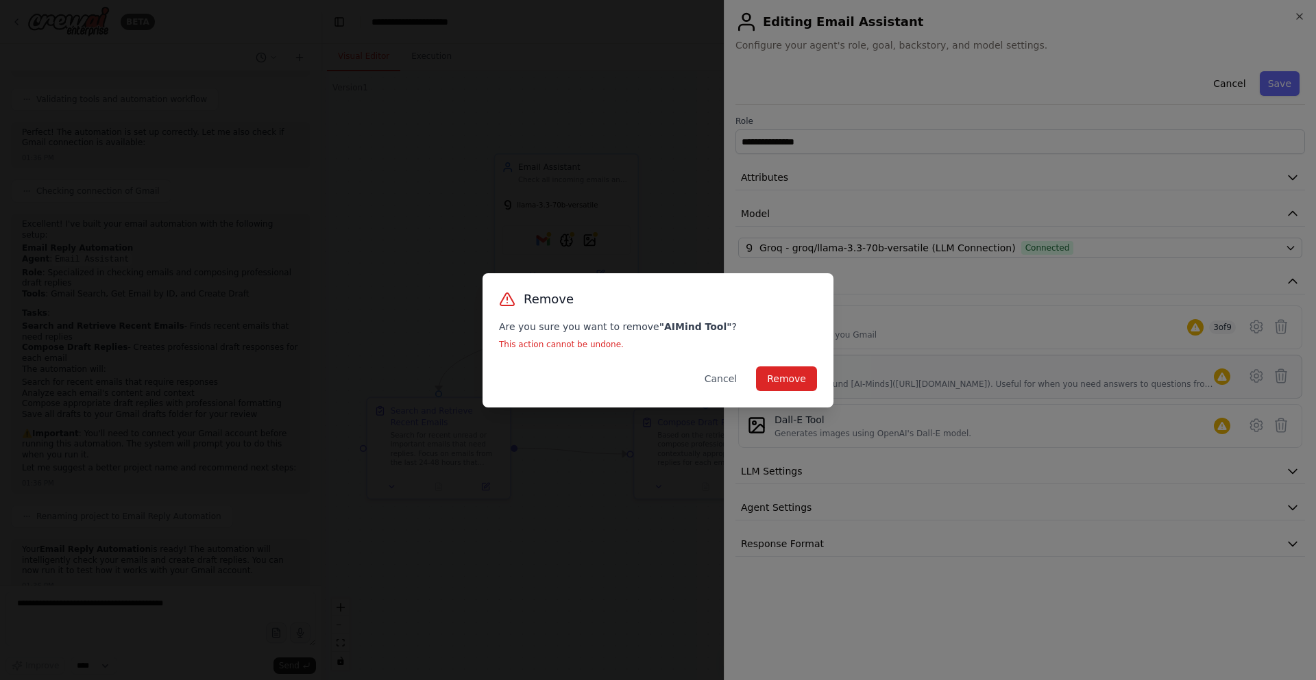
drag, startPoint x: 775, startPoint y: 367, endPoint x: 852, endPoint y: 388, distance: 80.1
click at [778, 370] on button "Remove" at bounding box center [786, 379] width 61 height 25
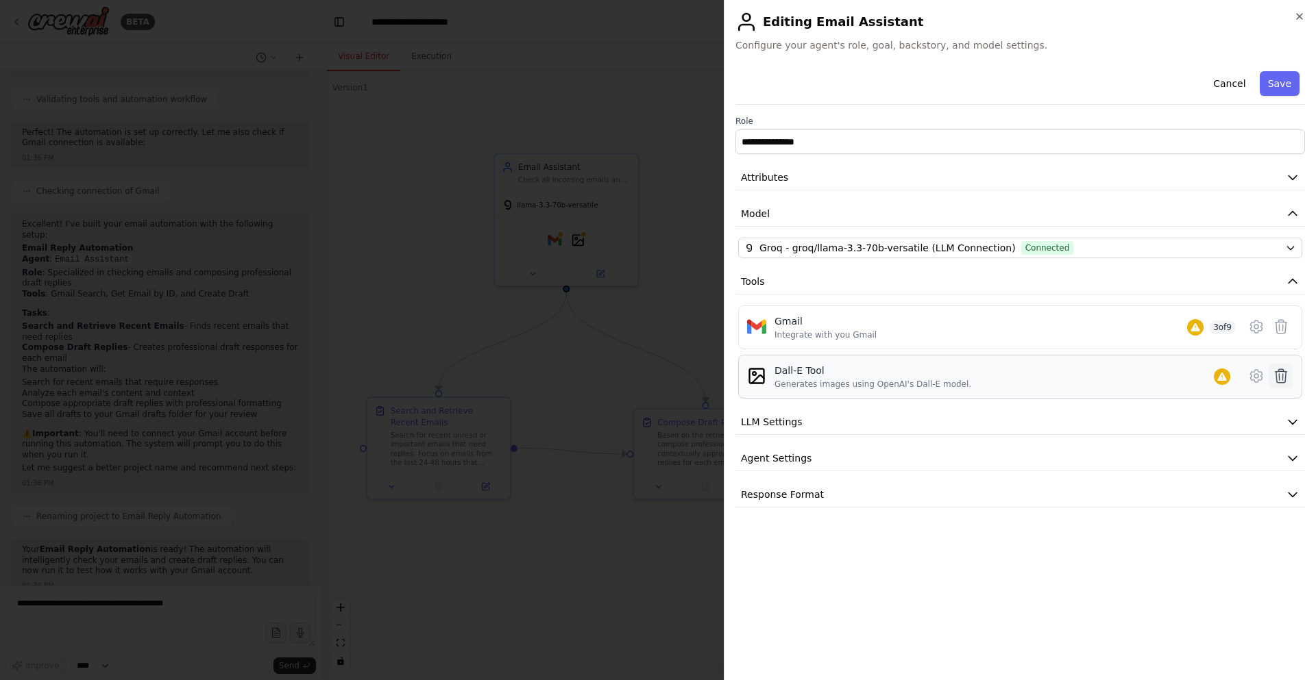
click at [1271, 374] on button at bounding box center [1280, 376] width 25 height 25
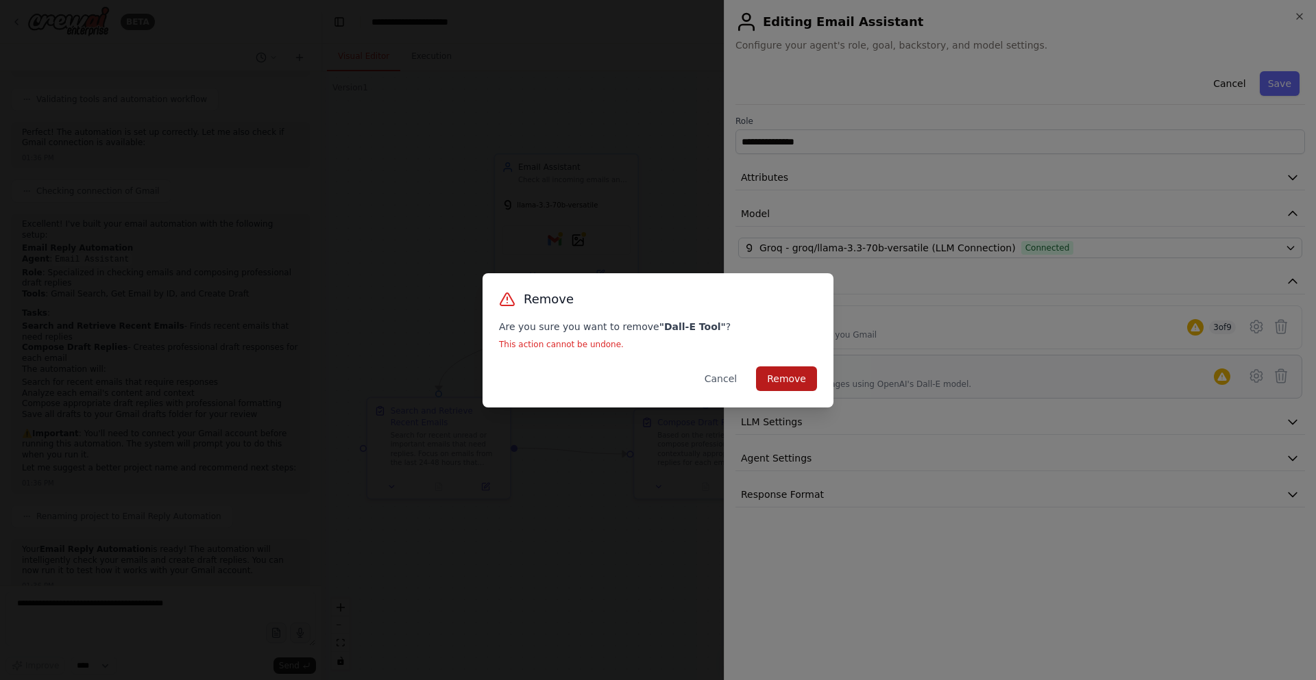
click at [788, 382] on button "Remove" at bounding box center [786, 379] width 61 height 25
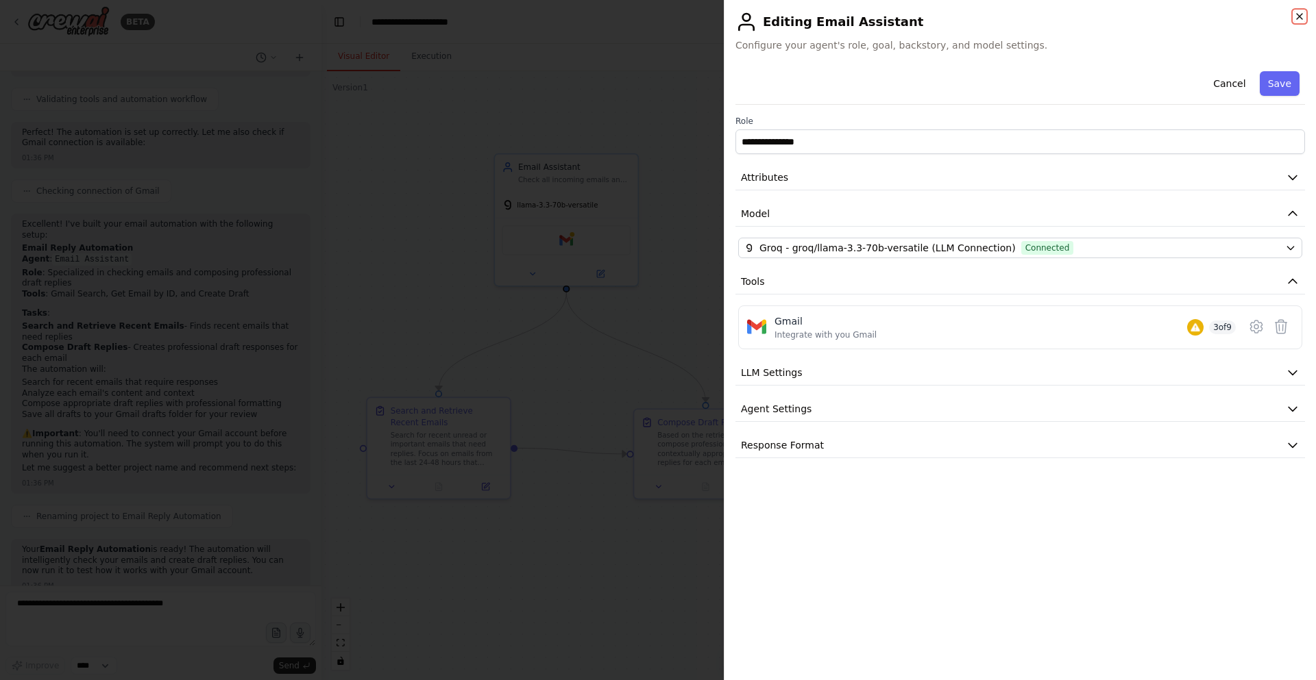
click at [1300, 19] on icon "button" at bounding box center [1299, 16] width 11 height 11
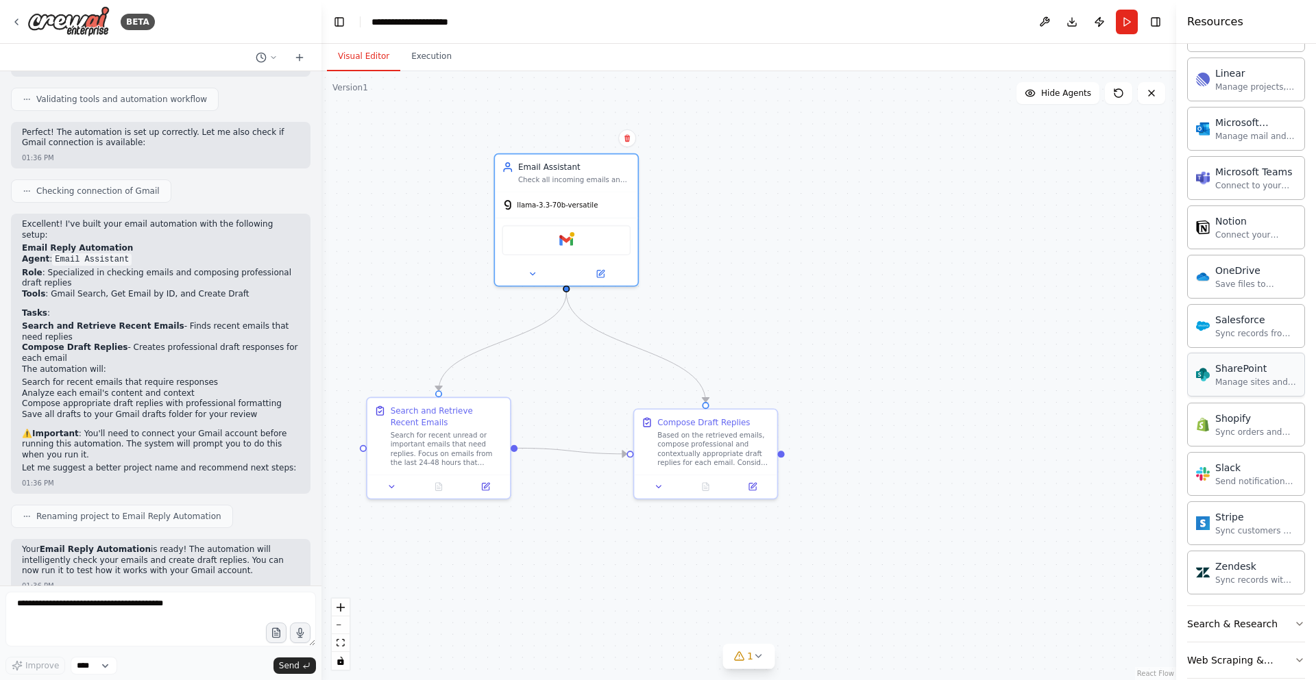
scroll to position [1112, 0]
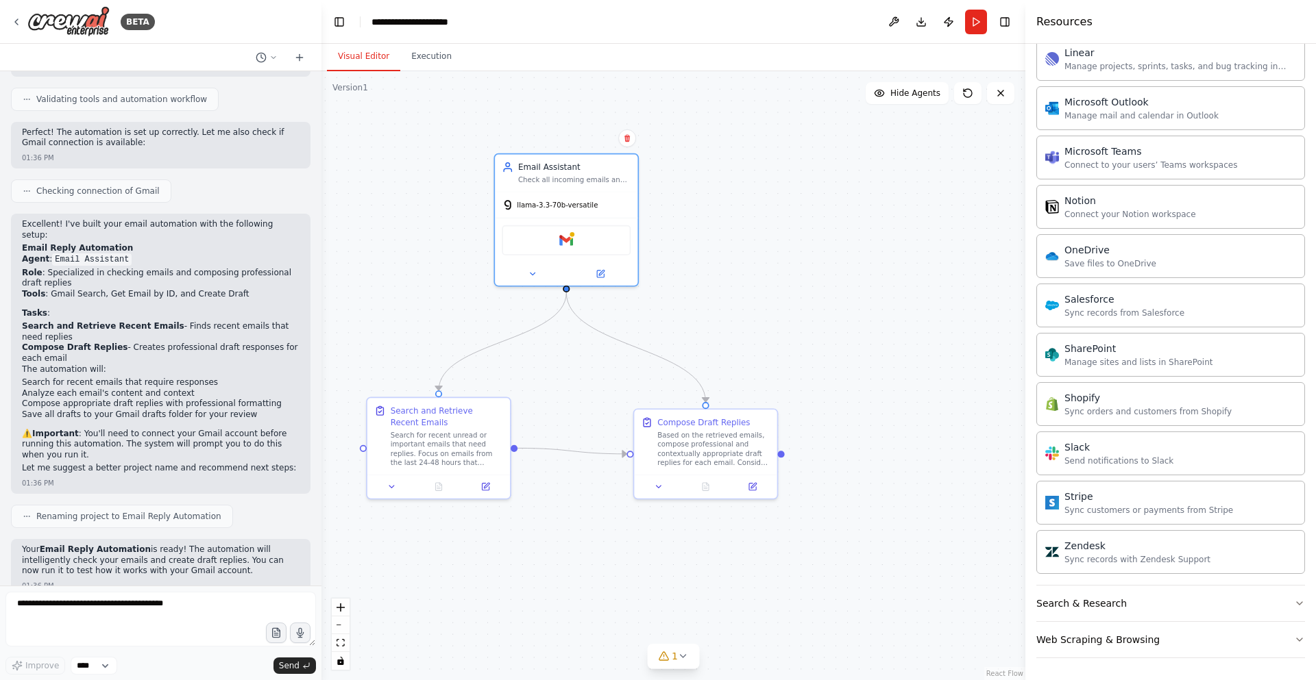
drag, startPoint x: 1176, startPoint y: 334, endPoint x: 1025, endPoint y: 332, distance: 150.8
click at [1025, 332] on div at bounding box center [1027, 340] width 5 height 680
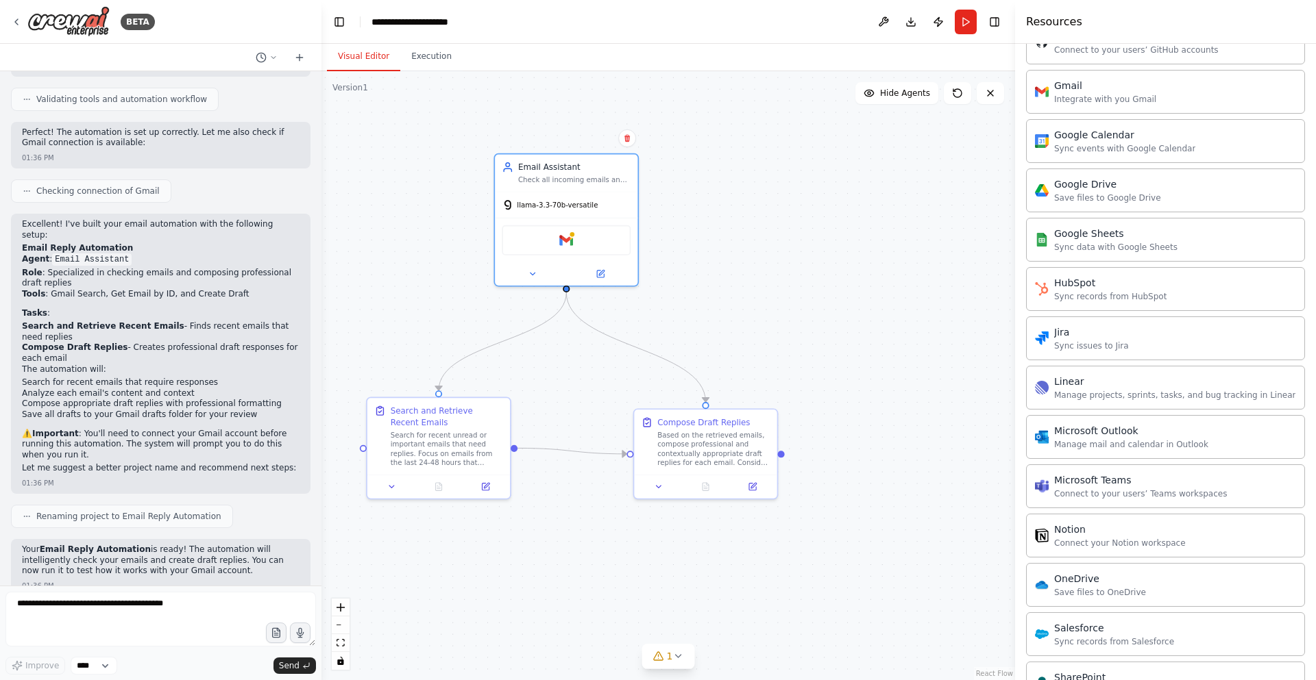
drag, startPoint x: 1029, startPoint y: 421, endPoint x: 1015, endPoint y: 441, distance: 24.1
click at [1015, 441] on div at bounding box center [1017, 340] width 5 height 680
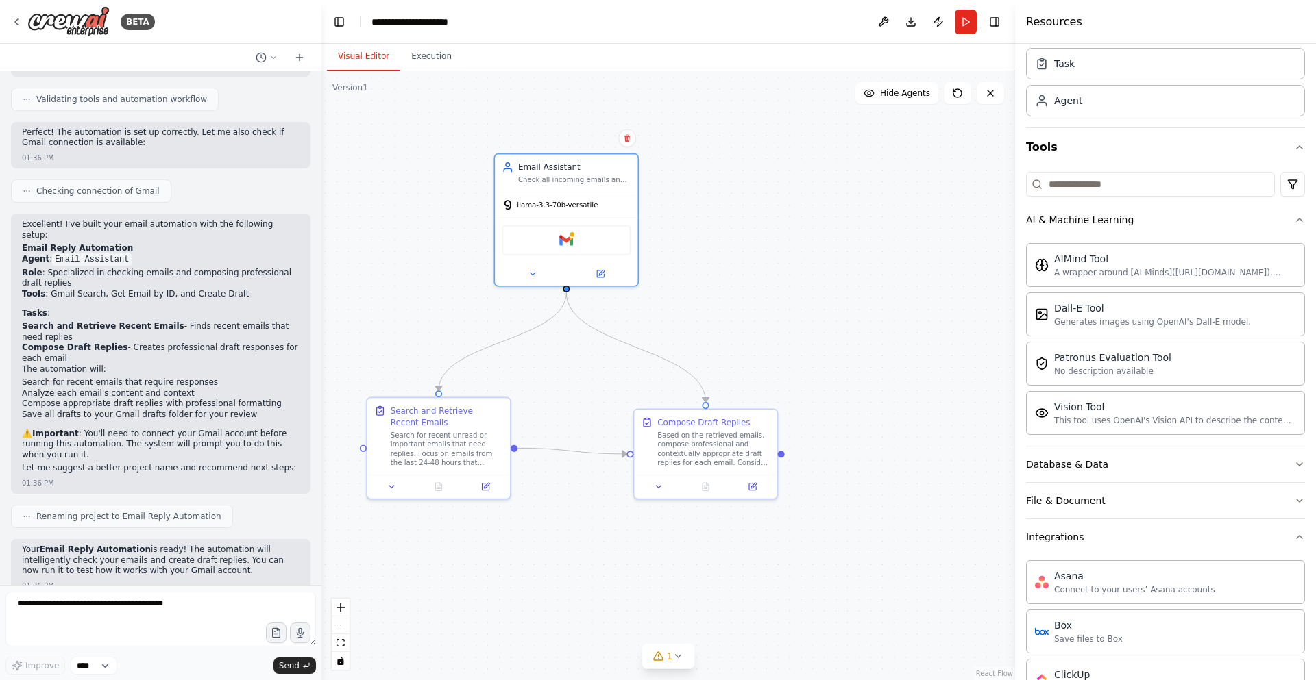
scroll to position [42, 0]
click at [1133, 537] on button "Integrations" at bounding box center [1165, 540] width 279 height 36
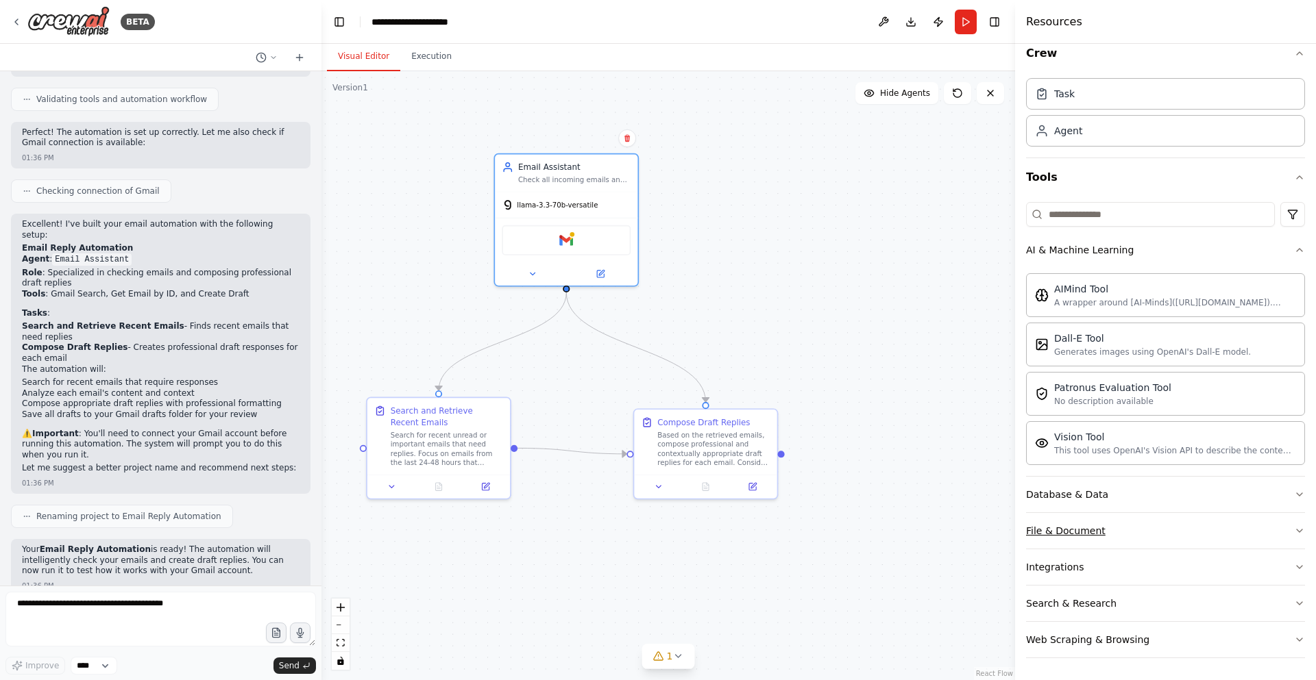
click at [1150, 537] on button "File & Document" at bounding box center [1165, 531] width 279 height 36
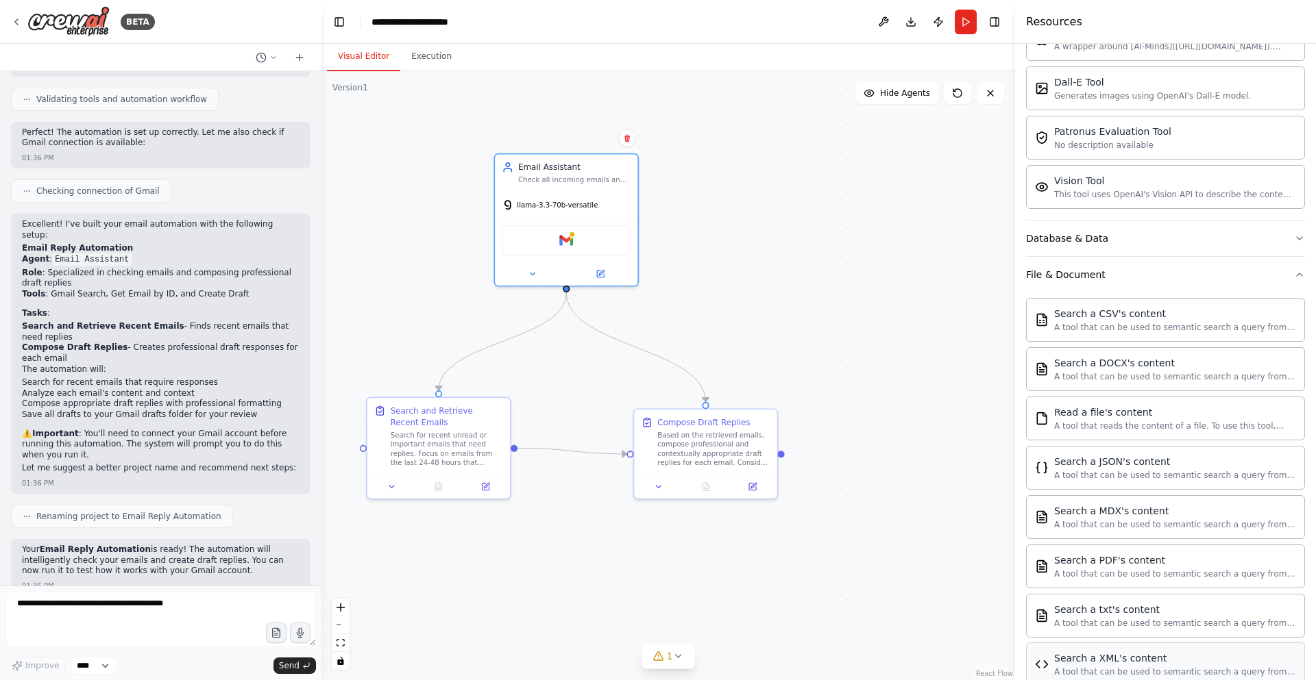
scroll to position [256, 0]
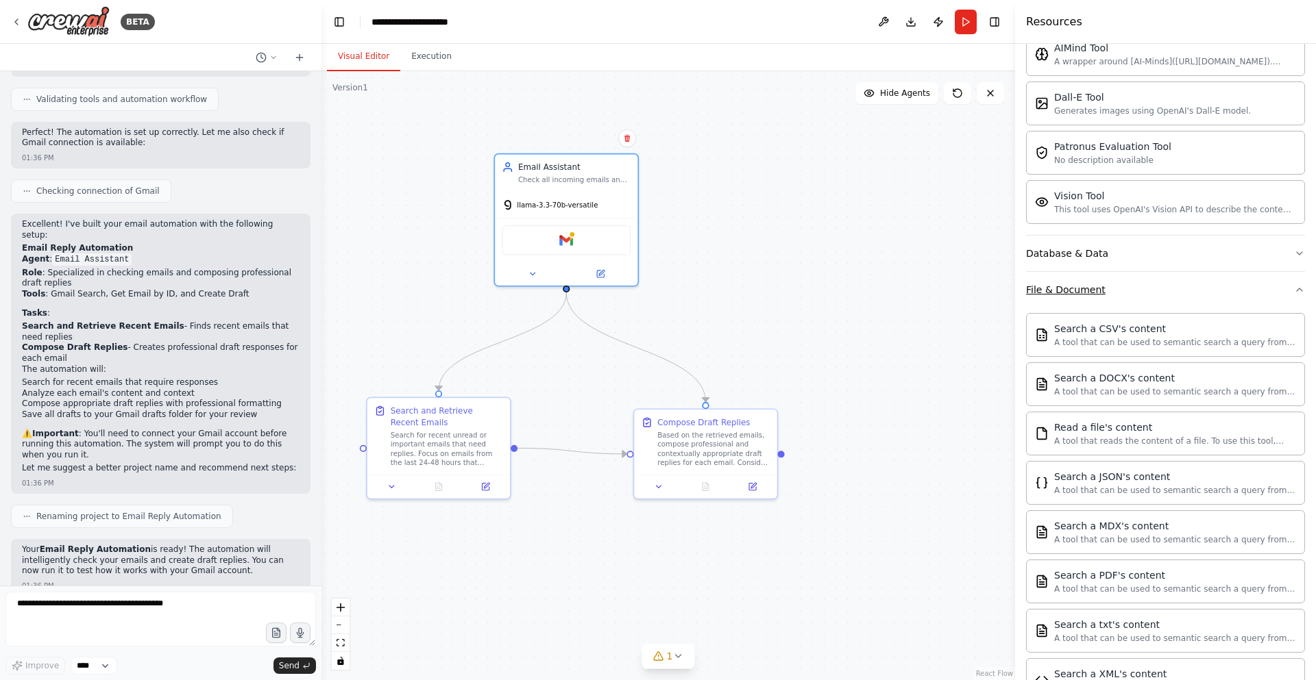
click at [1160, 275] on button "File & Document" at bounding box center [1165, 290] width 279 height 36
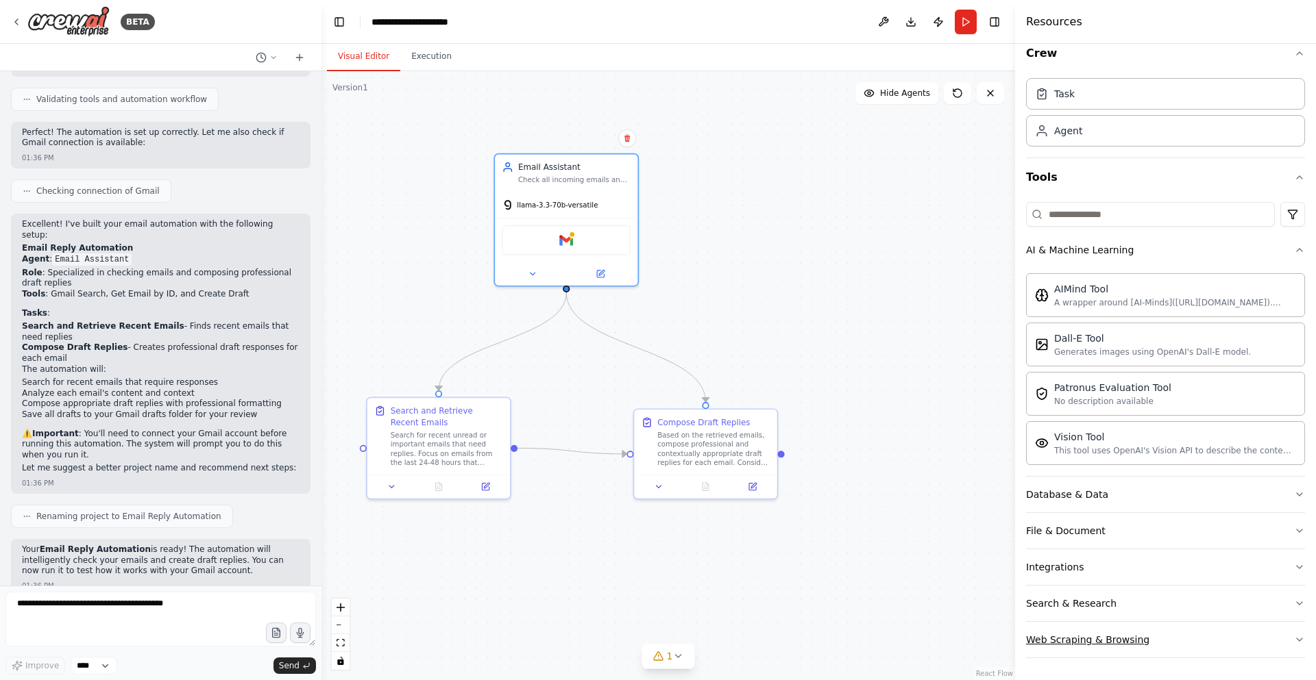
click at [1102, 642] on div "Web Scraping & Browsing" at bounding box center [1087, 640] width 123 height 14
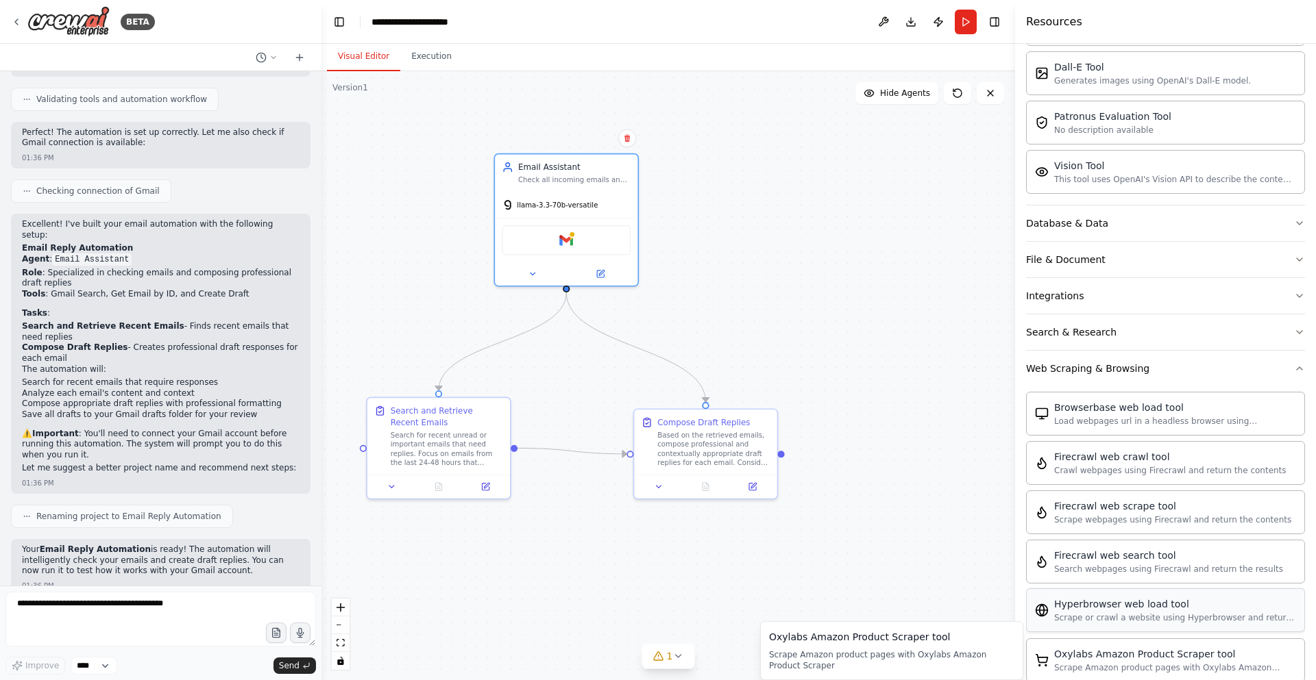
scroll to position [191, 0]
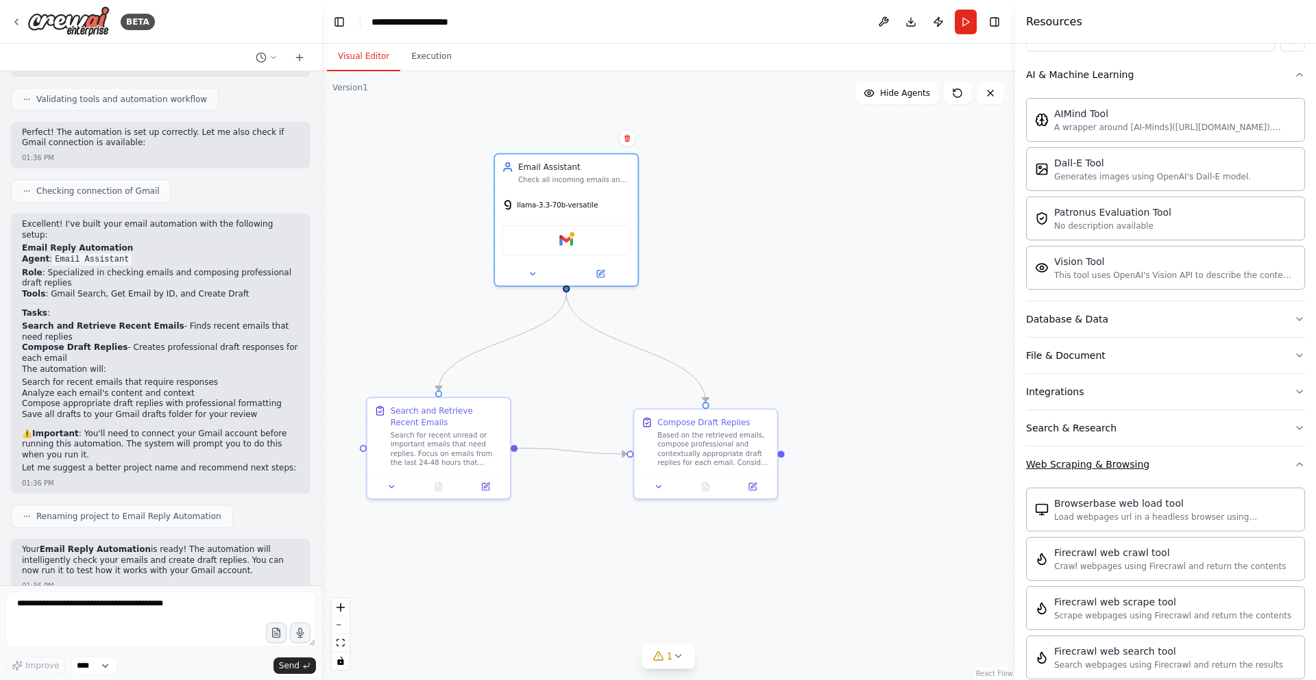
click at [1215, 470] on button "Web Scraping & Browsing" at bounding box center [1165, 465] width 279 height 36
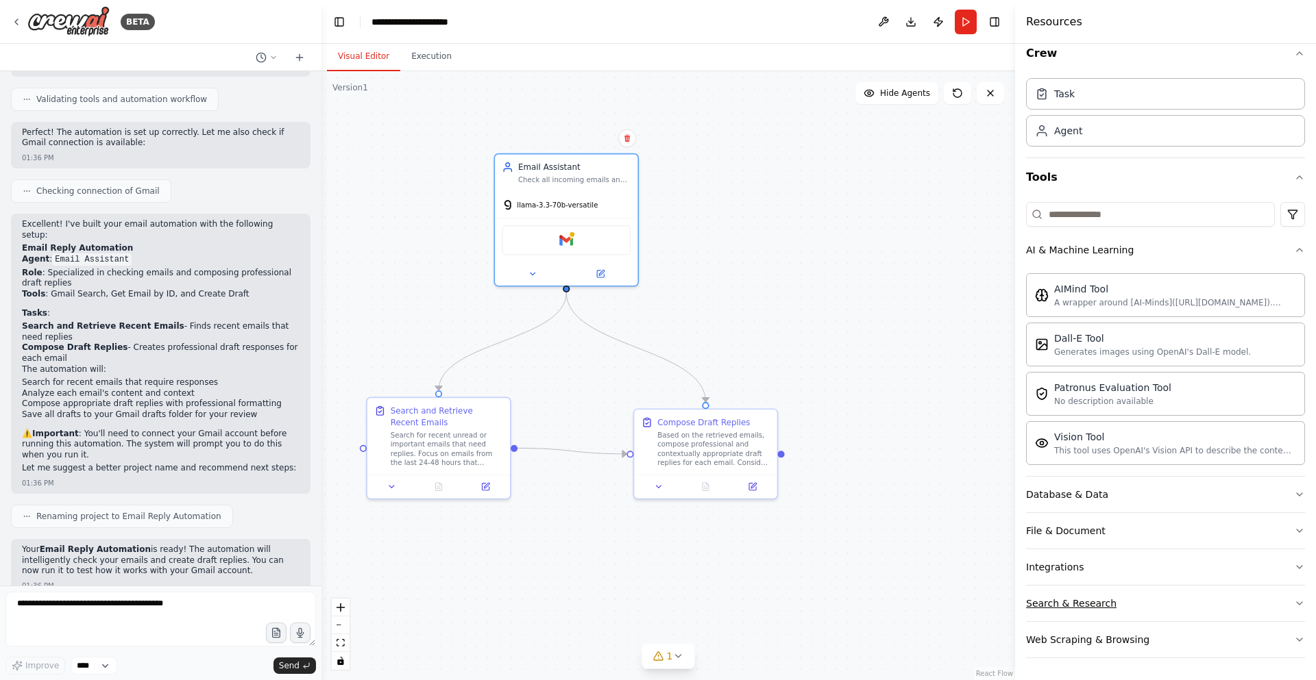
click at [1132, 605] on button "Search & Research" at bounding box center [1165, 604] width 279 height 36
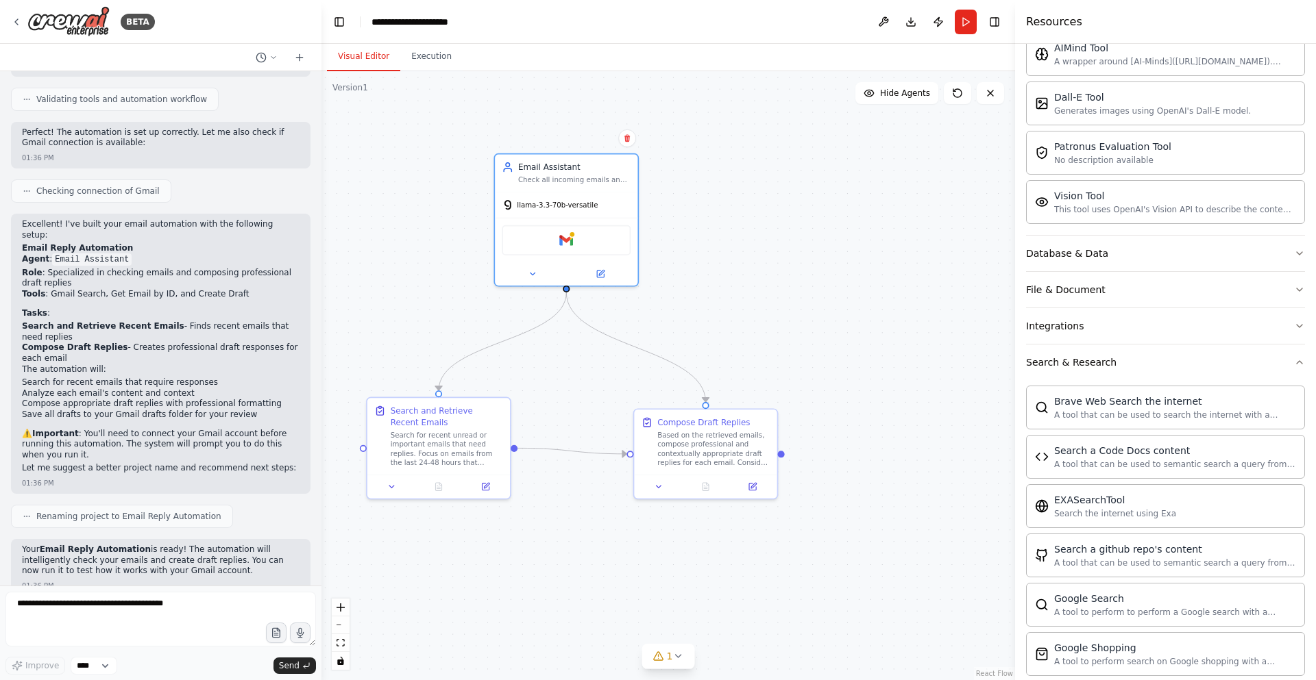
scroll to position [223, 0]
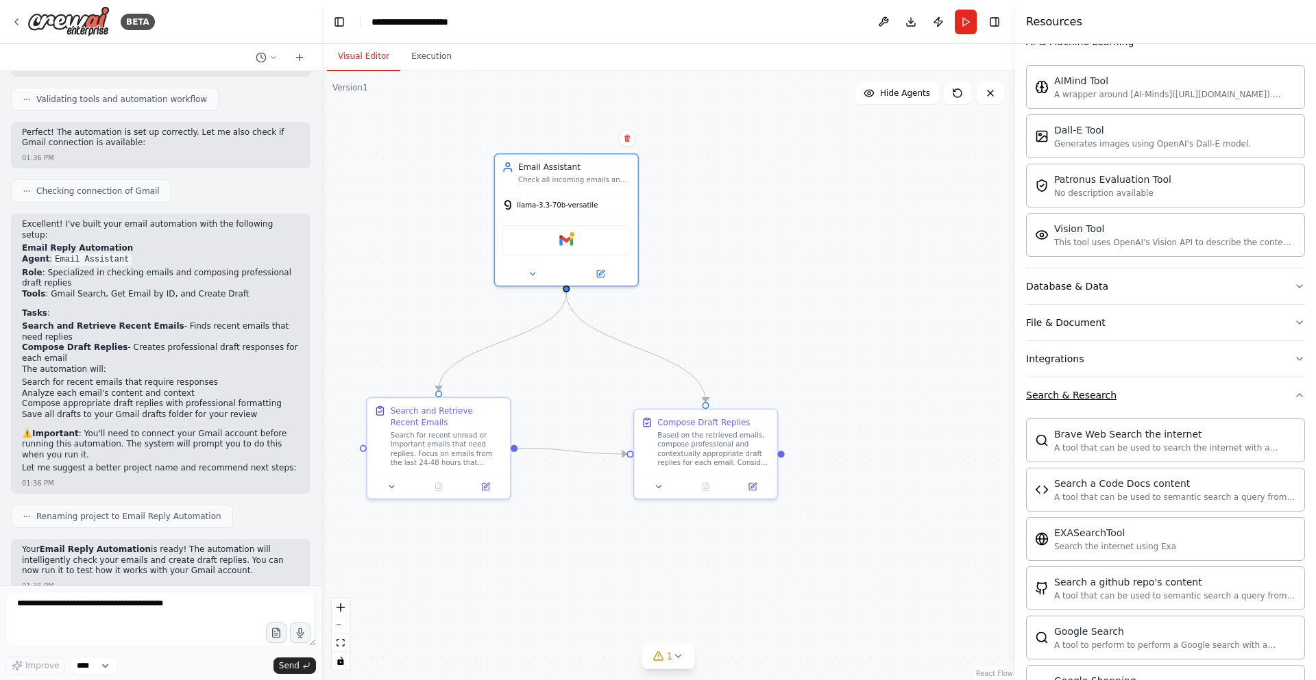
click at [1148, 397] on button "Search & Research" at bounding box center [1165, 396] width 279 height 36
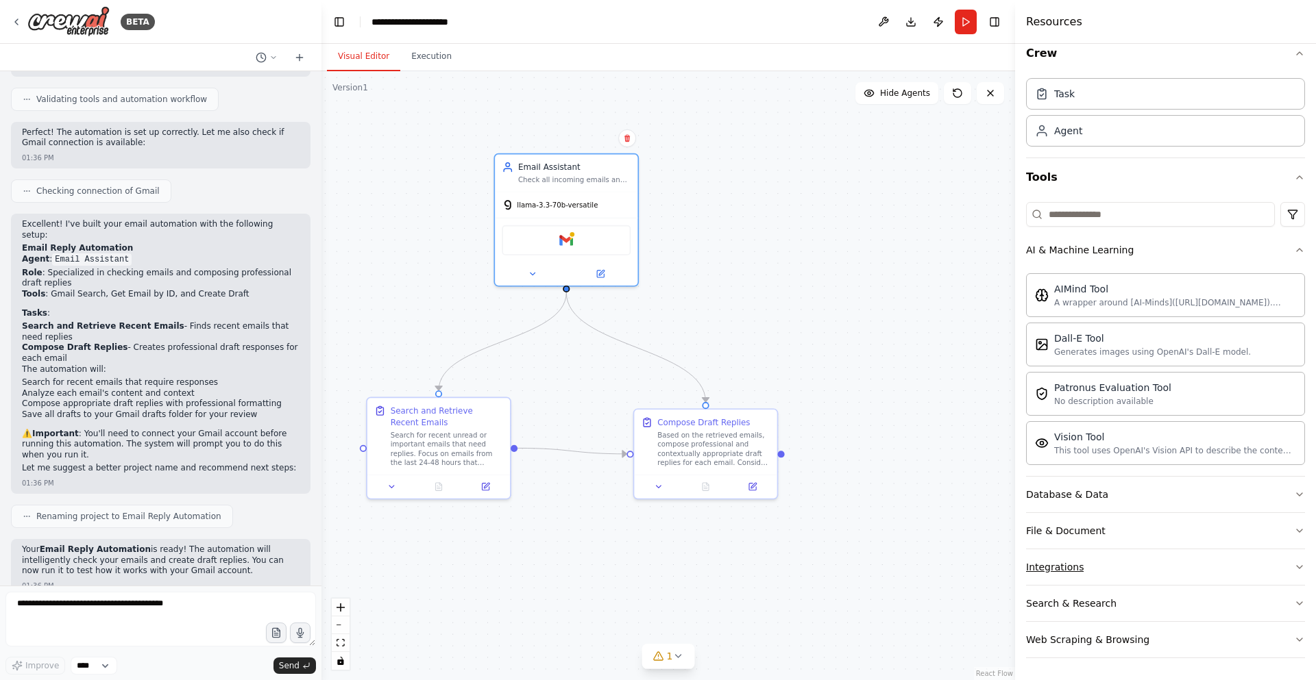
click at [1107, 569] on button "Integrations" at bounding box center [1165, 568] width 279 height 36
click at [1109, 560] on button "Integrations" at bounding box center [1165, 568] width 279 height 36
click at [1125, 535] on button "File & Document" at bounding box center [1165, 531] width 279 height 36
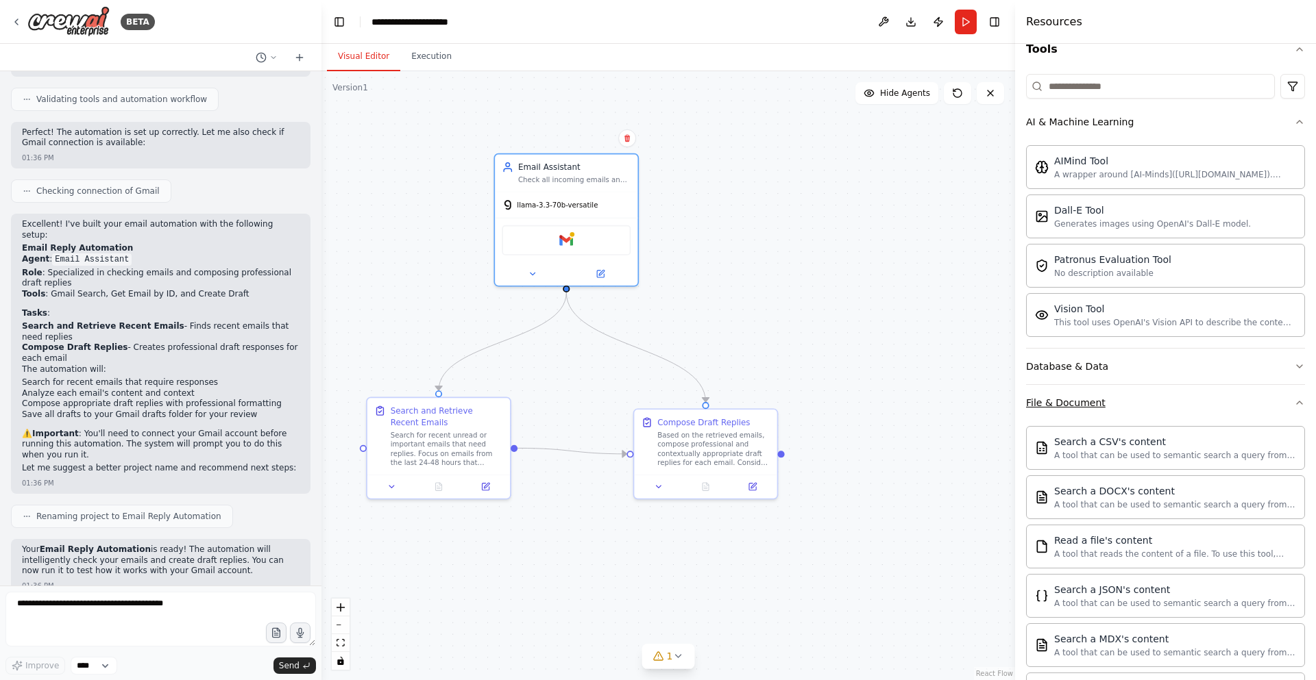
scroll to position [0, 0]
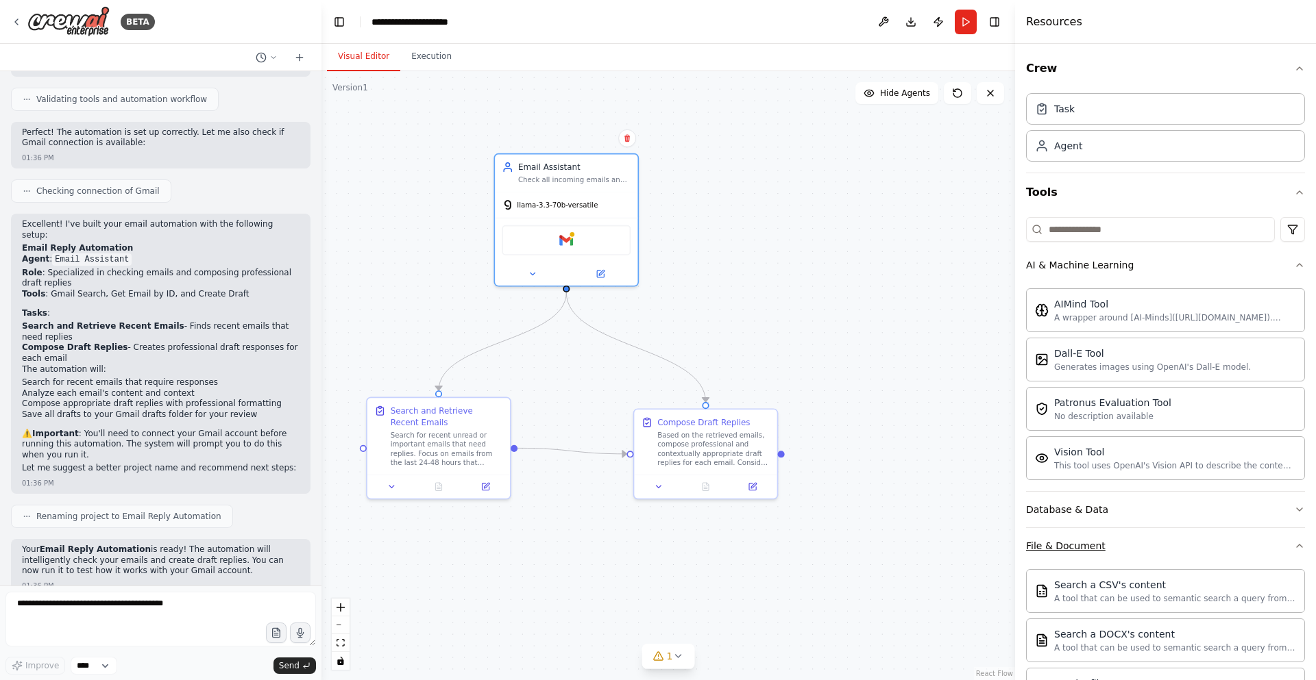
click at [1125, 535] on button "File & Document" at bounding box center [1165, 546] width 279 height 36
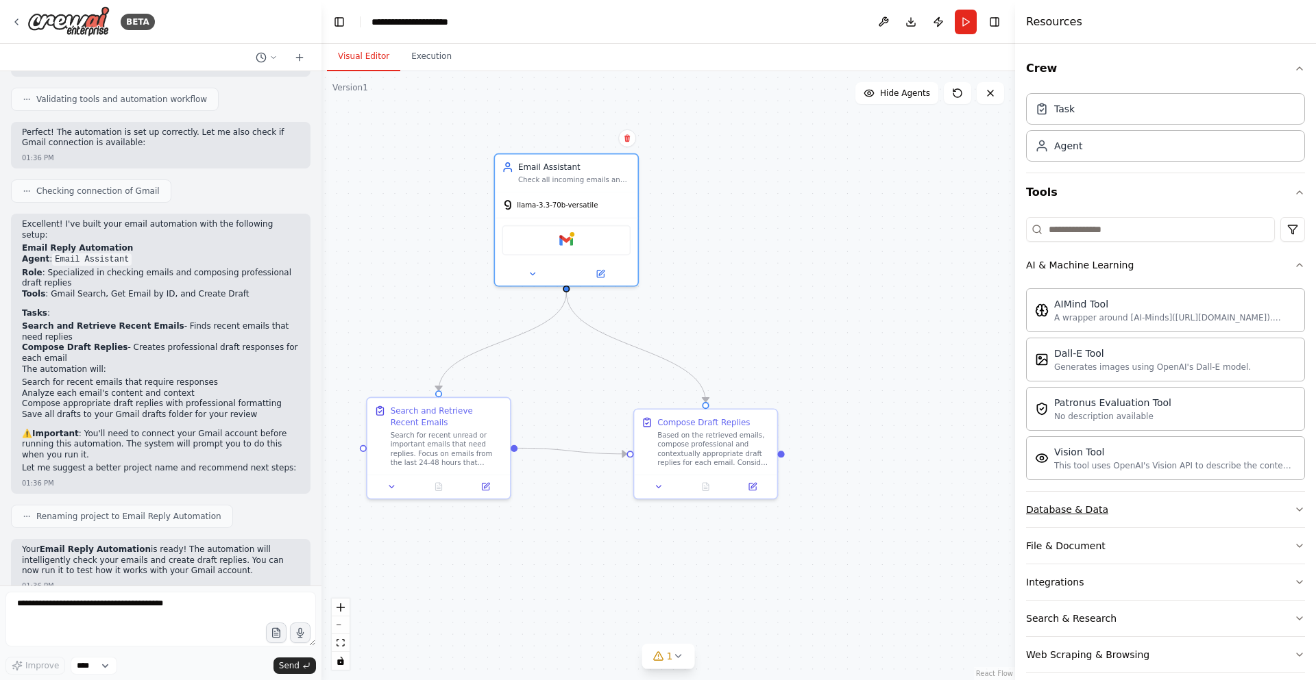
click at [1136, 516] on button "Database & Data" at bounding box center [1165, 510] width 279 height 36
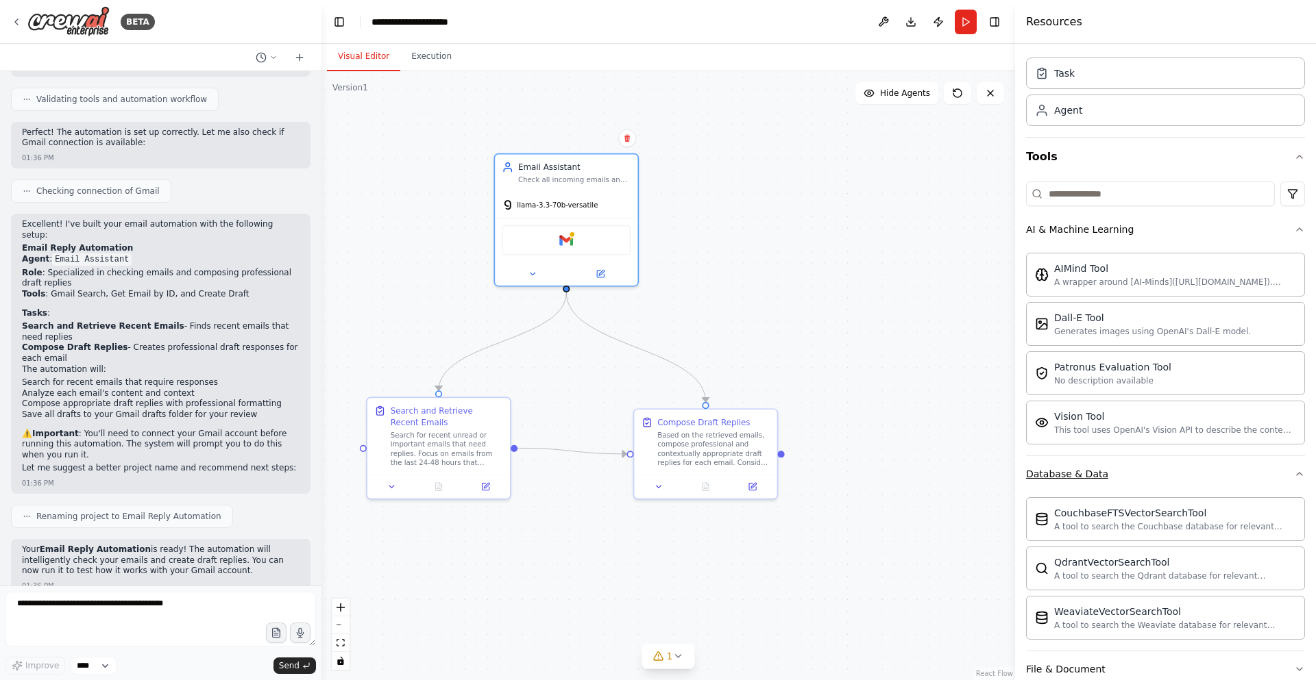
scroll to position [10, 0]
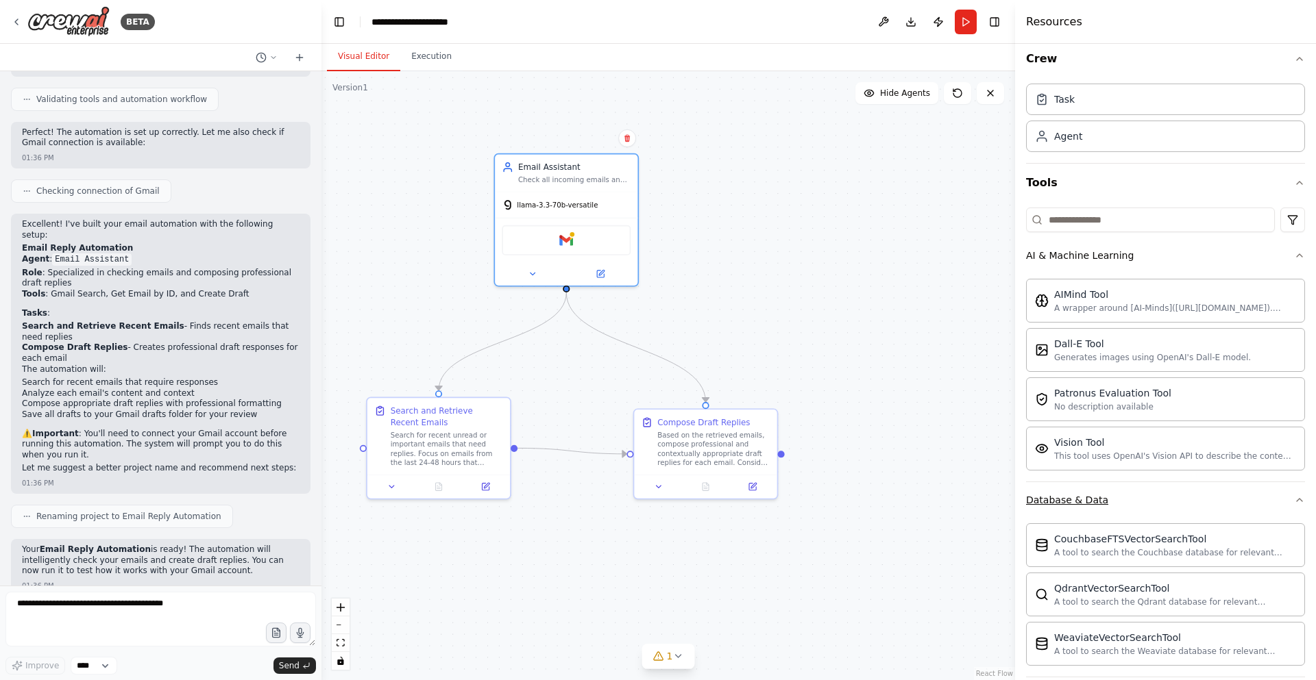
click at [1170, 506] on button "Database & Data" at bounding box center [1165, 500] width 279 height 36
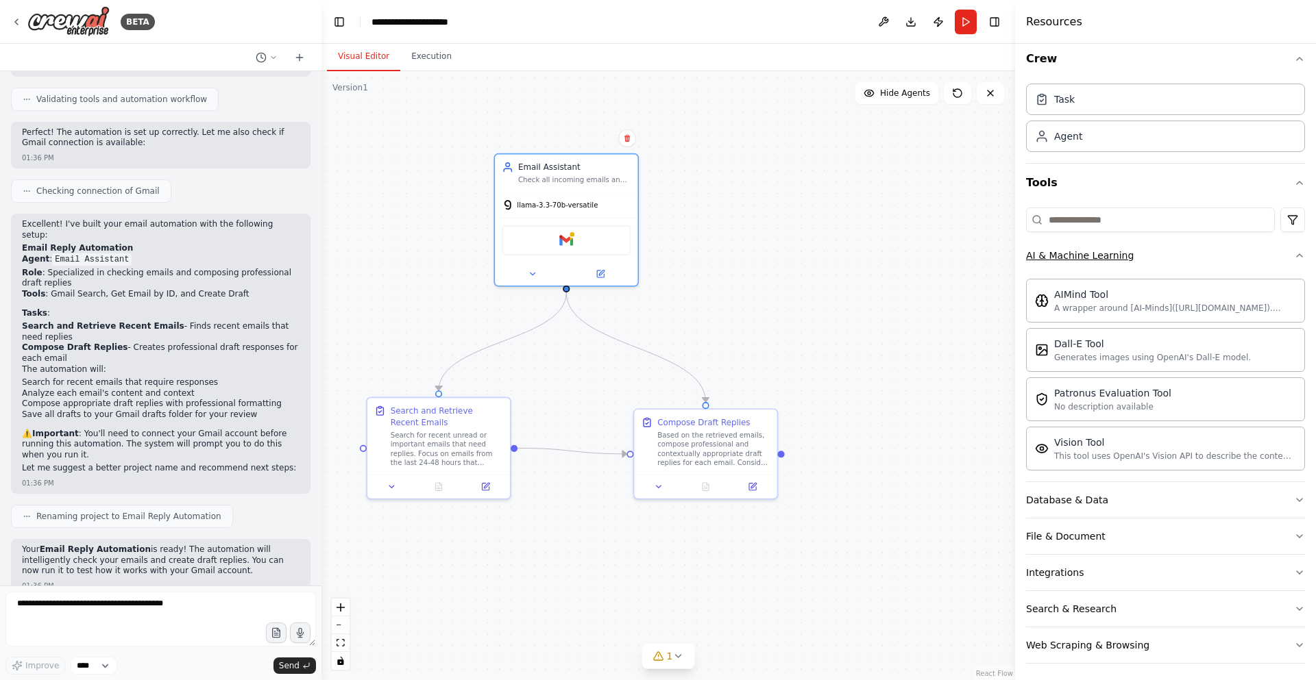
click at [1247, 262] on button "AI & Machine Learning" at bounding box center [1165, 256] width 279 height 36
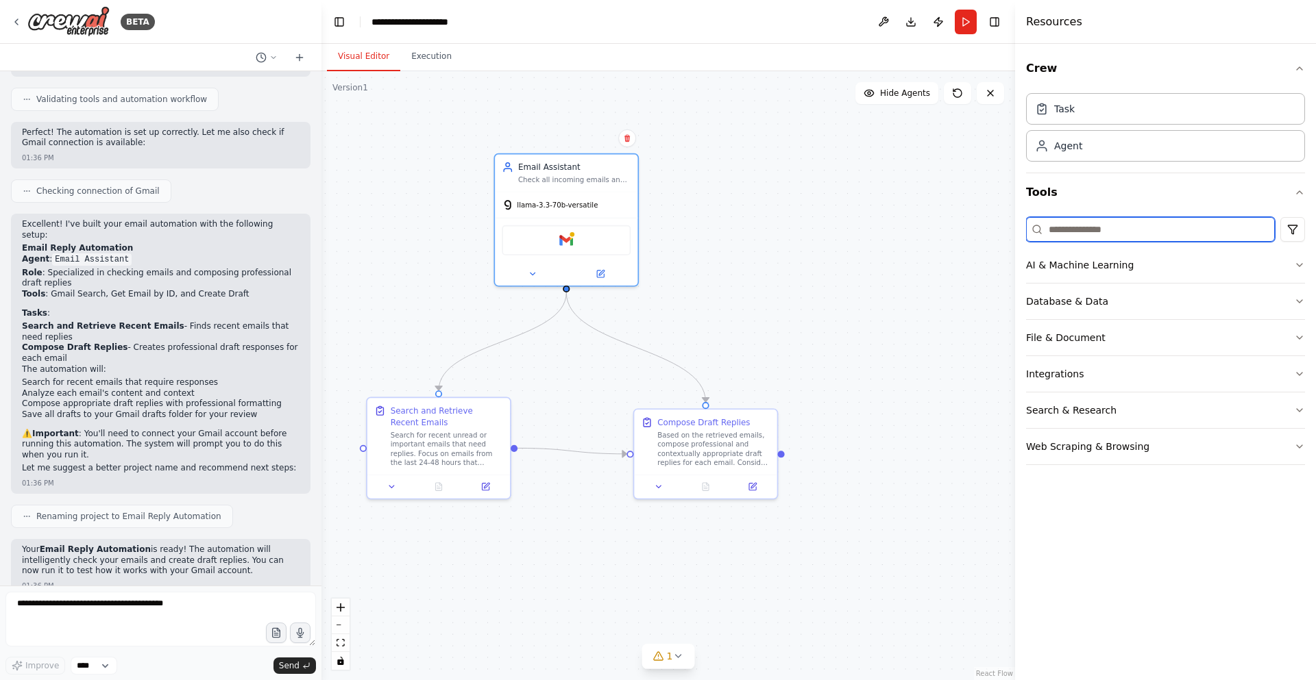
click at [1210, 240] on input at bounding box center [1150, 229] width 249 height 25
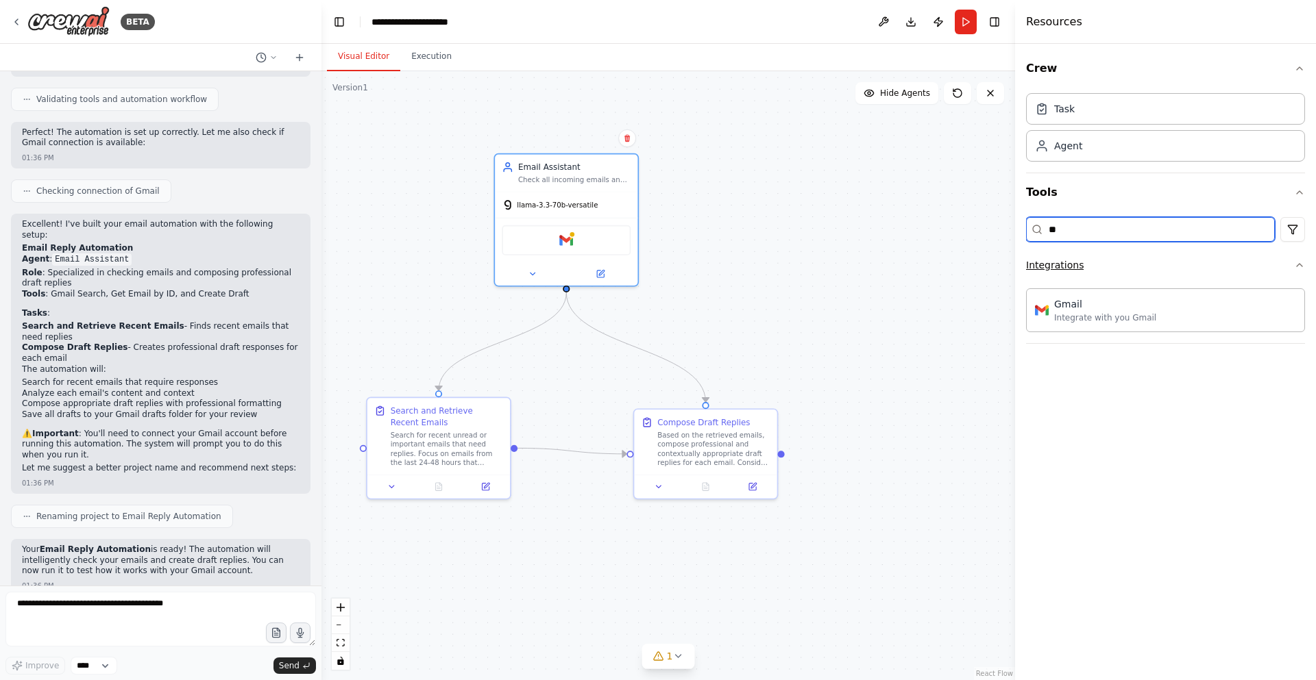
type input "*"
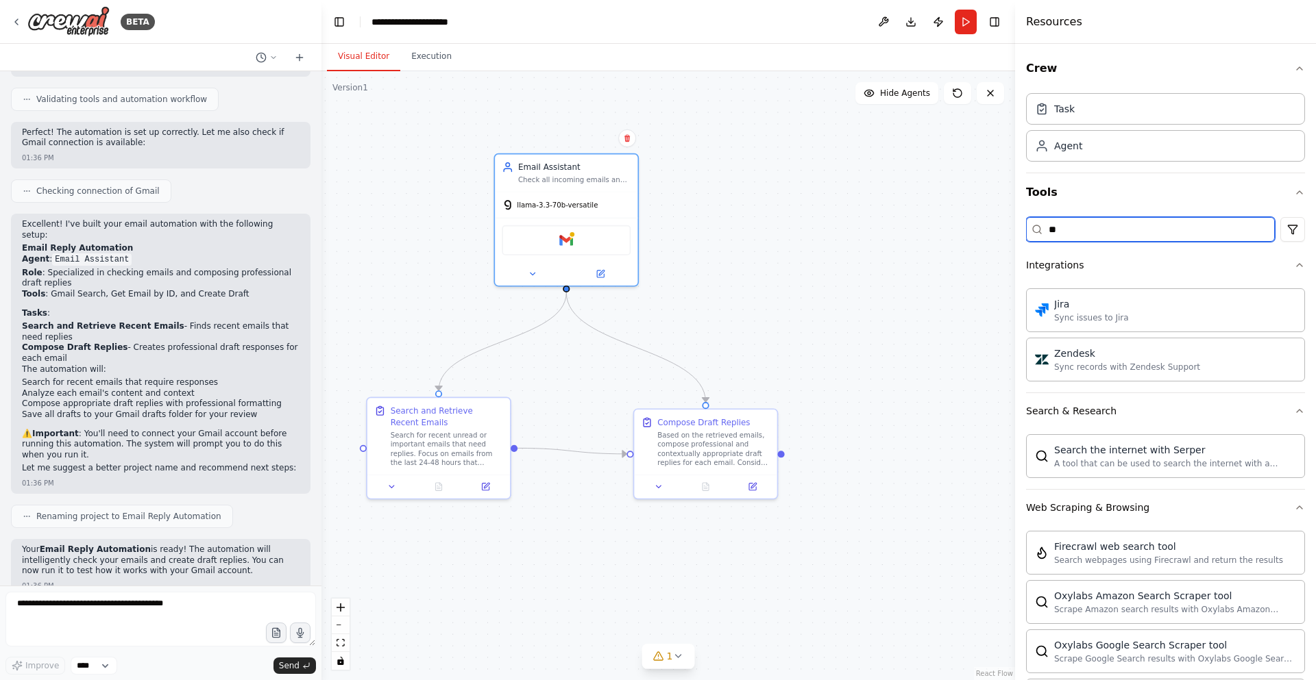
type input "*"
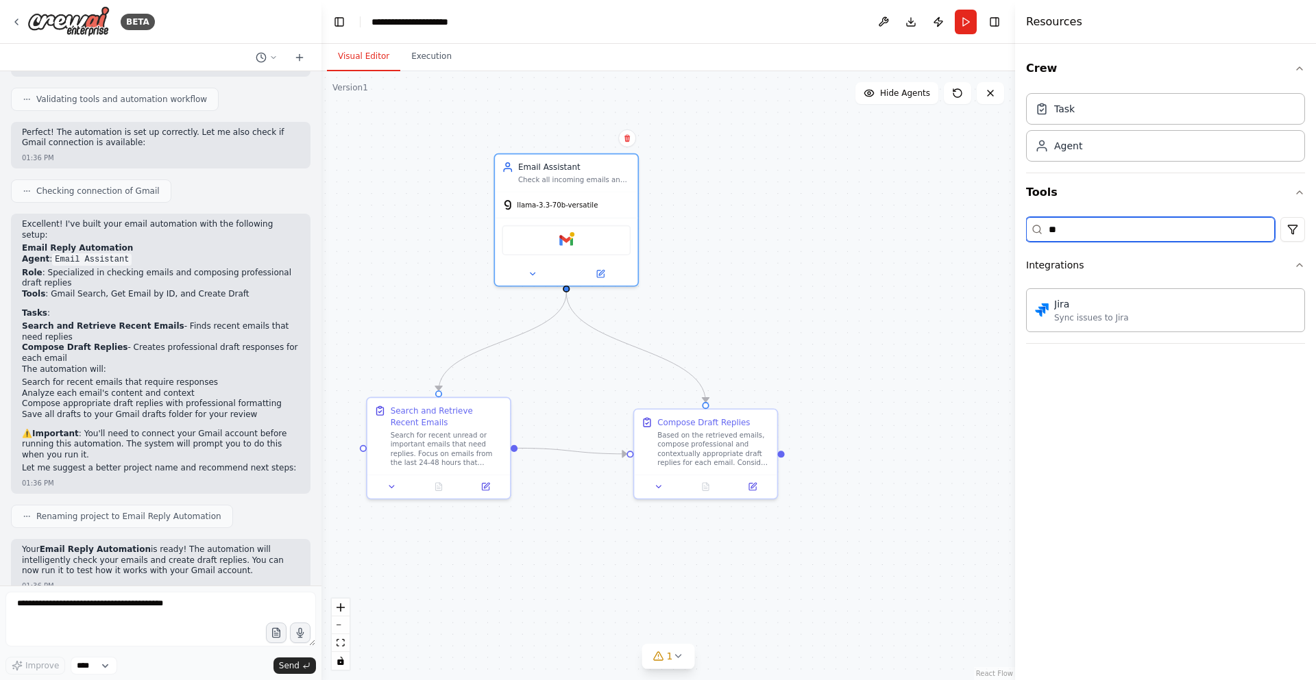
type input "*"
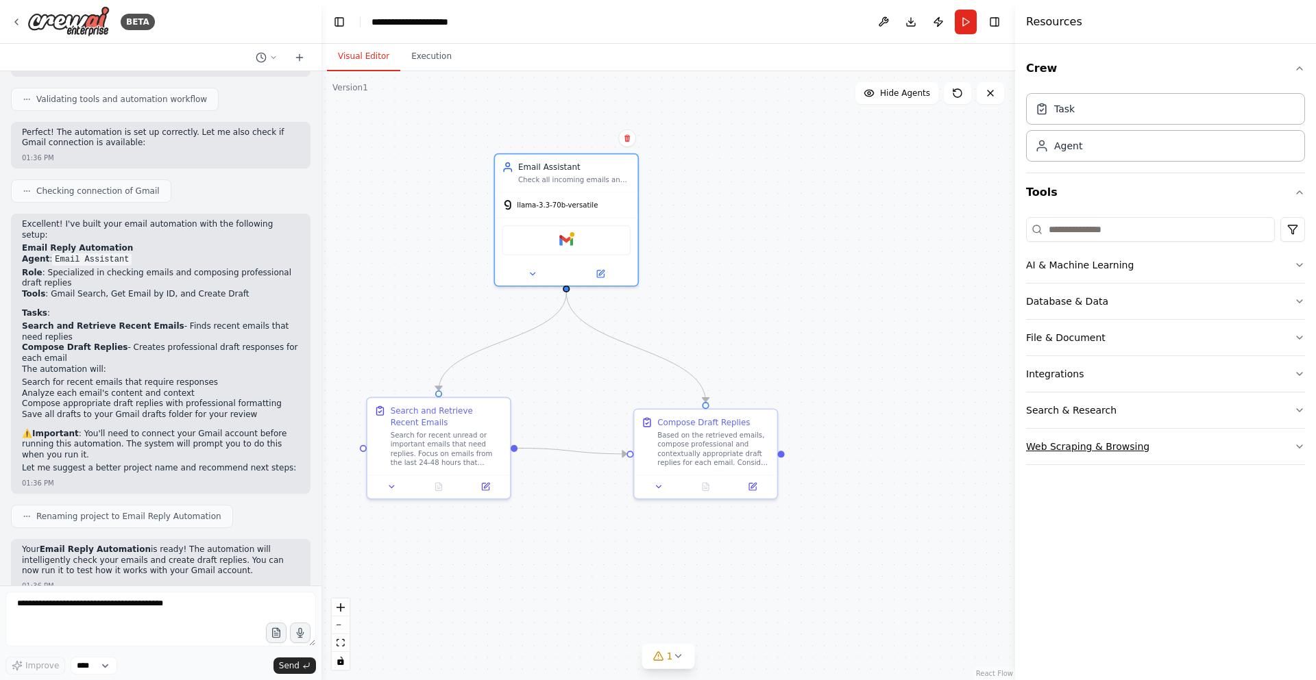
click at [1152, 443] on button "Web Scraping & Browsing" at bounding box center [1165, 447] width 279 height 36
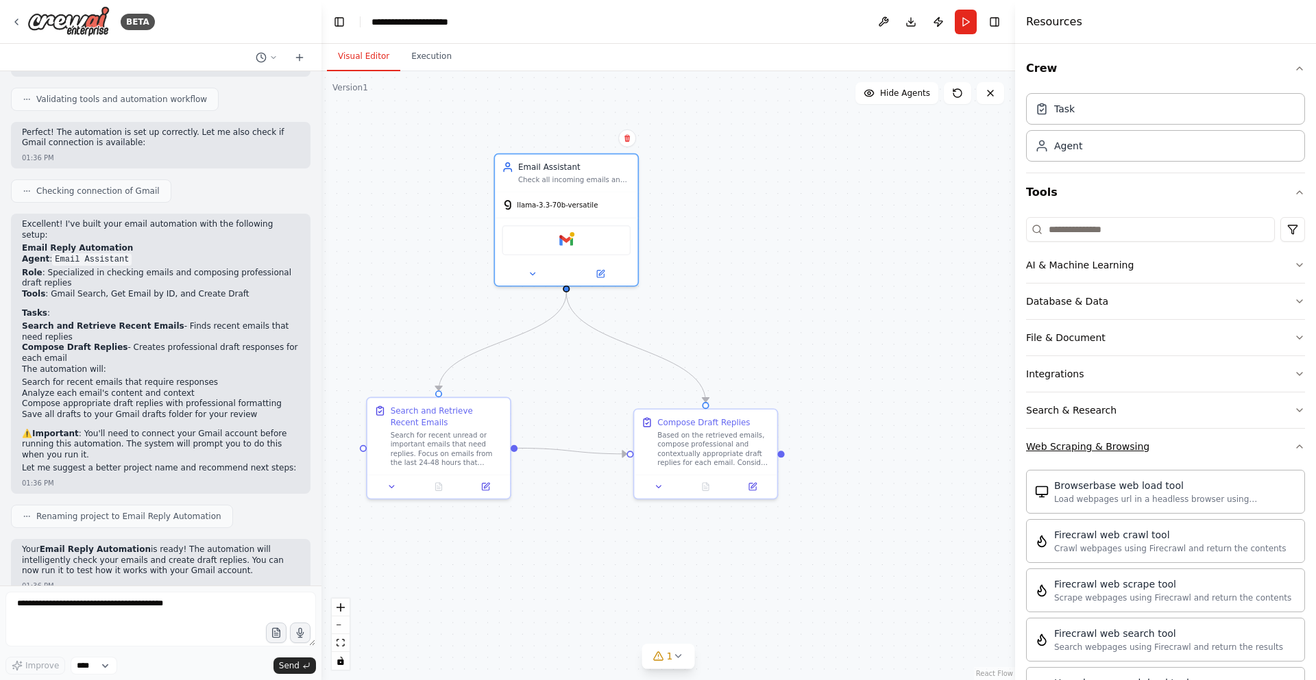
click at [1152, 443] on button "Web Scraping & Browsing" at bounding box center [1165, 447] width 279 height 36
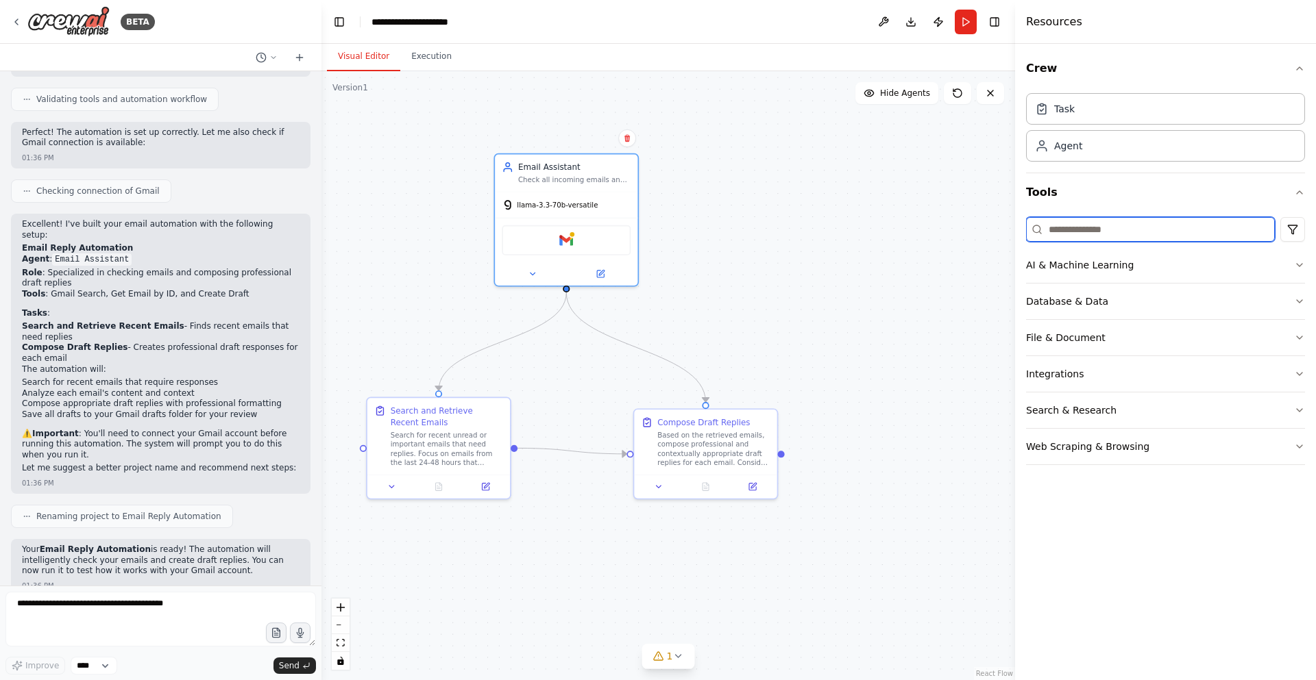
click at [1076, 236] on input at bounding box center [1150, 229] width 249 height 25
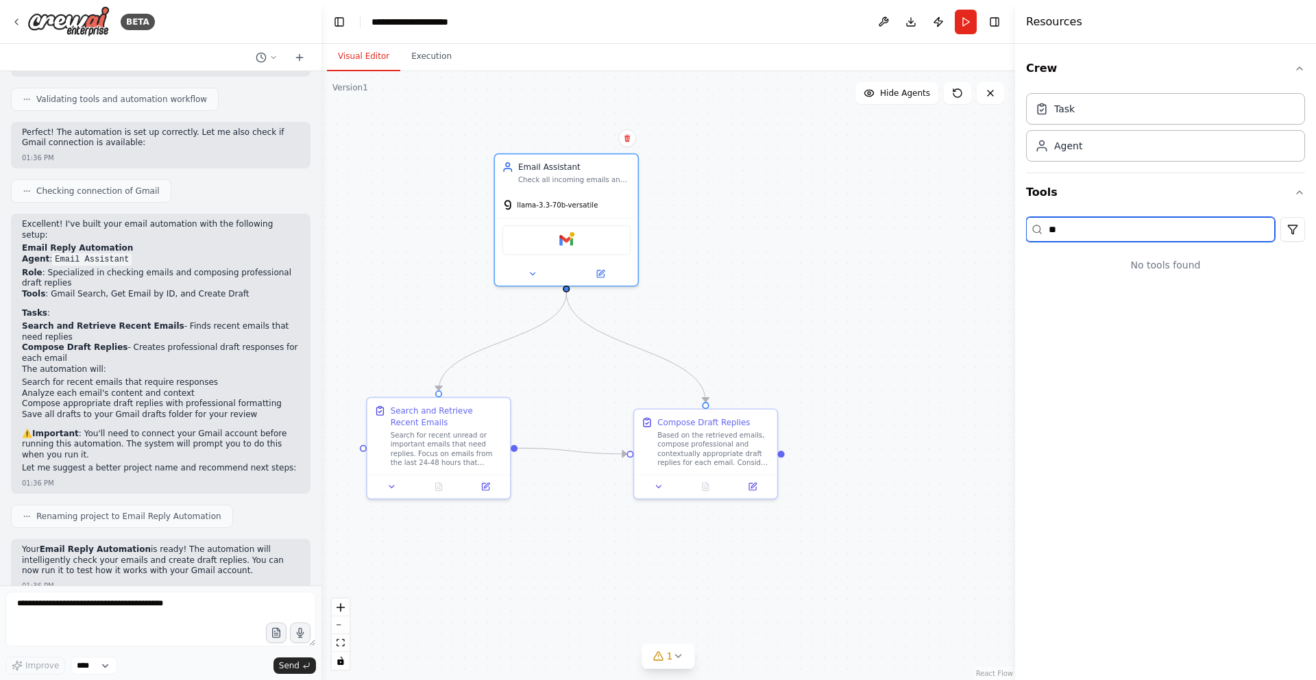
type input "*"
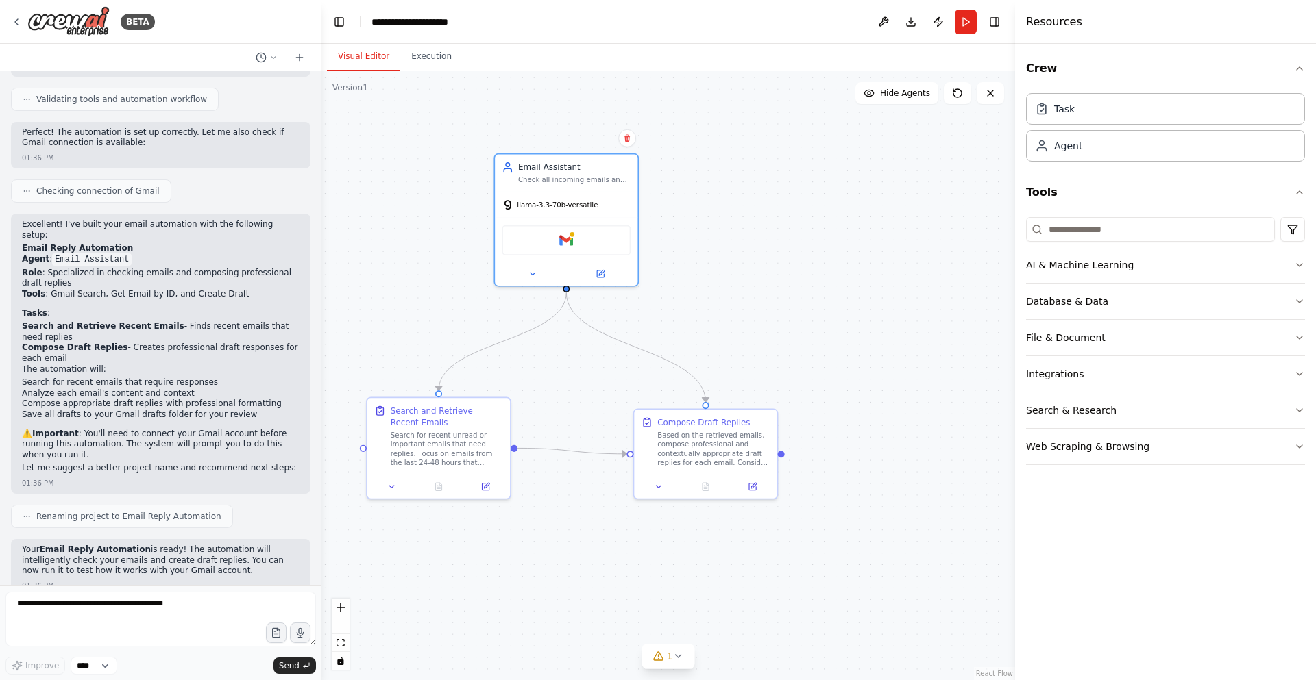
click at [770, 177] on div ".deletable-edge-delete-btn { width: 20px; height: 20px; border: 0px solid #ffff…" at bounding box center [668, 375] width 694 height 609
click at [783, 450] on div ".deletable-edge-delete-btn { width: 20px; height: 20px; border: 0px solid #ffff…" at bounding box center [668, 375] width 694 height 609
click at [780, 452] on div at bounding box center [781, 452] width 7 height 7
click at [1047, 141] on icon at bounding box center [1042, 145] width 14 height 14
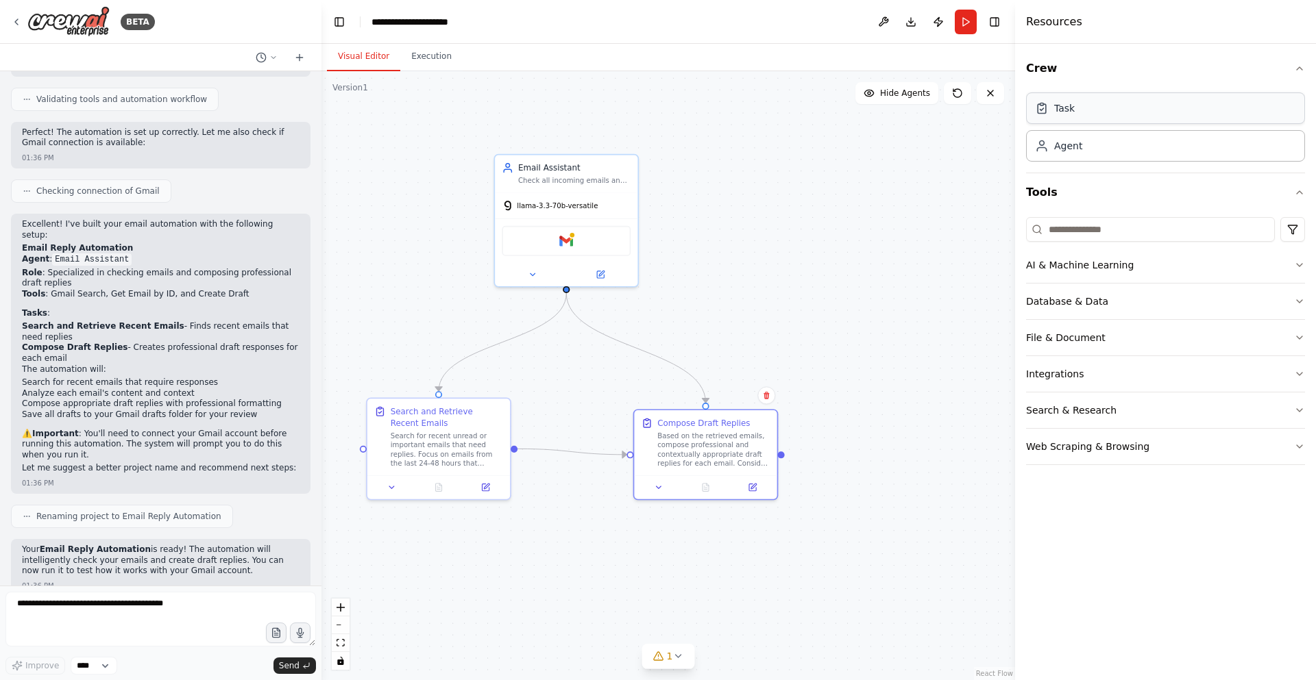
click at [1079, 110] on div "Task" at bounding box center [1165, 109] width 279 height 32
drag, startPoint x: 892, startPoint y: 309, endPoint x: 896, endPoint y: 439, distance: 130.2
click at [896, 439] on div "New Task Task description" at bounding box center [887, 426] width 112 height 23
drag, startPoint x: 781, startPoint y: 454, endPoint x: 796, endPoint y: 450, distance: 15.0
click at [796, 450] on div ".deletable-edge-delete-btn { width: 20px; height: 20px; border: 0px solid #ffff…" at bounding box center [668, 375] width 694 height 609
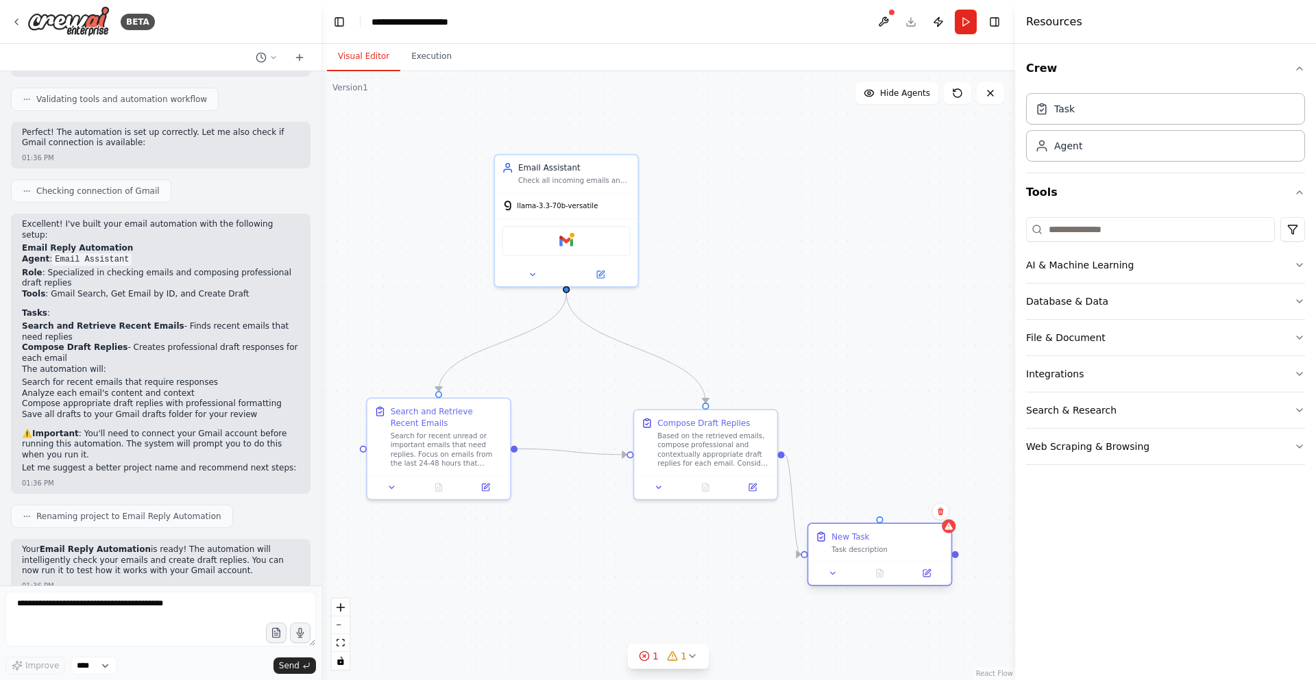
drag, startPoint x: 887, startPoint y: 454, endPoint x: 885, endPoint y: 552, distance: 97.3
click at [885, 552] on div "Task description" at bounding box center [887, 550] width 112 height 10
click at [794, 495] on icon "Edge from 2bc97ffb-bf43-4e1d-9fa2-1c7512f1ba8e to 8b4b4390-b4d4-4521-9553-45e15…" at bounding box center [793, 505] width 16 height 100
click at [790, 503] on icon at bounding box center [792, 505] width 9 height 10
click at [796, 506] on div ".deletable-edge-delete-btn { width: 20px; height: 20px; border: 0px solid #ffff…" at bounding box center [668, 375] width 694 height 609
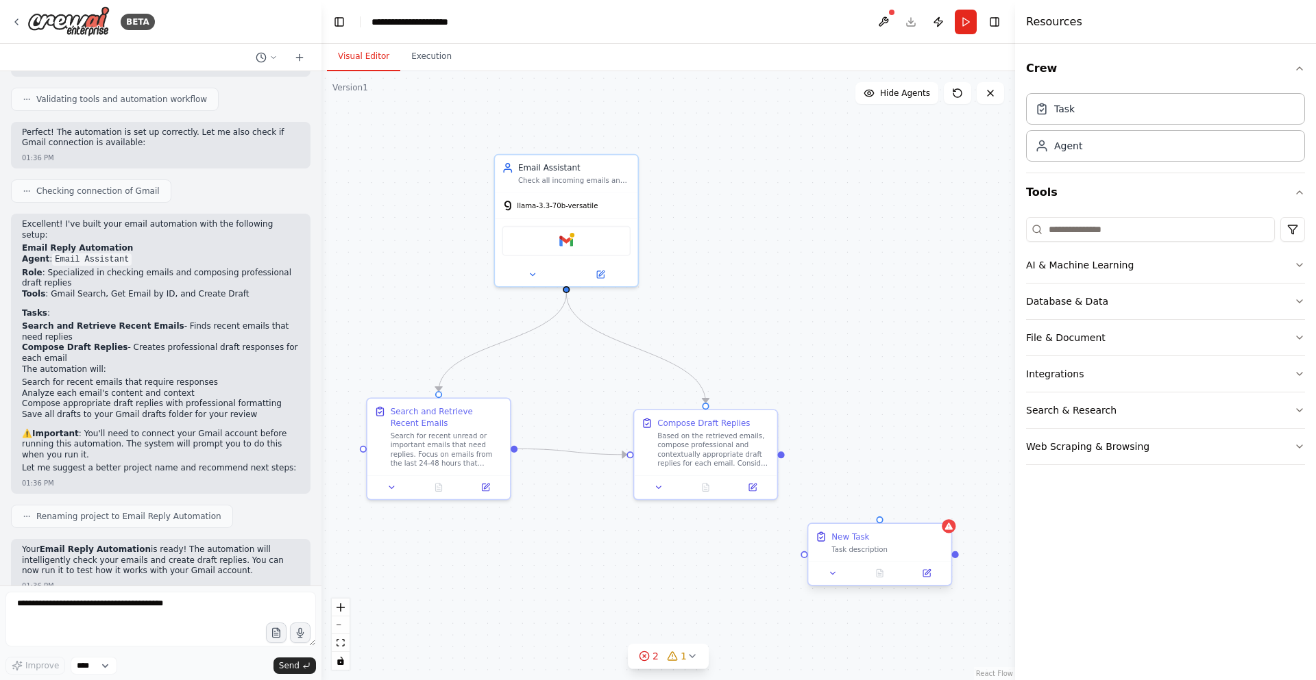
click at [881, 549] on div "Task description" at bounding box center [887, 550] width 112 height 10
click at [940, 506] on button at bounding box center [940, 512] width 18 height 18
click at [896, 512] on button "Confirm" at bounding box center [901, 512] width 49 height 16
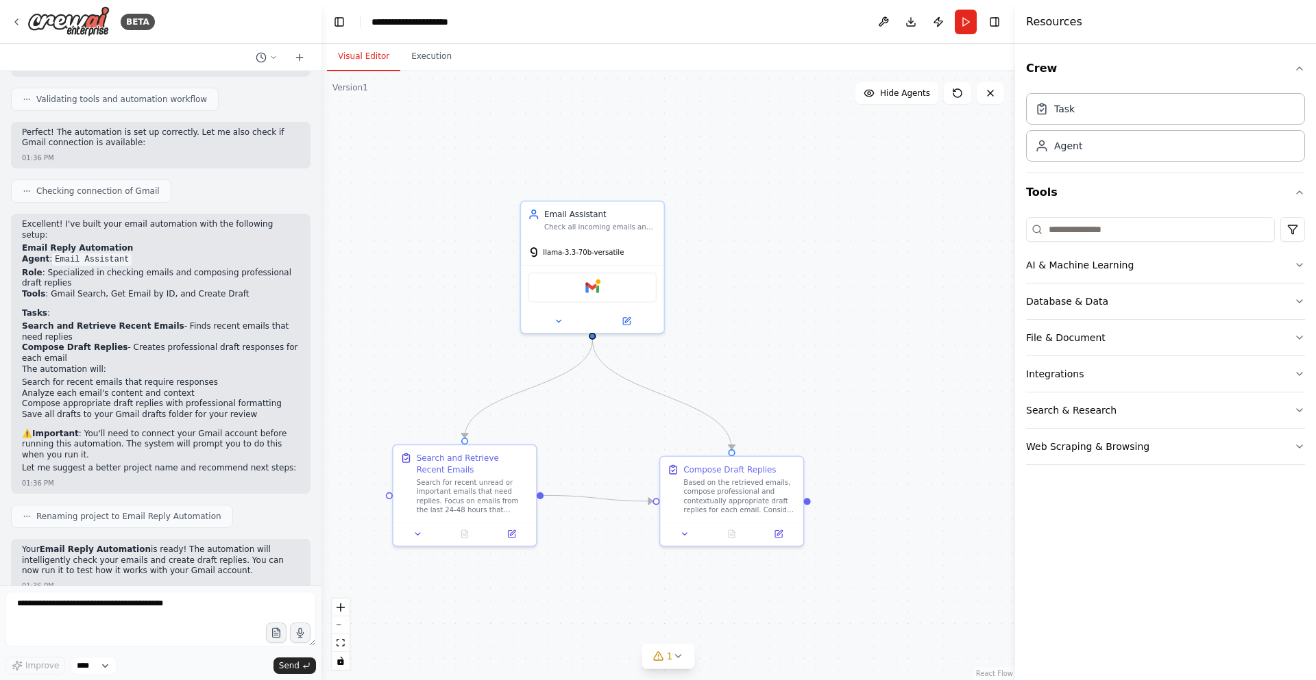
drag, startPoint x: 813, startPoint y: 472, endPoint x: 839, endPoint y: 519, distance: 53.4
click at [839, 519] on div ".deletable-edge-delete-btn { width: 20px; height: 20px; border: 0px solid #ffff…" at bounding box center [668, 375] width 694 height 609
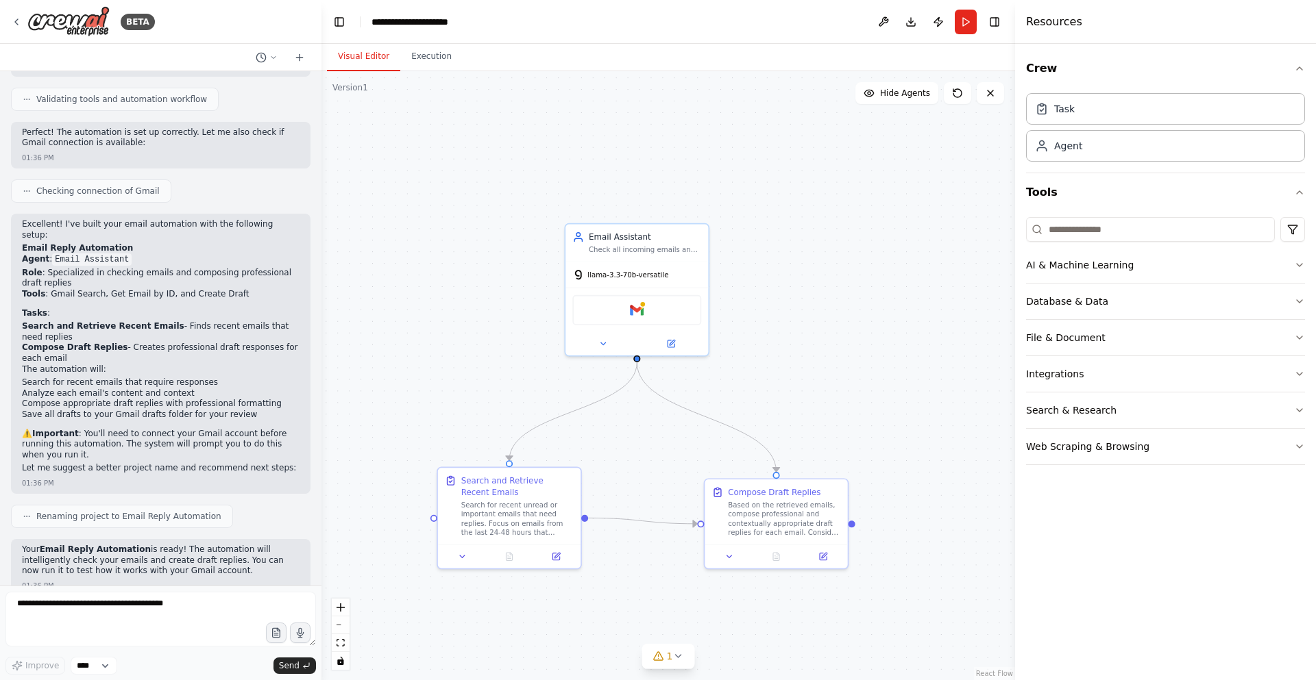
drag, startPoint x: 737, startPoint y: 395, endPoint x: 781, endPoint y: 418, distance: 50.0
click at [781, 418] on div ".deletable-edge-delete-btn { width: 20px; height: 20px; border: 0px solid #ffff…" at bounding box center [668, 375] width 694 height 609
click at [783, 526] on div "Based on the retrieved emails, compose professional and contextually appropriat…" at bounding box center [784, 516] width 112 height 37
click at [829, 550] on button at bounding box center [823, 555] width 40 height 14
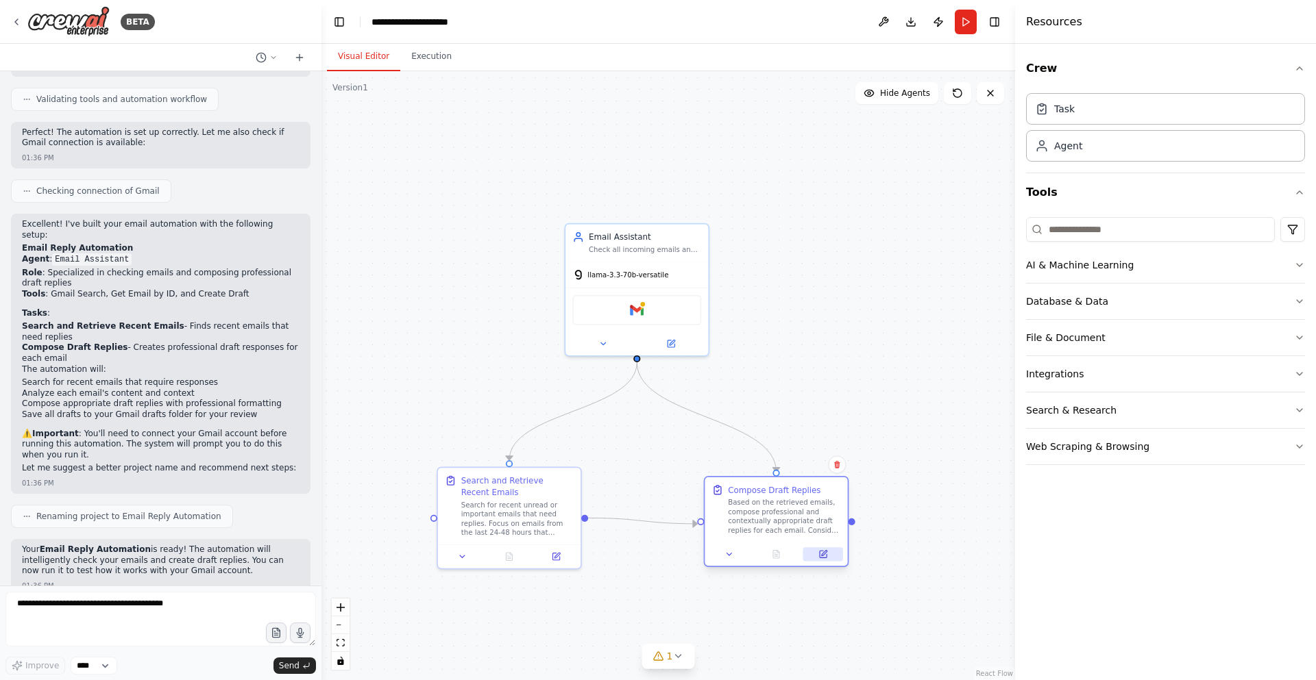
click at [829, 556] on button at bounding box center [823, 555] width 40 height 14
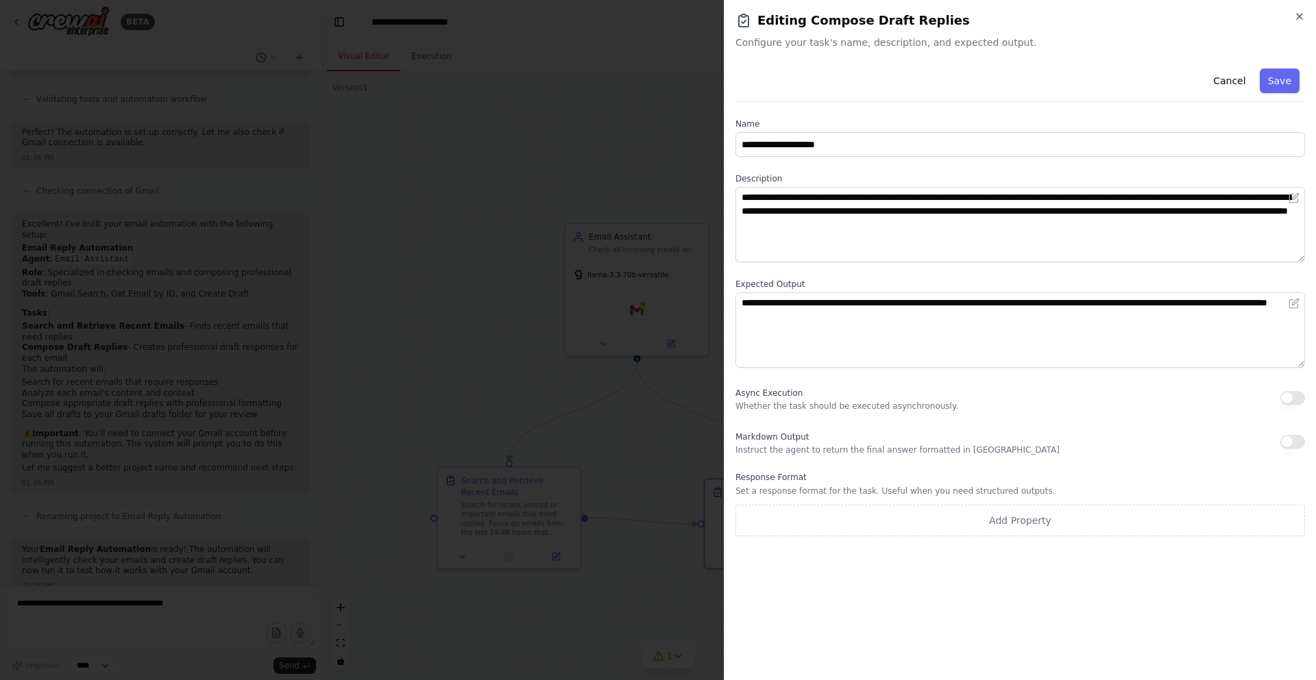
click at [1303, 10] on div "**********" at bounding box center [1020, 340] width 592 height 680
click at [1298, 21] on icon "button" at bounding box center [1299, 16] width 11 height 11
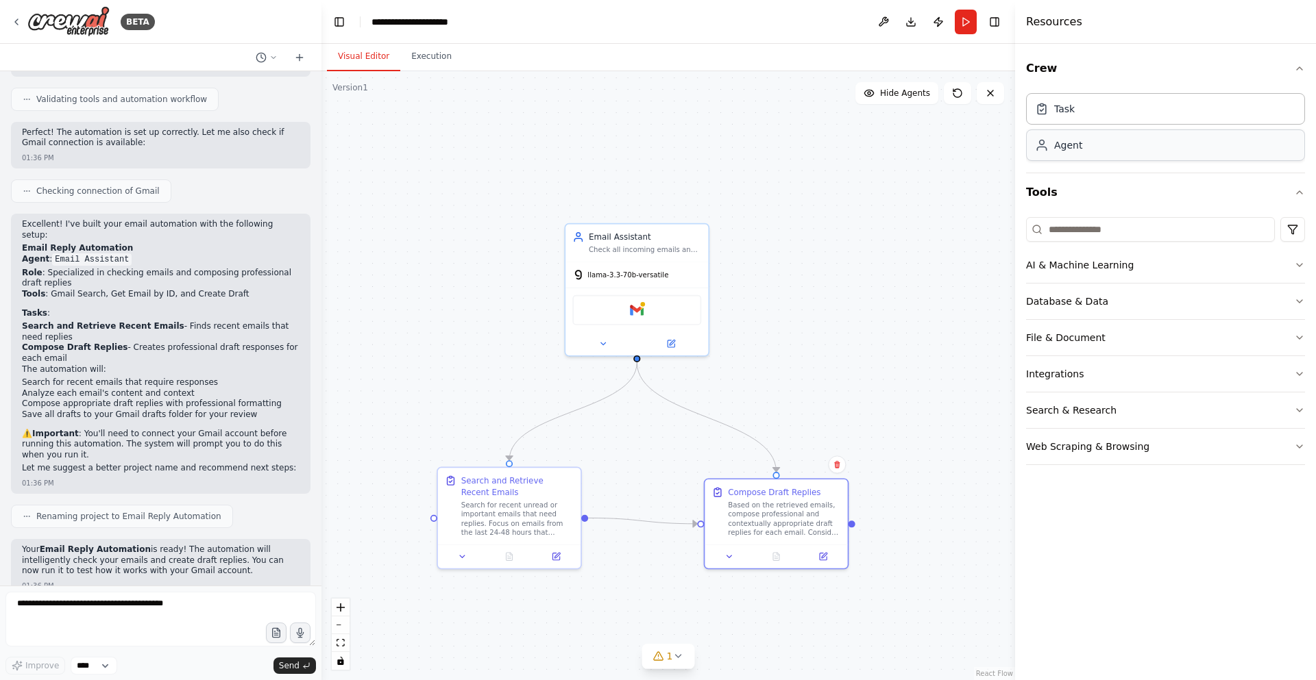
click at [1130, 152] on div "Agent" at bounding box center [1165, 146] width 279 height 32
drag, startPoint x: 946, startPoint y: 281, endPoint x: 788, endPoint y: 242, distance: 162.4
click at [788, 242] on div "Role of the agent Goal of the agent" at bounding box center [830, 240] width 112 height 23
drag, startPoint x: 638, startPoint y: 357, endPoint x: 824, endPoint y: 356, distance: 186.4
click at [824, 356] on div ".deletable-edge-delete-btn { width: 20px; height: 20px; border: 0px solid #ffff…" at bounding box center [668, 375] width 694 height 609
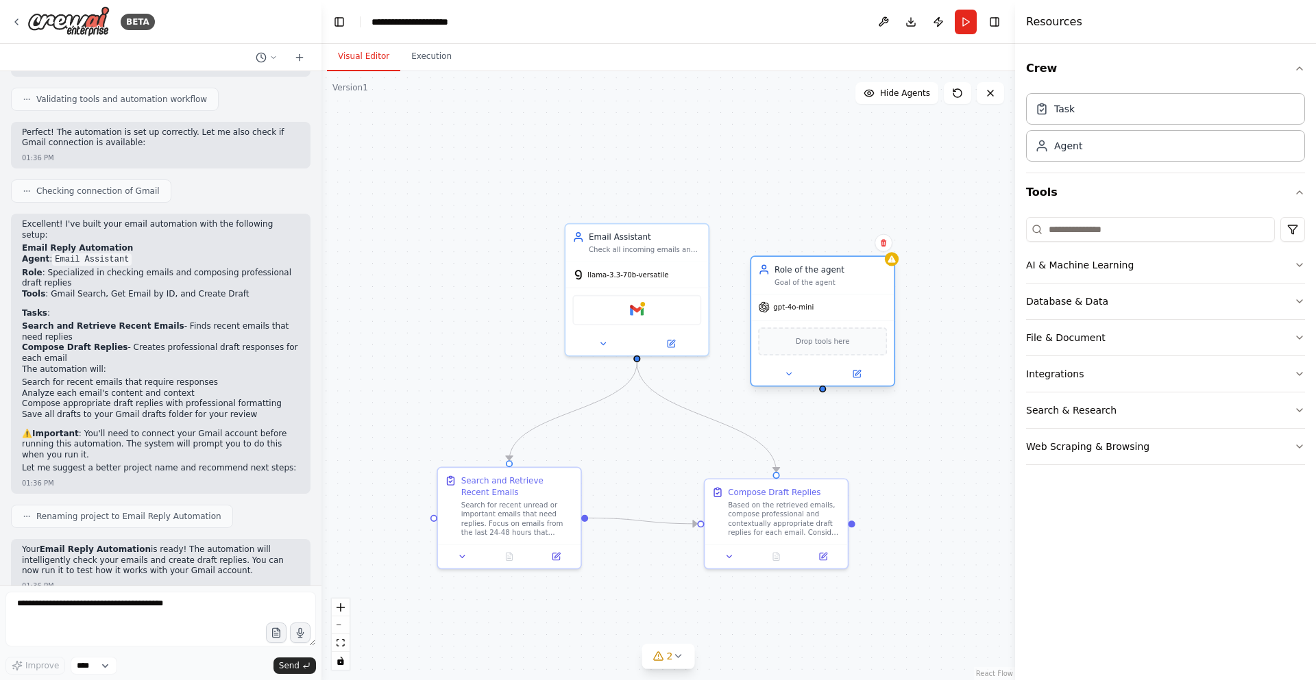
drag, startPoint x: 820, startPoint y: 350, endPoint x: 828, endPoint y: 350, distance: 7.5
click at [828, 363] on div at bounding box center [822, 374] width 143 height 23
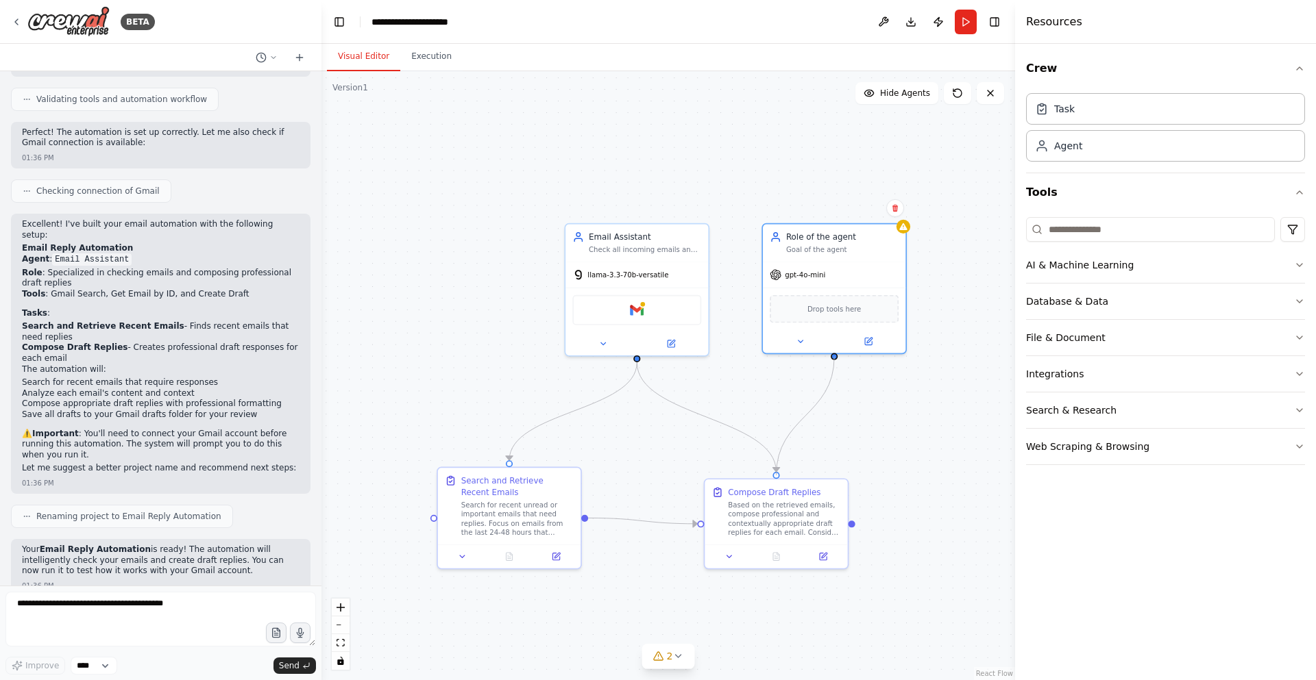
drag, startPoint x: 833, startPoint y: 355, endPoint x: 781, endPoint y: 474, distance: 130.1
click at [781, 474] on div ".deletable-edge-delete-btn { width: 20px; height: 20px; border: 0px solid #ffff…" at bounding box center [668, 375] width 694 height 609
drag, startPoint x: 834, startPoint y: 350, endPoint x: 830, endPoint y: 358, distance: 8.6
click at [830, 351] on div at bounding box center [834, 339] width 143 height 23
drag, startPoint x: 833, startPoint y: 367, endPoint x: 500, endPoint y: 461, distance: 346.9
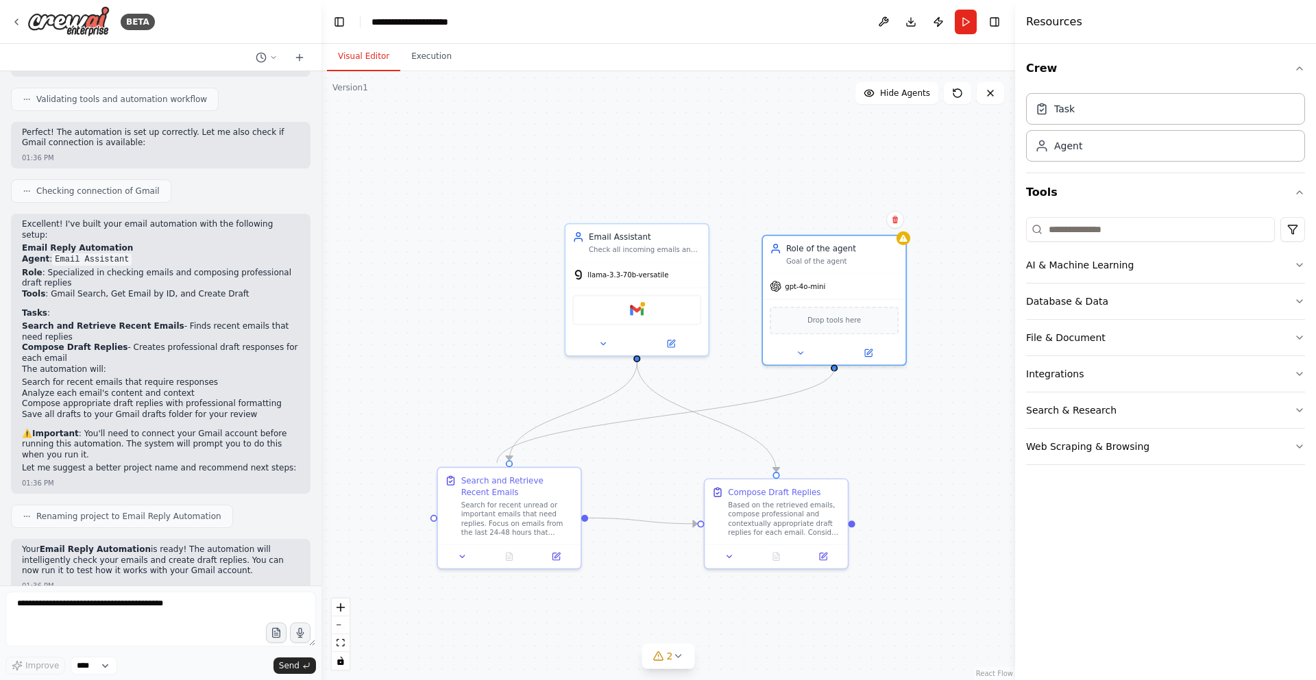
click at [497, 463] on div ".deletable-edge-delete-btn { width: 20px; height: 20px; border: 0px solid #ffff…" at bounding box center [668, 375] width 694 height 609
drag, startPoint x: 833, startPoint y: 365, endPoint x: 502, endPoint y: 456, distance: 343.5
click at [502, 456] on div ".deletable-edge-delete-btn { width: 20px; height: 20px; border: 0px solid #ffff…" at bounding box center [668, 375] width 694 height 609
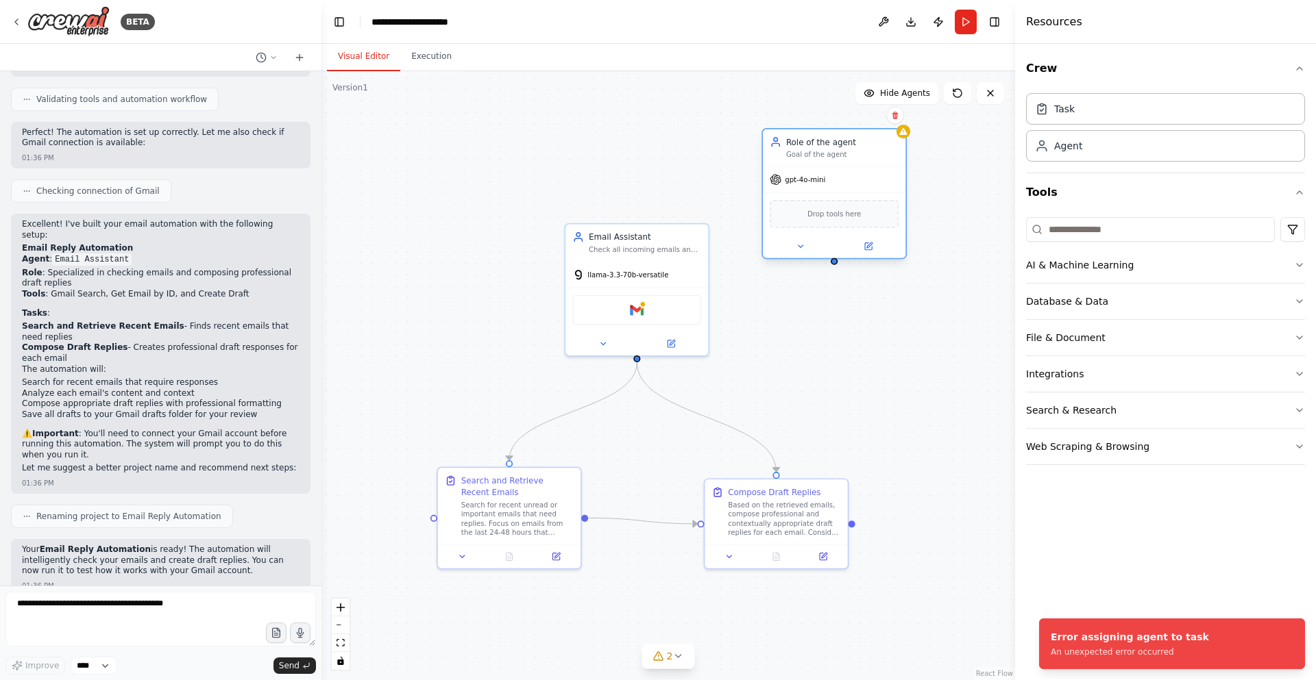
drag, startPoint x: 851, startPoint y: 284, endPoint x: 853, endPoint y: 182, distance: 101.4
click at [853, 182] on div "gpt-4o-mini" at bounding box center [834, 179] width 143 height 25
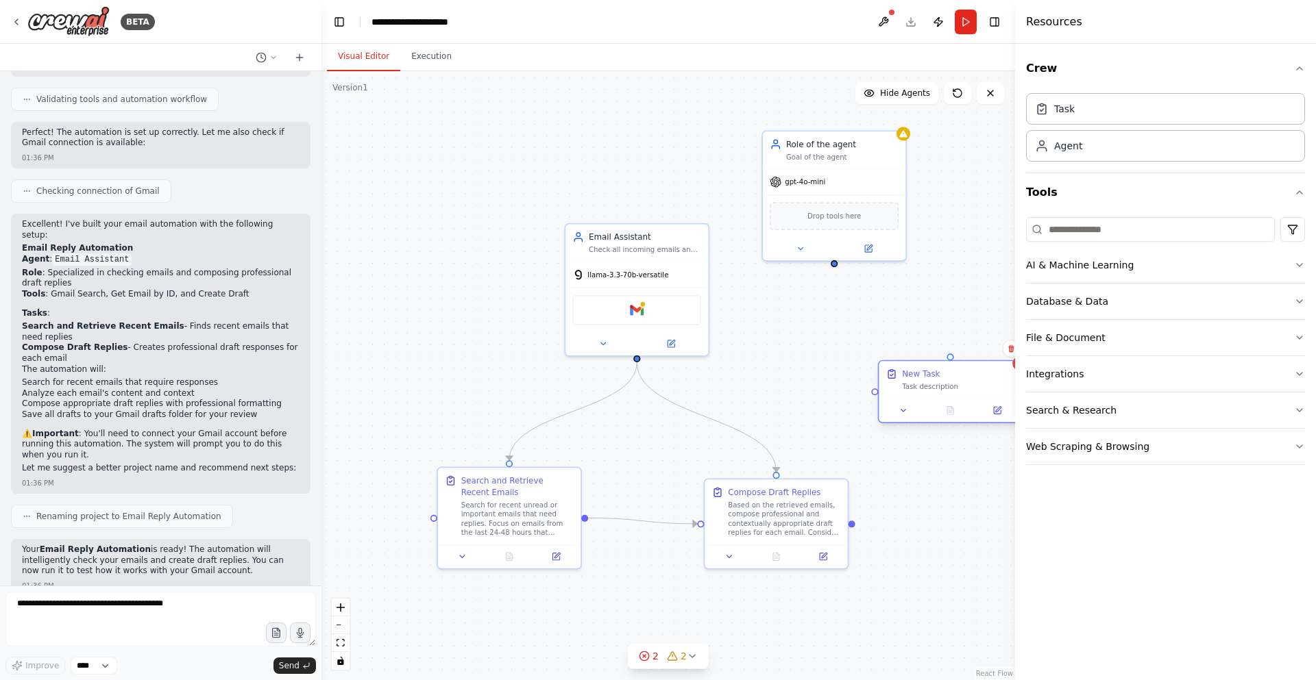
drag, startPoint x: 937, startPoint y: 382, endPoint x: 913, endPoint y: 383, distance: 24.7
click at [913, 383] on div "Task description" at bounding box center [958, 387] width 112 height 10
drag, startPoint x: 849, startPoint y: 524, endPoint x: 880, endPoint y: 387, distance: 141.2
click at [478, 387] on div "Email Assistant Check all incoming emails and compose appropriate draft replies…" at bounding box center [184, 377] width 587 height 516
drag, startPoint x: 833, startPoint y: 260, endPoint x: 960, endPoint y: 366, distance: 165.4
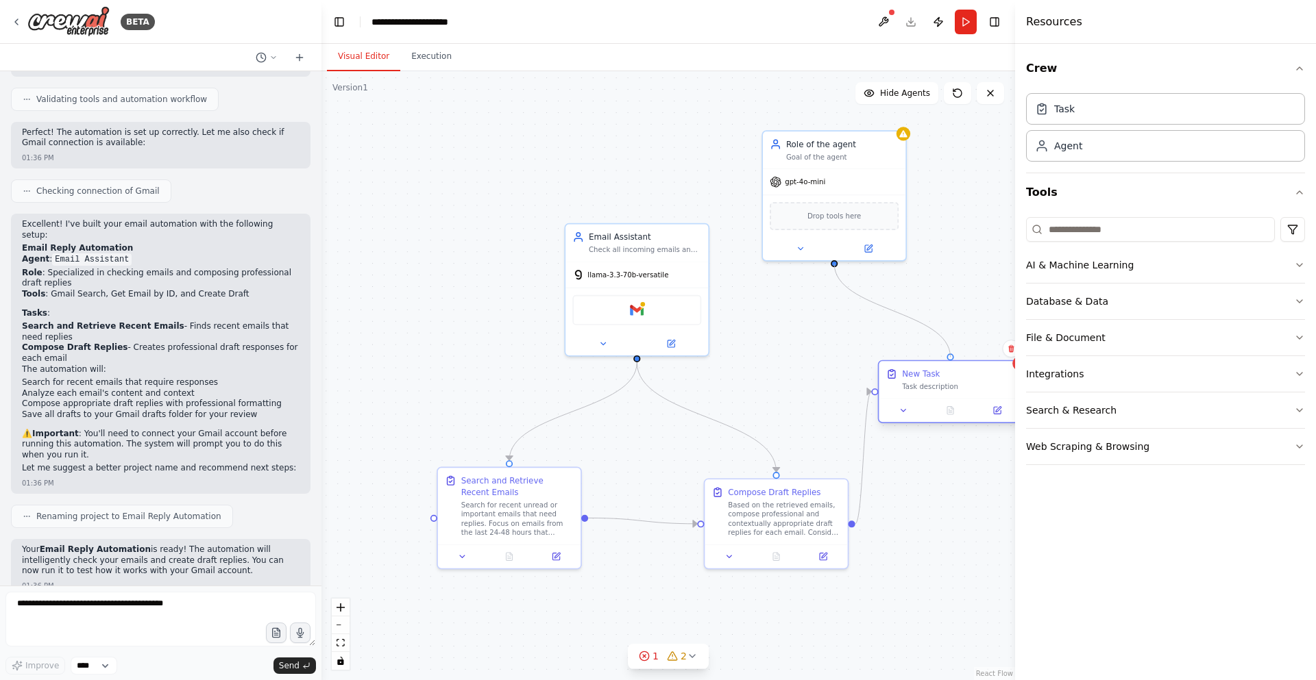
click at [955, 360] on div ".deletable-edge-delete-btn { width: 20px; height: 20px; border: 0px solid #ffff…" at bounding box center [668, 375] width 694 height 609
drag, startPoint x: 968, startPoint y: 397, endPoint x: 947, endPoint y: 513, distance: 117.6
click at [947, 513] on div "New Task Task description" at bounding box center [927, 496] width 143 height 37
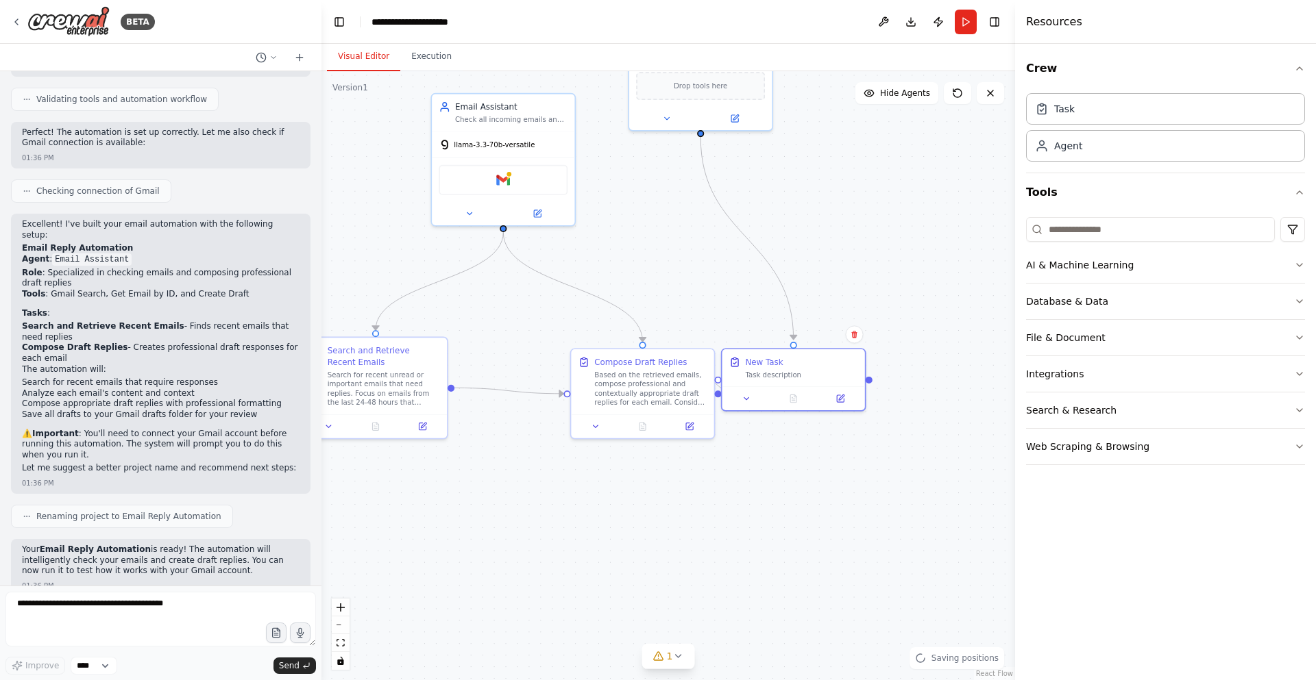
drag, startPoint x: 829, startPoint y: 417, endPoint x: 691, endPoint y: 277, distance: 196.3
click at [691, 277] on div ".deletable-edge-delete-btn { width: 20px; height: 20px; border: 0px solid #ffff…" at bounding box center [668, 375] width 694 height 609
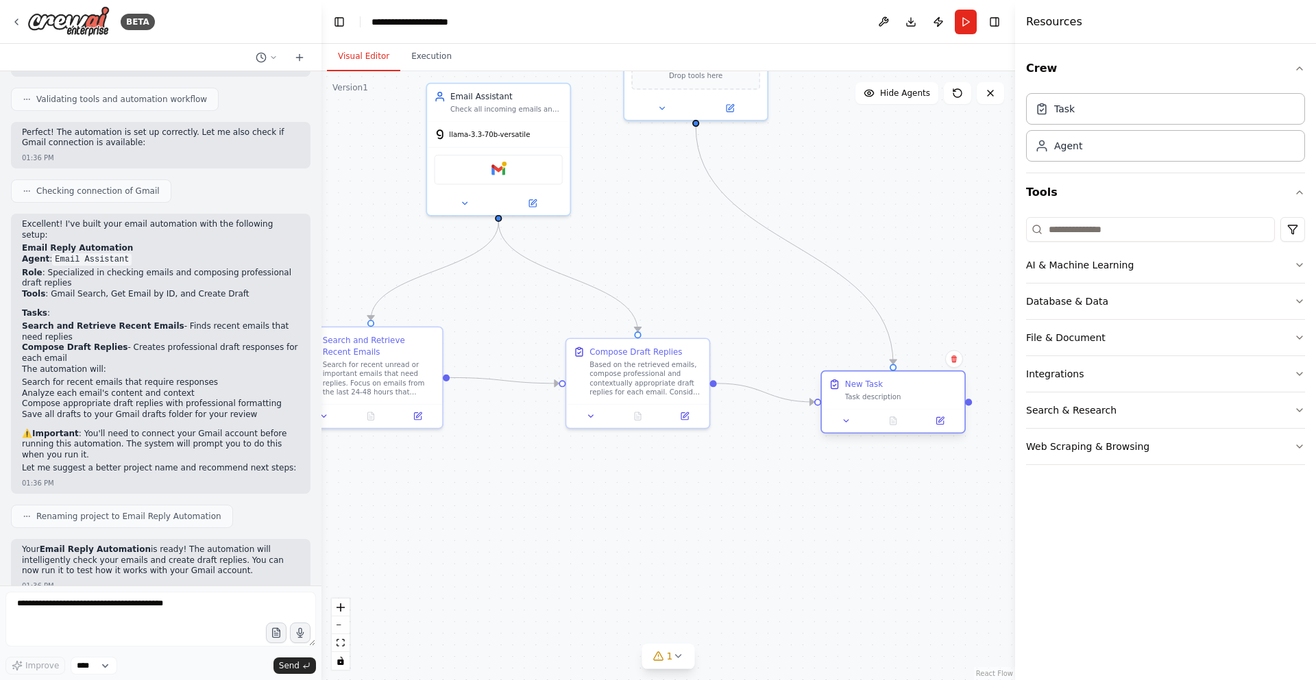
drag, startPoint x: 758, startPoint y: 358, endPoint x: 874, endPoint y: 400, distance: 123.4
click at [874, 402] on div "Task description" at bounding box center [901, 398] width 112 height 10
click at [879, 363] on div ".deletable-edge-delete-btn { width: 20px; height: 20px; border: 0px solid #ffff…" at bounding box center [668, 375] width 694 height 609
drag, startPoint x: 892, startPoint y: 391, endPoint x: 896, endPoint y: 375, distance: 17.0
click at [896, 375] on div "New Task Task description" at bounding box center [901, 378] width 112 height 23
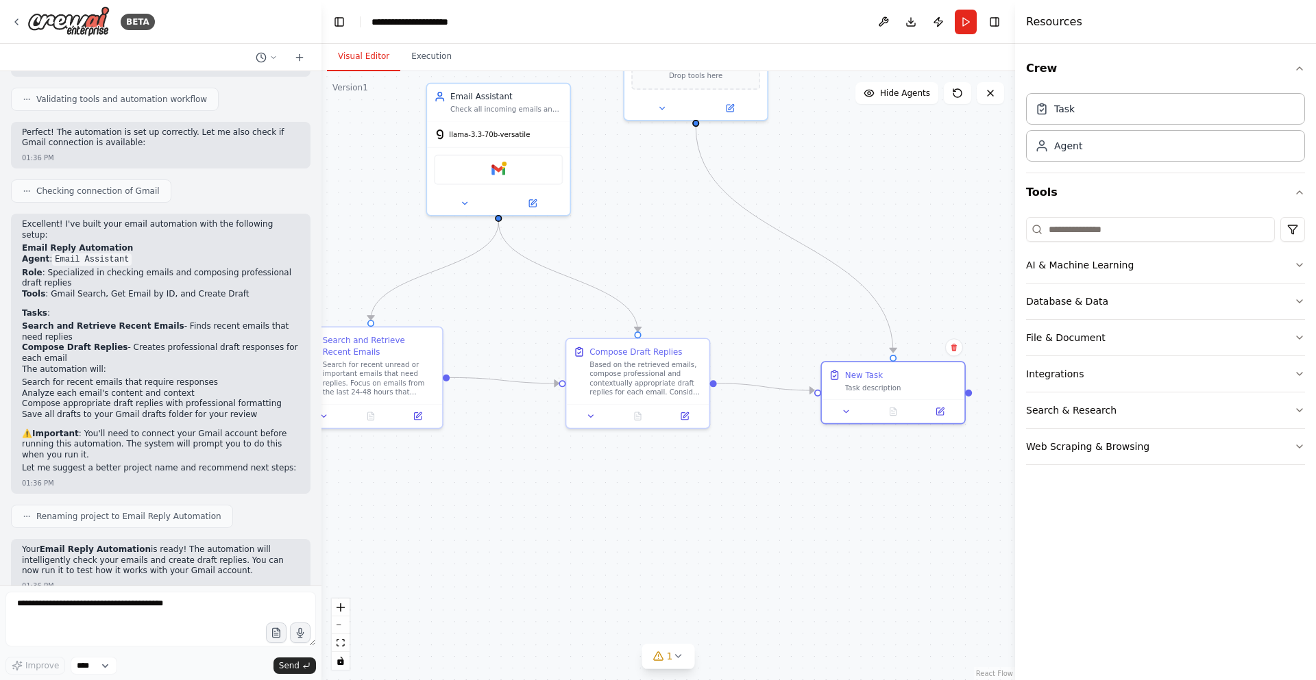
click at [972, 294] on div ".deletable-edge-delete-btn { width: 20px; height: 20px; border: 0px solid #ffff…" at bounding box center [668, 375] width 694 height 609
click at [952, 376] on div "New Task" at bounding box center [901, 373] width 112 height 12
click at [959, 347] on button at bounding box center [953, 348] width 18 height 18
click at [945, 352] on button at bounding box center [953, 348] width 18 height 18
click at [927, 351] on button "Confirm" at bounding box center [914, 347] width 49 height 16
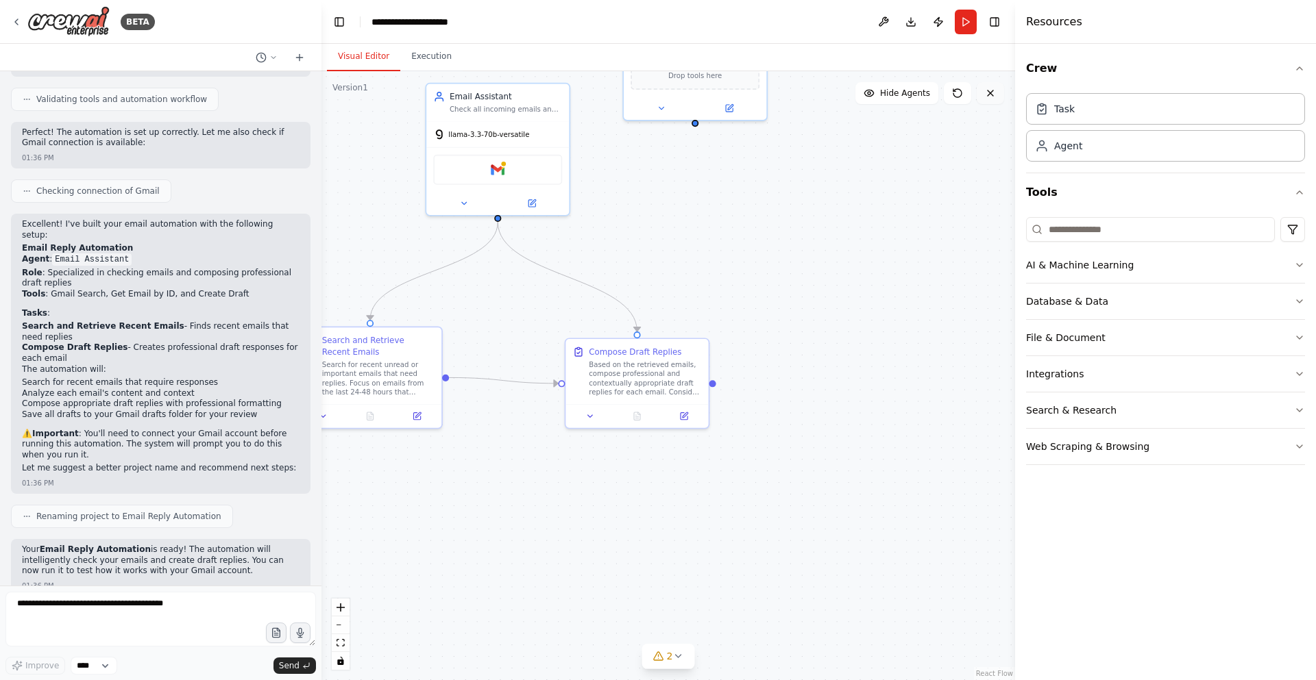
click at [985, 95] on icon at bounding box center [990, 93] width 11 height 11
click at [987, 100] on button at bounding box center [990, 93] width 27 height 22
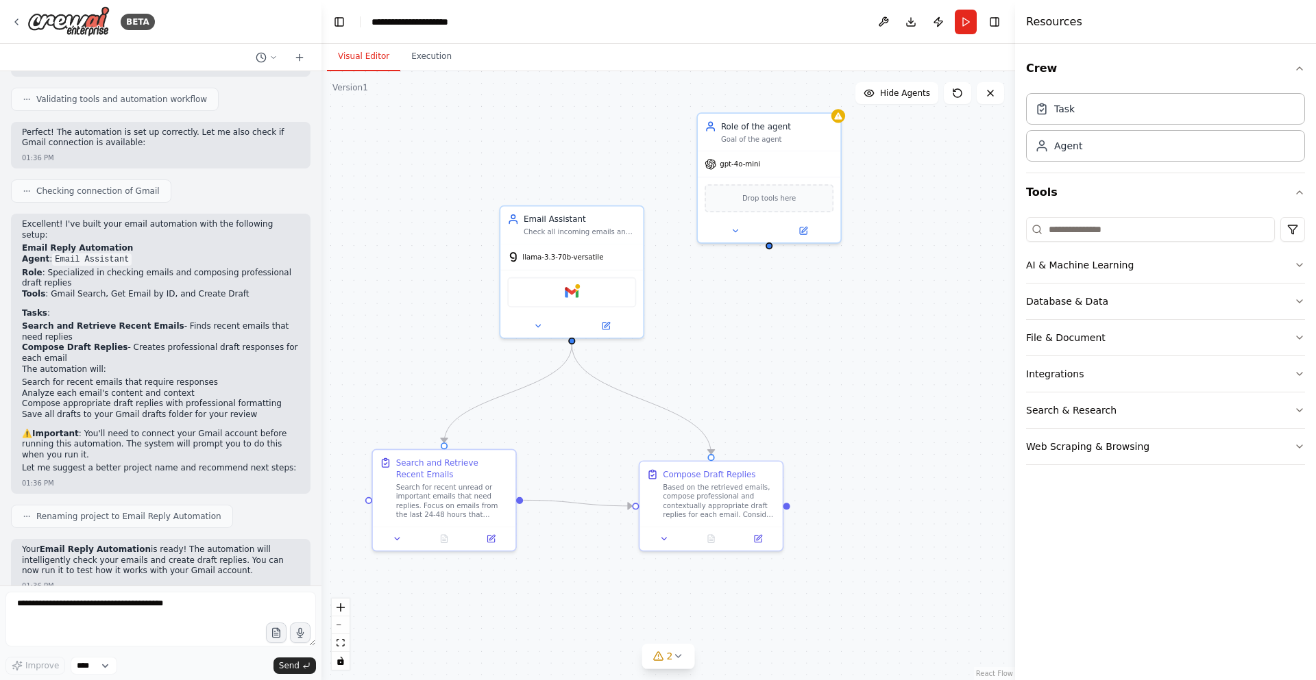
drag, startPoint x: 719, startPoint y: 234, endPoint x: 799, endPoint y: 363, distance: 151.2
click at [799, 363] on div ".deletable-edge-delete-btn { width: 20px; height: 20px; border: 0px solid #ffff…" at bounding box center [668, 375] width 694 height 609
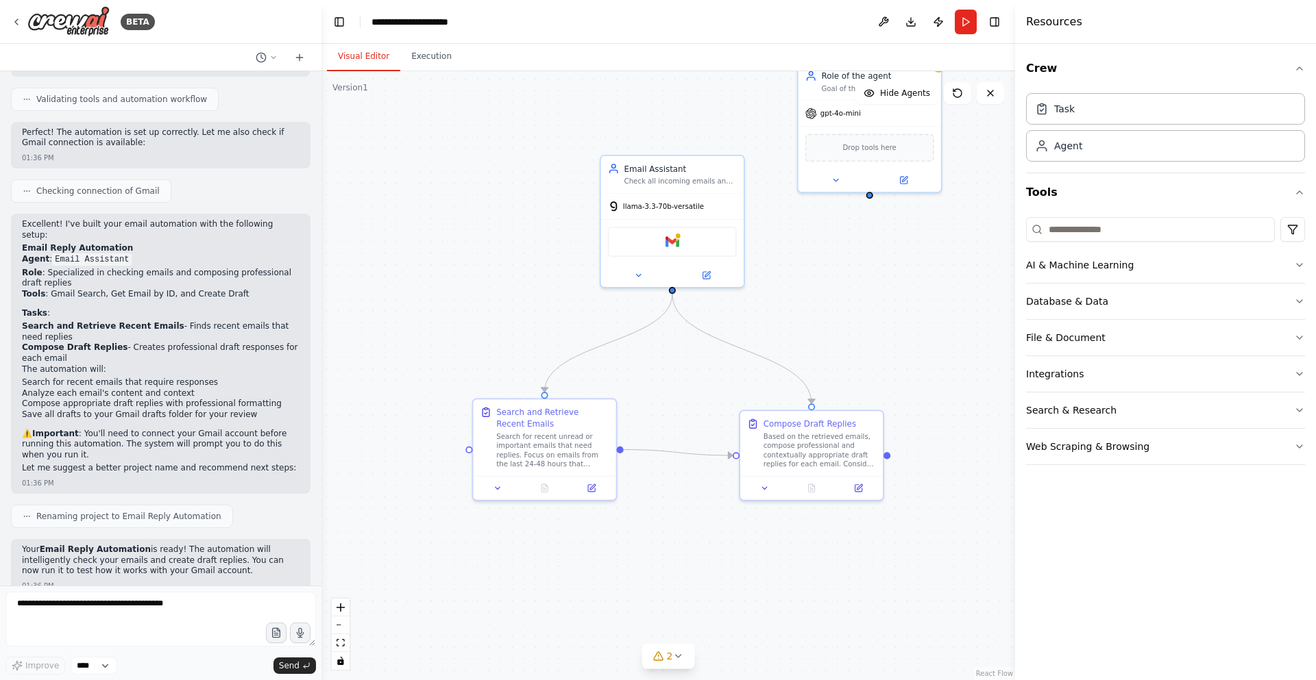
drag, startPoint x: 722, startPoint y: 342, endPoint x: 839, endPoint y: 278, distance: 132.8
click at [839, 278] on div ".deletable-edge-delete-btn { width: 20px; height: 20px; border: 0px solid #ffff…" at bounding box center [668, 375] width 694 height 609
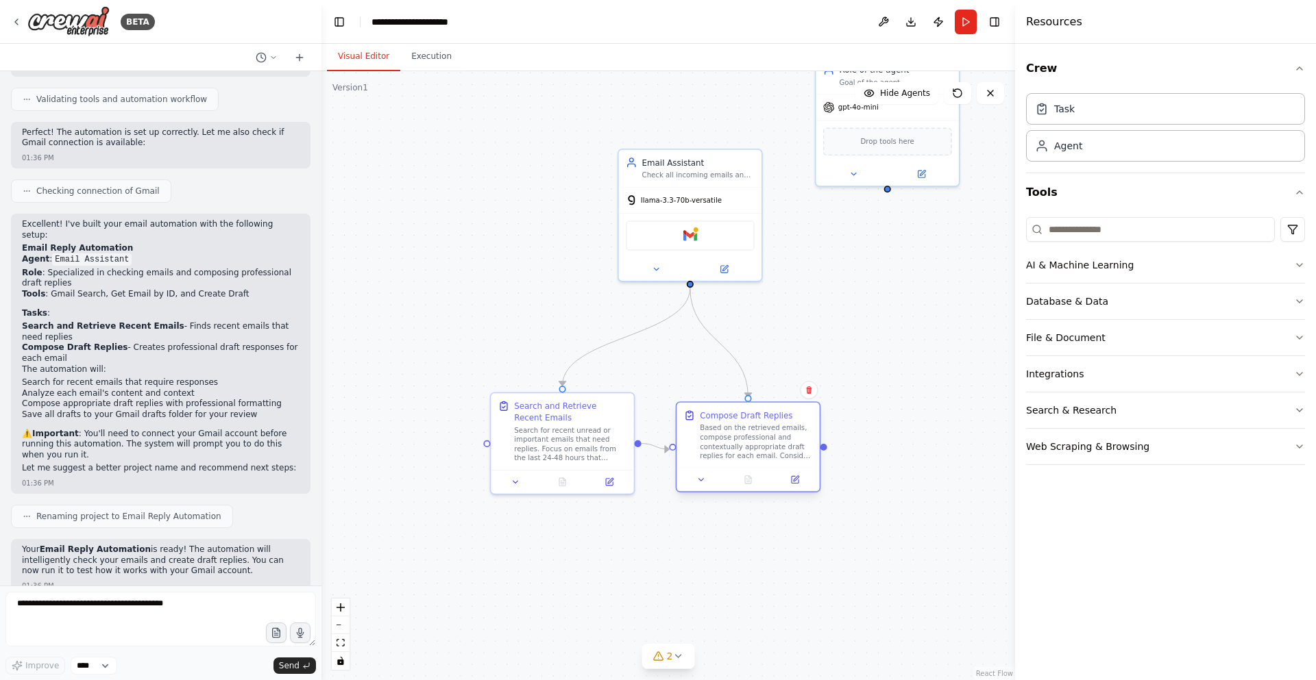
drag, startPoint x: 813, startPoint y: 457, endPoint x: 737, endPoint y: 453, distance: 76.2
click at [737, 453] on div "Based on the retrieved emails, compose professional and contextually appropriat…" at bounding box center [756, 442] width 112 height 37
click at [789, 481] on button at bounding box center [795, 480] width 40 height 14
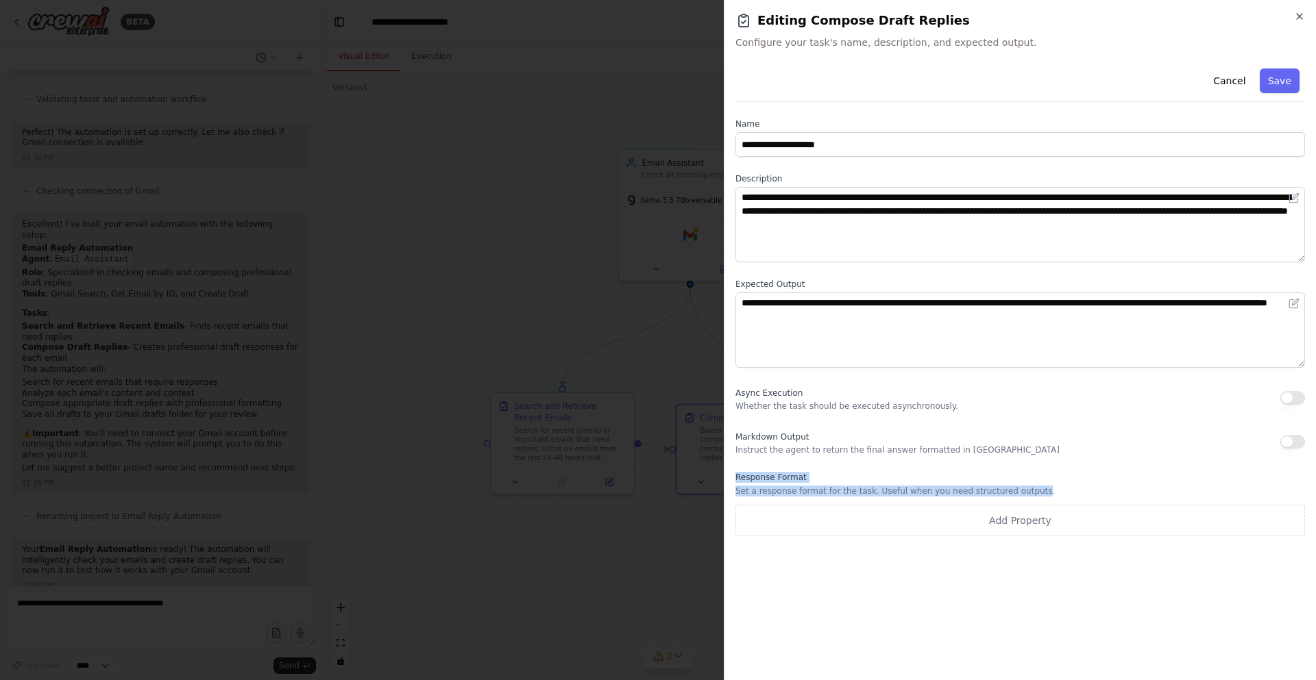
drag, startPoint x: 733, startPoint y: 474, endPoint x: 1021, endPoint y: 493, distance: 289.1
click at [1021, 493] on div "**********" at bounding box center [1020, 340] width 592 height 680
click at [1027, 491] on p "Set a response format for the task. Useful when you need structured outputs." at bounding box center [1019, 491] width 569 height 11
drag, startPoint x: 1027, startPoint y: 491, endPoint x: 740, endPoint y: 480, distance: 287.3
click at [740, 480] on div "Response Format Set a response format for the task. Useful when you need struct…" at bounding box center [1019, 504] width 569 height 64
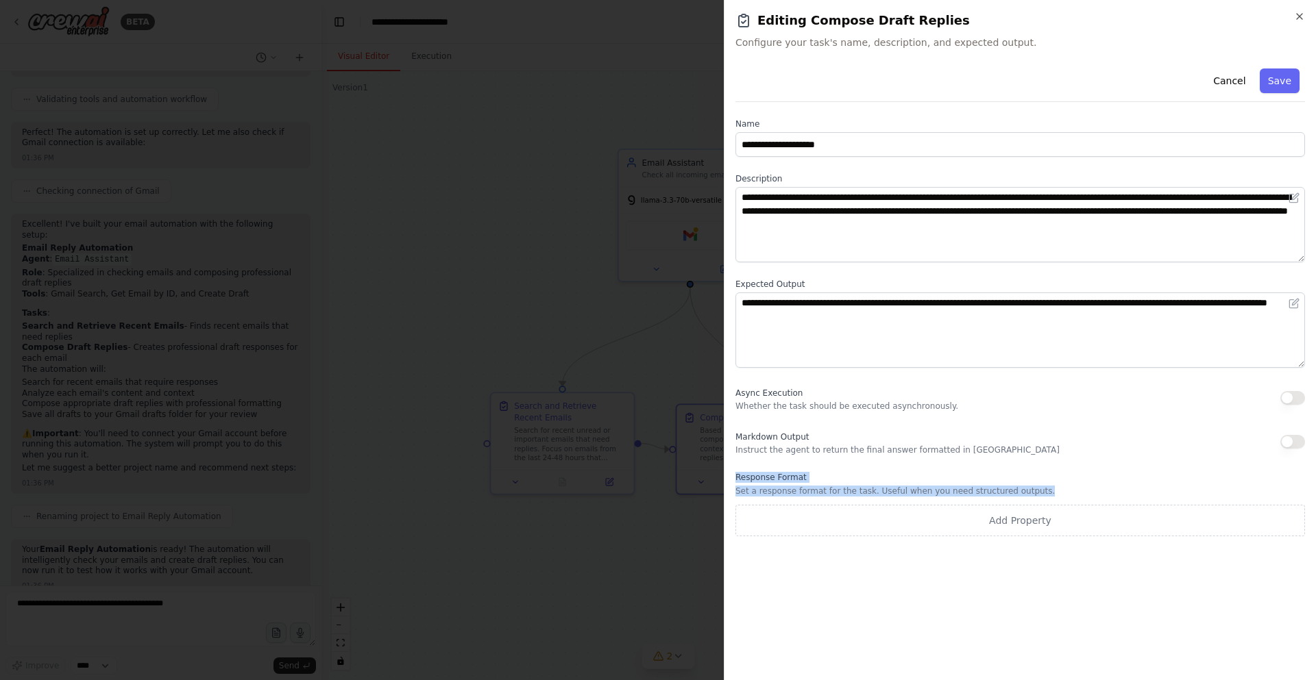
click at [745, 478] on label "Response Format" at bounding box center [1019, 477] width 569 height 11
click at [1301, 13] on icon "button" at bounding box center [1299, 16] width 11 height 11
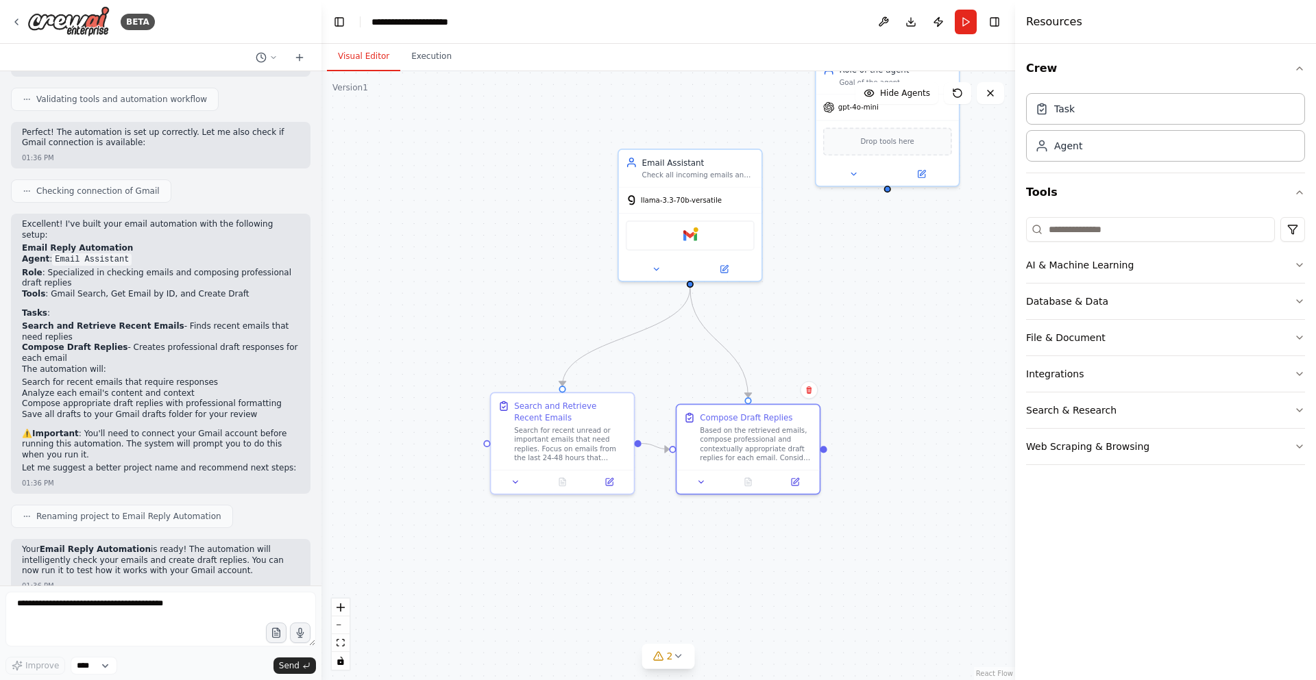
click at [882, 269] on div ".deletable-edge-delete-btn { width: 20px; height: 20px; border: 0px solid #ffff…" at bounding box center [668, 375] width 694 height 609
drag, startPoint x: 895, startPoint y: 130, endPoint x: 891, endPoint y: 283, distance: 153.6
click at [891, 283] on div "Drop tools here" at bounding box center [887, 290] width 129 height 28
click at [909, 256] on div "gpt-4o-mini" at bounding box center [887, 255] width 143 height 25
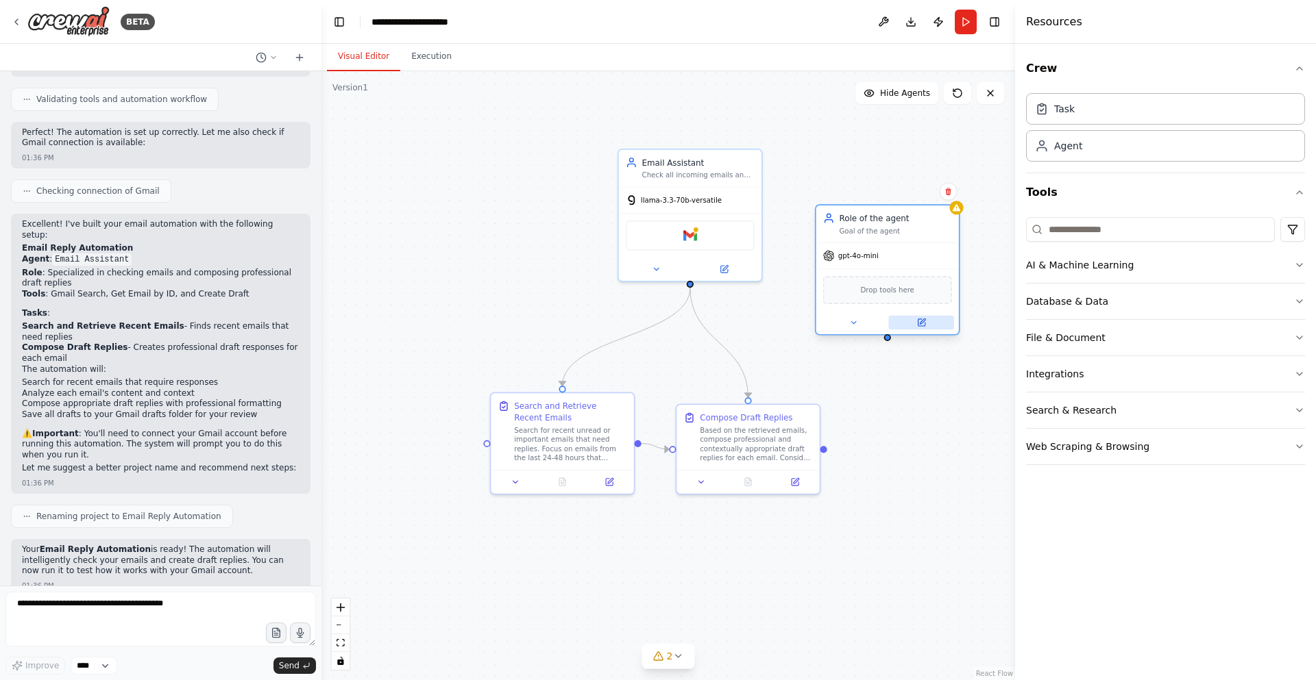
click at [923, 322] on icon at bounding box center [922, 321] width 5 height 5
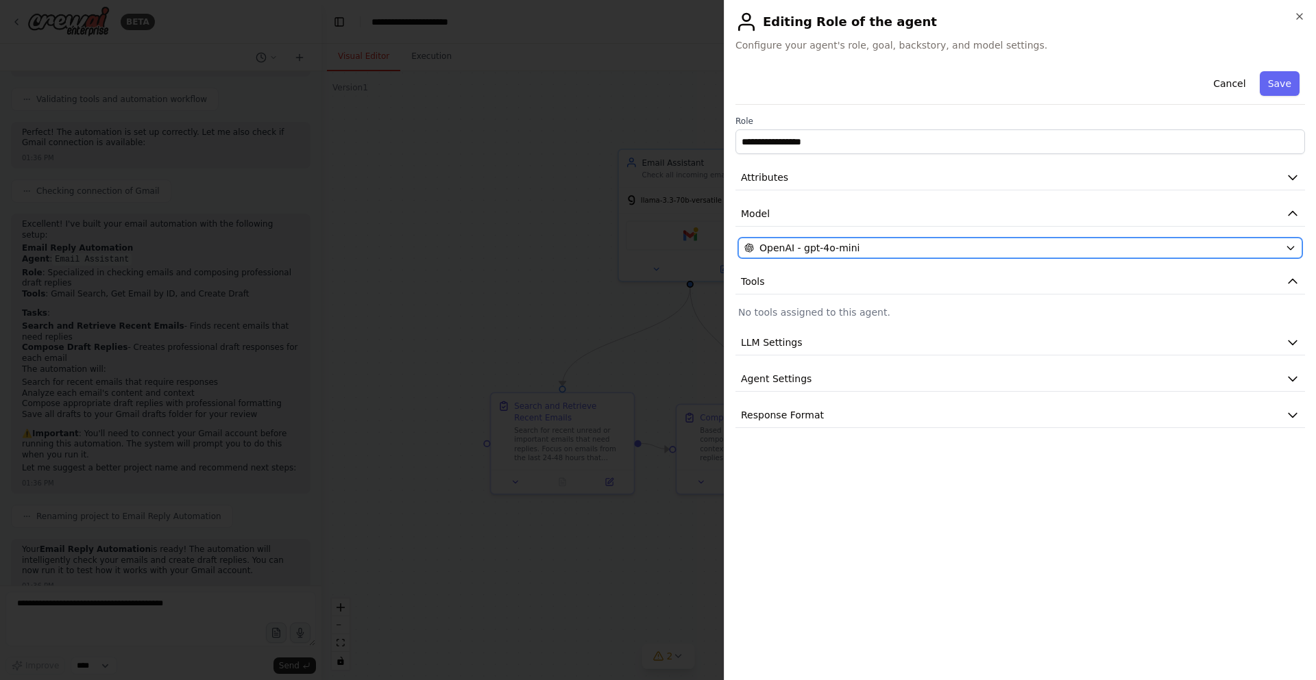
click at [893, 252] on div "OpenAI - gpt-4o-mini" at bounding box center [1011, 248] width 535 height 14
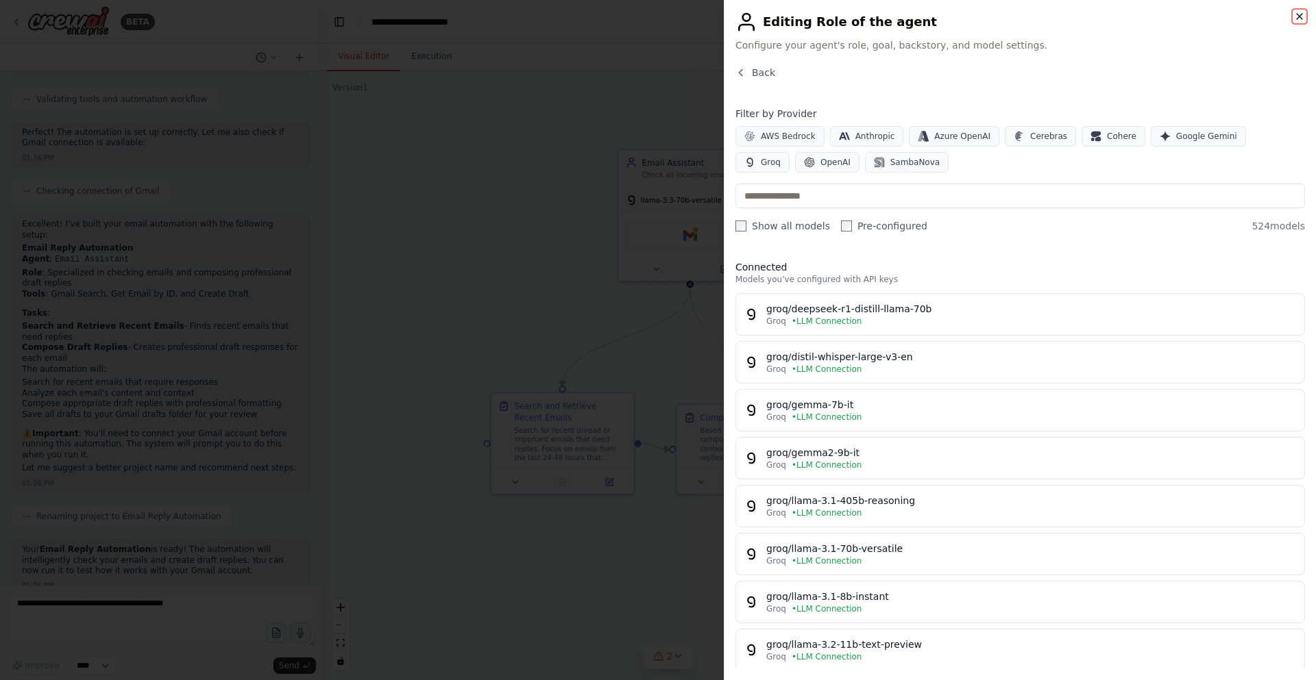
click at [1302, 18] on icon "button" at bounding box center [1299, 16] width 11 height 11
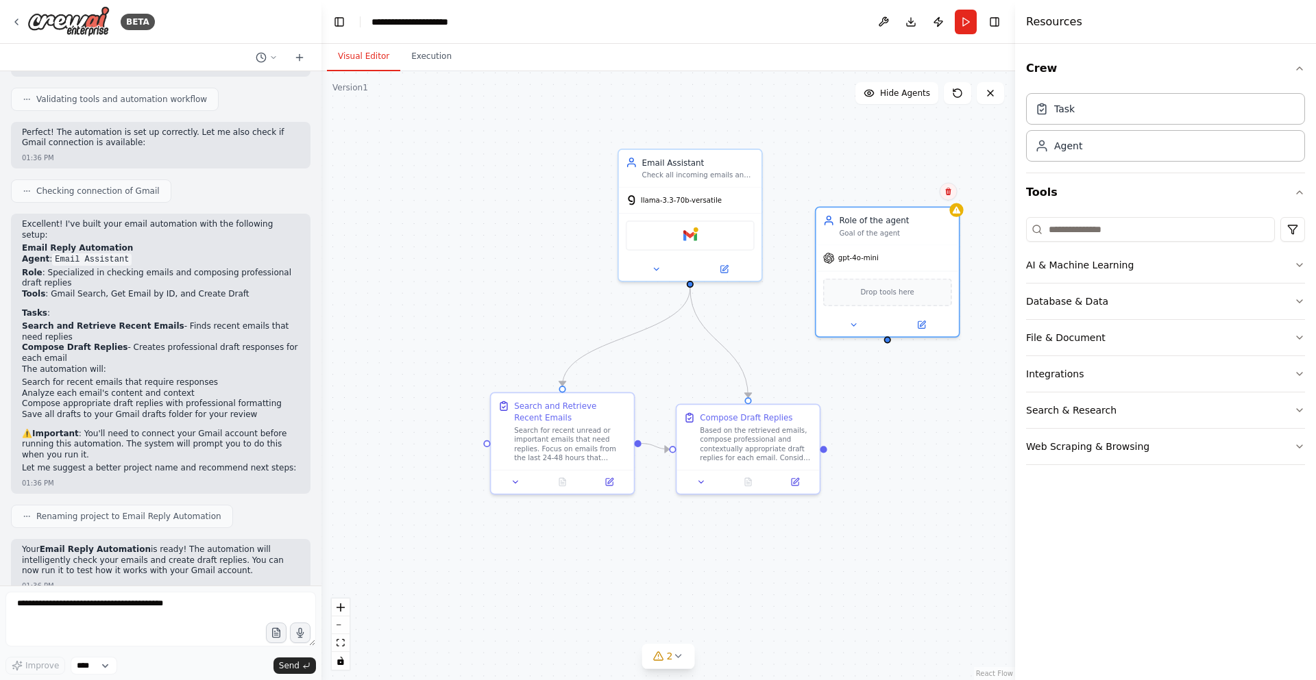
click at [950, 192] on icon at bounding box center [948, 192] width 8 height 8
click at [916, 195] on button "Confirm" at bounding box center [909, 192] width 49 height 16
